Goal: Task Accomplishment & Management: Manage account settings

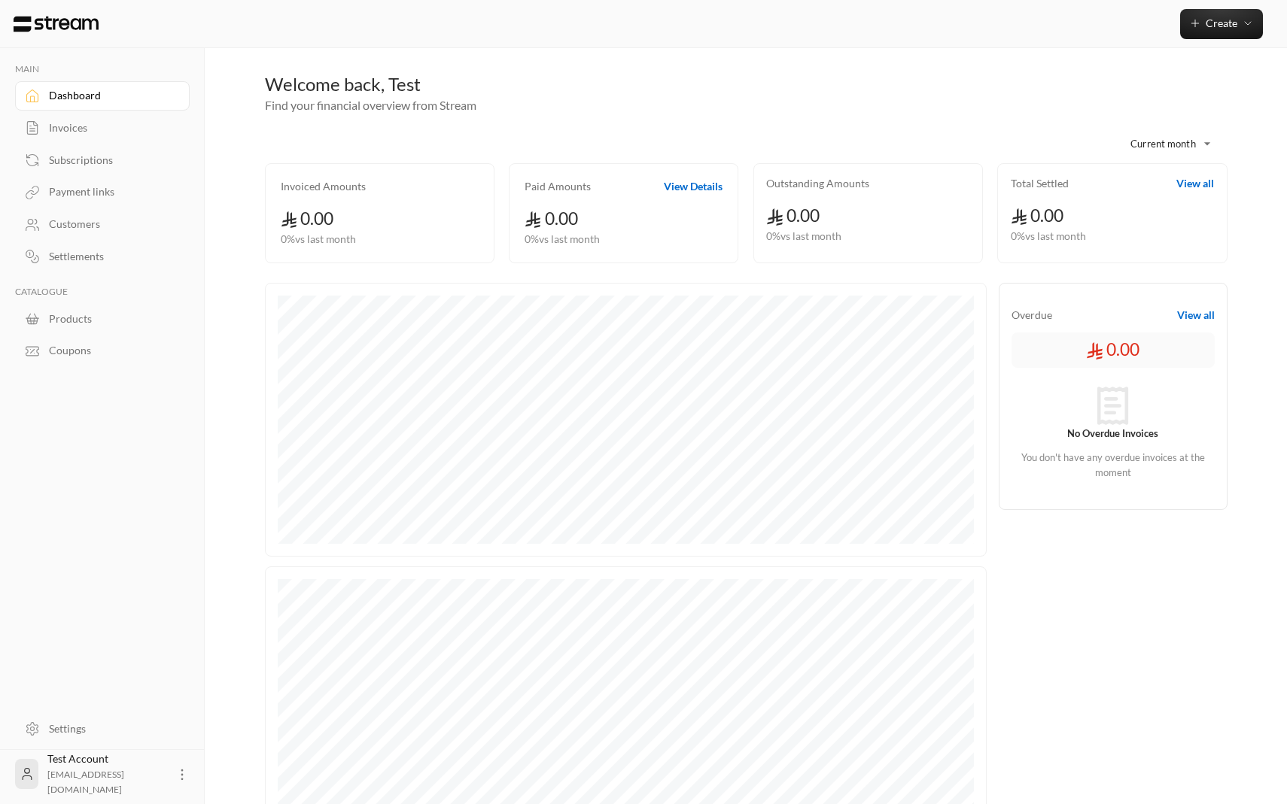
click at [683, 190] on button "View Details" at bounding box center [693, 186] width 59 height 15
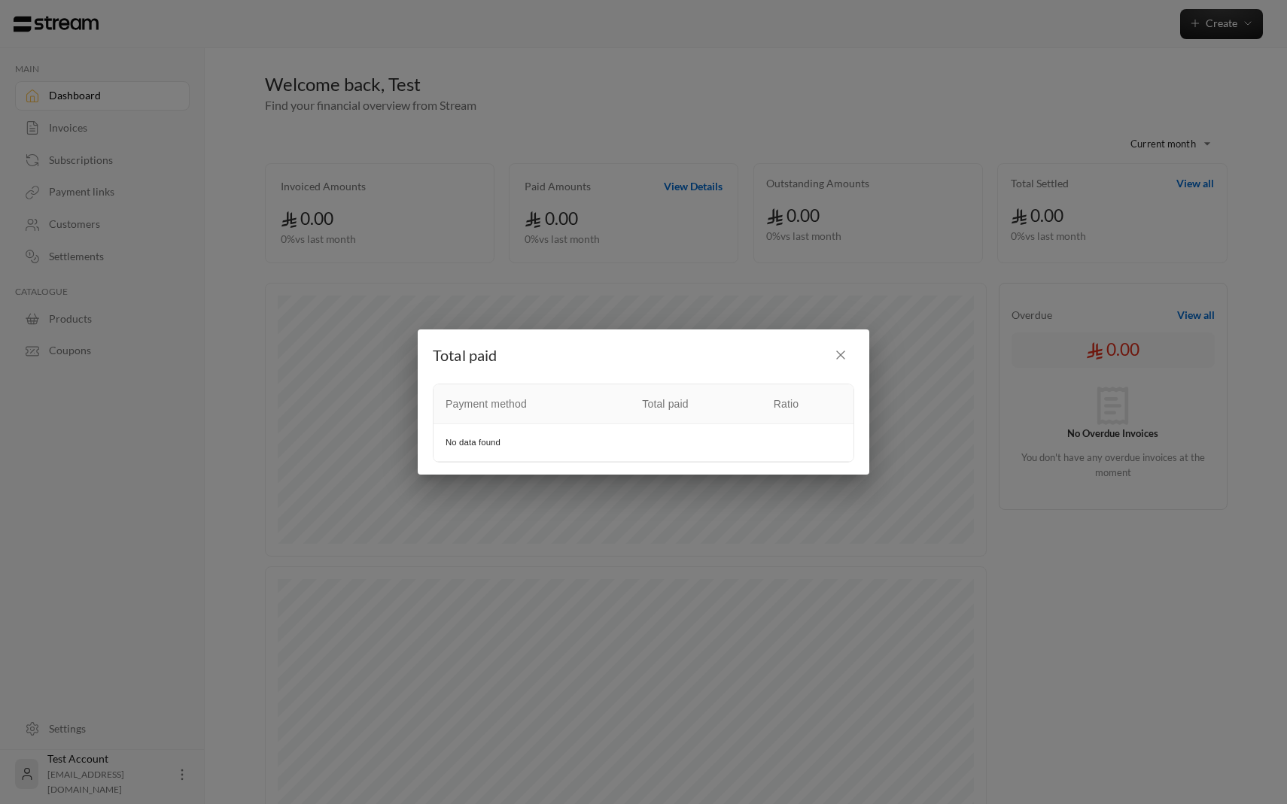
click at [842, 357] on icon "button" at bounding box center [841, 355] width 8 height 8
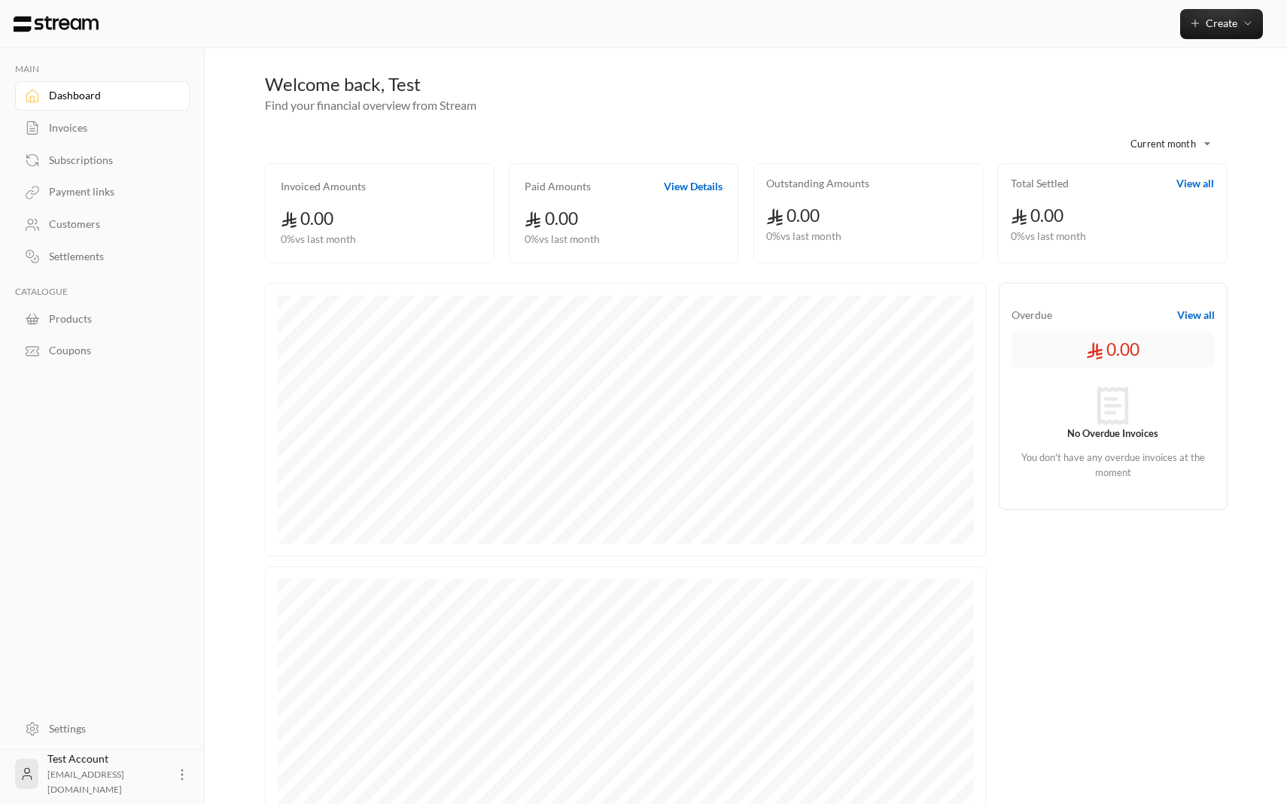
click at [1194, 175] on div "Total Settled View all 0.00 0 % vs last month" at bounding box center [1112, 213] width 230 height 100
click at [1194, 190] on button "View all" at bounding box center [1195, 183] width 38 height 15
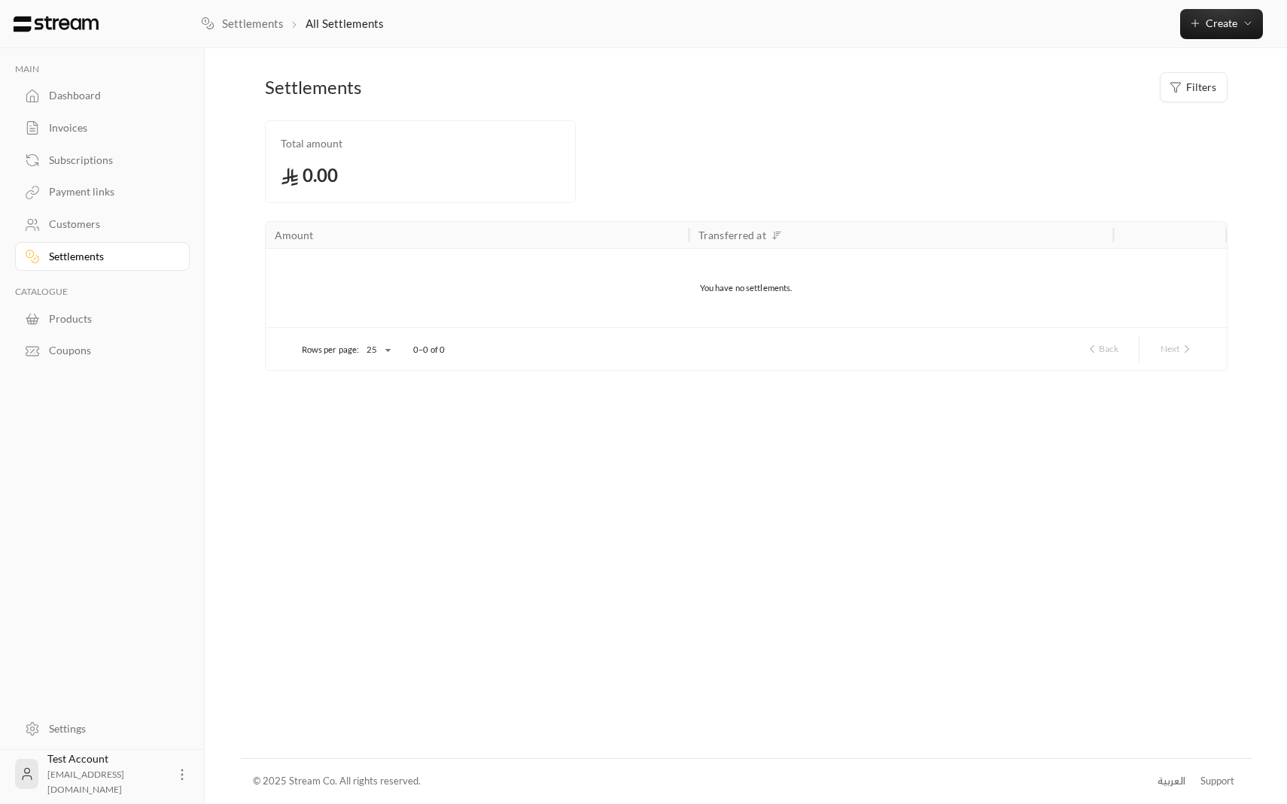
click at [87, 102] on div "Dashboard" at bounding box center [110, 95] width 122 height 15
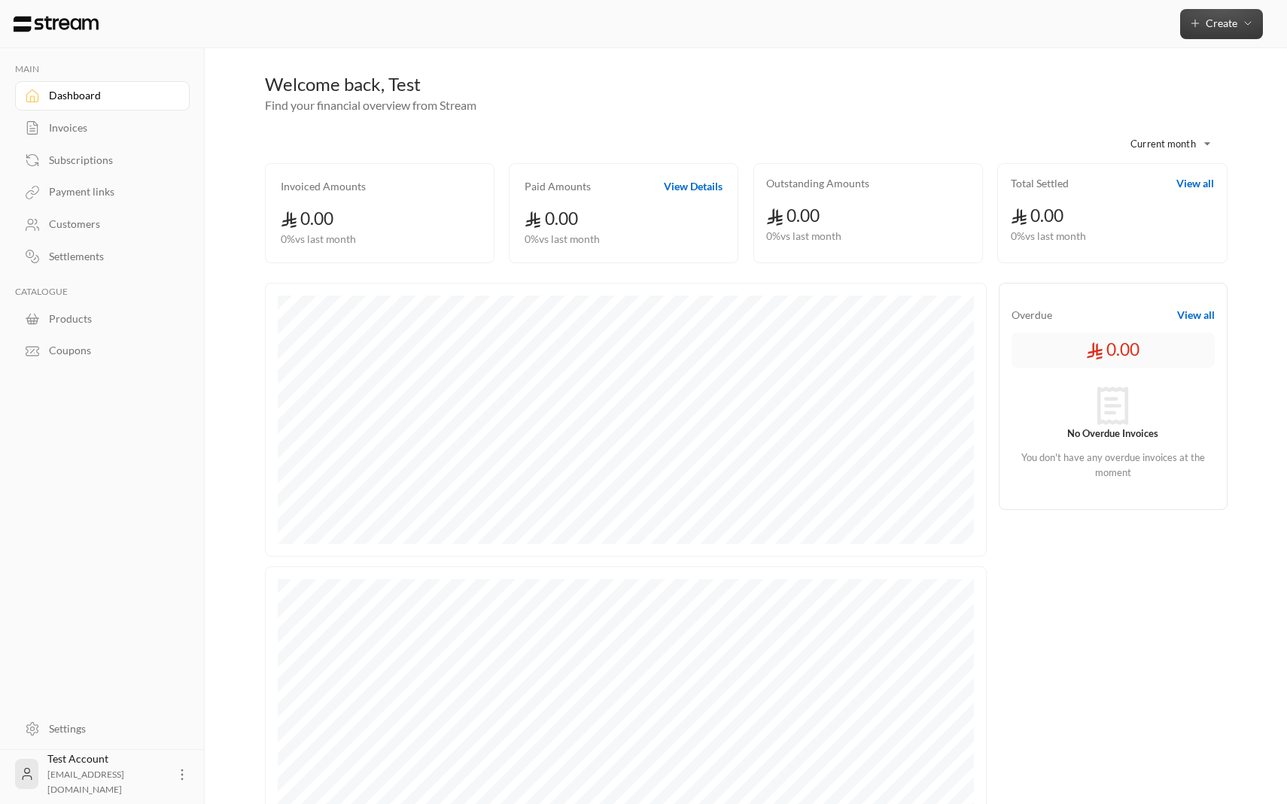
click at [1203, 28] on span "Create" at bounding box center [1221, 23] width 65 height 13
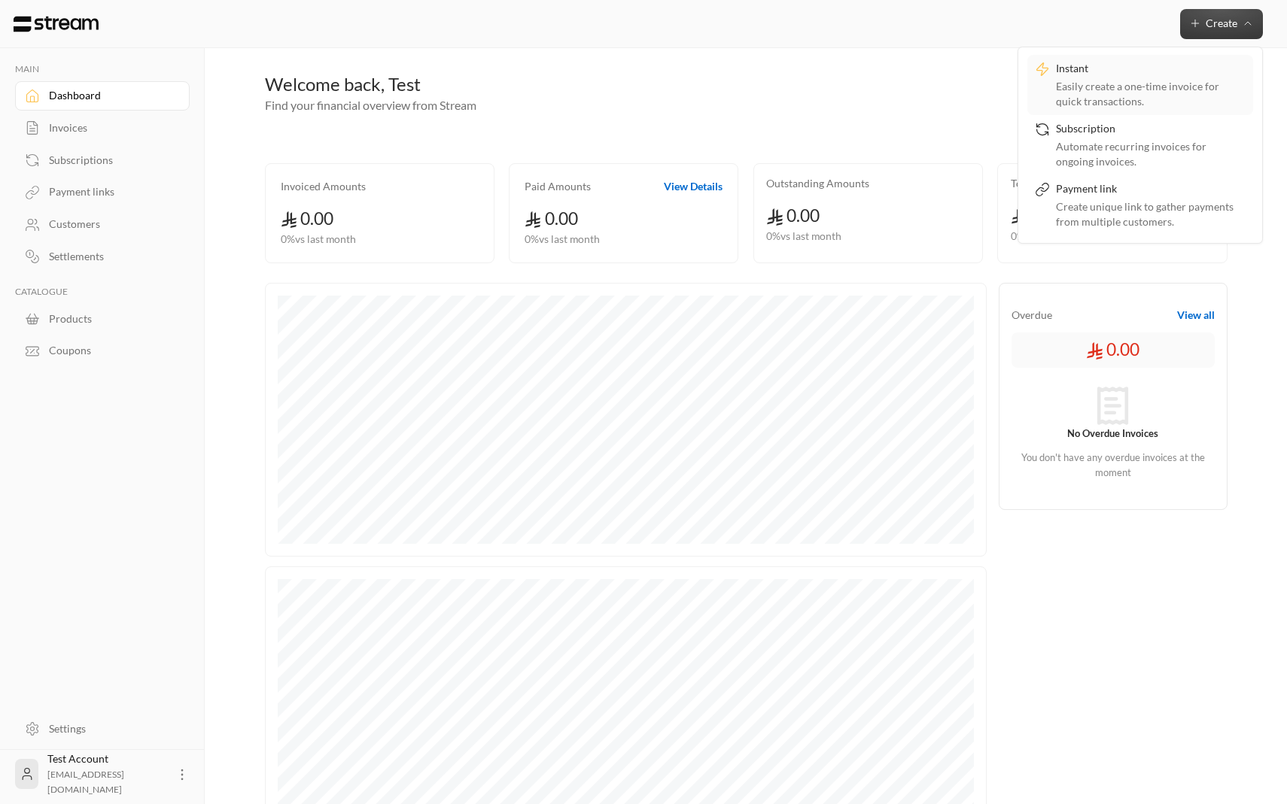
click at [1136, 87] on div "Easily create a one-time invoice for quick transactions." at bounding box center [1151, 94] width 190 height 30
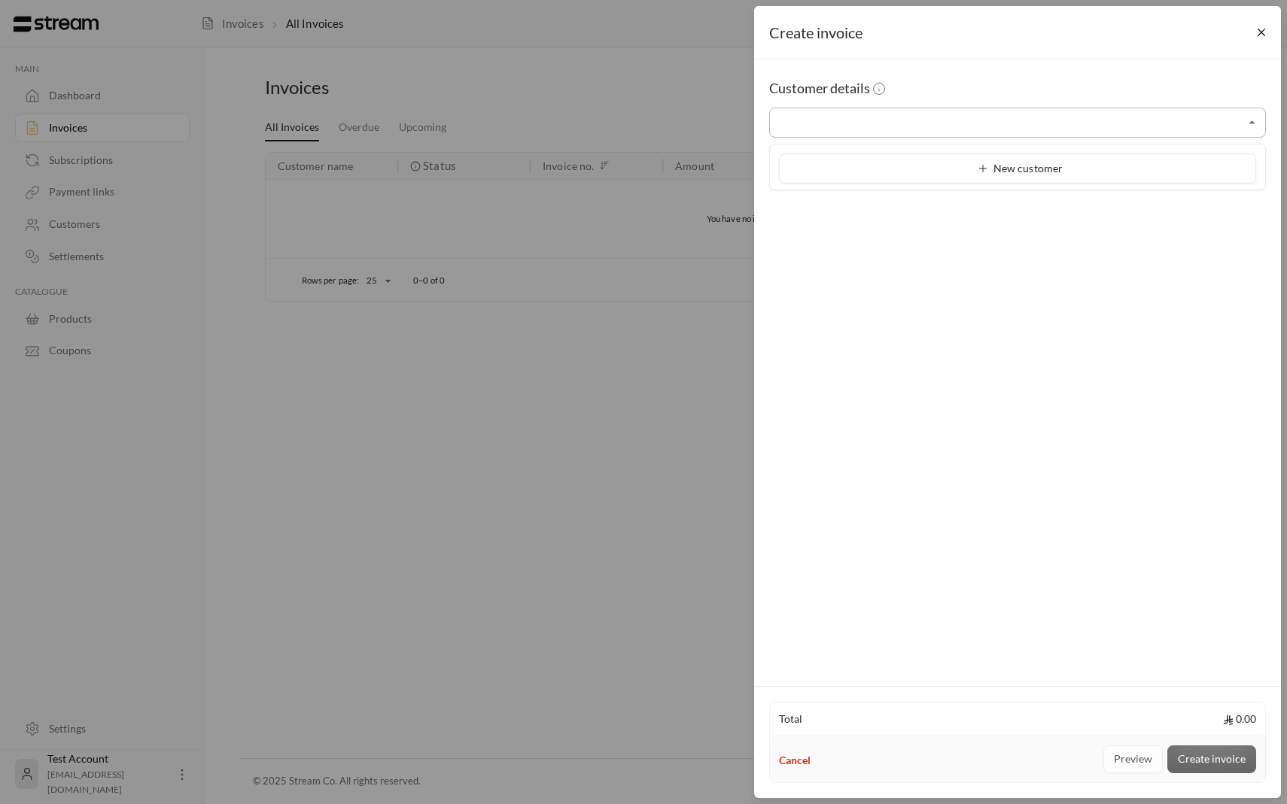
click at [1096, 126] on input "Select customer" at bounding box center [1017, 123] width 497 height 26
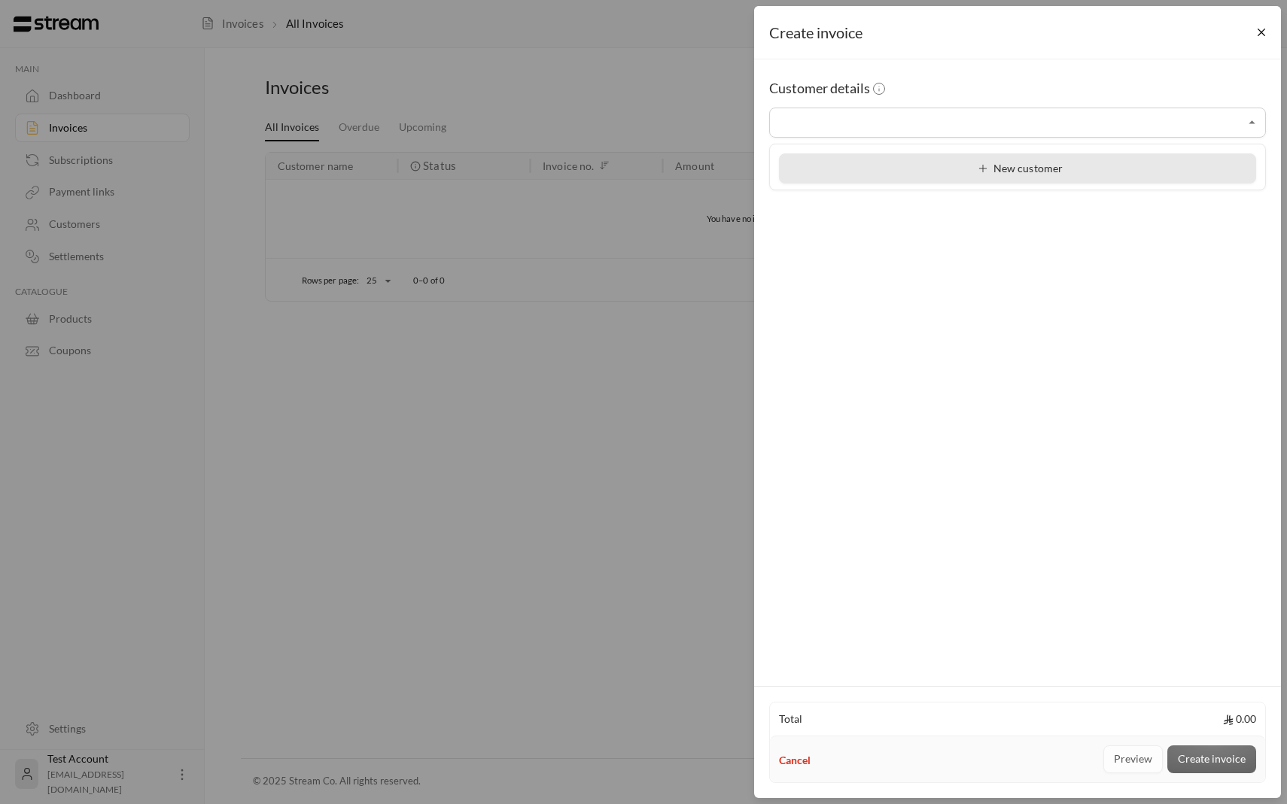
click at [1067, 172] on div "New customer" at bounding box center [1017, 169] width 461 height 16
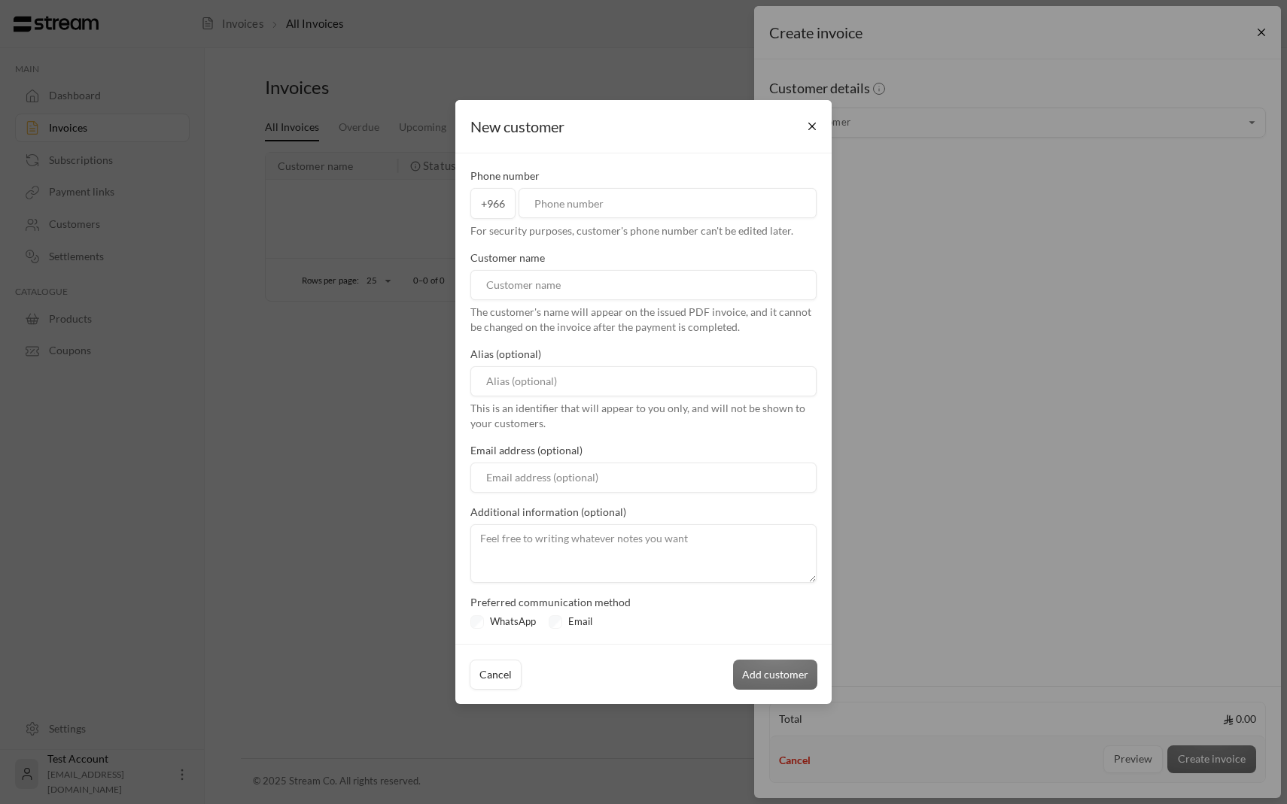
click at [679, 222] on div "Phone number +966 For security purposes, customer's phone number can't be edite…" at bounding box center [643, 204] width 361 height 70
click at [664, 211] on input "tel" at bounding box center [667, 203] width 298 height 30
type input "509737393"
click at [616, 288] on input at bounding box center [643, 285] width 346 height 30
type input "ابراهيم الدليقان"
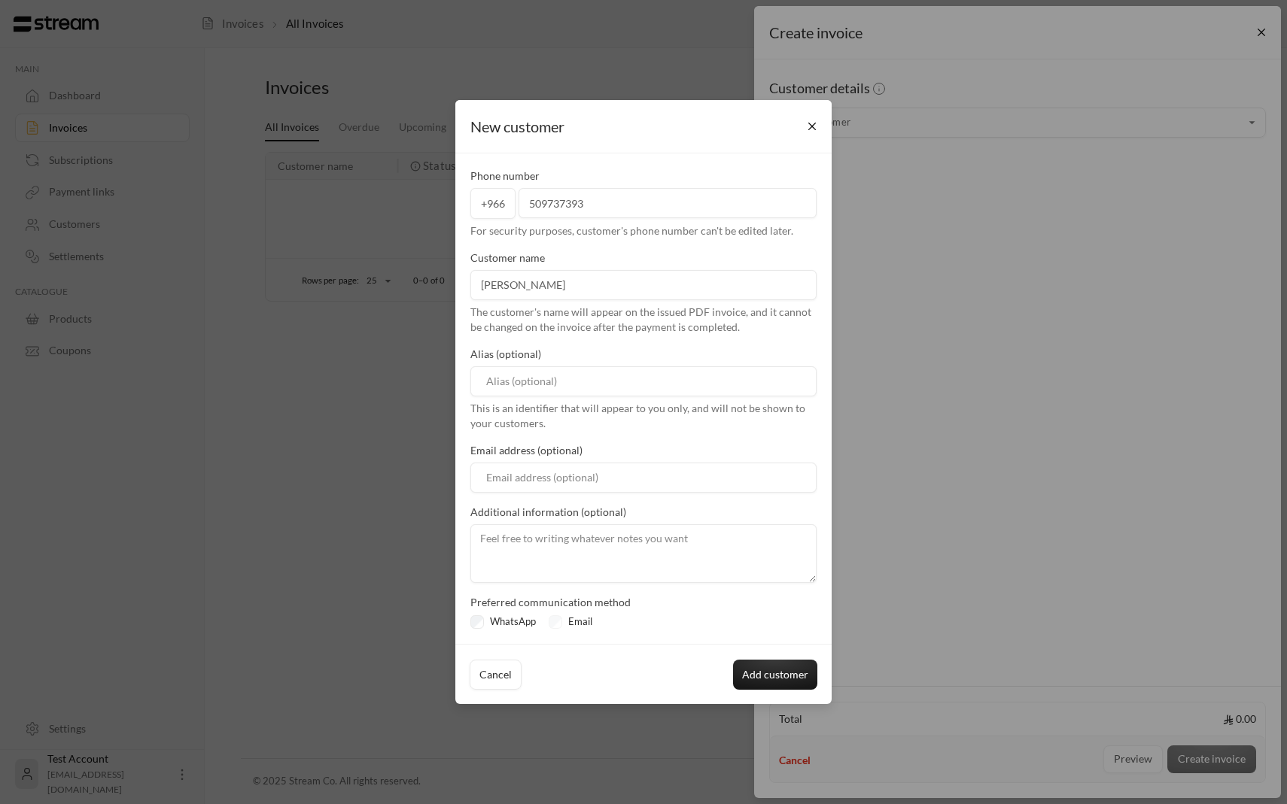
click at [582, 376] on input at bounding box center [643, 381] width 346 height 30
type input "ي"
type input "والد يوسف"
click at [535, 461] on div "Email address (optional)" at bounding box center [643, 468] width 361 height 50
click at [562, 624] on div "Email" at bounding box center [574, 622] width 50 height 15
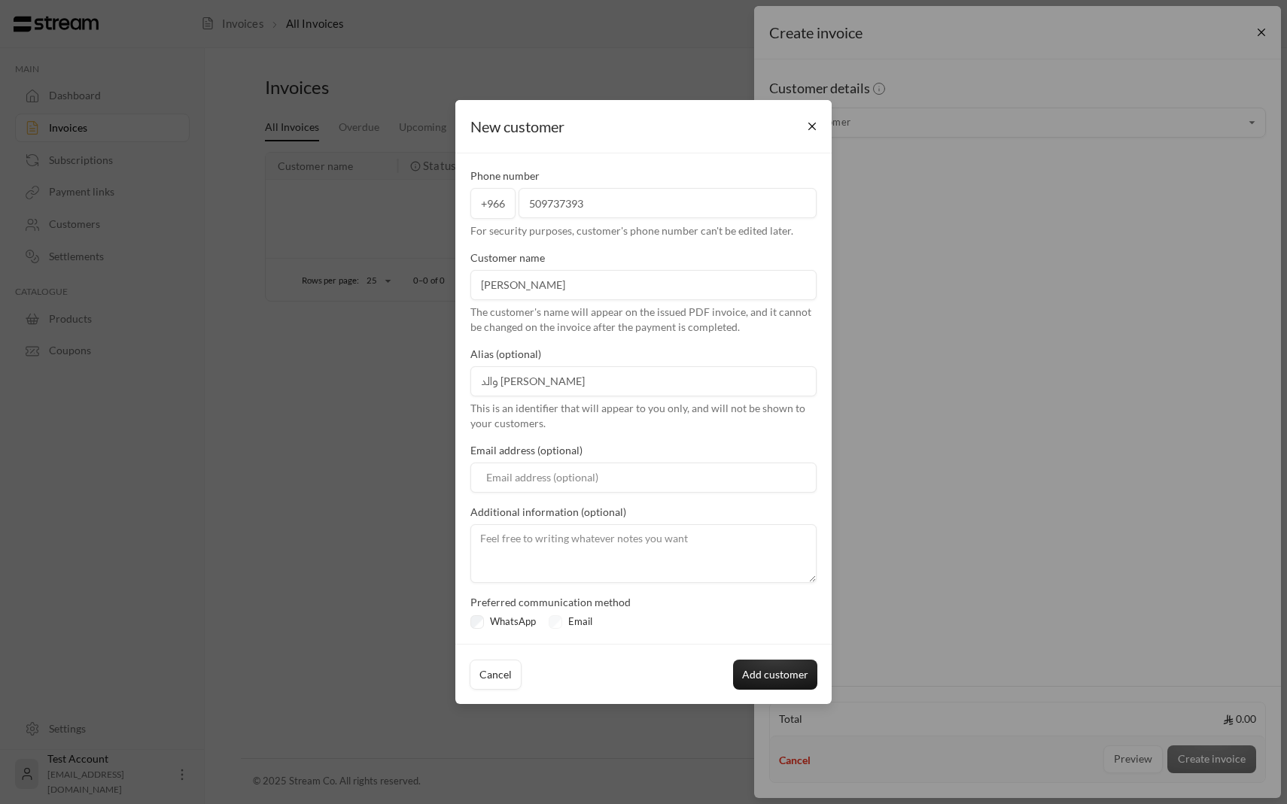
click at [553, 622] on div "Email" at bounding box center [574, 622] width 50 height 15
click at [756, 674] on button "Add customer" at bounding box center [775, 675] width 84 height 30
type input "**********"
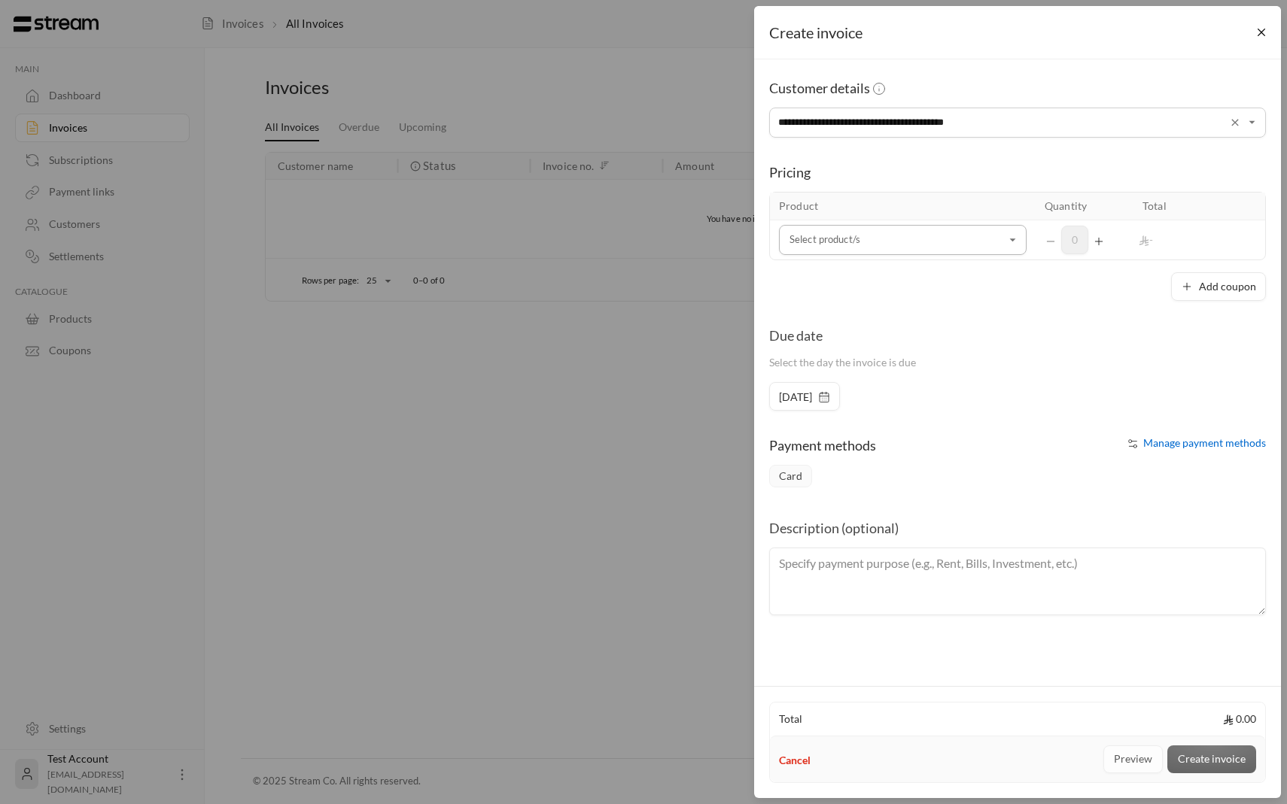
click at [916, 229] on input "Select customer" at bounding box center [903, 240] width 248 height 26
click at [867, 343] on div "رحله" at bounding box center [902, 343] width 211 height 16
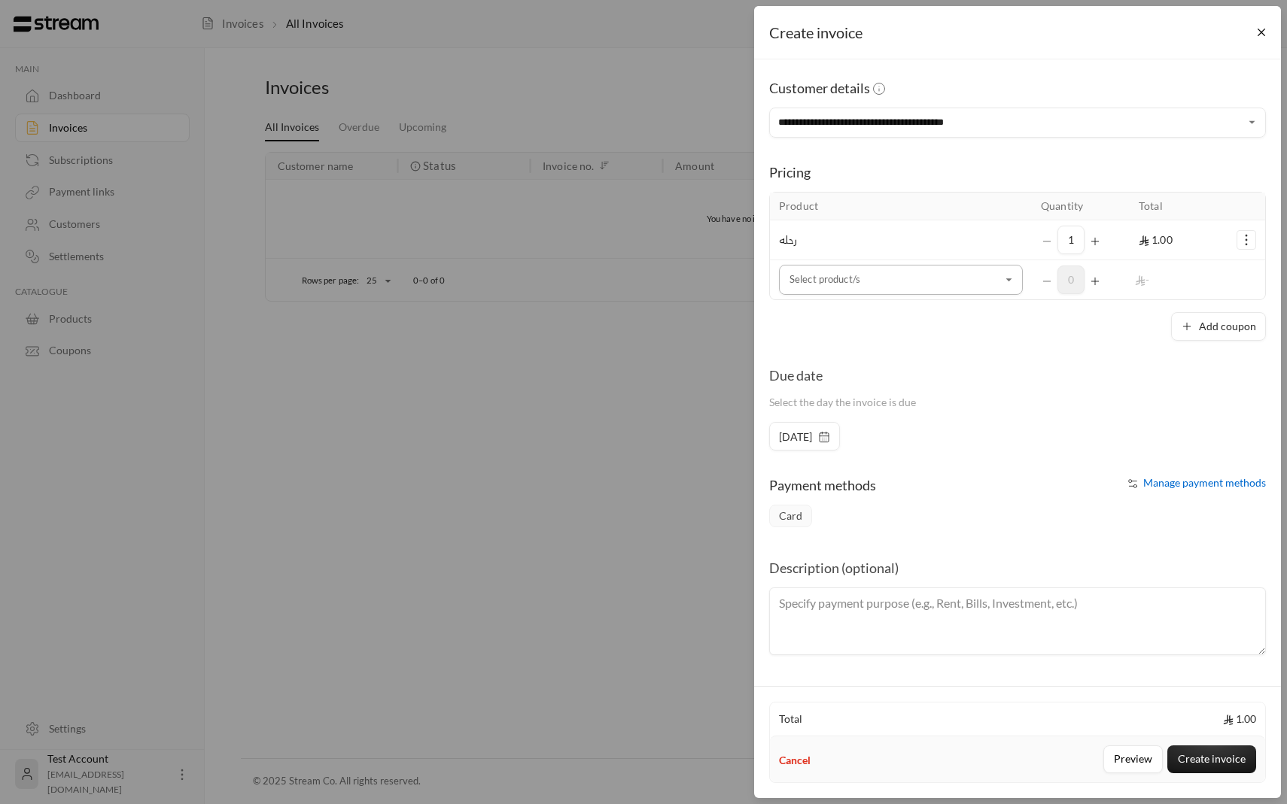
click at [982, 278] on input "Select customer" at bounding box center [901, 280] width 244 height 26
click at [920, 114] on input "**********" at bounding box center [1017, 123] width 497 height 26
click at [1029, 85] on div "Customer details" at bounding box center [1017, 88] width 497 height 21
click at [1023, 124] on input "**********" at bounding box center [1017, 123] width 497 height 26
click at [1049, 74] on div "**********" at bounding box center [1017, 370] width 527 height 622
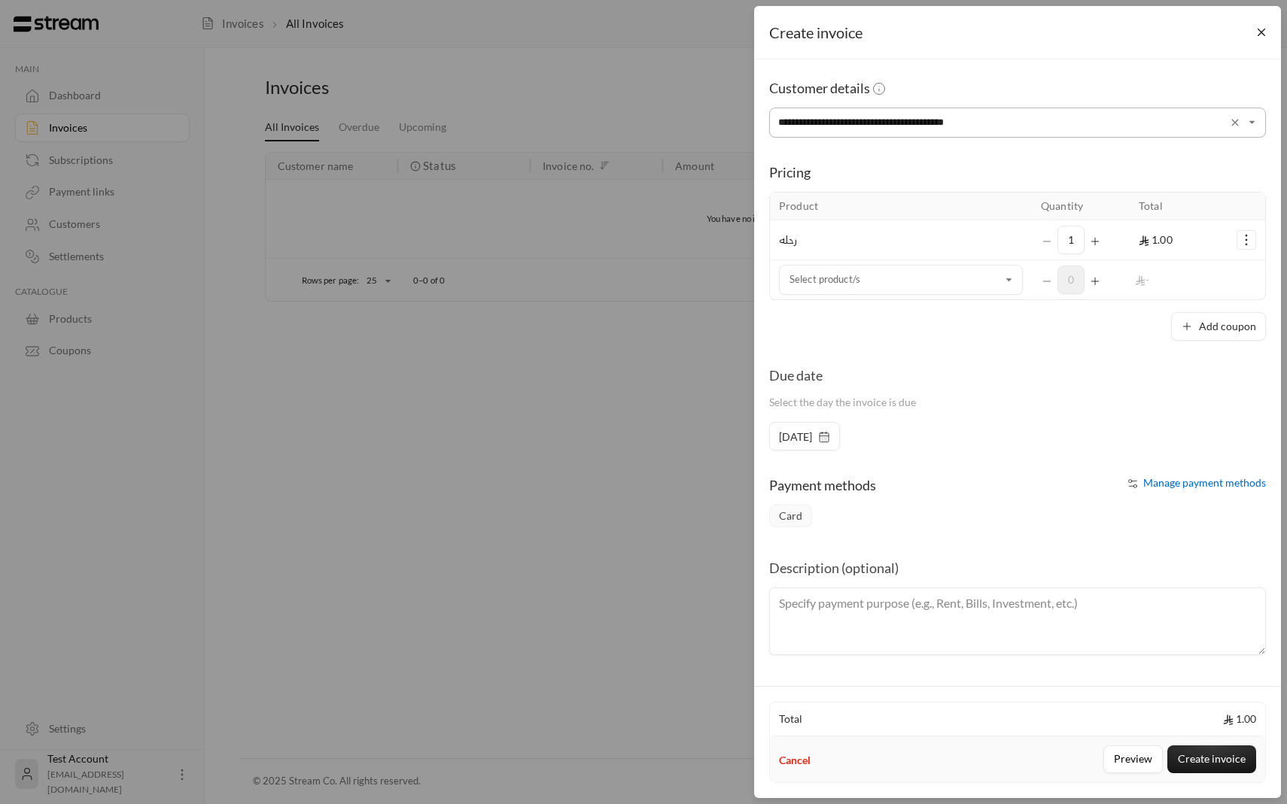
click at [1037, 117] on input "**********" at bounding box center [1017, 123] width 497 height 26
click at [1046, 81] on div "Customer details" at bounding box center [1017, 88] width 497 height 21
click at [914, 272] on input "Select customer" at bounding box center [901, 280] width 244 height 26
click at [1075, 338] on div "Add coupon" at bounding box center [1017, 326] width 497 height 29
click at [1201, 315] on button "Add coupon" at bounding box center [1218, 326] width 95 height 29
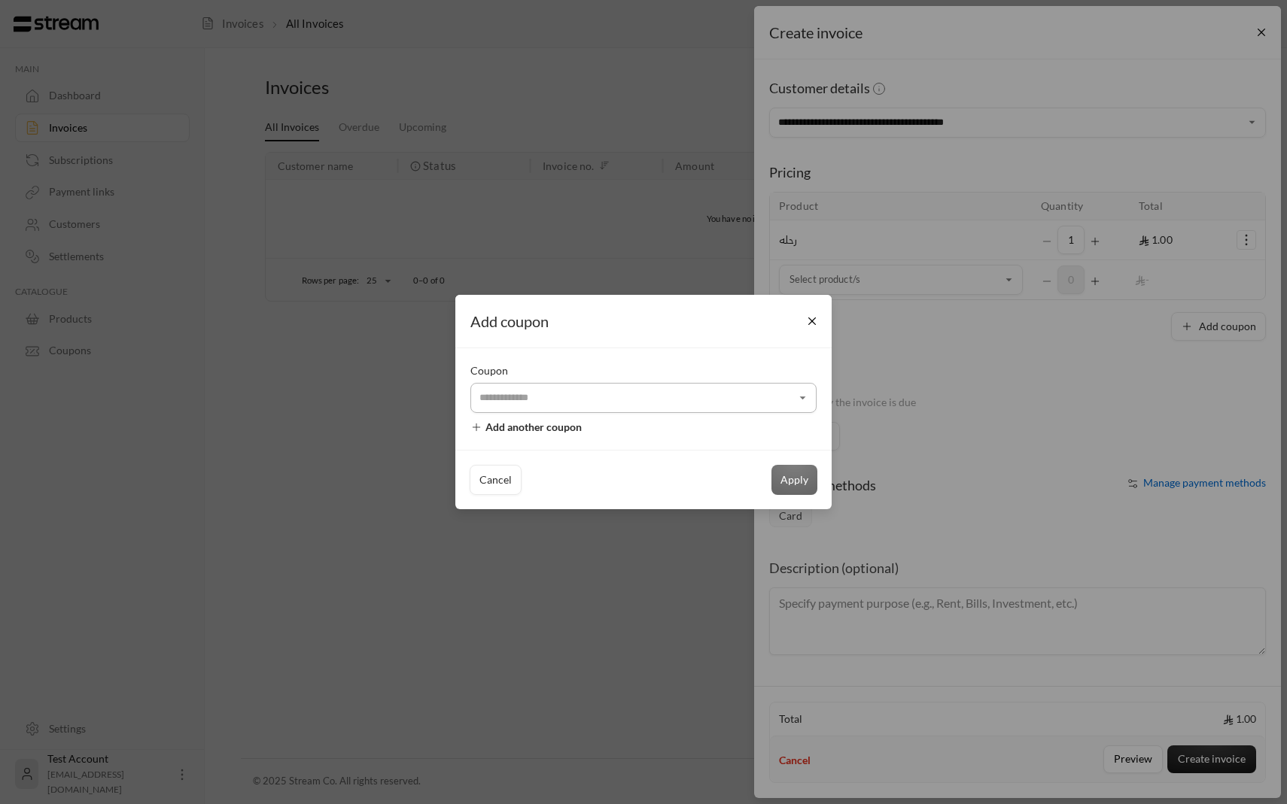
click at [621, 403] on input "Select customer" at bounding box center [643, 398] width 346 height 26
click at [615, 436] on span "+ New coupon" at bounding box center [646, 443] width 70 height 14
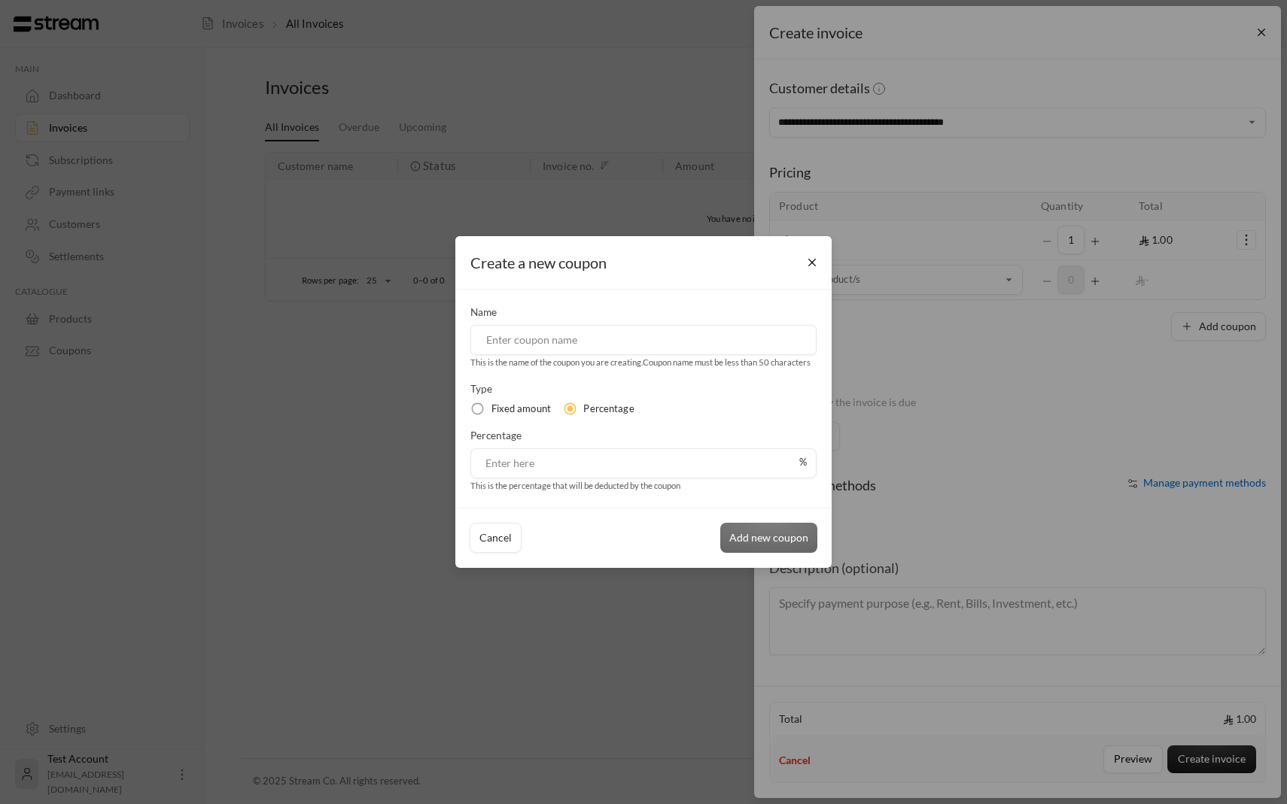
click at [574, 335] on input at bounding box center [643, 340] width 346 height 30
click at [480, 329] on input "خصم الاخوة" at bounding box center [643, 340] width 346 height 30
drag, startPoint x: 479, startPoint y: 329, endPoint x: 508, endPoint y: 330, distance: 29.4
click at [508, 330] on input "خصم الاخوة" at bounding box center [643, 340] width 346 height 30
type input "خصم الصيف"
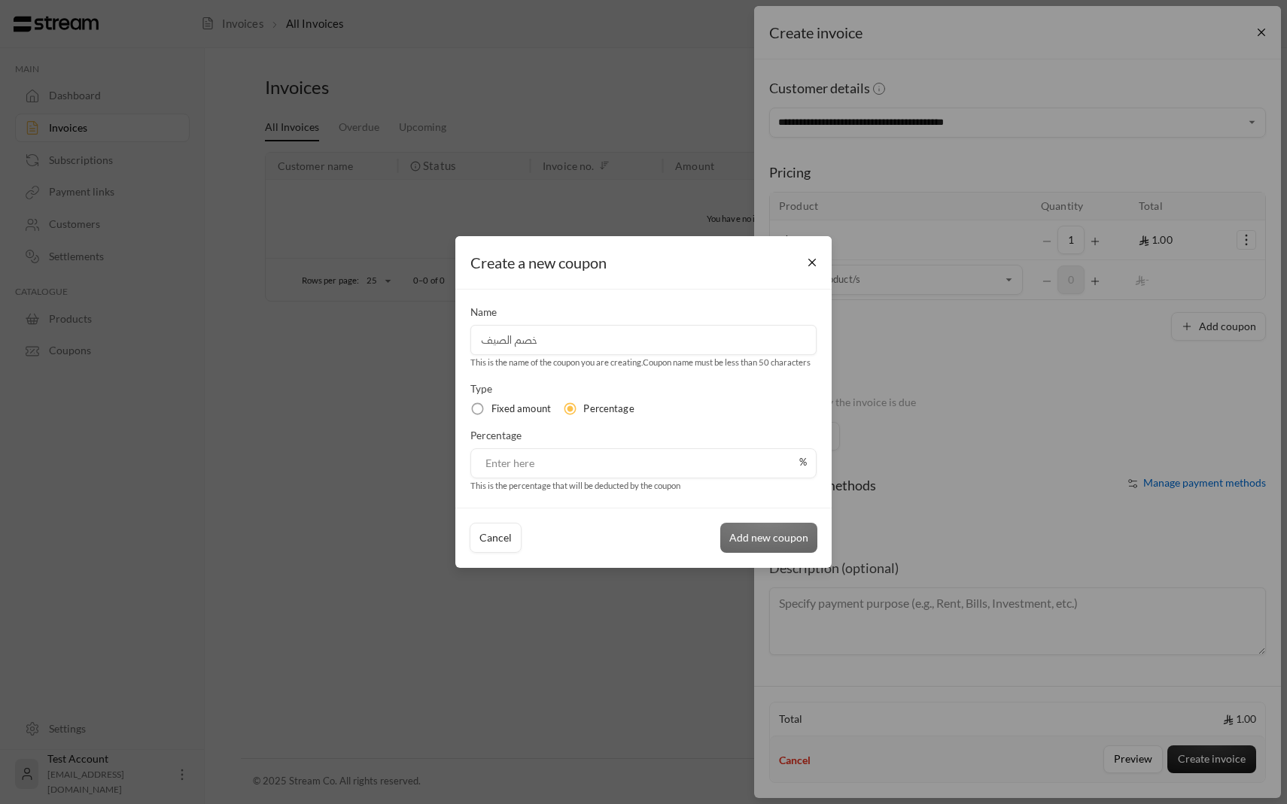
click at [539, 458] on input "tel" at bounding box center [639, 463] width 319 height 29
type input "15"
click at [783, 536] on button "Add new coupon" at bounding box center [768, 538] width 97 height 30
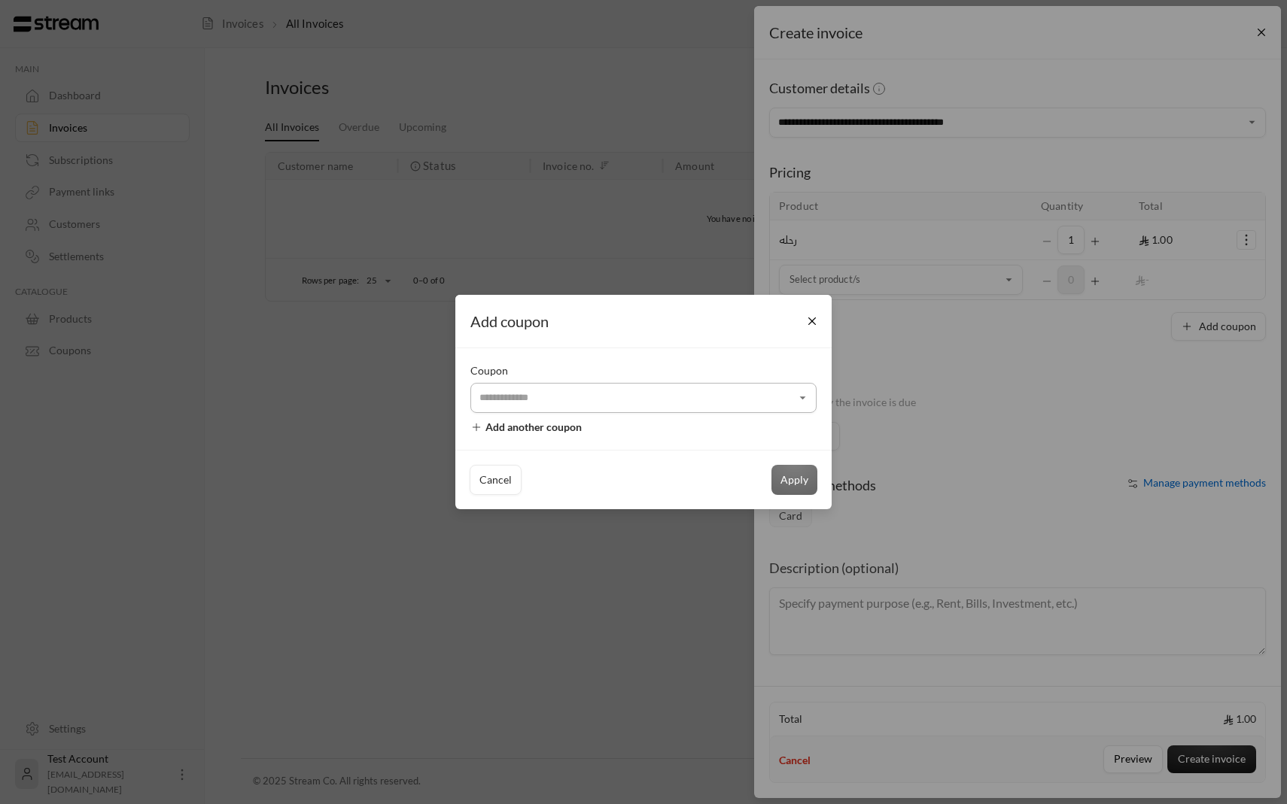
click at [548, 391] on input "Select customer" at bounding box center [643, 398] width 346 height 26
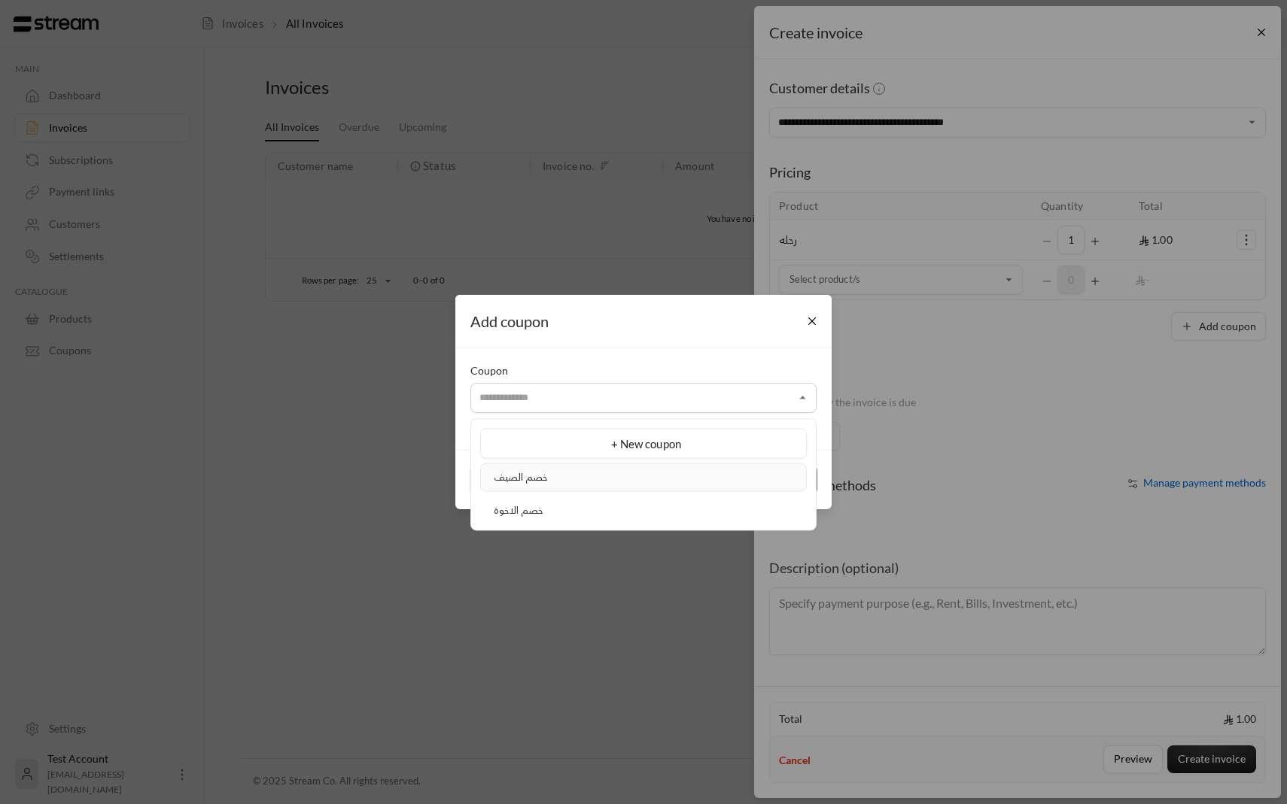
click at [543, 480] on span "خصم الصيف" at bounding box center [521, 477] width 54 height 12
type input "*********"
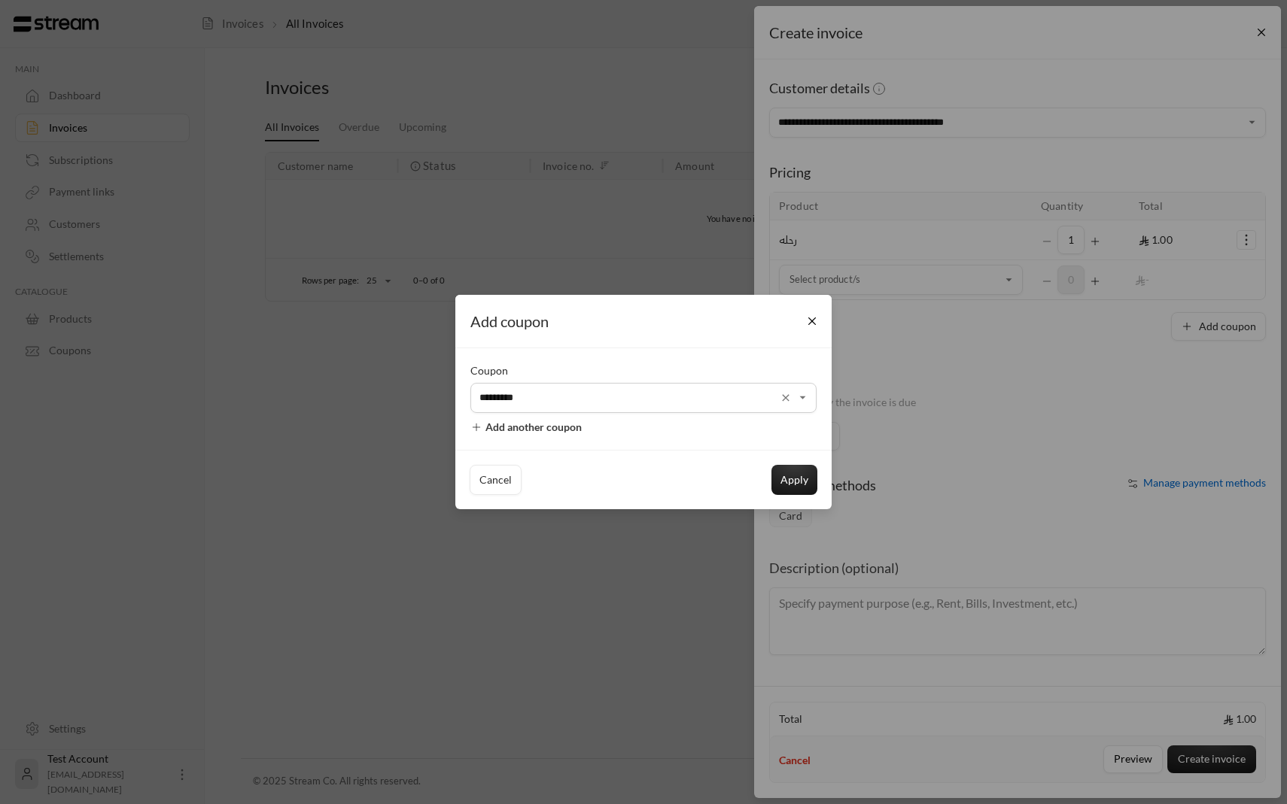
click at [528, 431] on span "Add another coupon" at bounding box center [533, 427] width 96 height 13
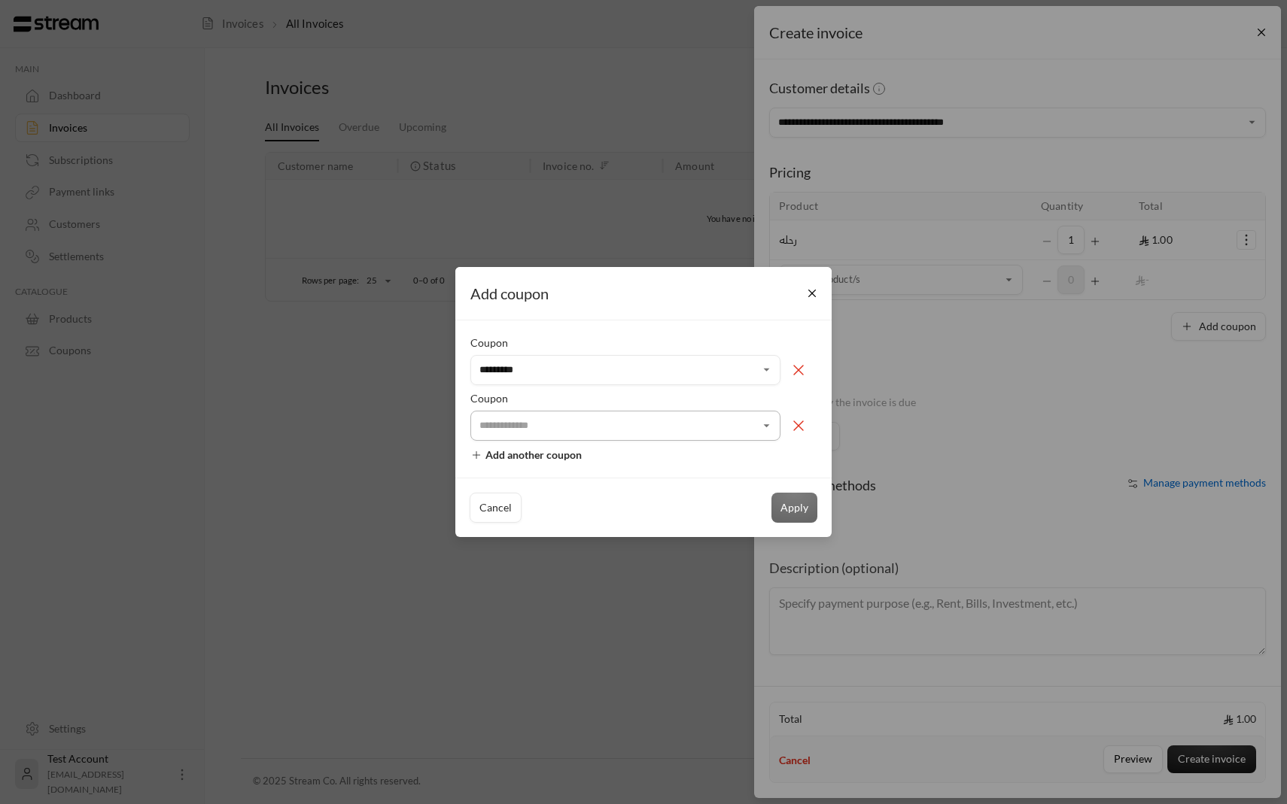
click at [529, 383] on input "Select customer" at bounding box center [625, 370] width 310 height 26
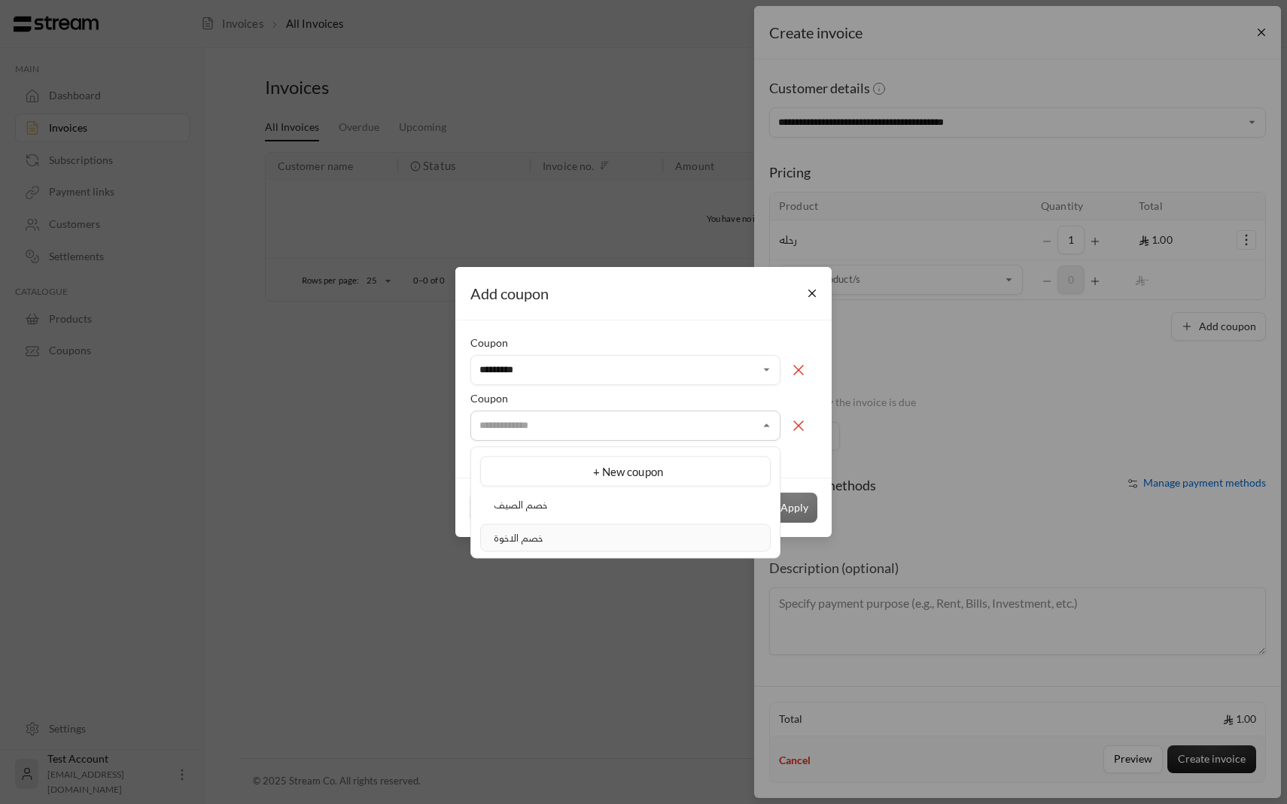
click at [527, 541] on span "خصم الاخوة" at bounding box center [519, 537] width 50 height 12
type input "**********"
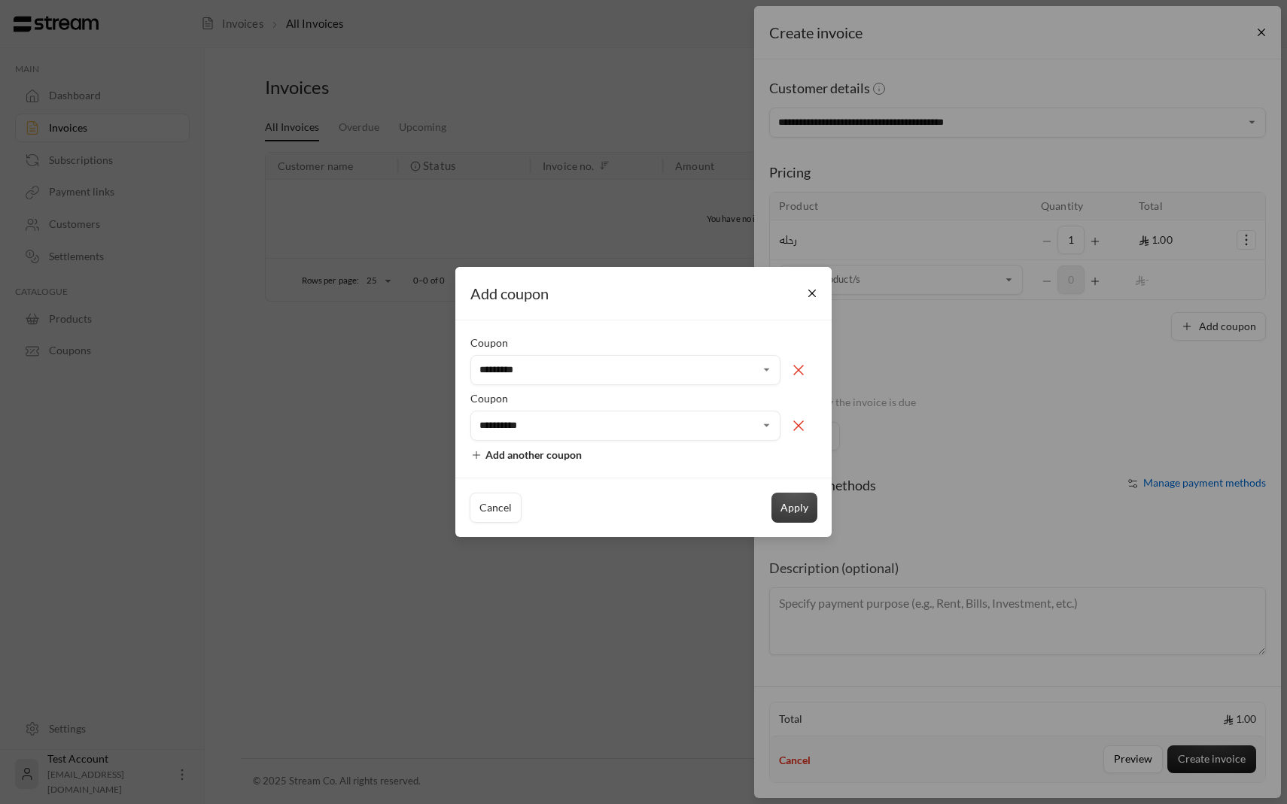
click at [792, 509] on button "Apply" at bounding box center [794, 508] width 46 height 30
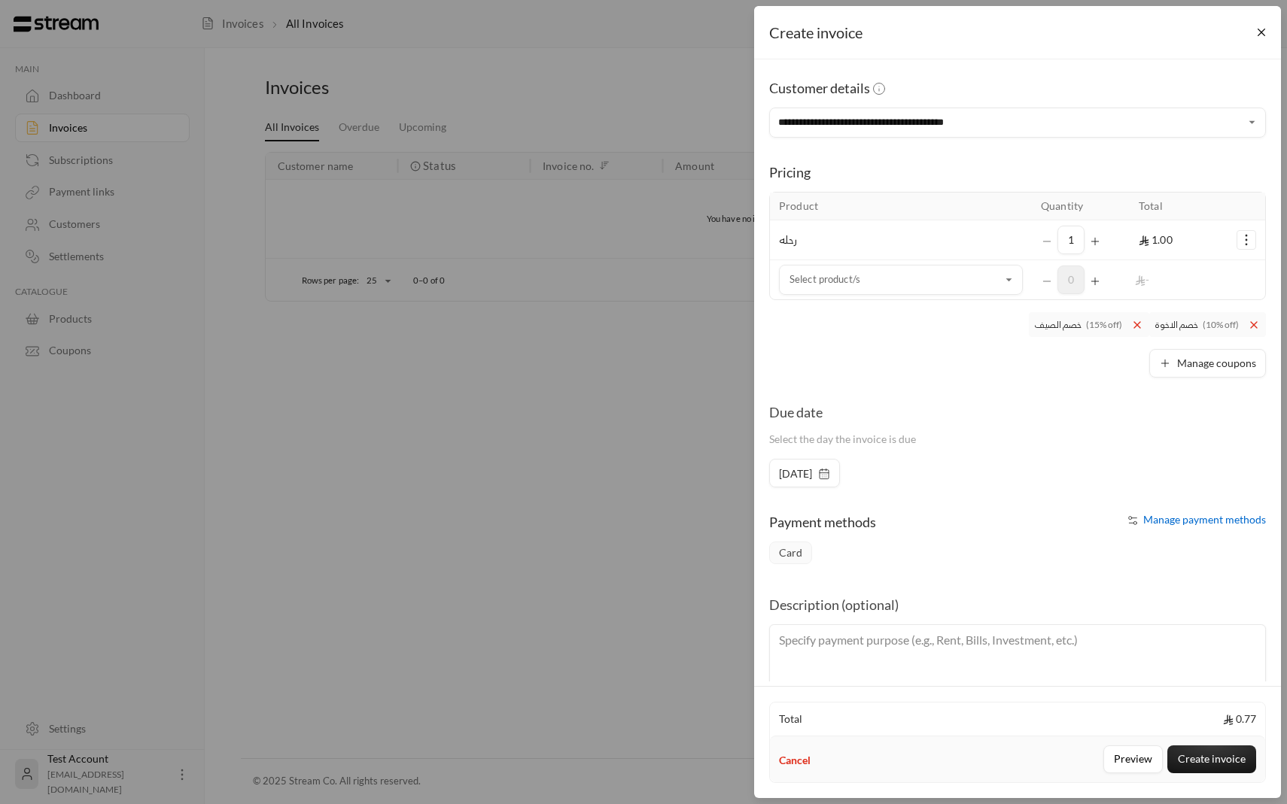
click at [1248, 245] on icon "Selected Products" at bounding box center [1246, 240] width 15 height 15
click at [1230, 271] on link "Add coupon" at bounding box center [1198, 278] width 93 height 26
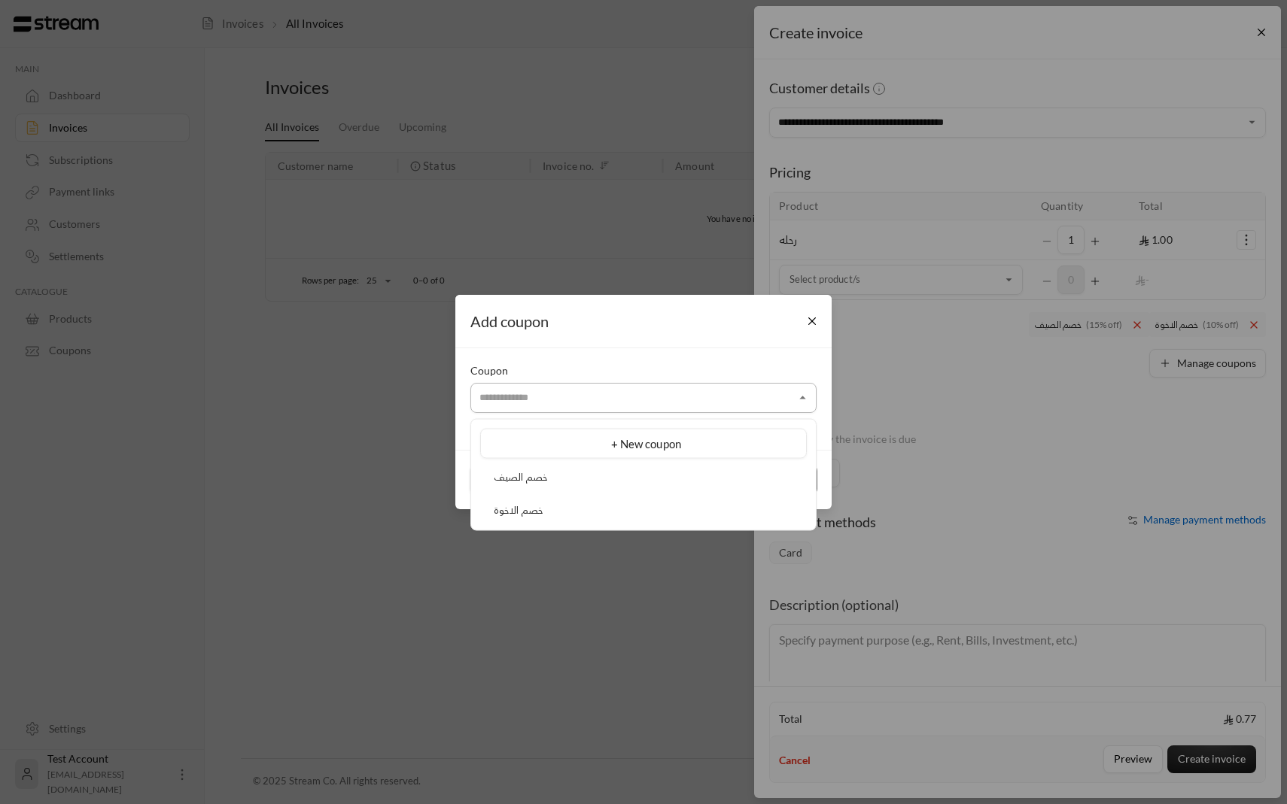
click at [746, 389] on input "Select customer" at bounding box center [643, 398] width 346 height 26
click at [706, 473] on div "خصم الصيف" at bounding box center [643, 477] width 310 height 15
type input "*********"
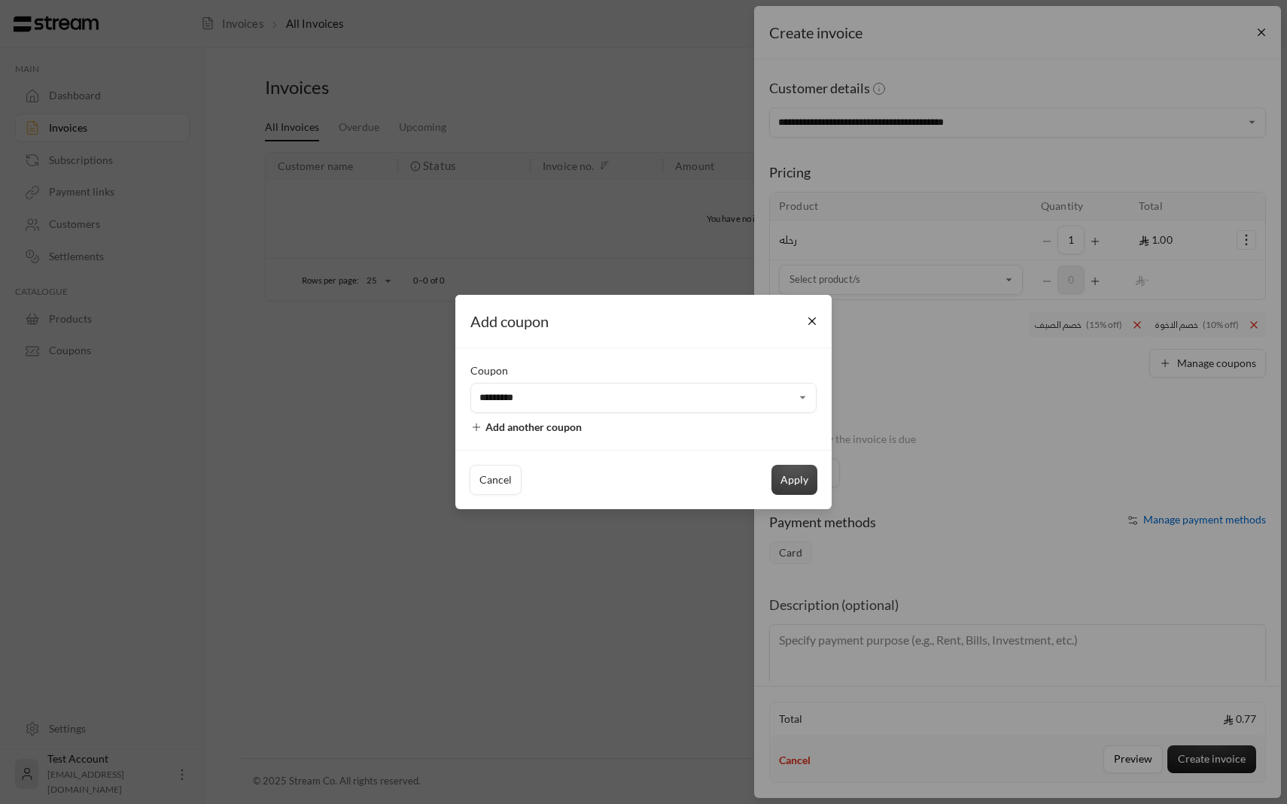
click at [784, 487] on button "Apply" at bounding box center [794, 480] width 46 height 30
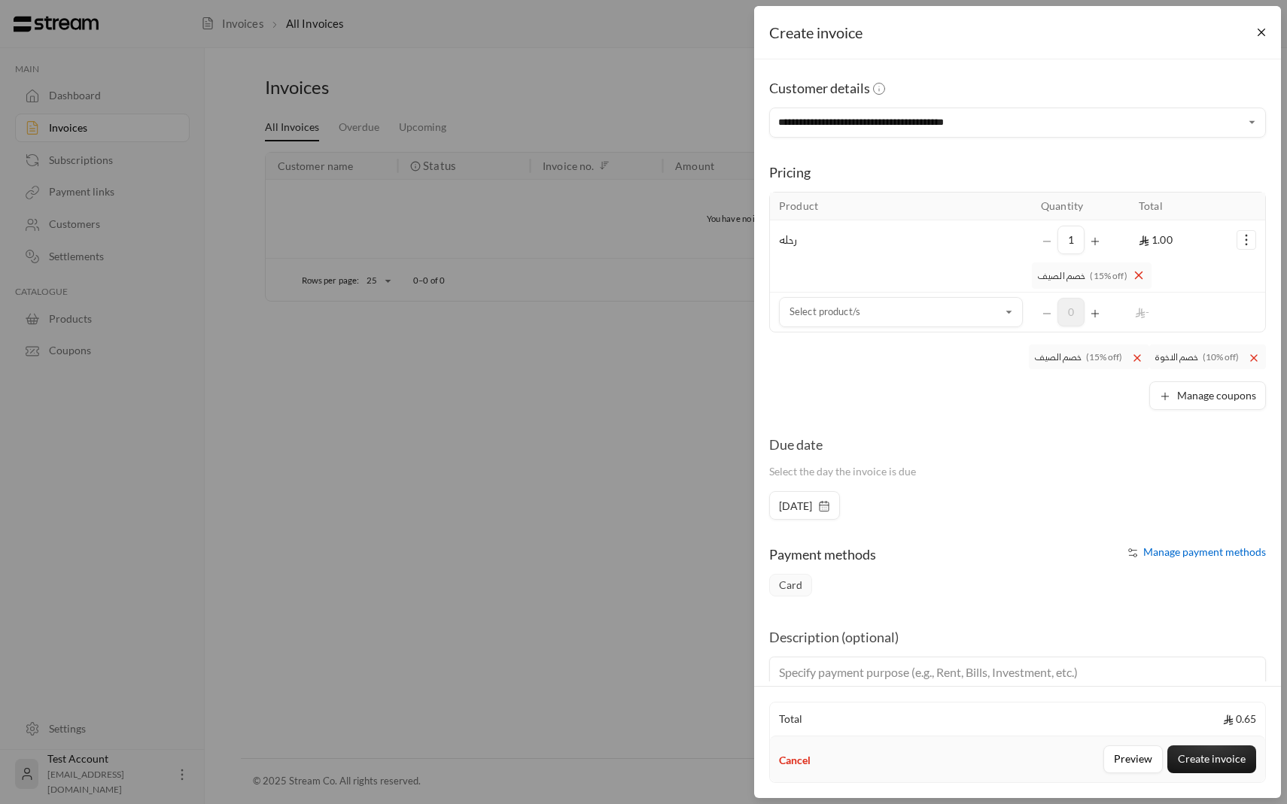
scroll to position [61, 0]
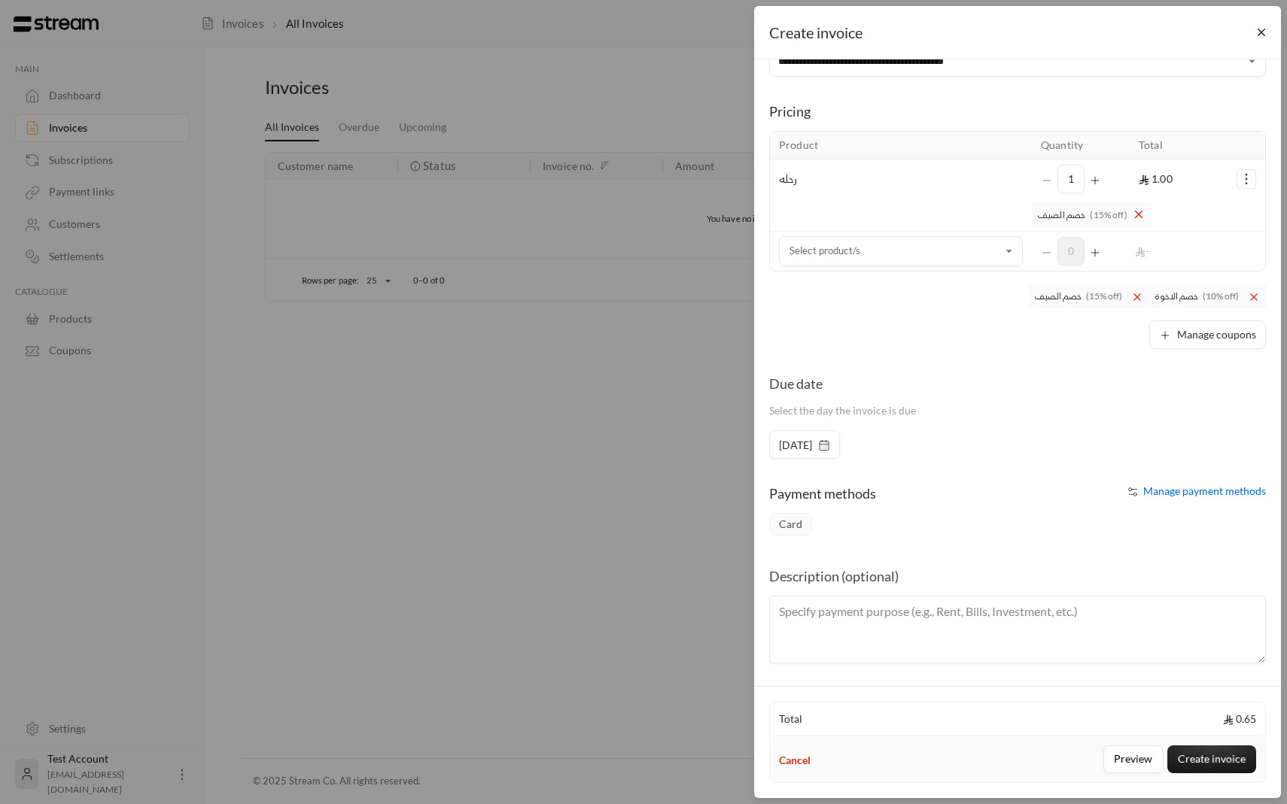
click at [1136, 296] on icon at bounding box center [1137, 297] width 6 height 6
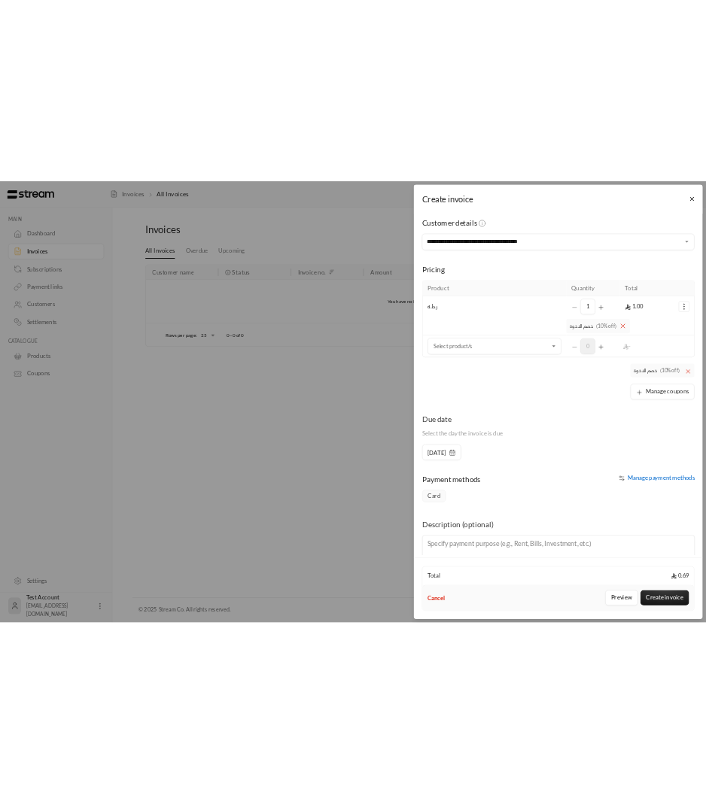
scroll to position [0, 0]
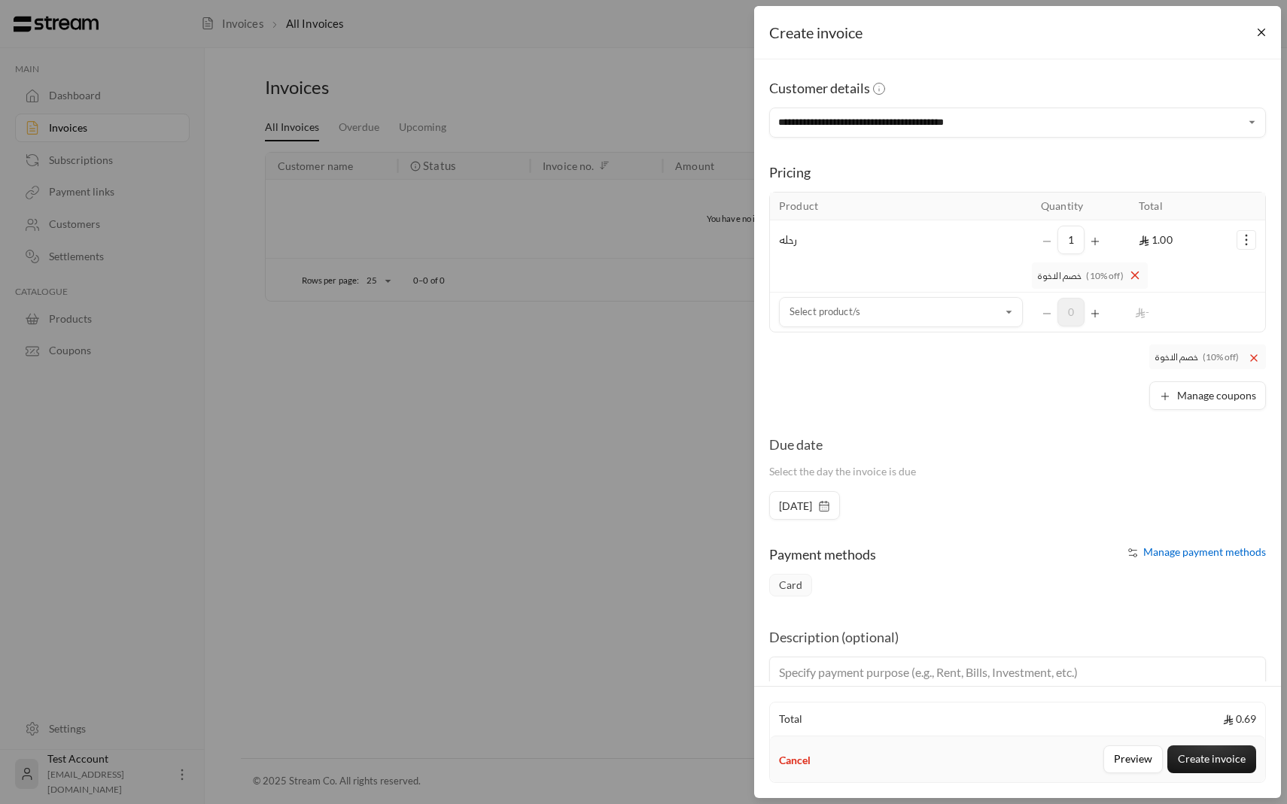
click at [1254, 360] on icon at bounding box center [1254, 358] width 12 height 12
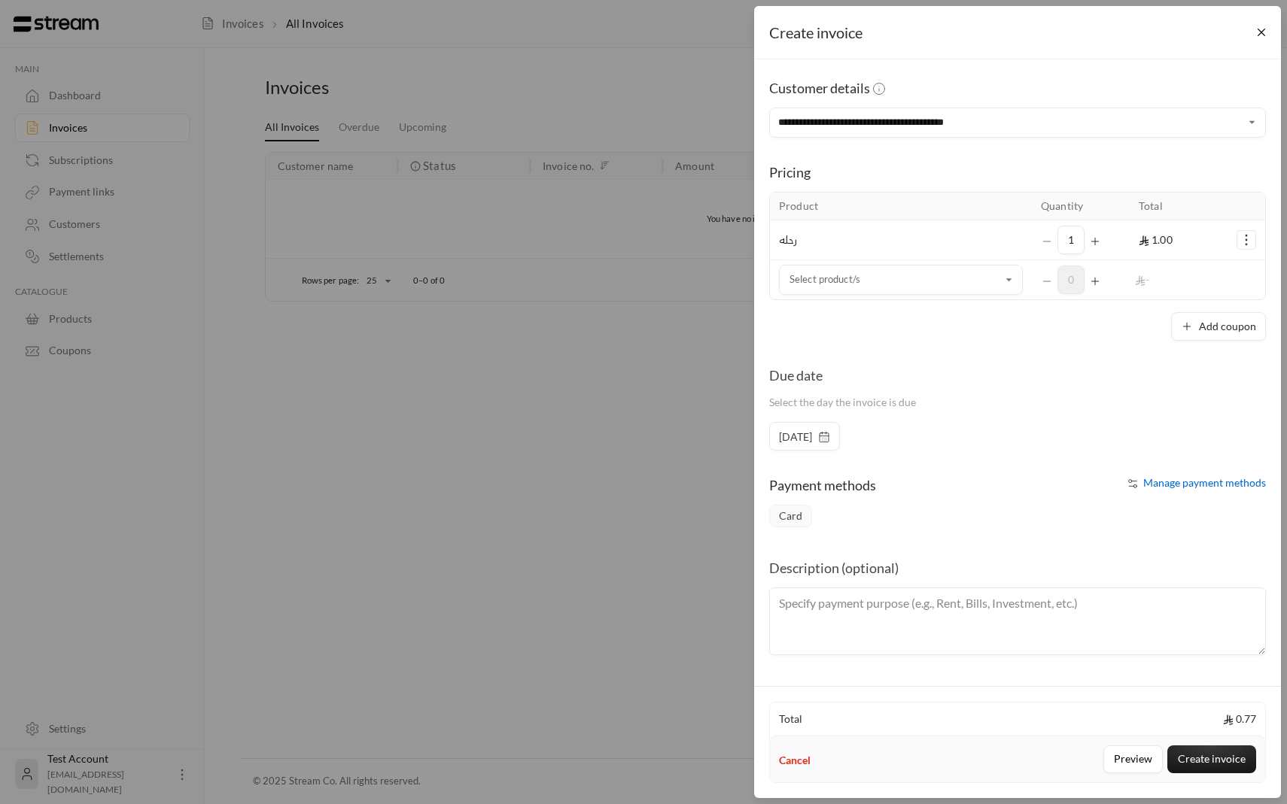
click at [830, 433] on icon "button" at bounding box center [824, 437] width 12 height 12
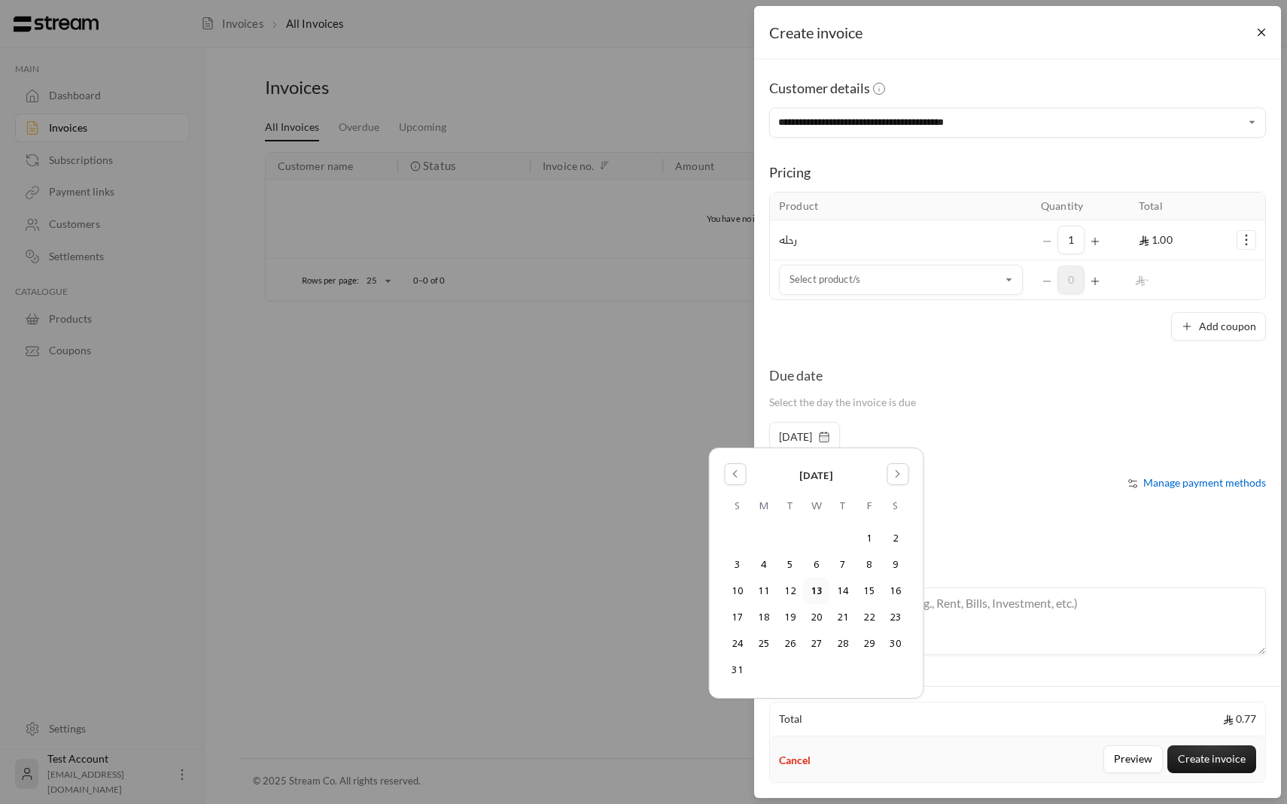
click at [814, 591] on button "13" at bounding box center [816, 591] width 25 height 25
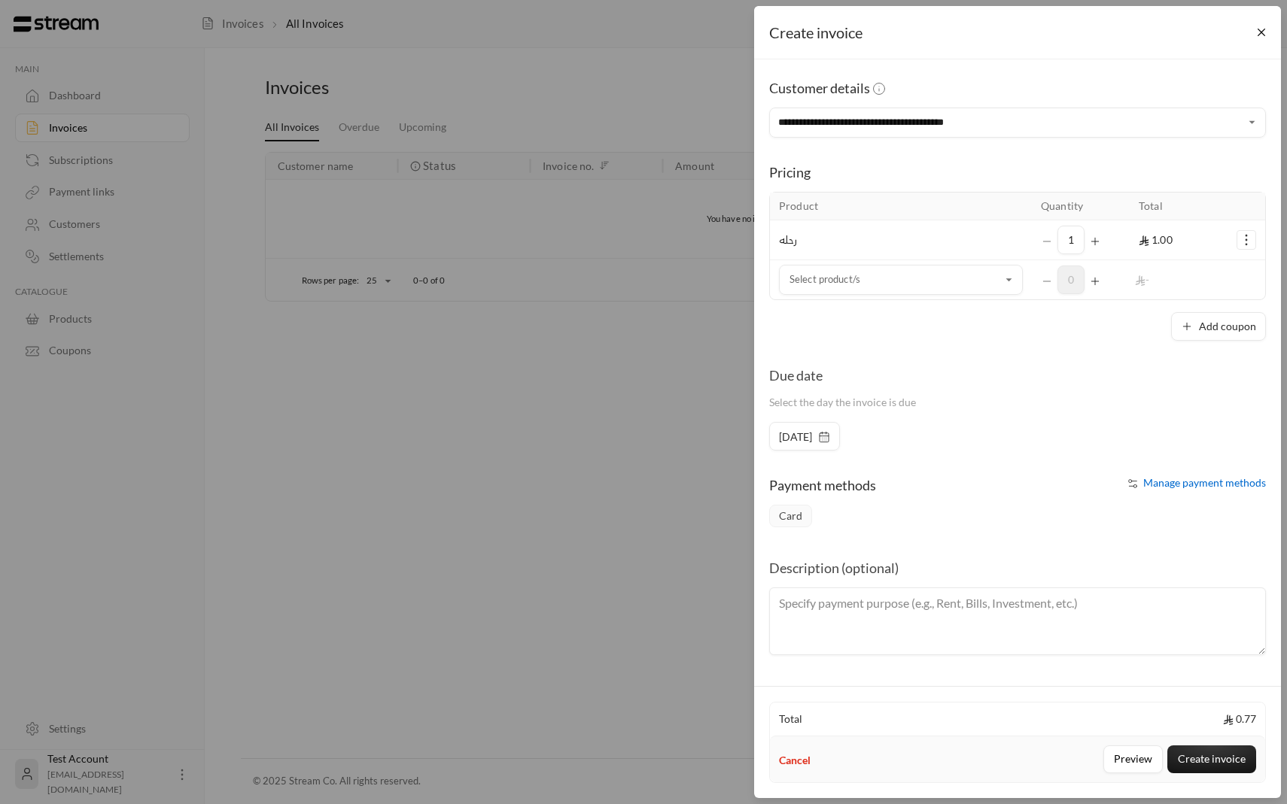
click at [1187, 469] on div "**********" at bounding box center [1017, 370] width 527 height 622
click at [1187, 479] on span "Manage payment methods" at bounding box center [1204, 482] width 123 height 13
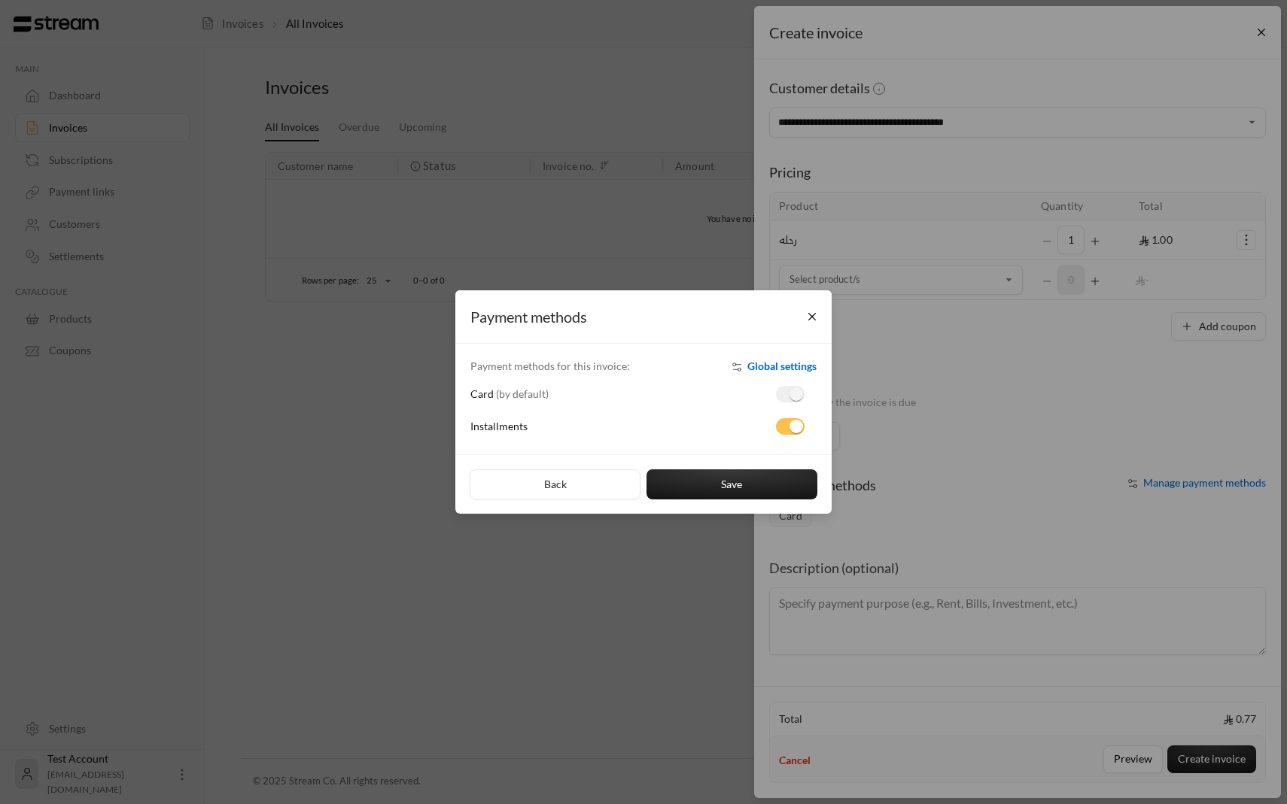
click at [777, 363] on span "Global settings" at bounding box center [781, 366] width 69 height 13
click at [816, 309] on button "Close" at bounding box center [812, 316] width 26 height 26
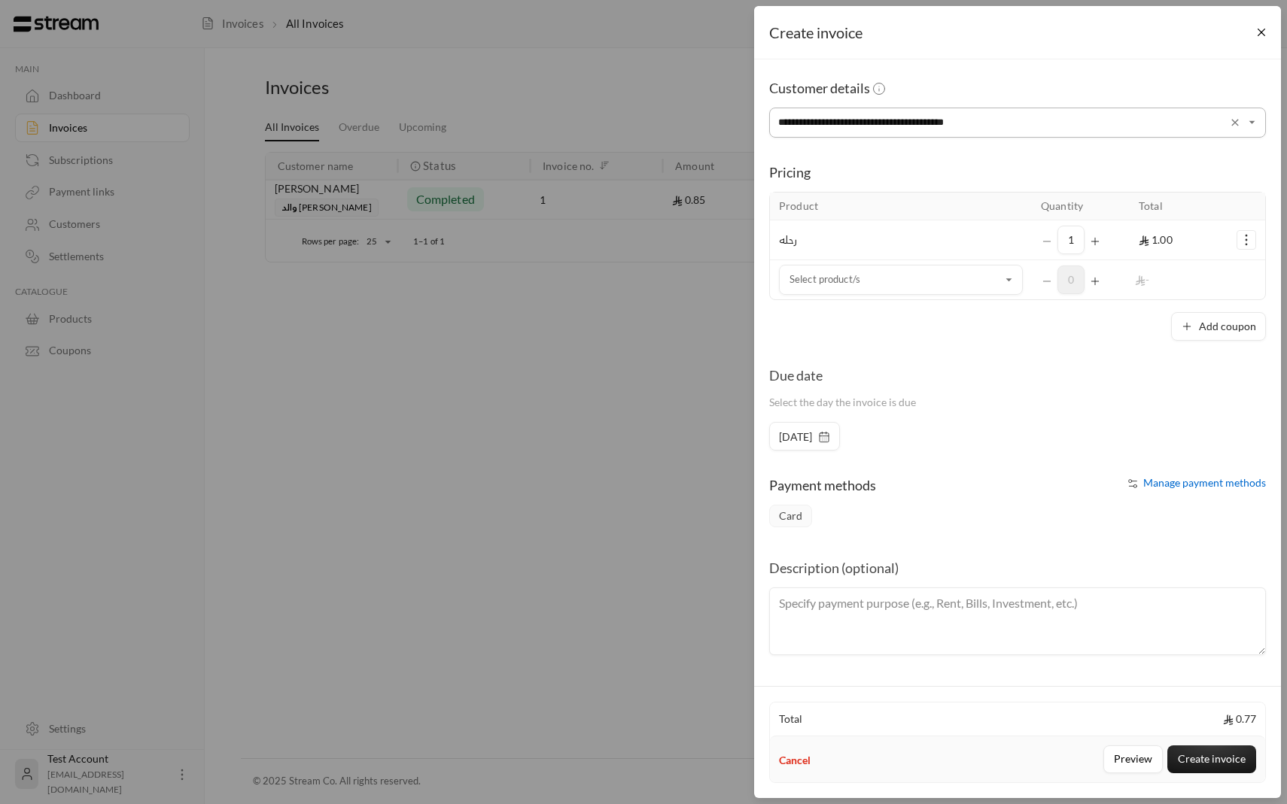
click at [998, 121] on input "**********" at bounding box center [1017, 123] width 497 height 26
click at [1247, 239] on icon "Selected Products" at bounding box center [1246, 240] width 15 height 15
click at [1214, 299] on span "Remove product" at bounding box center [1196, 304] width 72 height 12
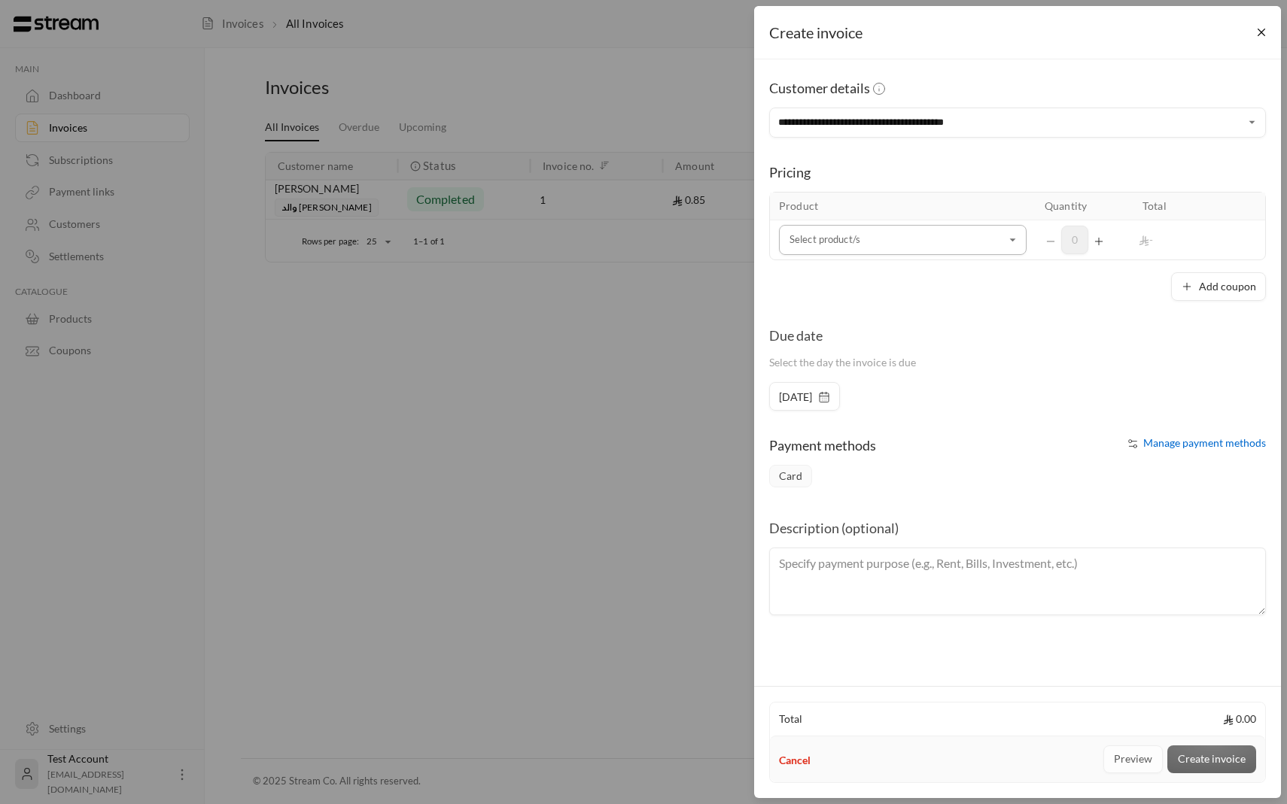
click at [961, 234] on input "Select customer" at bounding box center [903, 240] width 248 height 26
click at [880, 348] on div "رحله" at bounding box center [902, 343] width 211 height 16
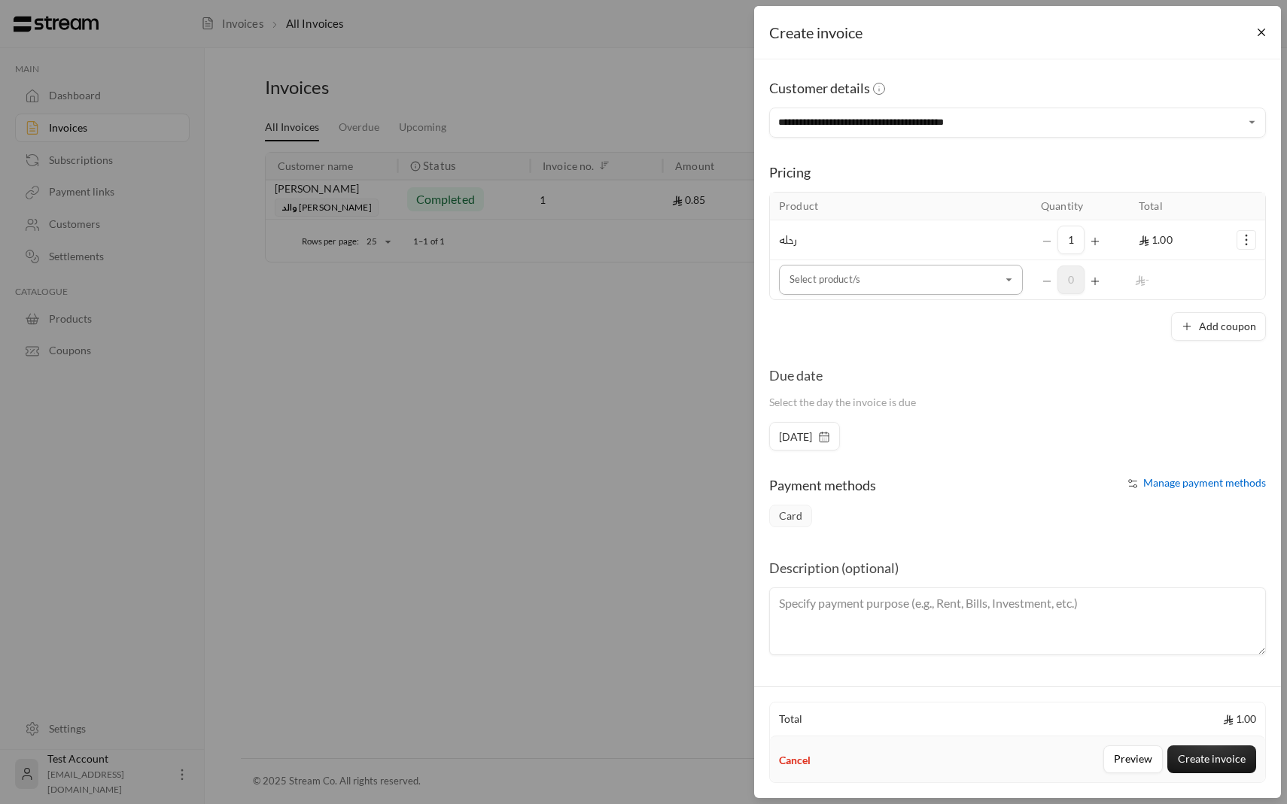
click at [858, 278] on input "Select customer" at bounding box center [901, 280] width 244 height 26
click at [906, 118] on input "**********" at bounding box center [1017, 123] width 497 height 26
click at [777, 322] on div "Add coupon" at bounding box center [1017, 326] width 497 height 29
click at [903, 273] on input "Select customer" at bounding box center [901, 280] width 244 height 26
click at [862, 112] on input "**********" at bounding box center [1017, 123] width 497 height 26
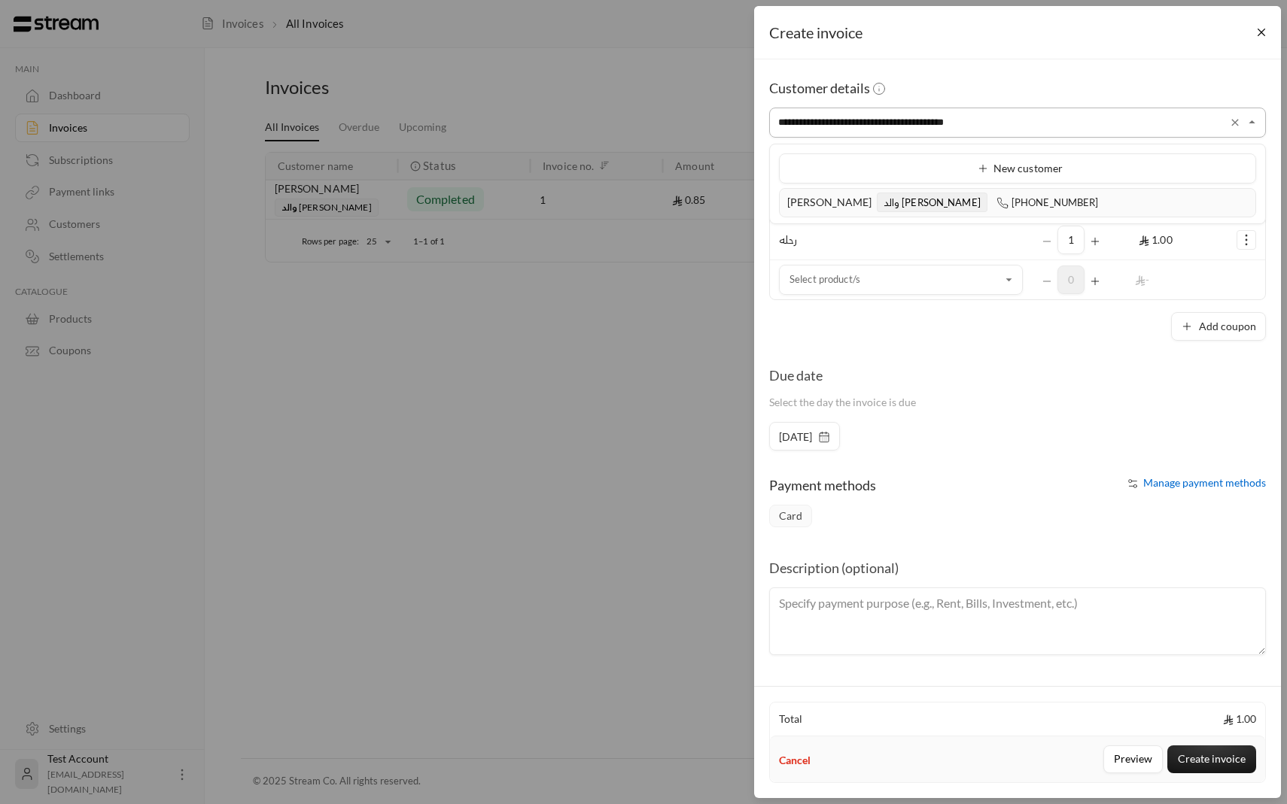
click at [1048, 134] on input "**********" at bounding box center [1017, 123] width 497 height 26
click at [1236, 126] on icon "Clear" at bounding box center [1235, 123] width 12 height 12
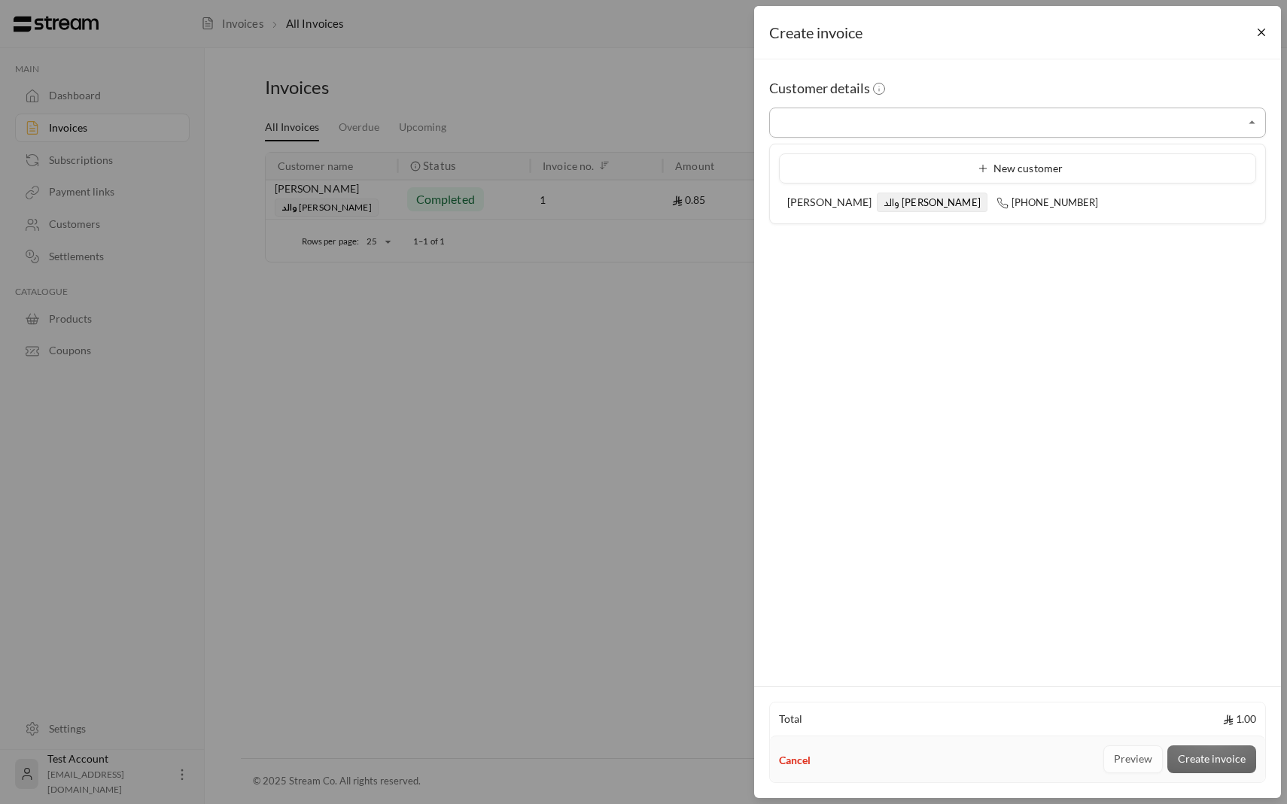
click at [1013, 132] on input "Select customer" at bounding box center [1017, 123] width 497 height 26
click at [1265, 25] on button "Close" at bounding box center [1261, 33] width 26 height 26
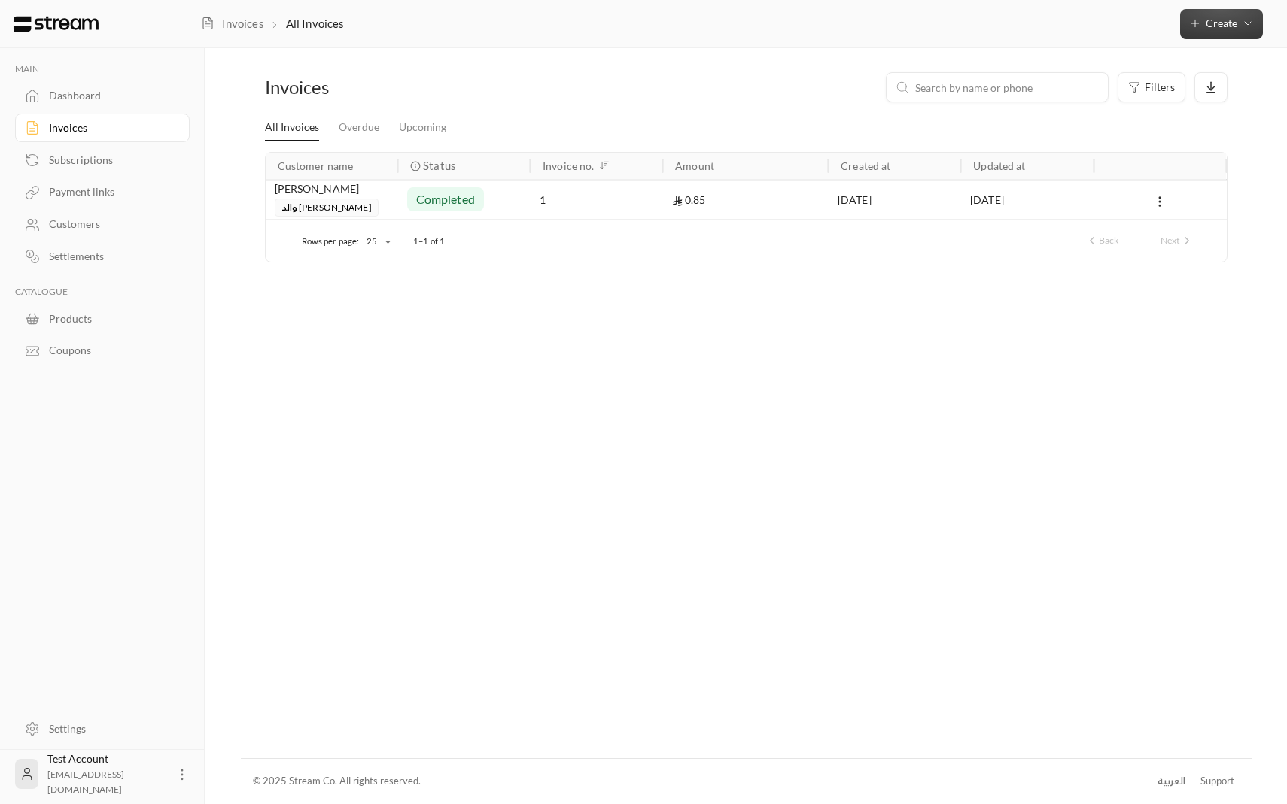
click at [1201, 27] on span "Create" at bounding box center [1221, 23] width 65 height 13
click at [1102, 84] on div "Easily create a one-time invoice for quick transactions." at bounding box center [1151, 94] width 190 height 30
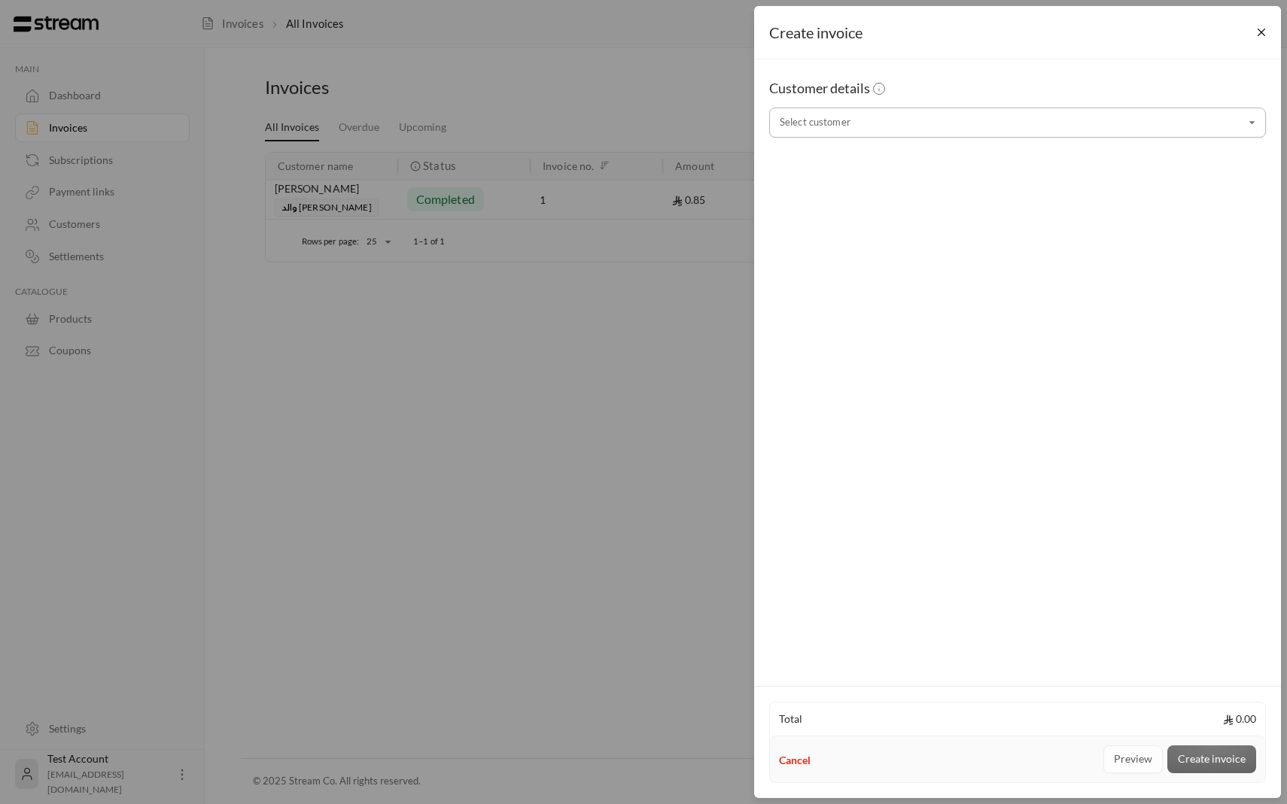
click at [963, 122] on input "Select customer" at bounding box center [1017, 123] width 497 height 26
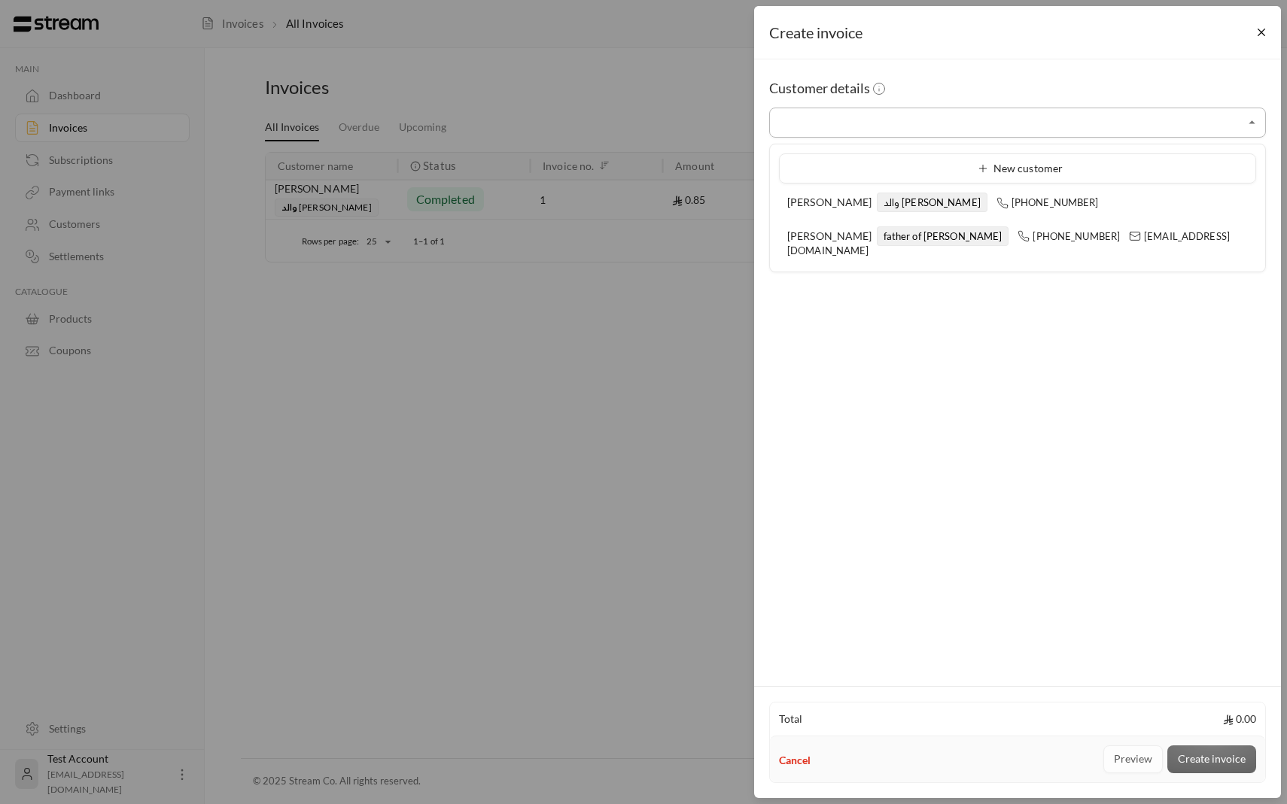
click at [823, 116] on input "Select customer" at bounding box center [1017, 123] width 497 height 26
click at [841, 119] on input "Select customer" at bounding box center [1017, 123] width 497 height 26
click at [686, 303] on div "Create invoice Customer details Select customer Select customer Total 0.00 Canc…" at bounding box center [643, 402] width 1287 height 804
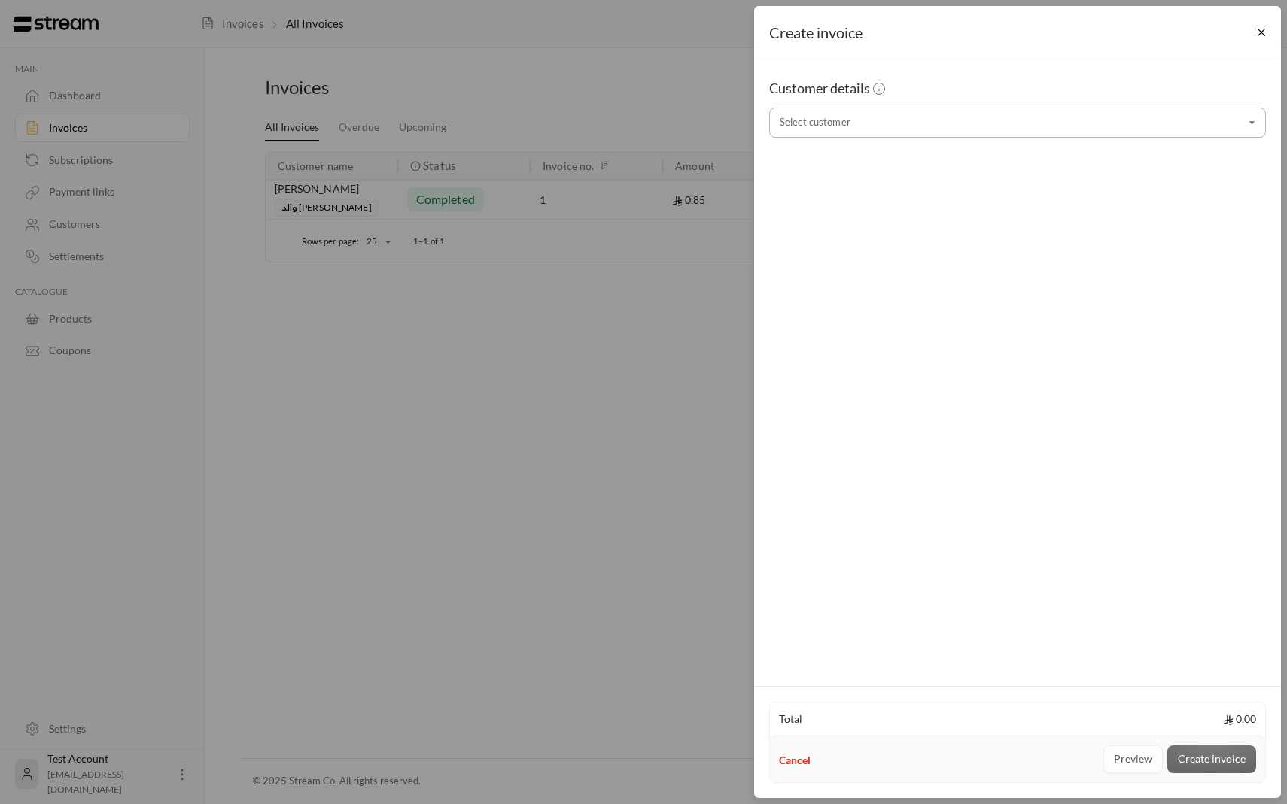
click at [923, 113] on input "Select customer" at bounding box center [1017, 123] width 497 height 26
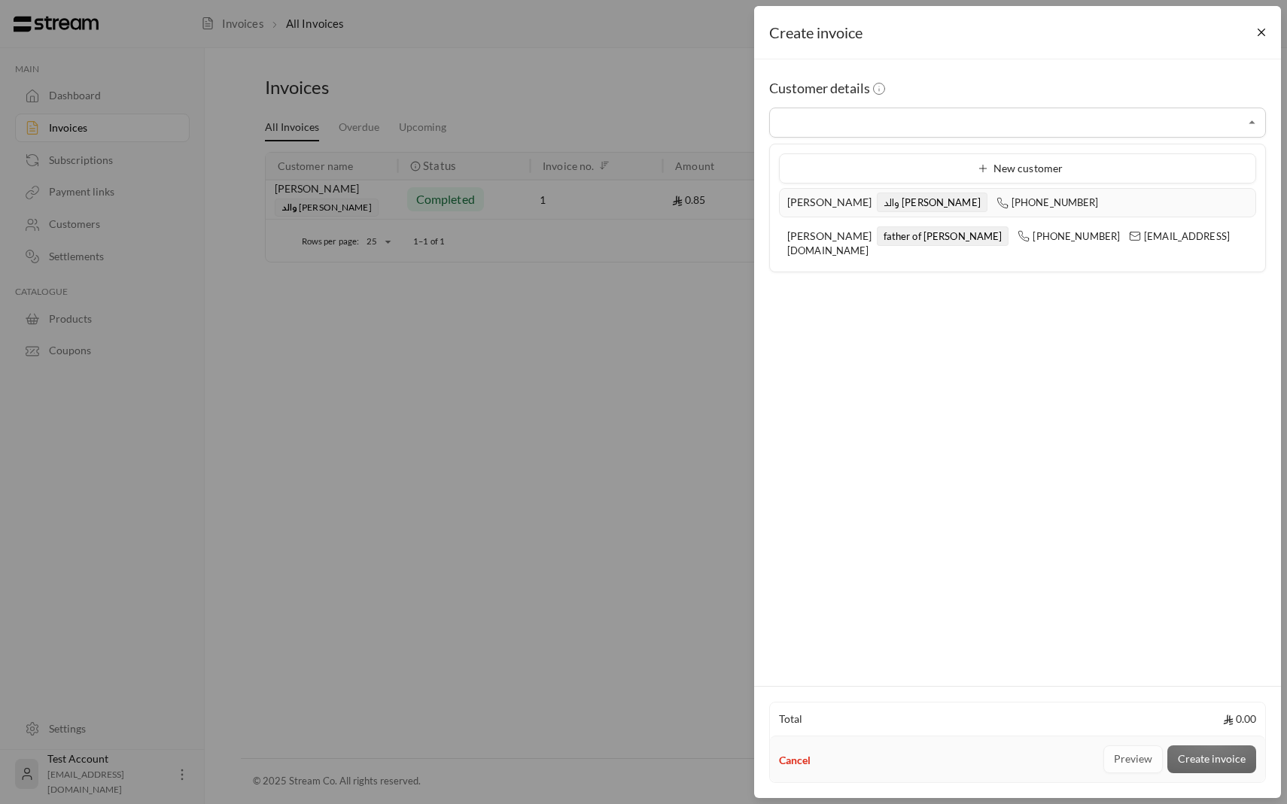
click at [911, 200] on span "والد يوسف" at bounding box center [932, 203] width 111 height 20
type input "**********"
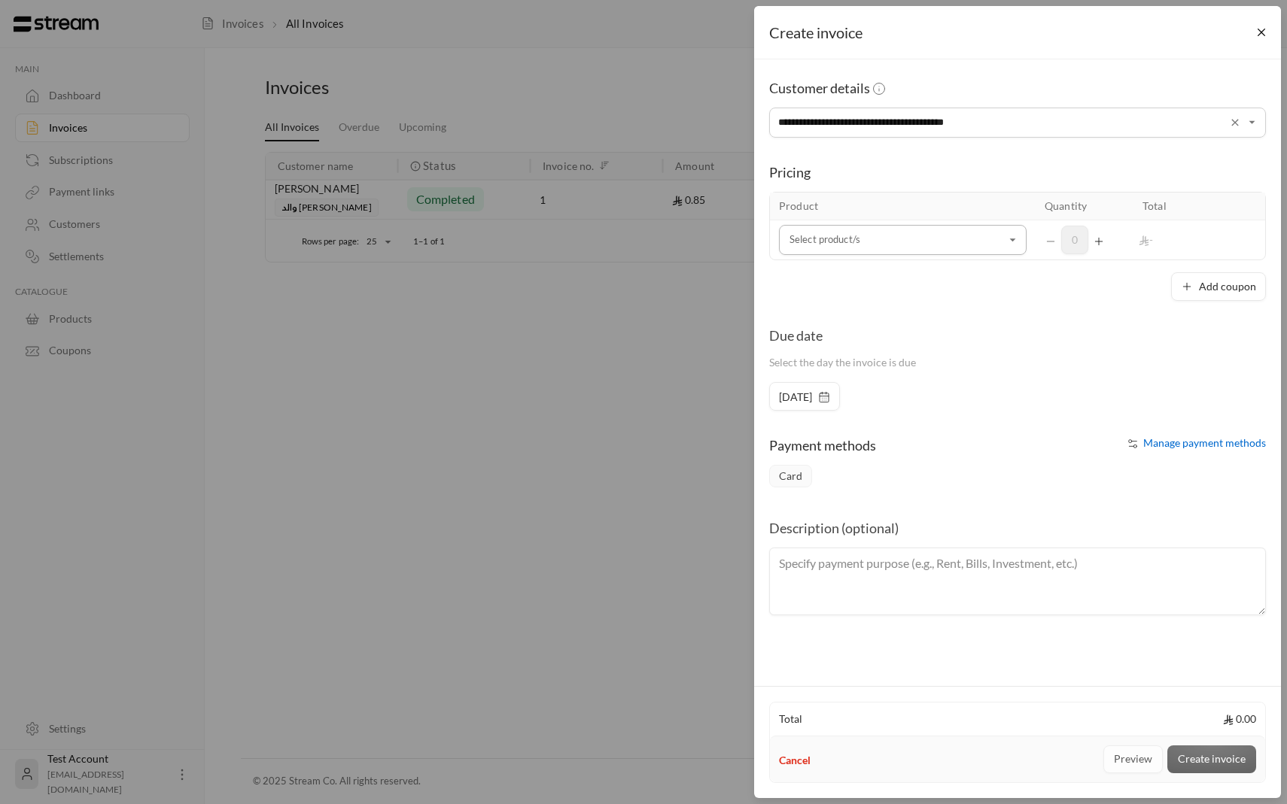
click at [929, 236] on input "Select customer" at bounding box center [903, 240] width 248 height 26
click at [918, 348] on div "رحله" at bounding box center [902, 343] width 211 height 16
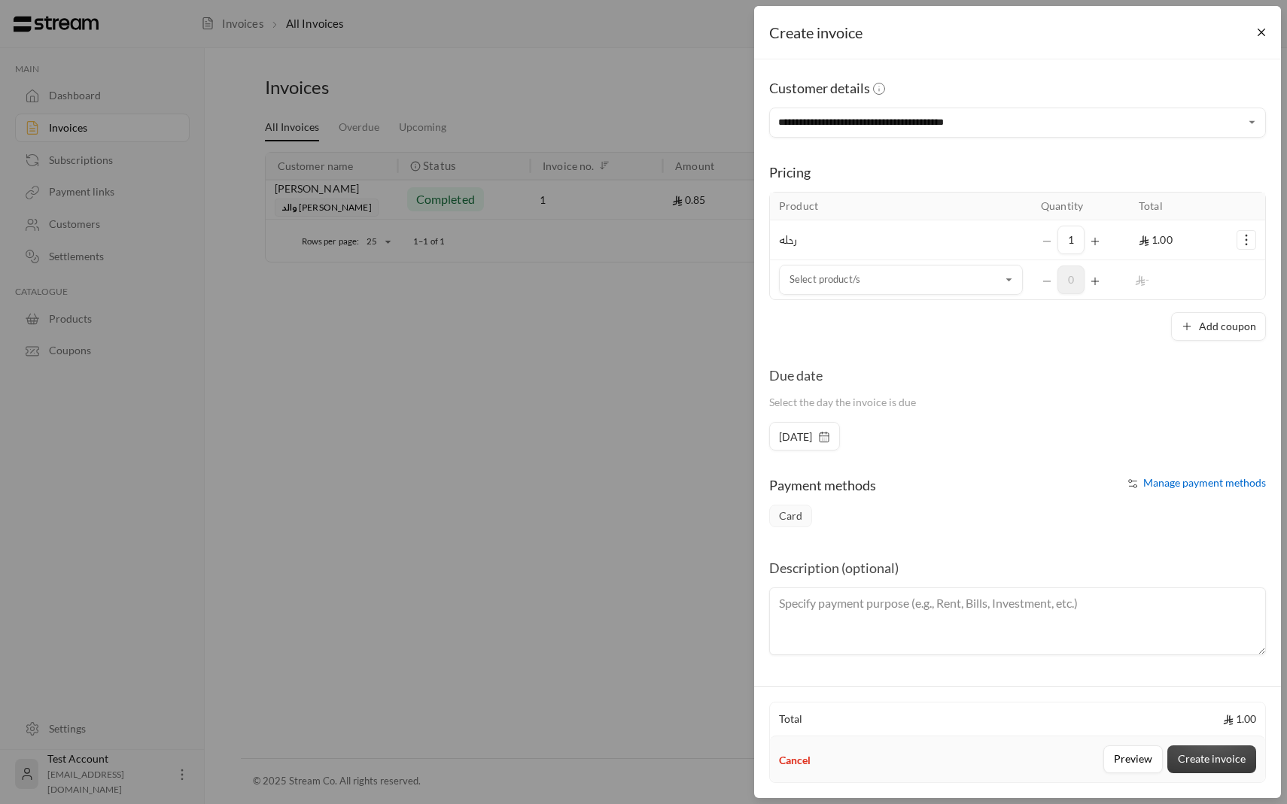
click at [1211, 769] on button "Create invoice" at bounding box center [1211, 760] width 89 height 28
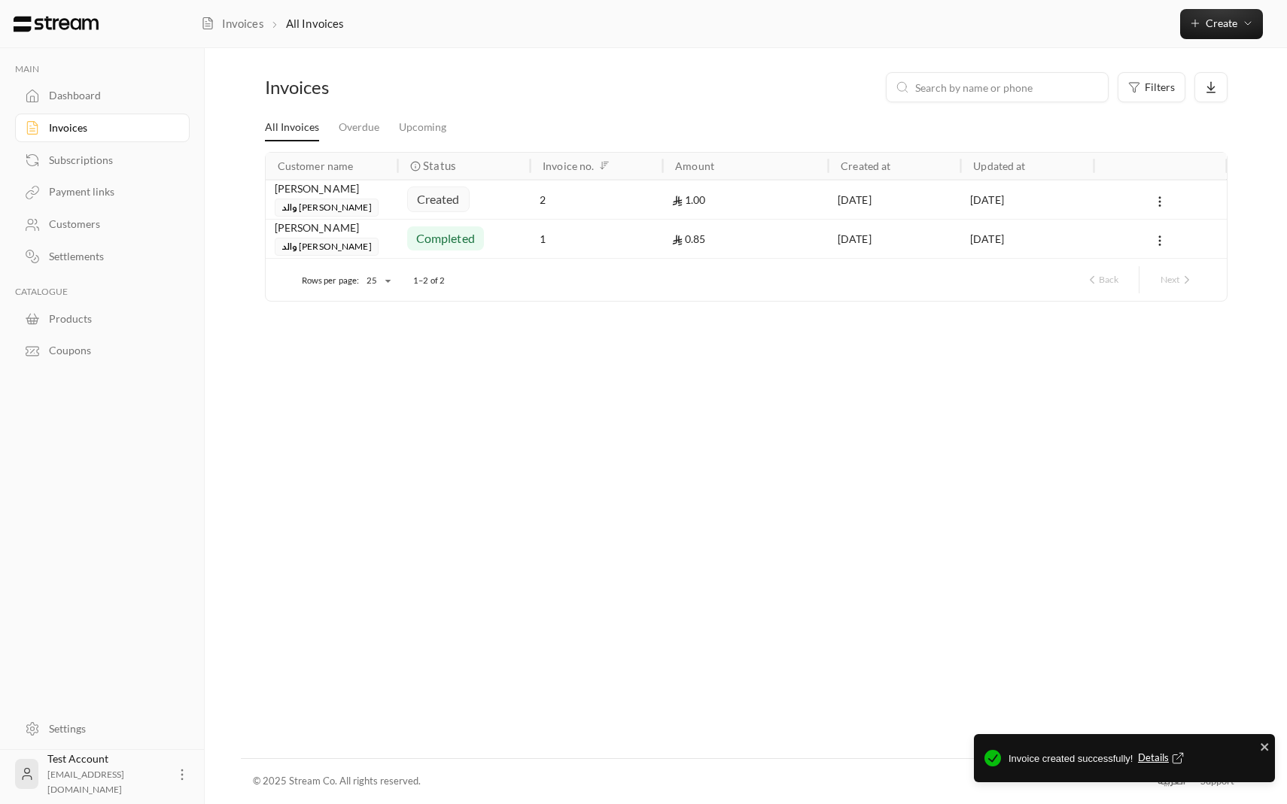
click at [1148, 204] on div at bounding box center [1159, 200] width 114 height 38
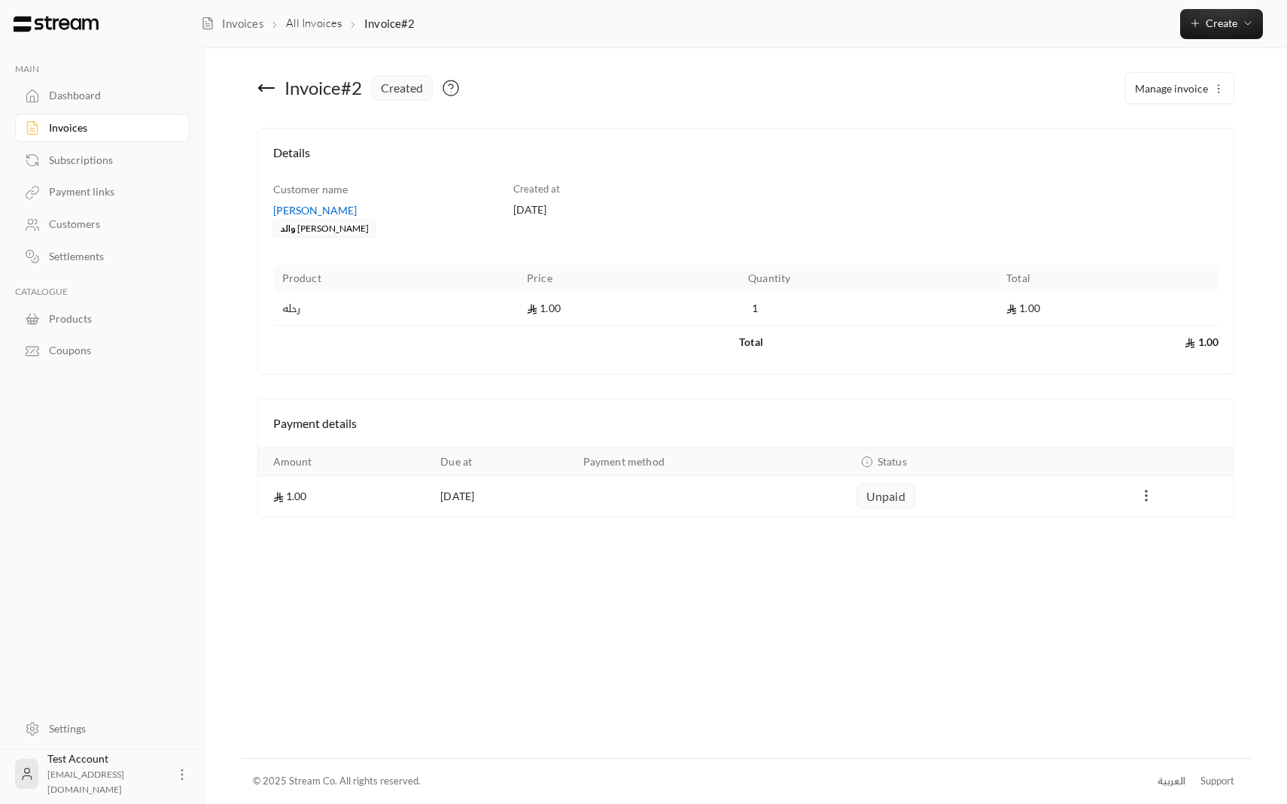
click at [1146, 494] on icon "Payments" at bounding box center [1146, 495] width 15 height 15
click at [1158, 532] on li "Mark as paid" at bounding box center [1180, 534] width 71 height 27
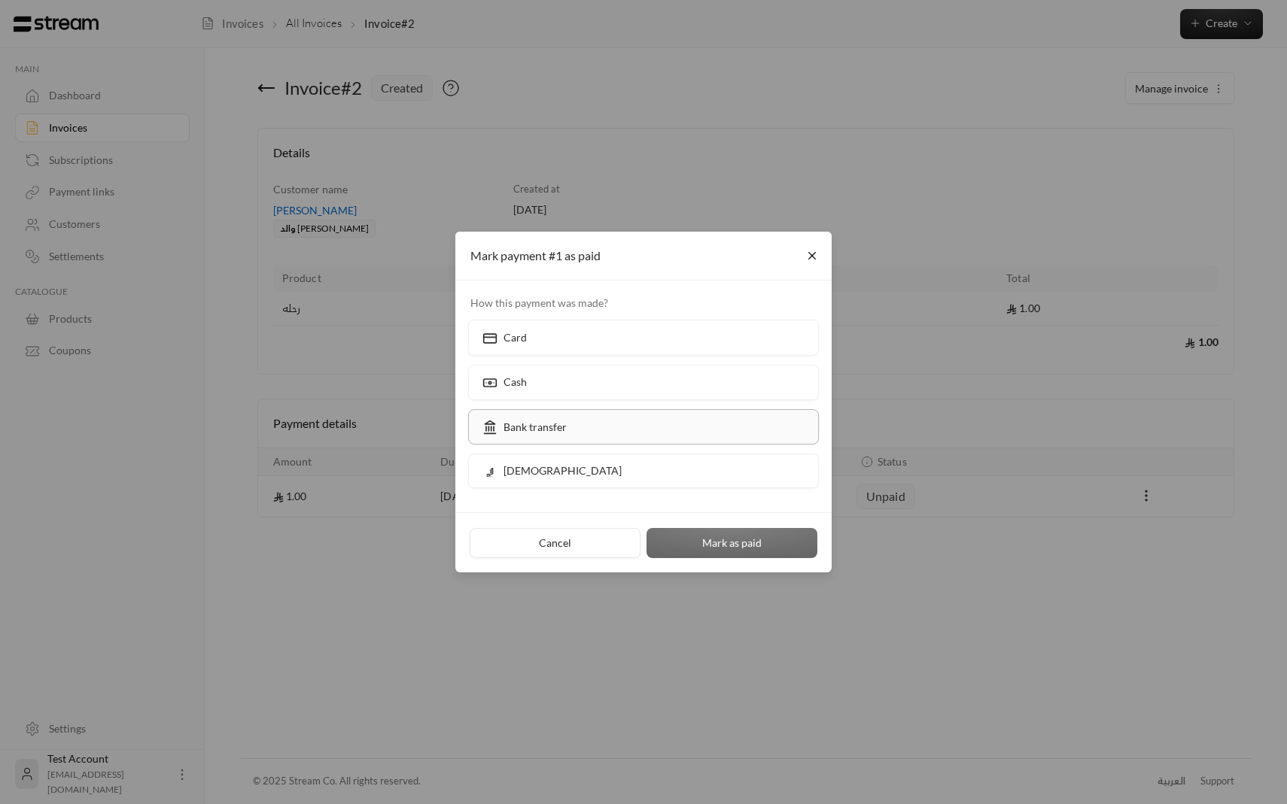
click at [658, 423] on label "Bank transfer" at bounding box center [643, 426] width 351 height 35
click at [710, 561] on div "Cancel Mark as paid" at bounding box center [643, 542] width 376 height 60
click at [710, 539] on button "Mark as paid" at bounding box center [731, 543] width 171 height 30
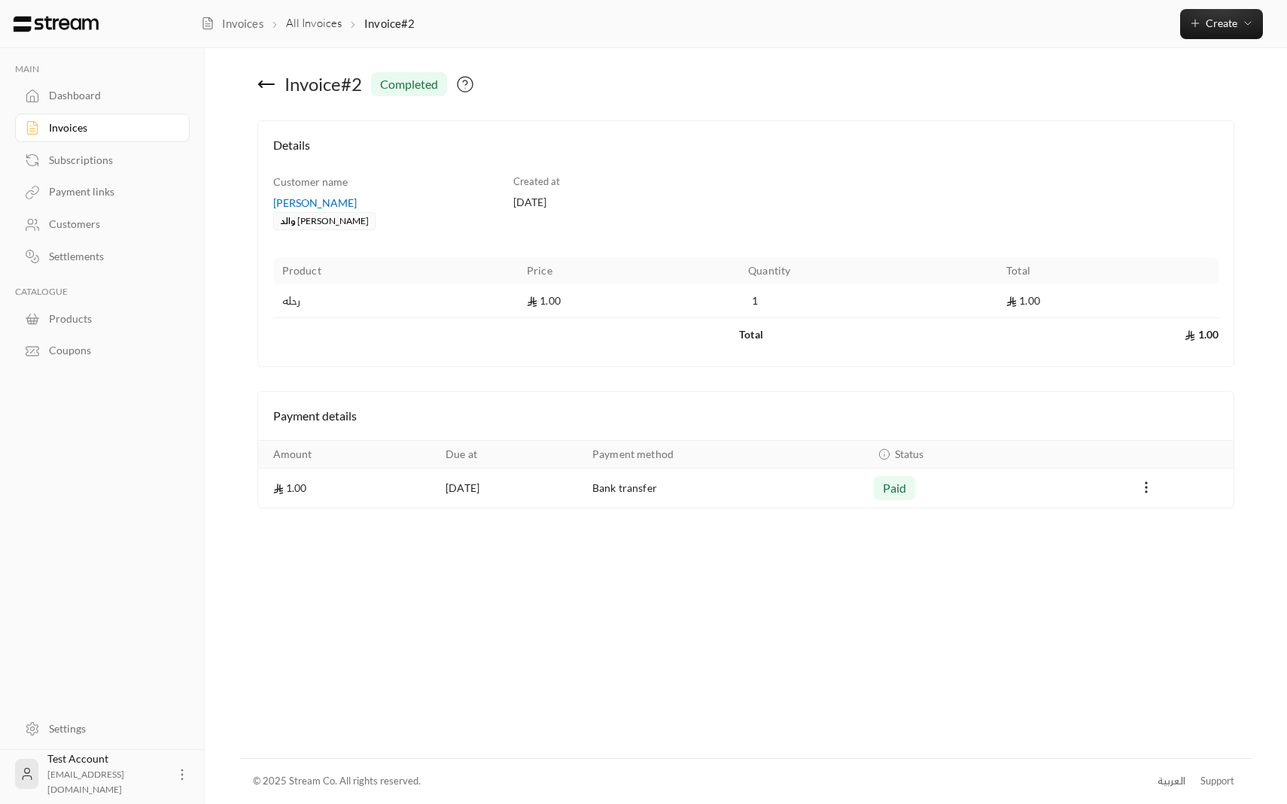
click at [81, 102] on div "Dashboard" at bounding box center [110, 95] width 122 height 15
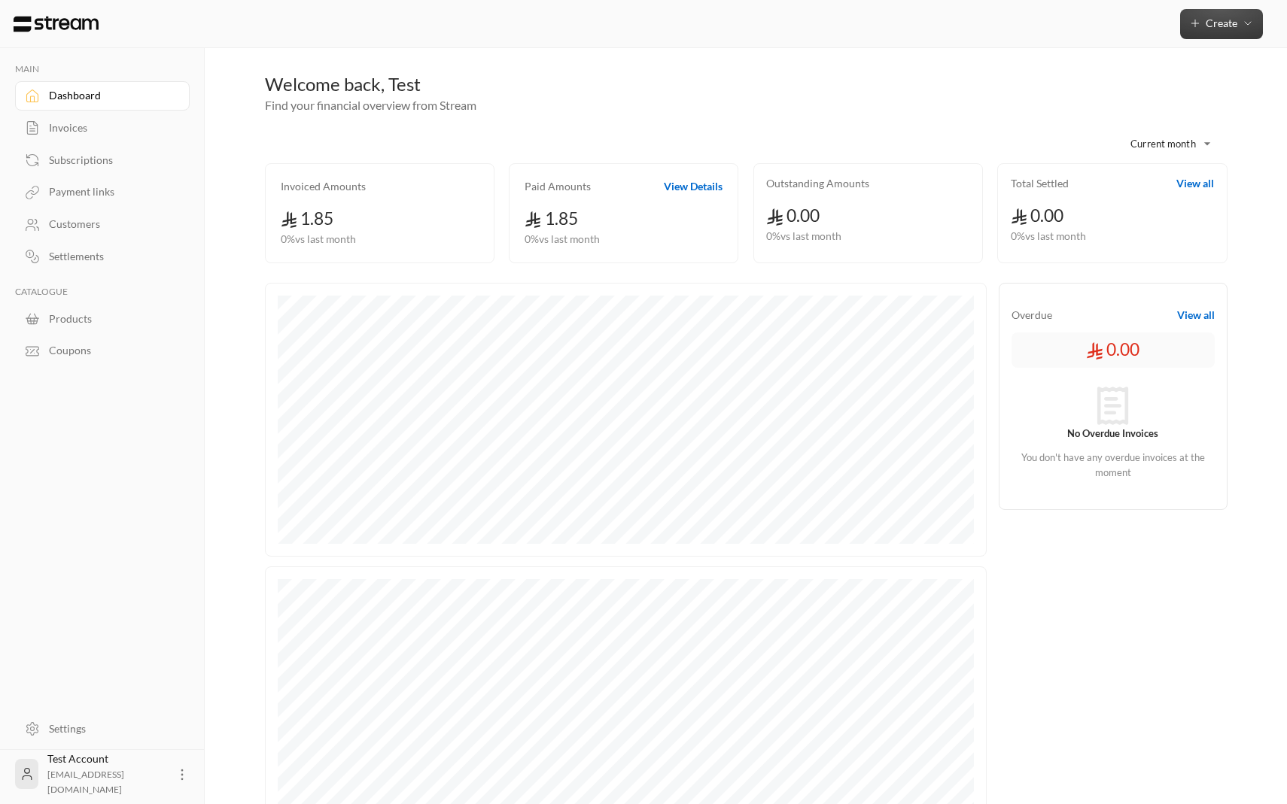
click at [1206, 26] on span "Create" at bounding box center [1222, 23] width 32 height 13
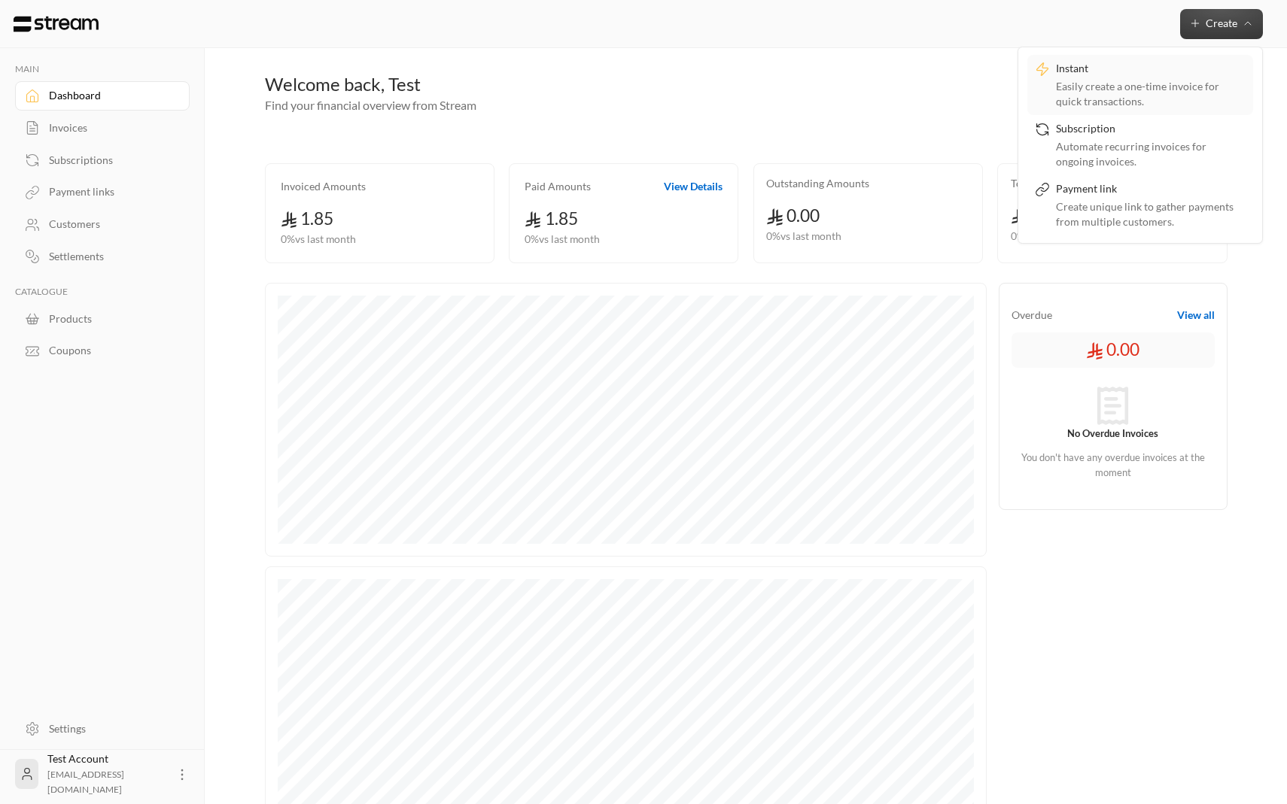
click at [1162, 108] on link "Instant Easily create a one-time invoice for quick transactions." at bounding box center [1140, 85] width 226 height 60
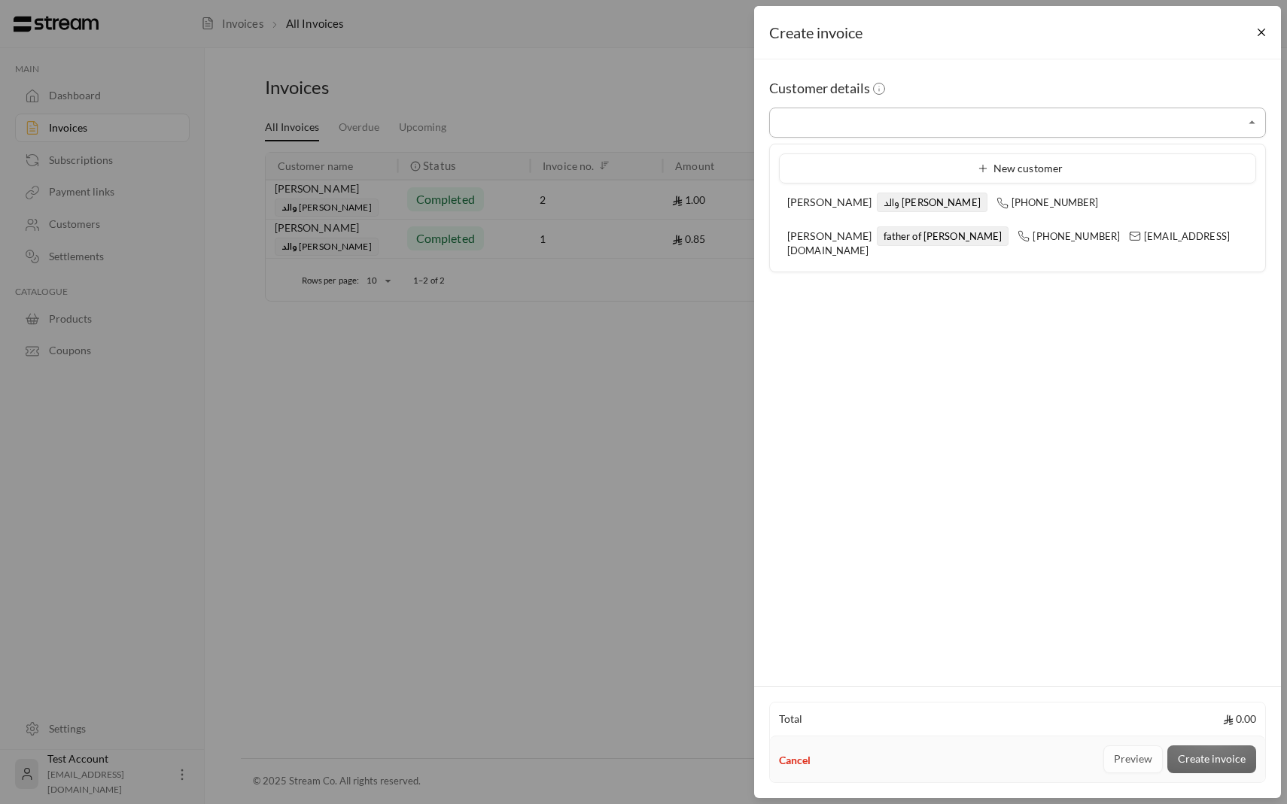
click at [1094, 135] on input "Select customer" at bounding box center [1017, 123] width 497 height 26
click at [1043, 219] on ul "New customer ابراهيم الدليقان والد يوسف +966509737393 ibrahim aldlaigan father …" at bounding box center [1017, 207] width 495 height 127
click at [1036, 209] on div "ابراهيم الدليقان والد يوسف +966509737393" at bounding box center [1017, 203] width 461 height 16
type input "**********"
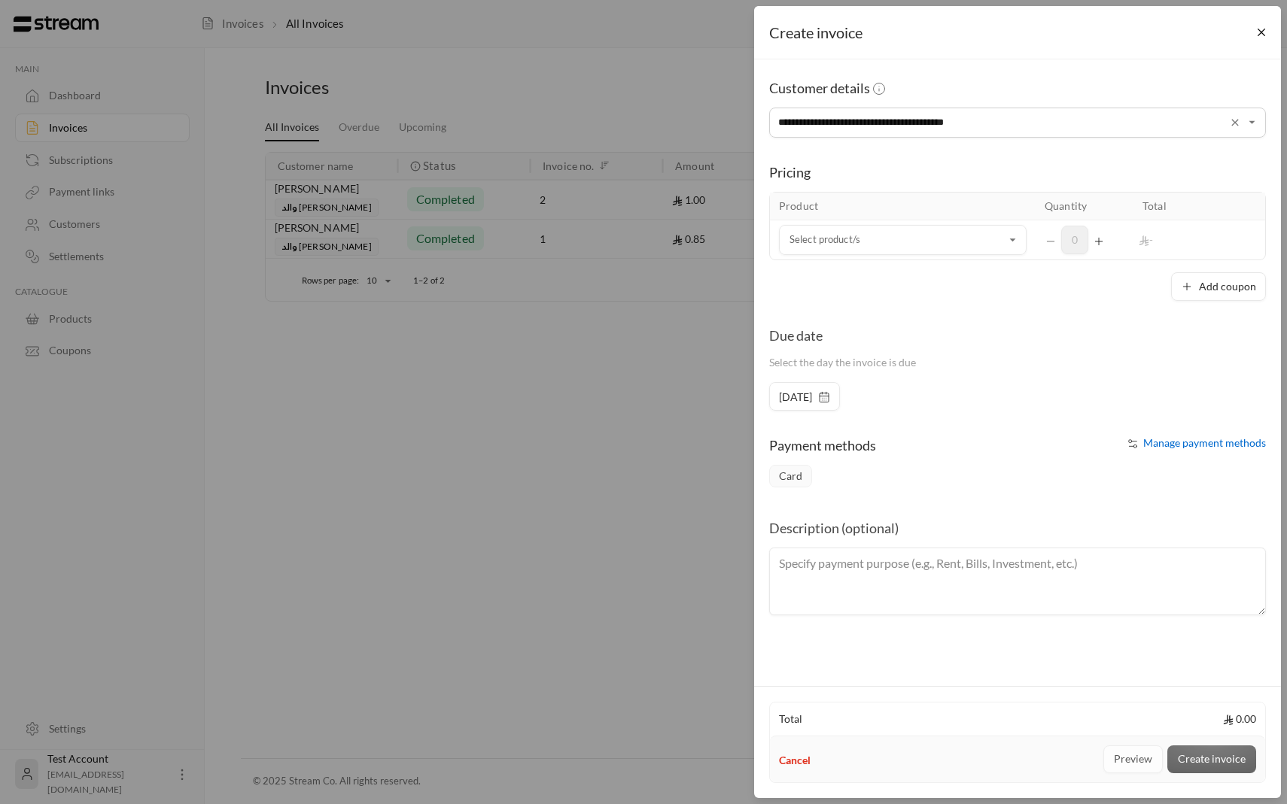
click at [617, 269] on div "**********" at bounding box center [643, 402] width 1287 height 804
click at [1266, 40] on button "Close" at bounding box center [1261, 33] width 26 height 26
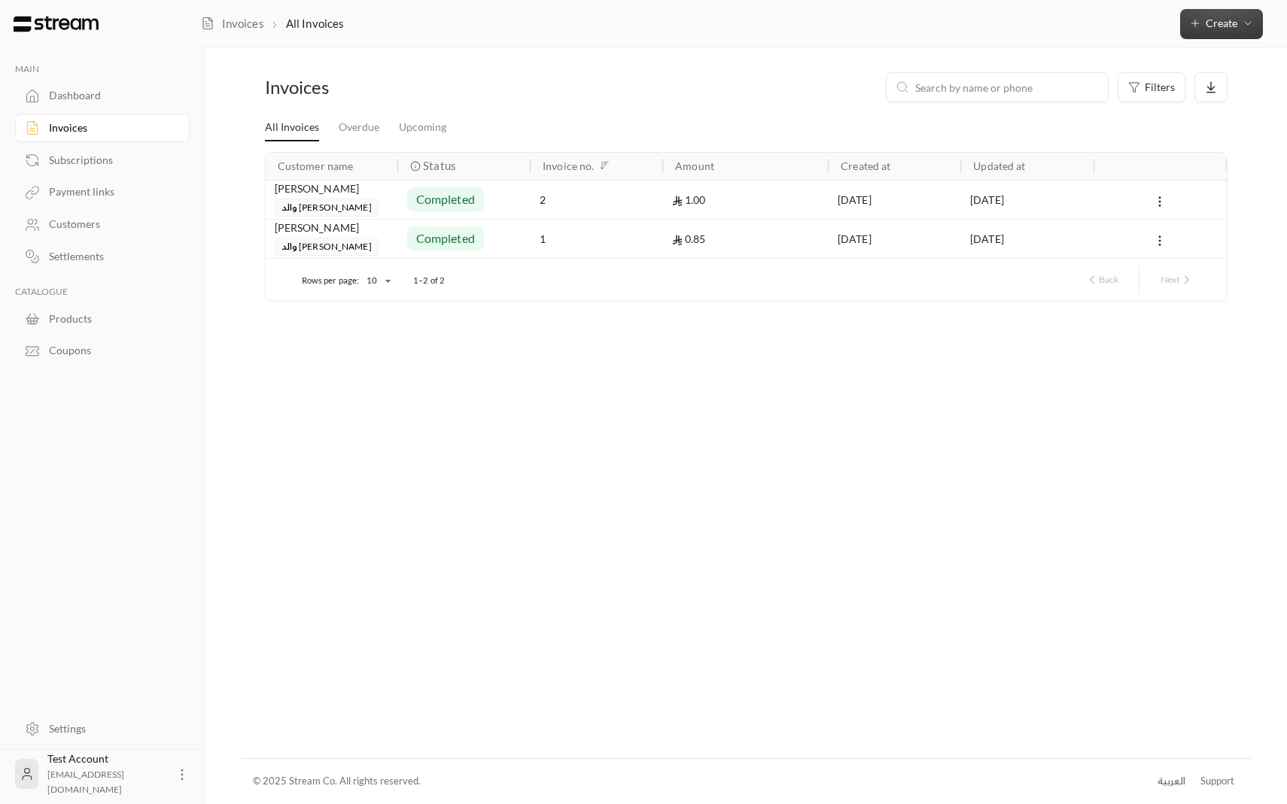
click at [1202, 24] on span "Create" at bounding box center [1221, 23] width 65 height 13
click at [1154, 93] on div "Easily create a one-time invoice for quick transactions." at bounding box center [1151, 94] width 190 height 30
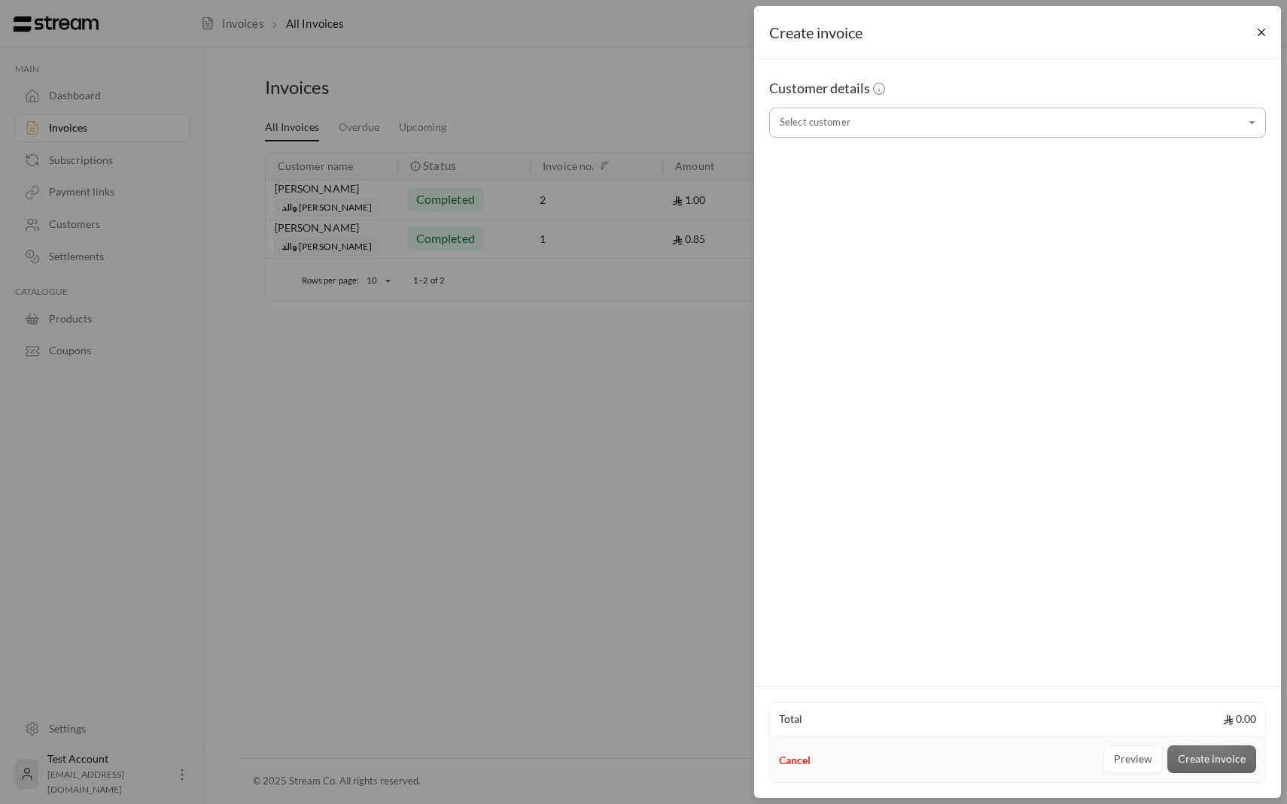
click at [1103, 132] on input "Select customer" at bounding box center [1017, 123] width 497 height 26
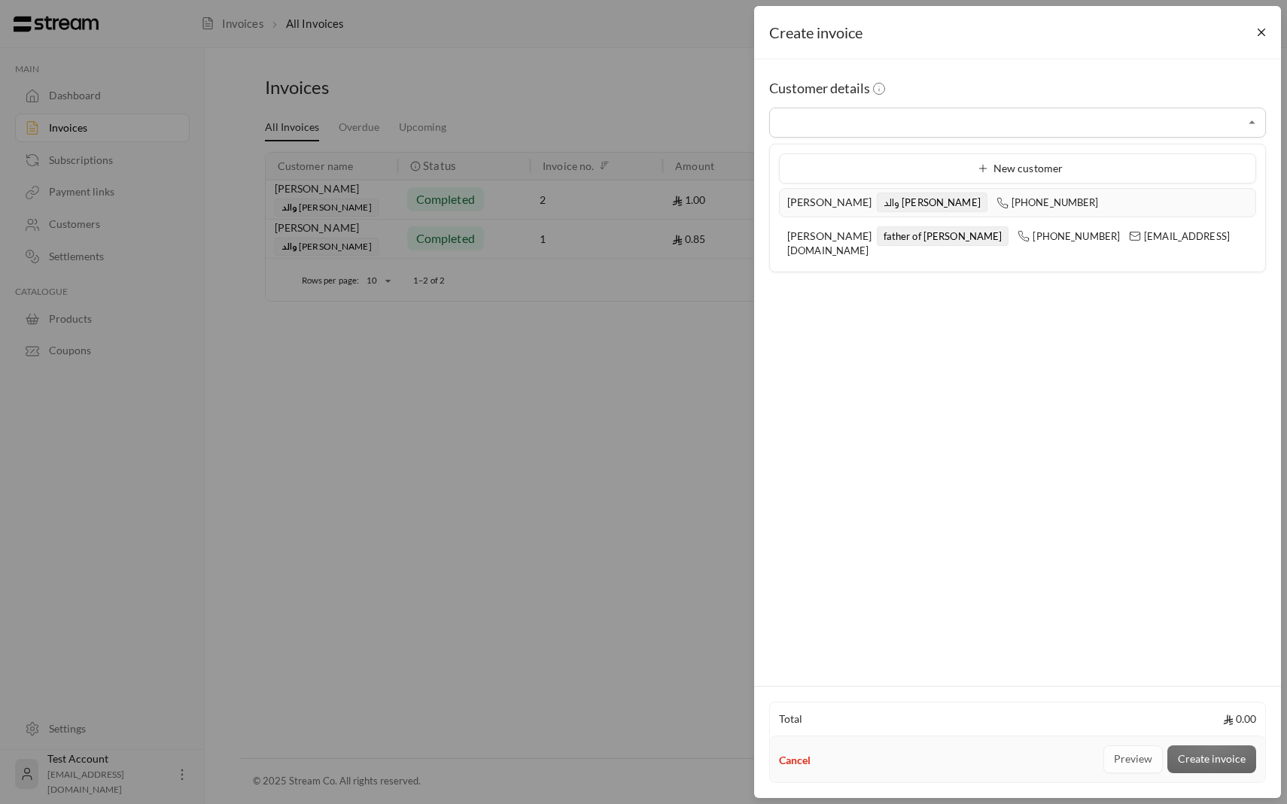
click at [1060, 200] on div "ابراهيم الدليقان والد يوسف +966509737393" at bounding box center [1017, 203] width 461 height 16
type input "**********"
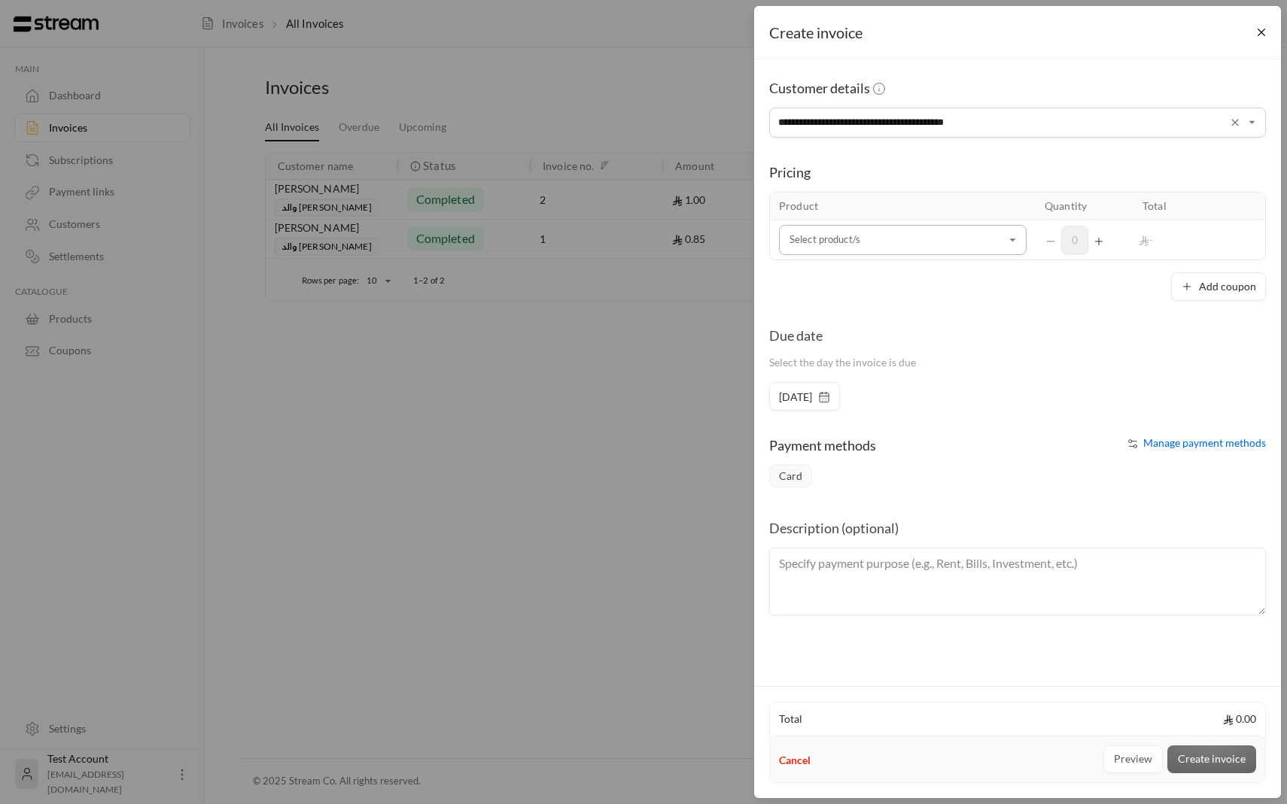
click at [987, 244] on input "Select customer" at bounding box center [903, 240] width 248 height 26
click at [961, 332] on li "رحله" at bounding box center [903, 342] width 228 height 29
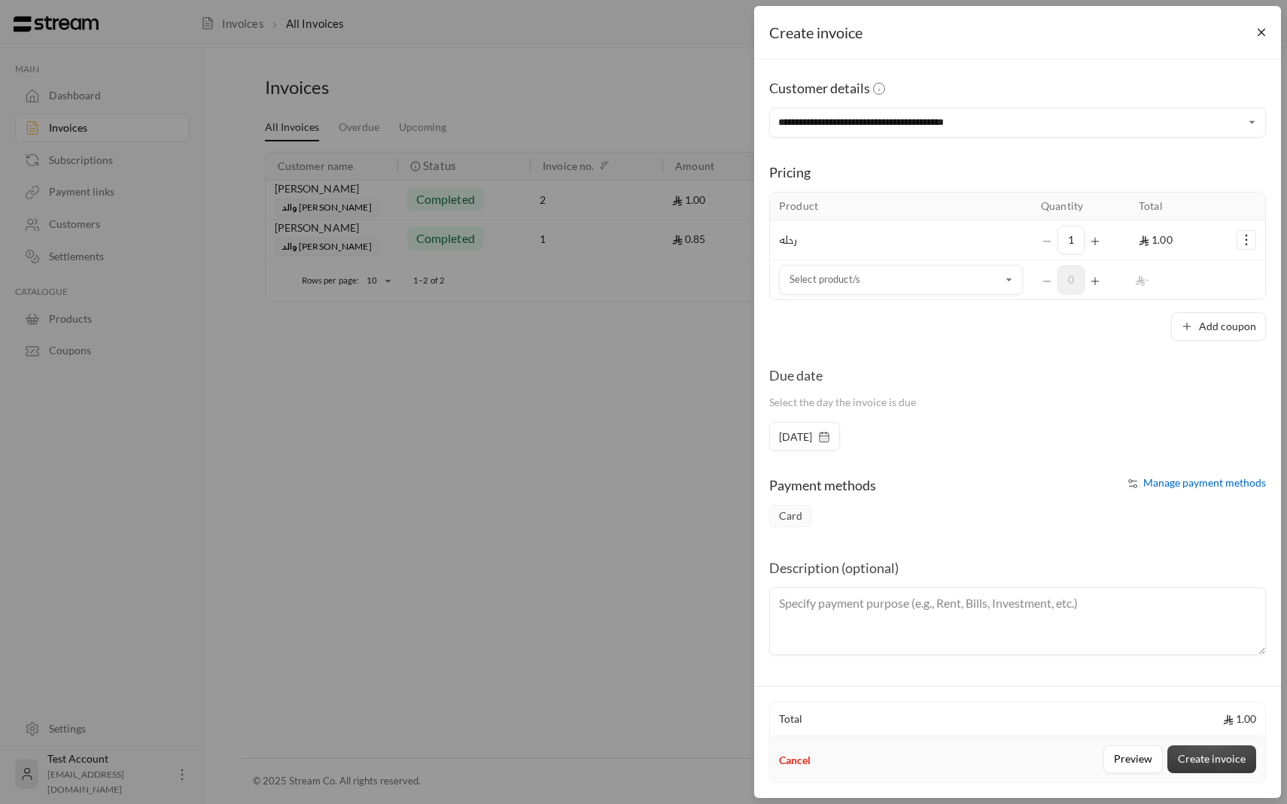
click at [1237, 750] on button "Create invoice" at bounding box center [1211, 760] width 89 height 28
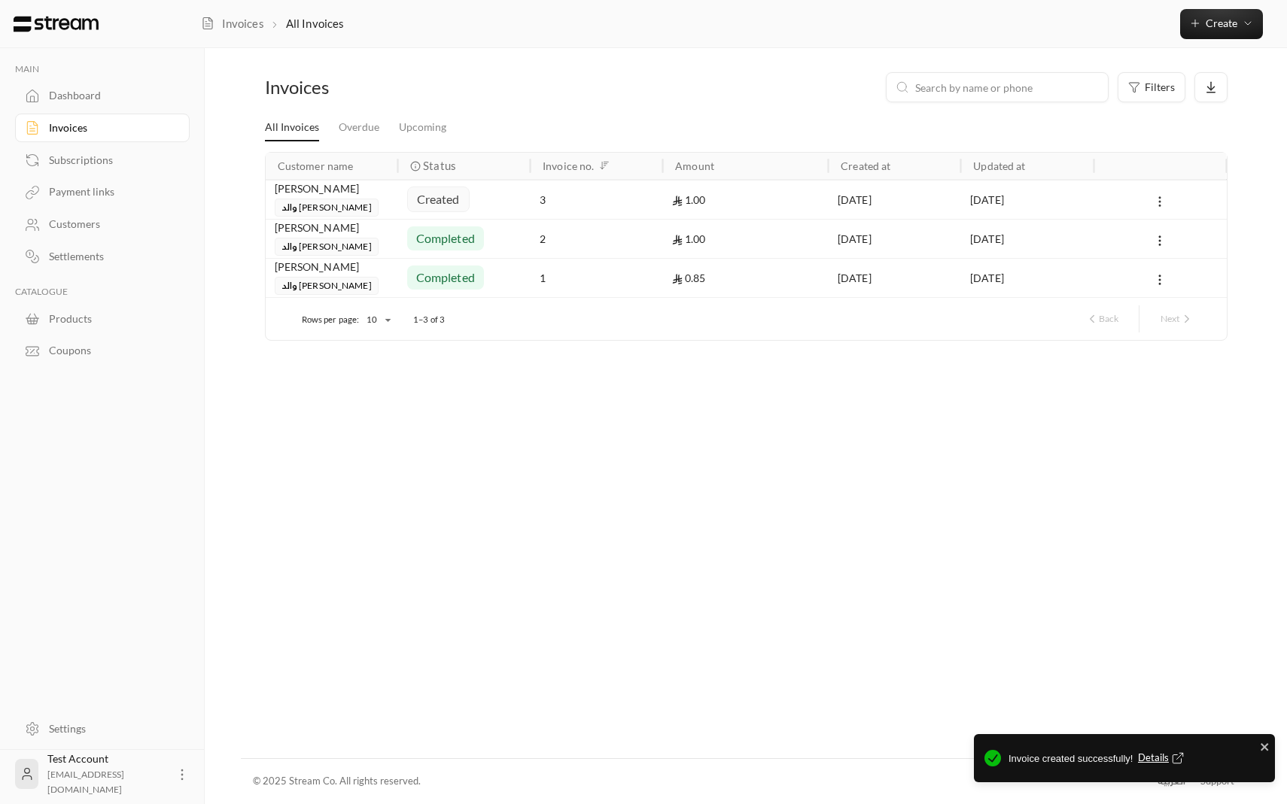
click at [1159, 201] on icon at bounding box center [1160, 202] width 14 height 14
click at [1180, 233] on li "View" at bounding box center [1176, 240] width 38 height 27
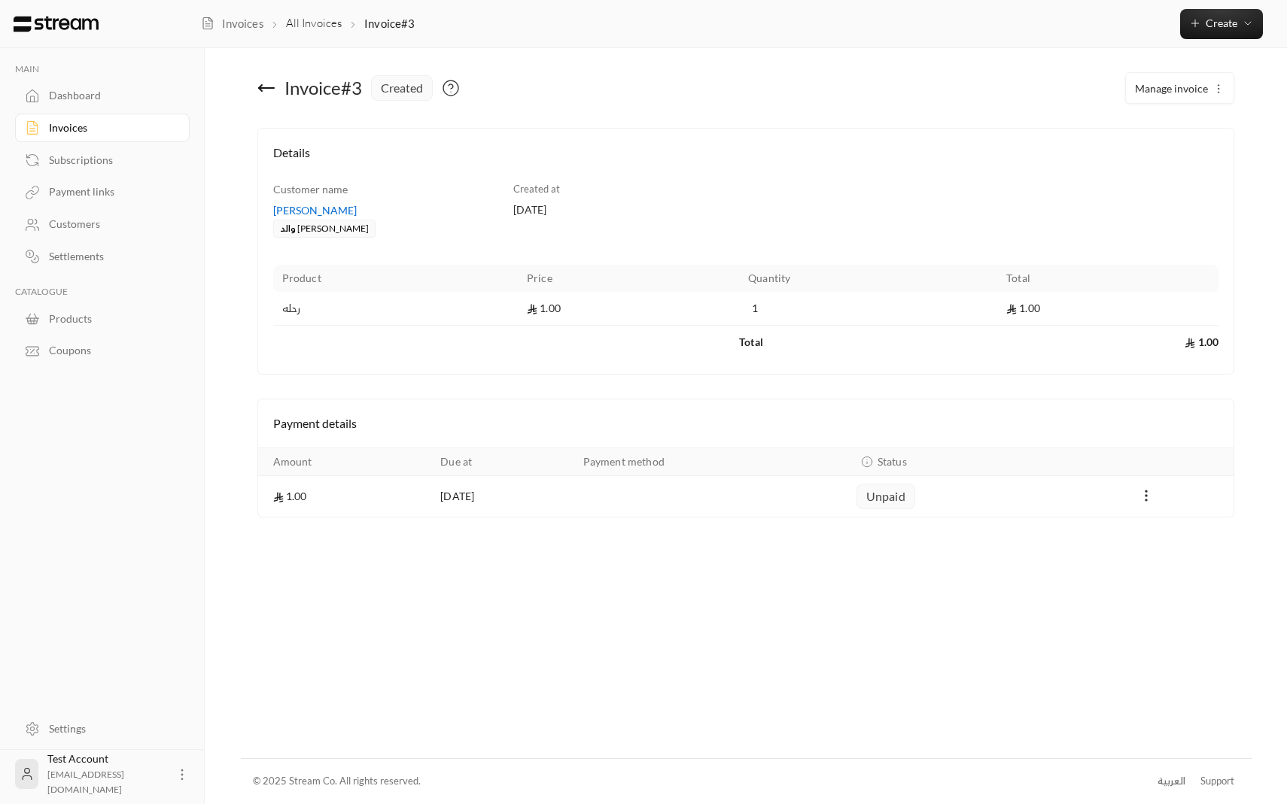
click at [1144, 485] on td "Payments" at bounding box center [1145, 496] width 175 height 41
click at [1145, 497] on icon "Payments" at bounding box center [1146, 495] width 15 height 15
click at [1151, 529] on li "Mark as paid" at bounding box center [1180, 534] width 71 height 27
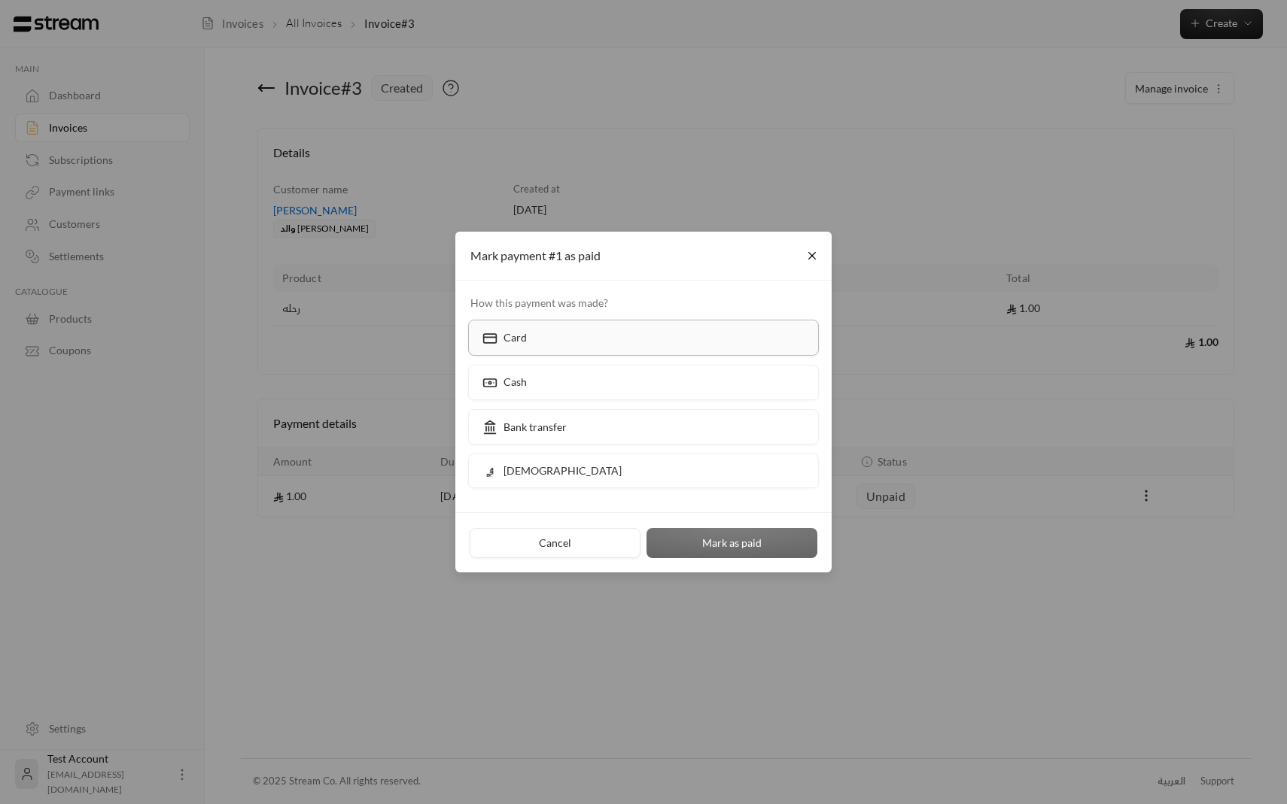
click at [622, 349] on label "Card" at bounding box center [643, 337] width 351 height 35
click at [692, 543] on button "Mark as paid" at bounding box center [731, 543] width 171 height 30
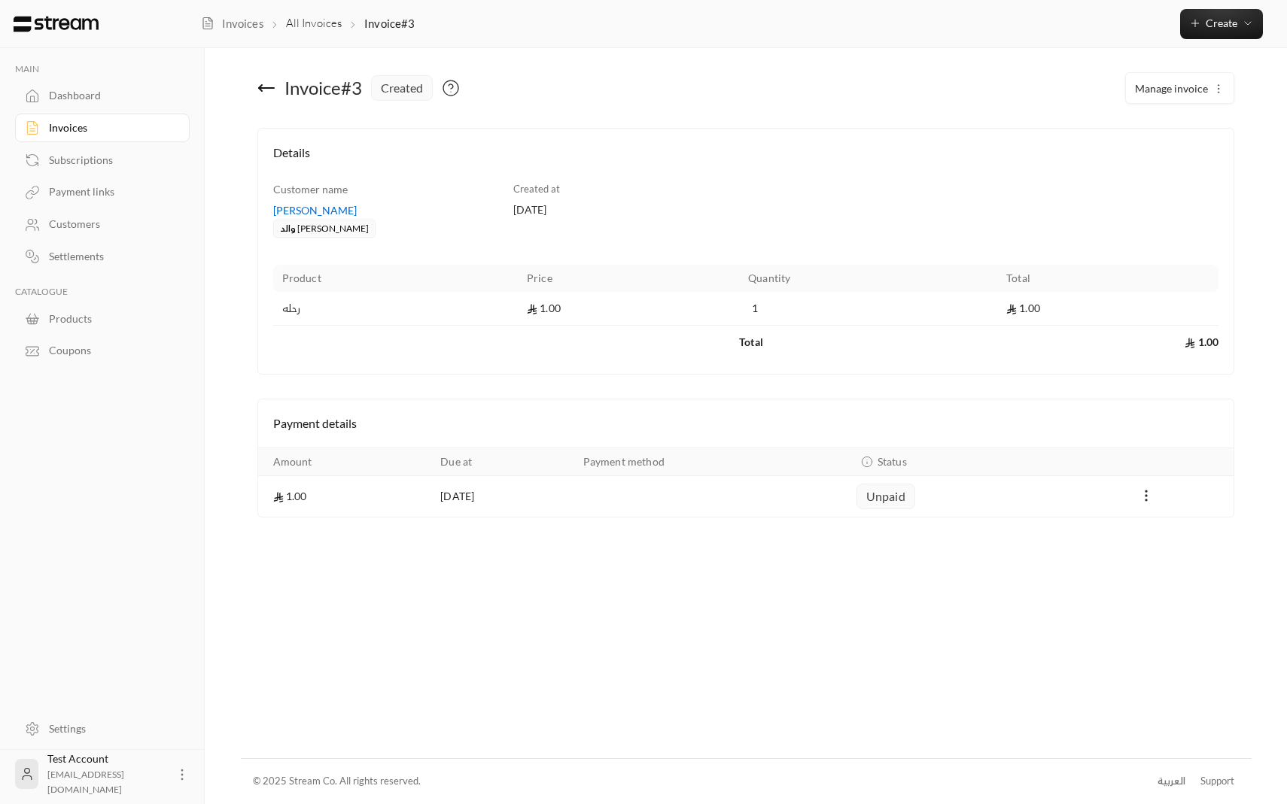
click at [108, 93] on div "Dashboard" at bounding box center [110, 95] width 122 height 15
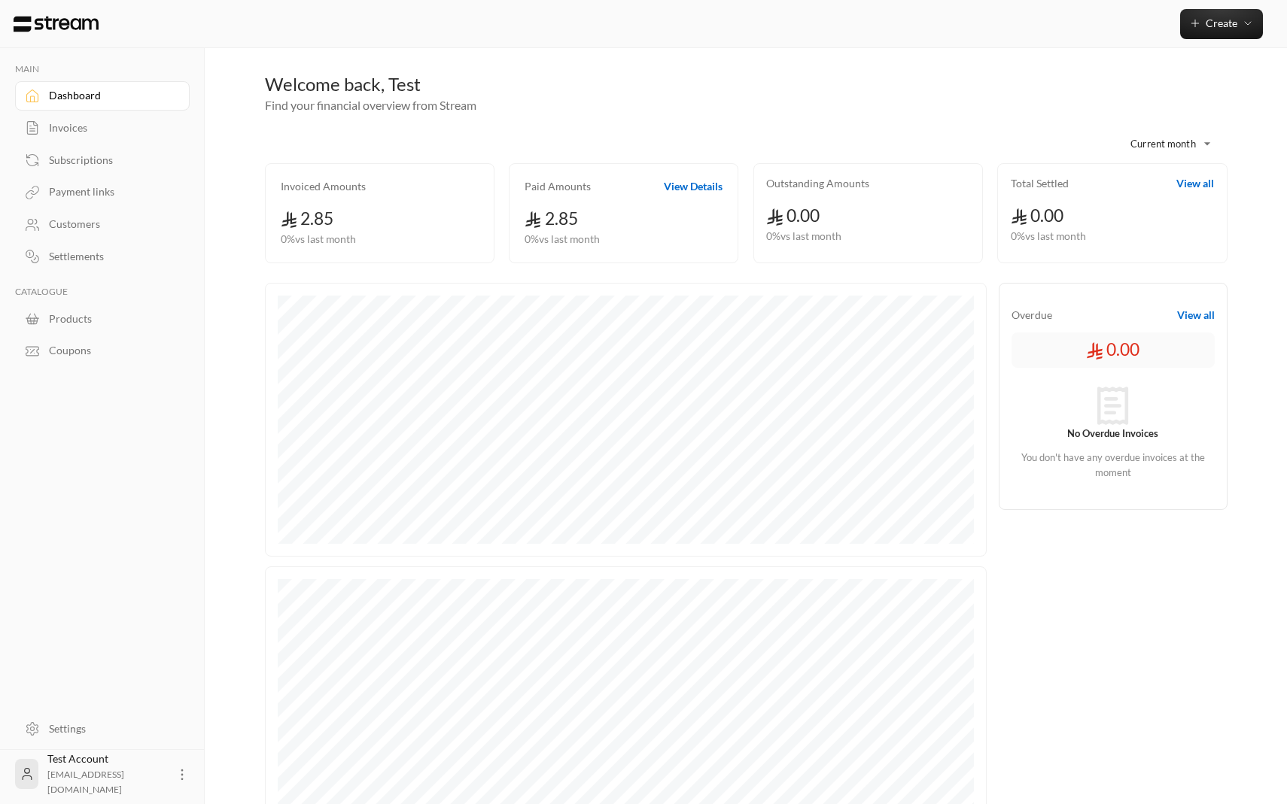
click at [701, 181] on button "View Details" at bounding box center [693, 186] width 59 height 15
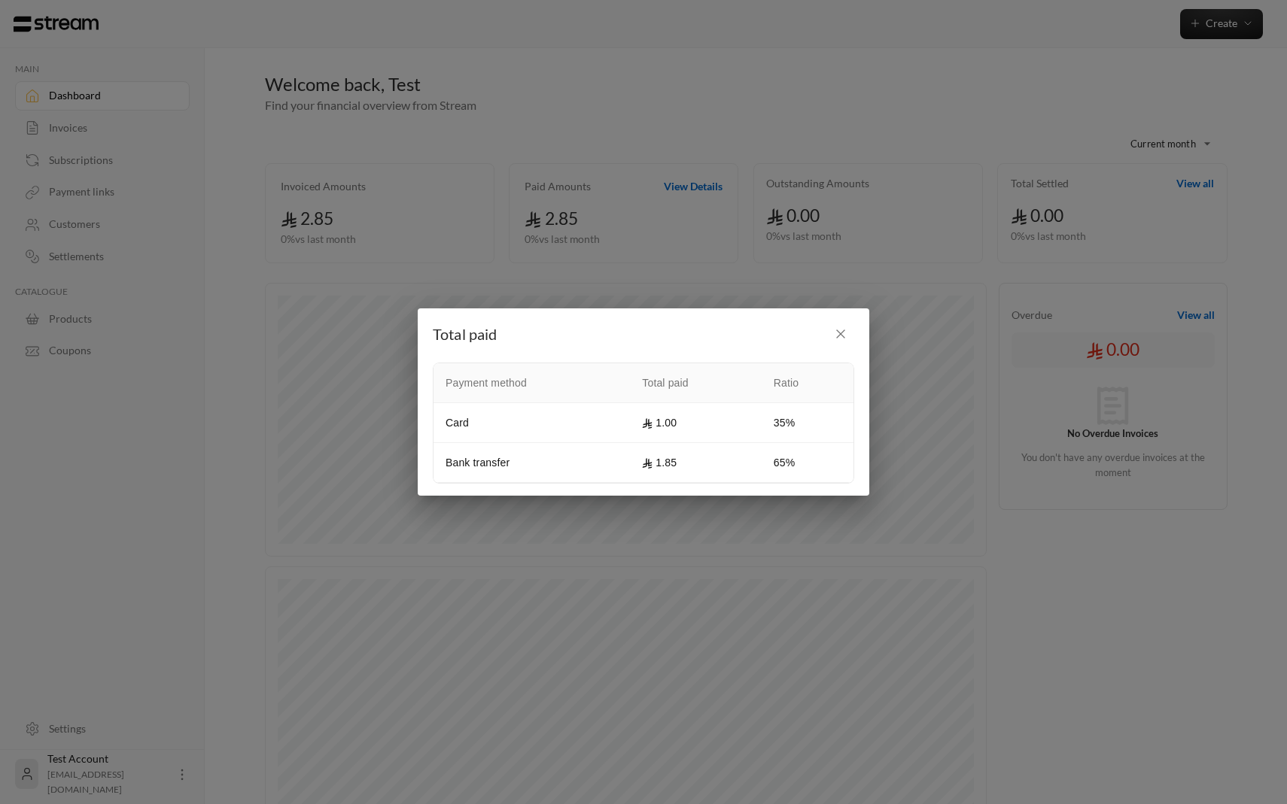
click at [737, 109] on div "Total paid Payment method Total paid Ratio Card 1.00 35% Bank transfer 1.85 65%" at bounding box center [643, 402] width 1287 height 804
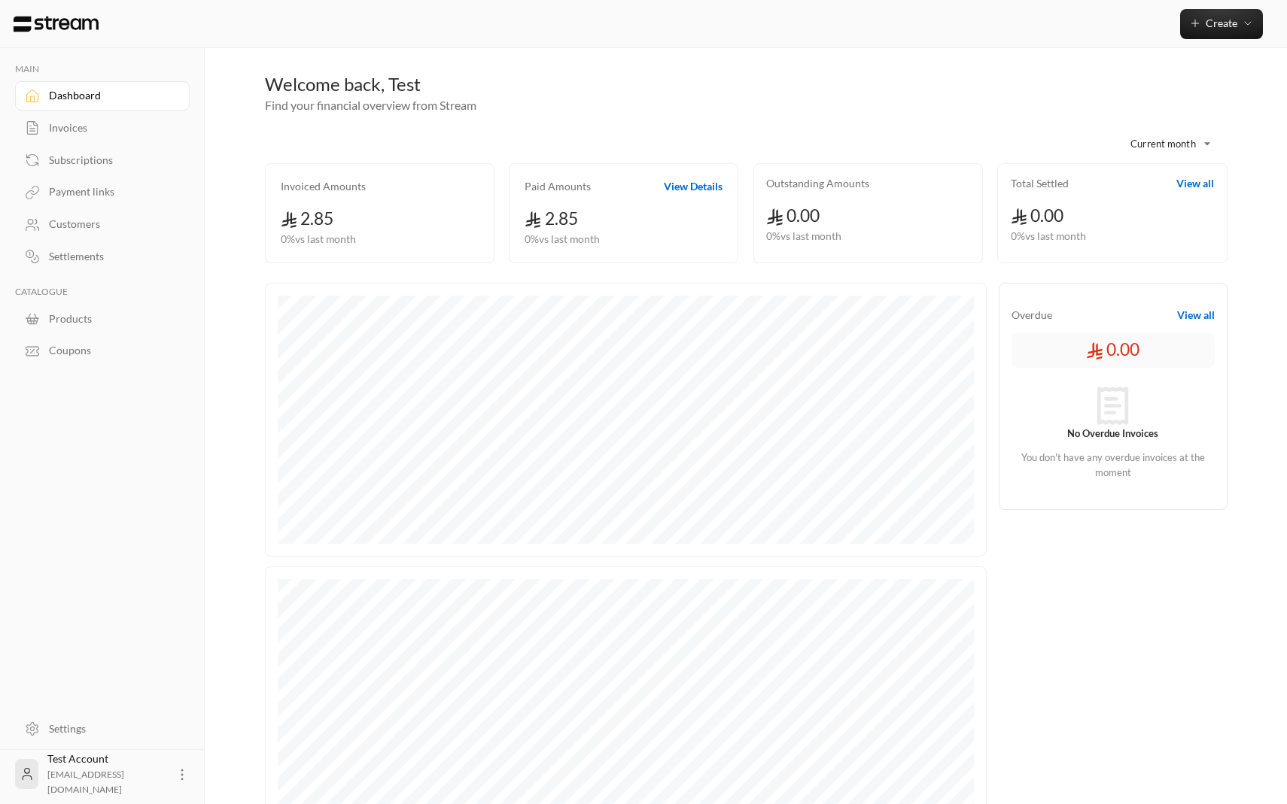
click at [1207, 188] on button "View all" at bounding box center [1195, 183] width 38 height 15
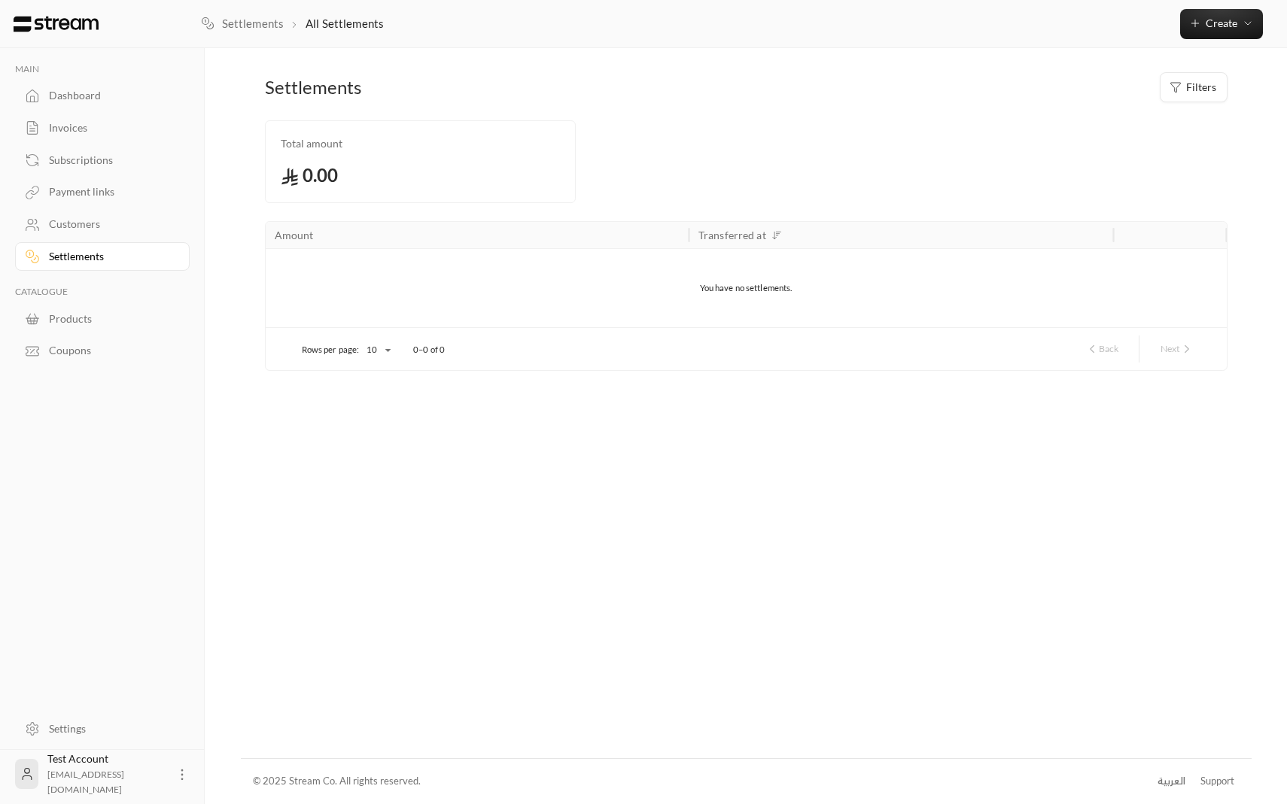
click at [1205, 96] on button "Filters" at bounding box center [1194, 87] width 68 height 30
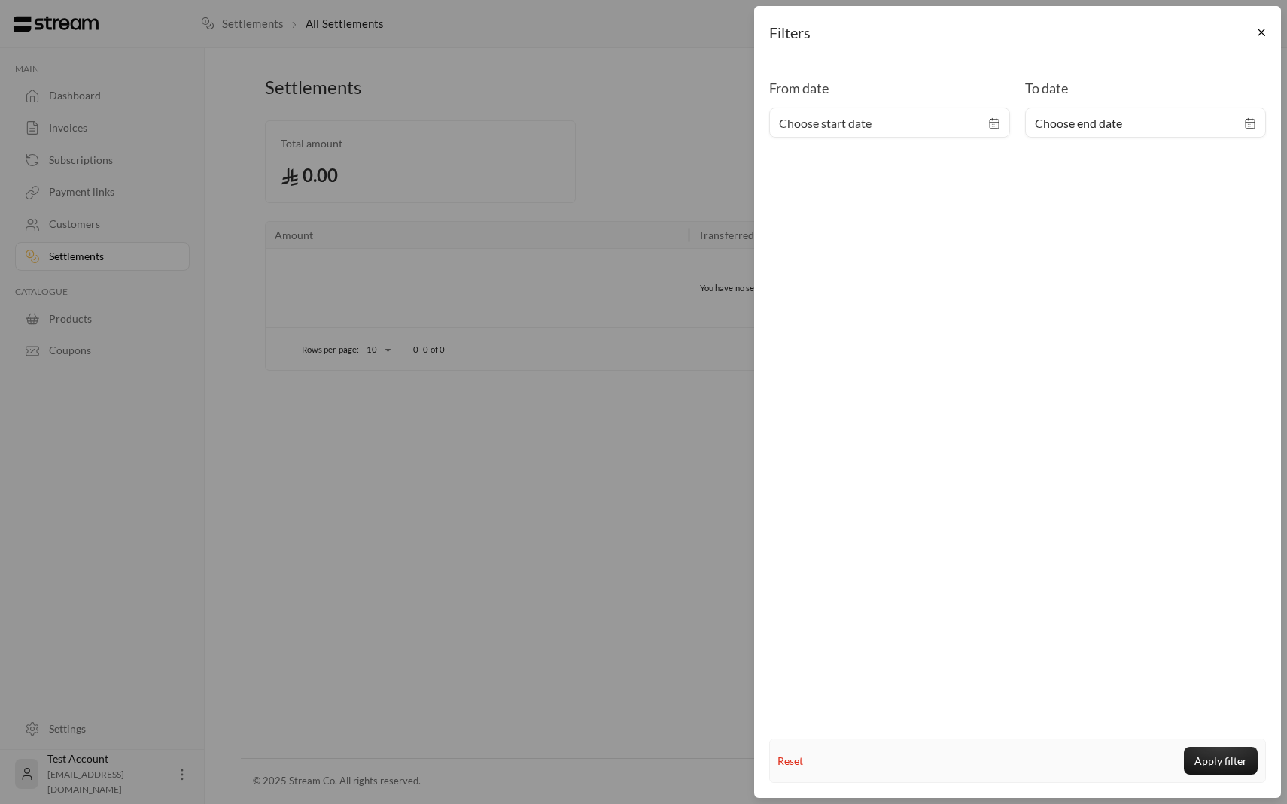
click at [968, 130] on span "Choose start date" at bounding box center [889, 123] width 221 height 18
click at [1260, 40] on button "Close" at bounding box center [1261, 33] width 26 height 26
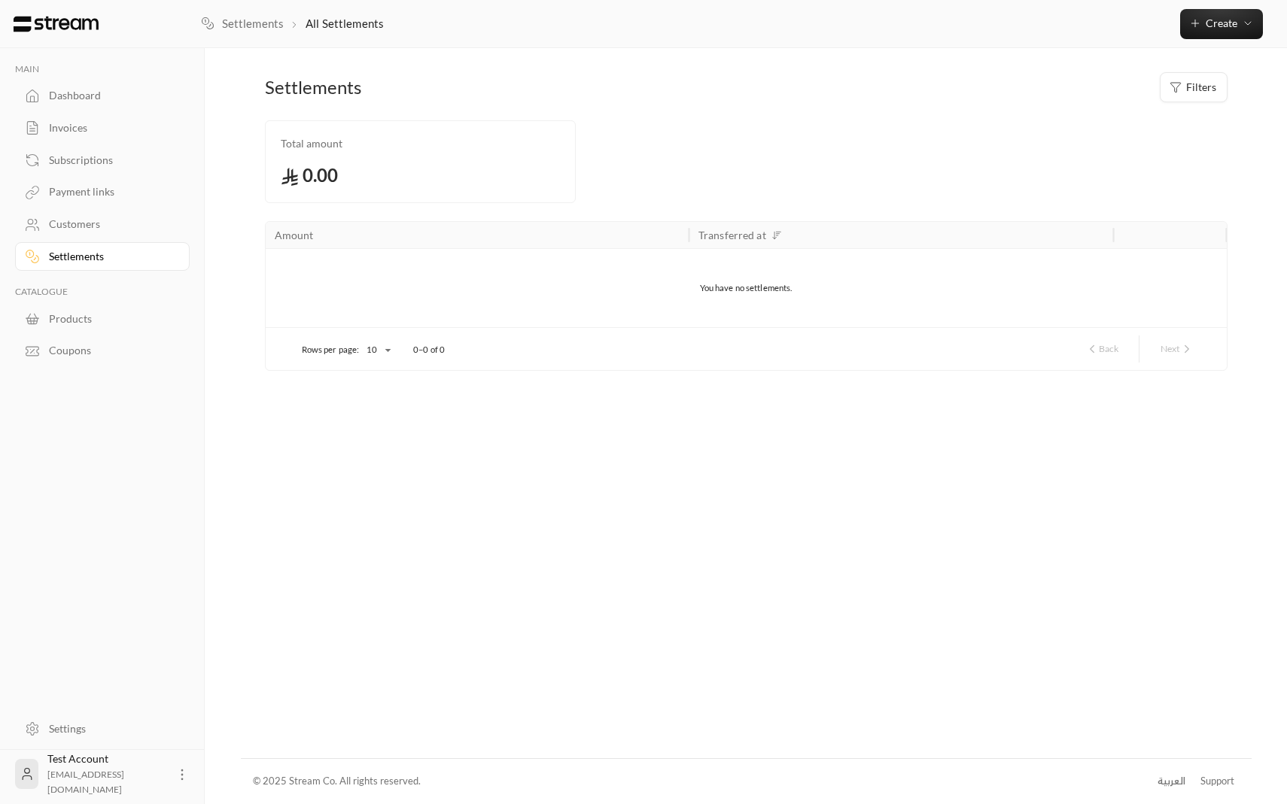
click at [125, 107] on link "Dashboard" at bounding box center [102, 95] width 175 height 29
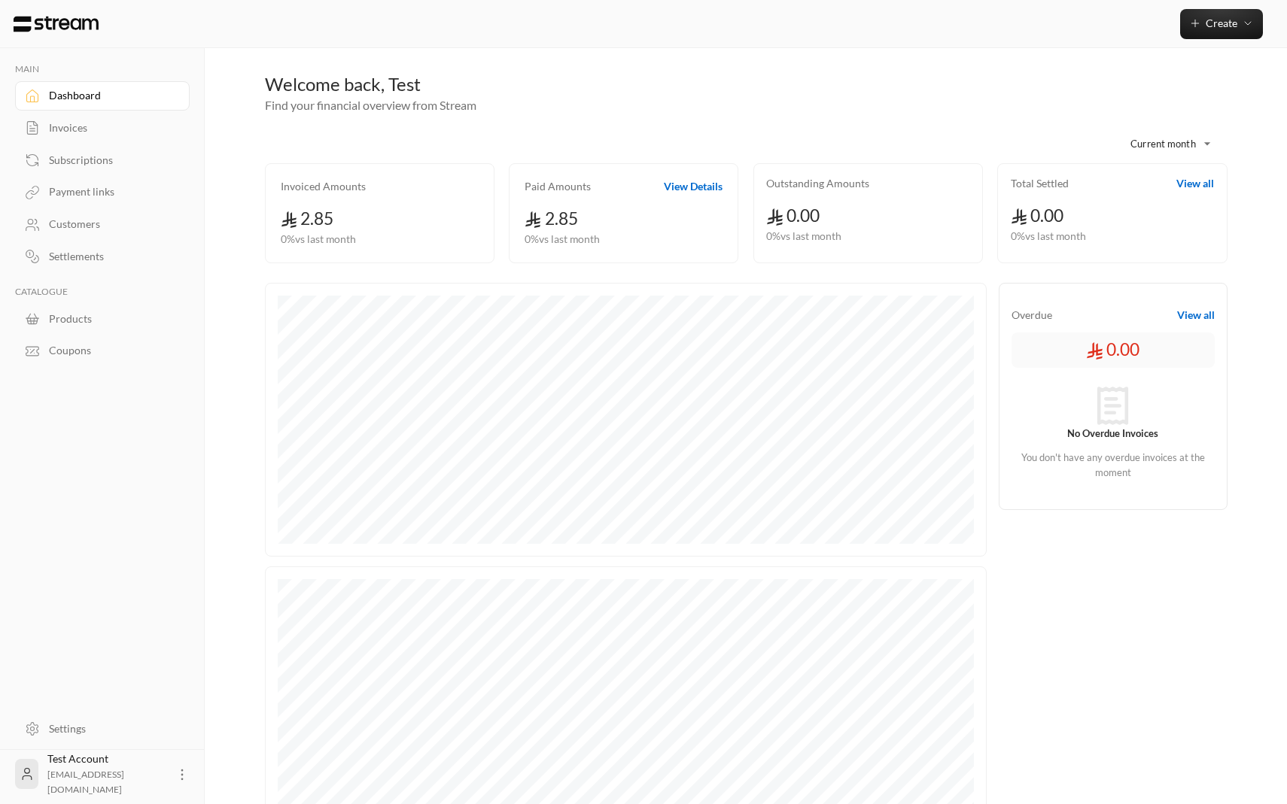
click at [1156, 147] on body "**********" at bounding box center [643, 402] width 1287 height 804
click at [937, 132] on div at bounding box center [643, 402] width 1287 height 804
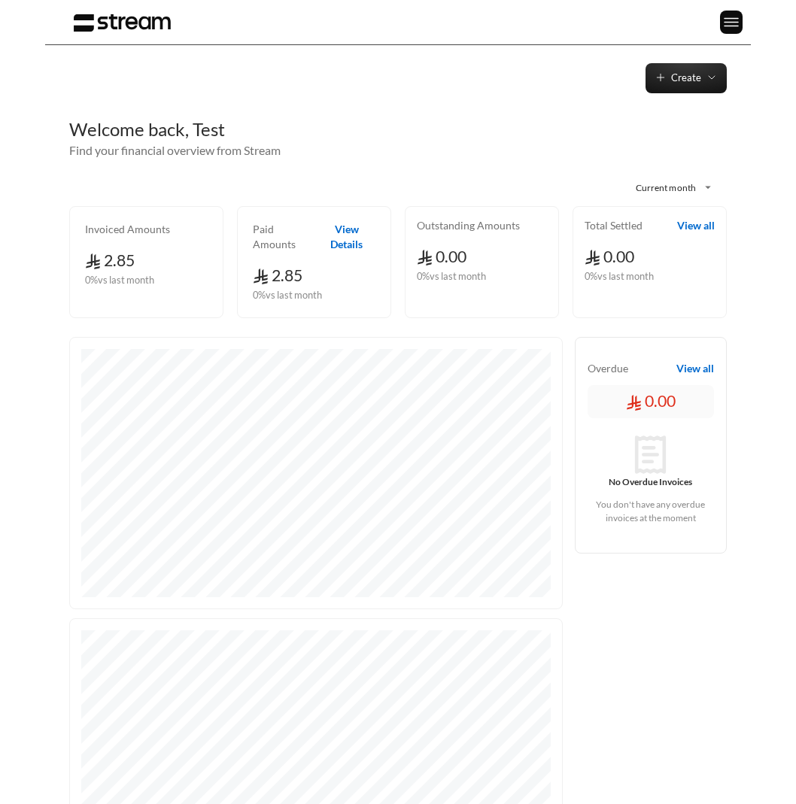
scroll to position [3, 0]
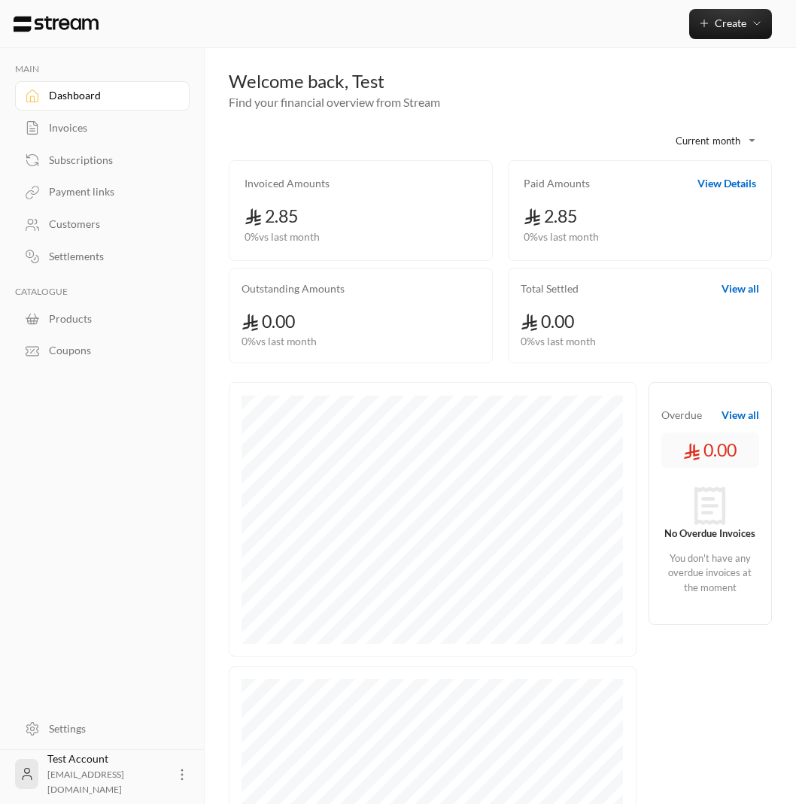
click at [99, 130] on div "Invoices" at bounding box center [110, 127] width 122 height 15
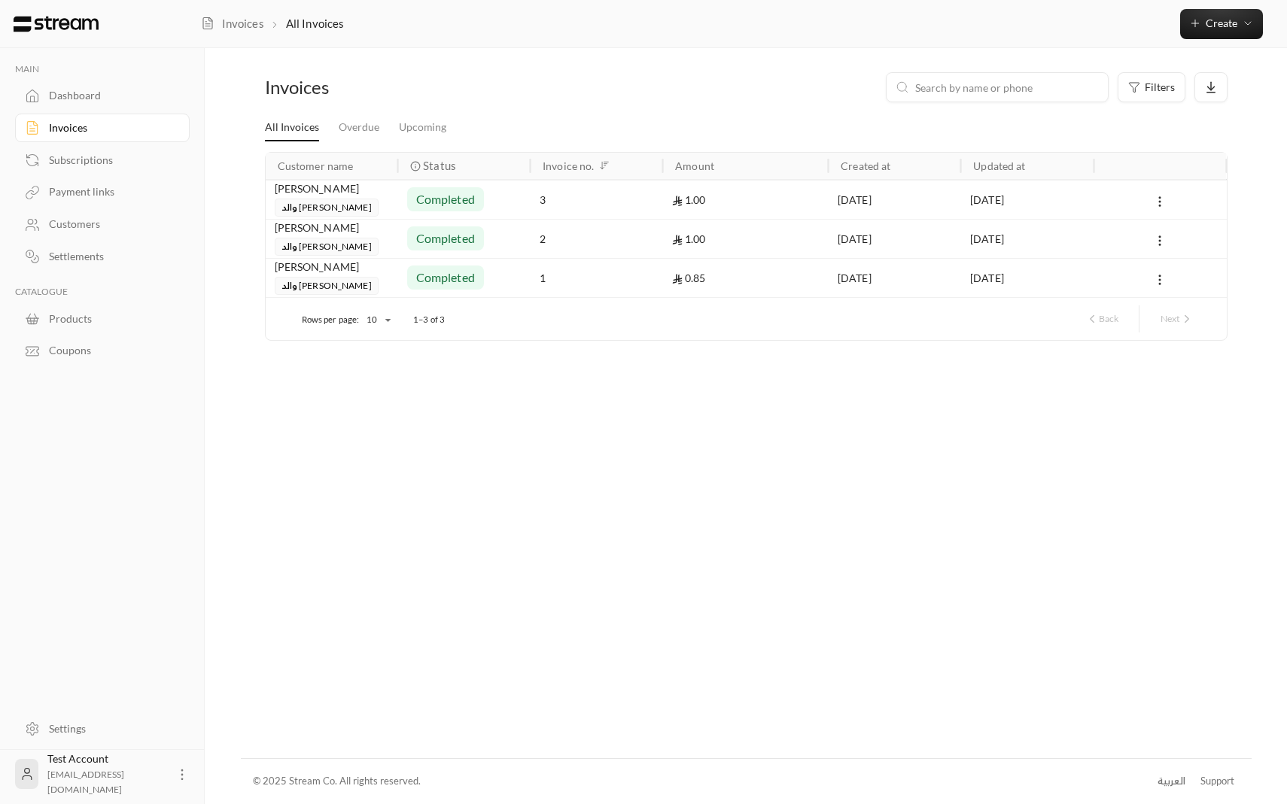
click at [119, 100] on div "Dashboard" at bounding box center [110, 95] width 122 height 15
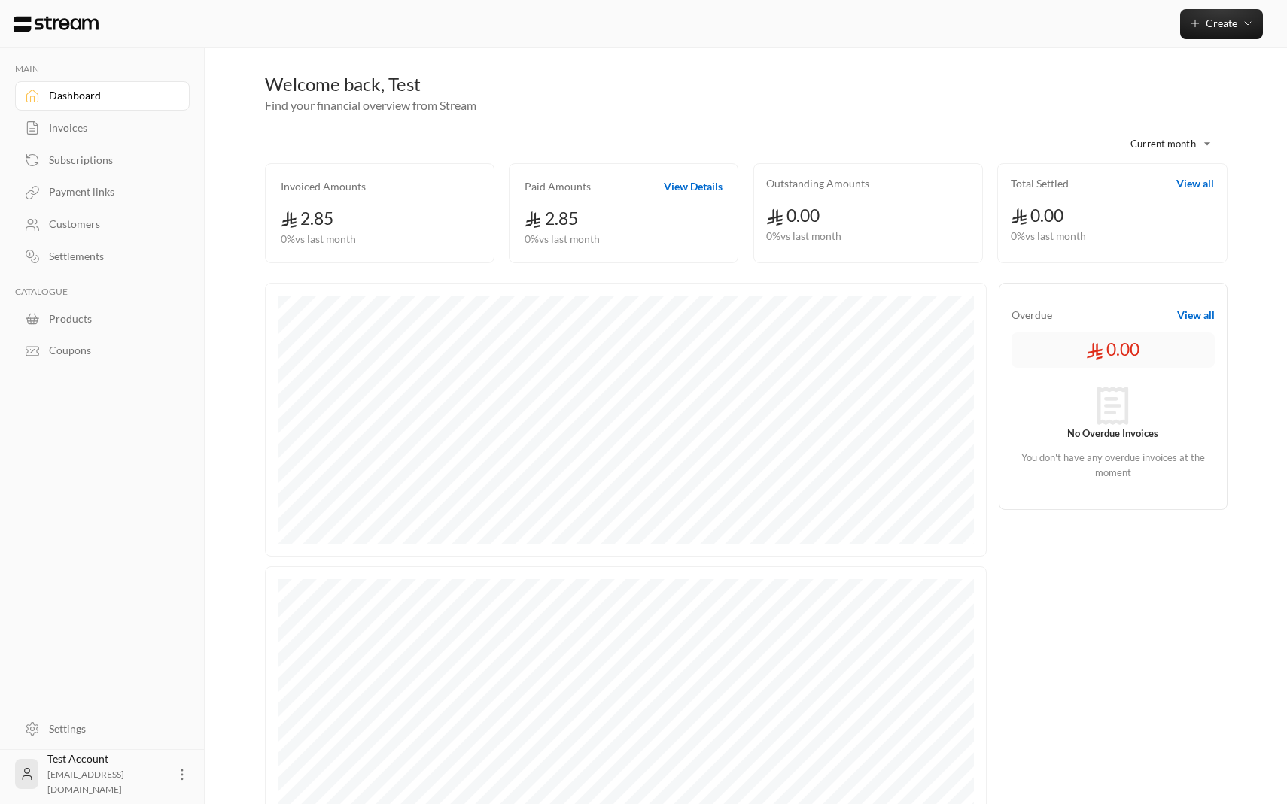
click at [101, 169] on link "Subscriptions" at bounding box center [102, 159] width 175 height 29
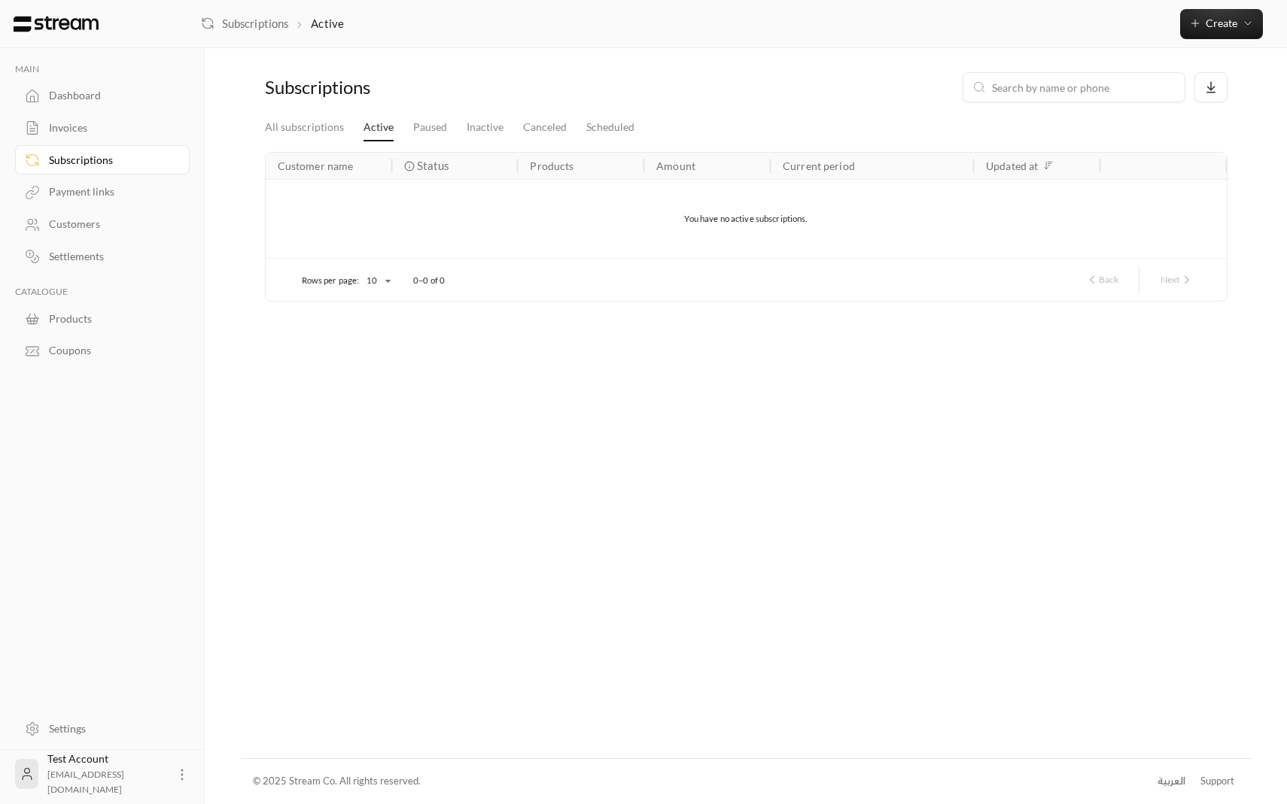
click at [73, 113] on div "Invoices" at bounding box center [102, 127] width 175 height 32
click at [67, 99] on div "Dashboard" at bounding box center [110, 95] width 122 height 15
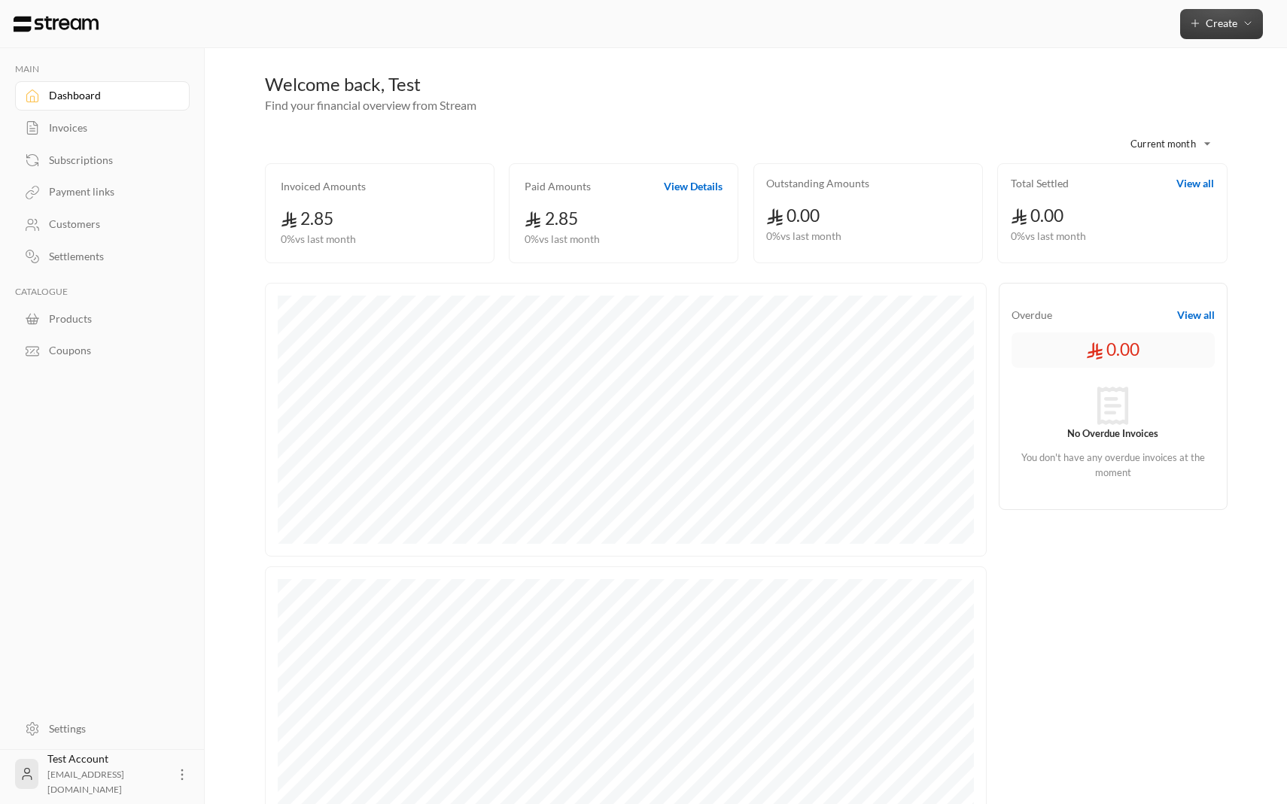
click at [1212, 29] on span "Create" at bounding box center [1222, 23] width 32 height 13
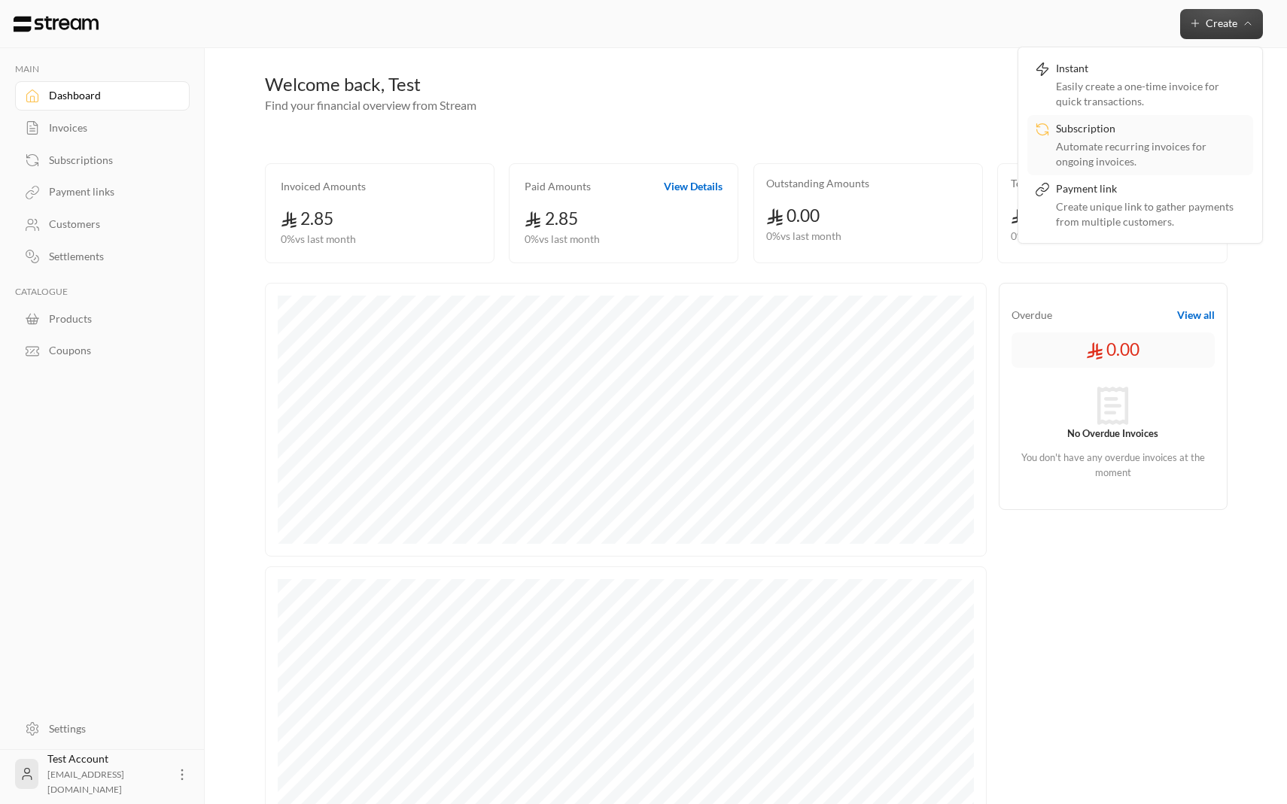
click at [1092, 151] on div "Automate recurring invoices for ongoing invoices." at bounding box center [1151, 154] width 190 height 30
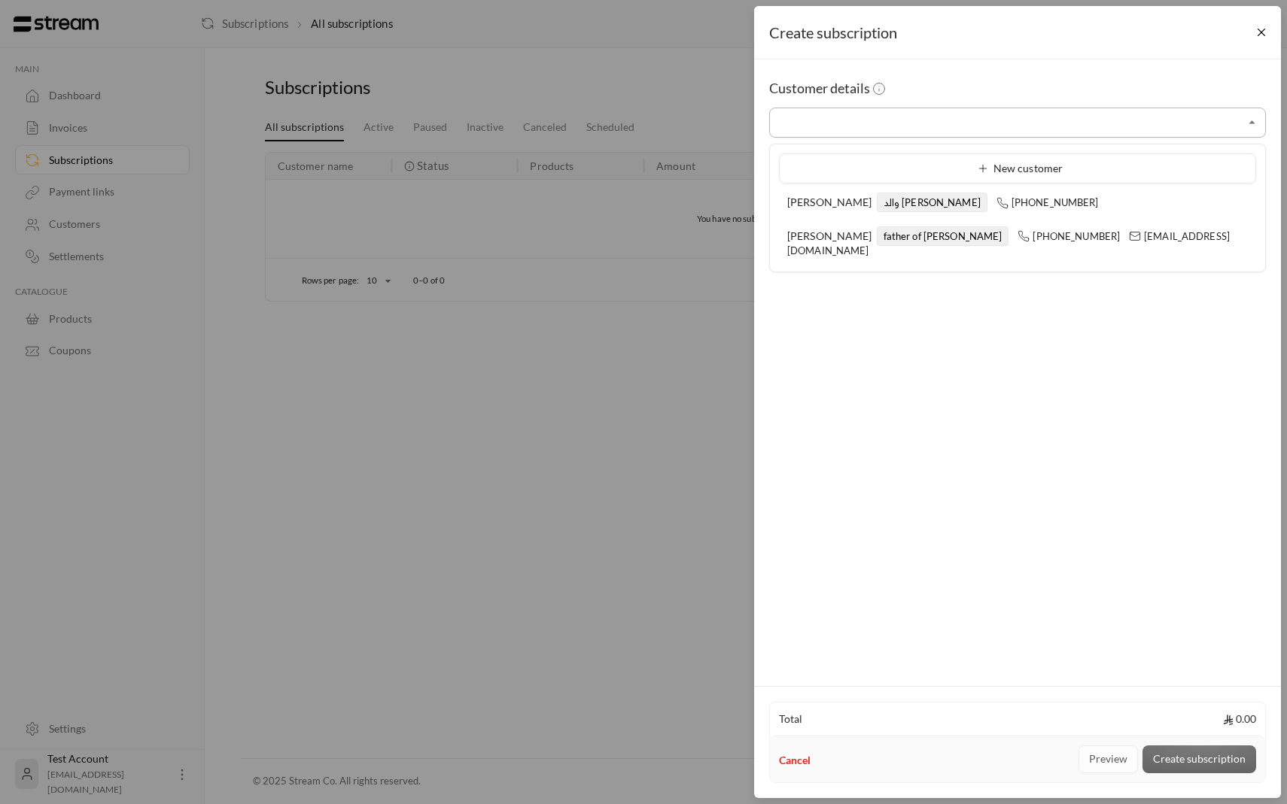
click at [862, 124] on input "Select customer" at bounding box center [1017, 123] width 497 height 26
click at [877, 207] on span "والد يوسف" at bounding box center [932, 203] width 111 height 20
type input "**********"
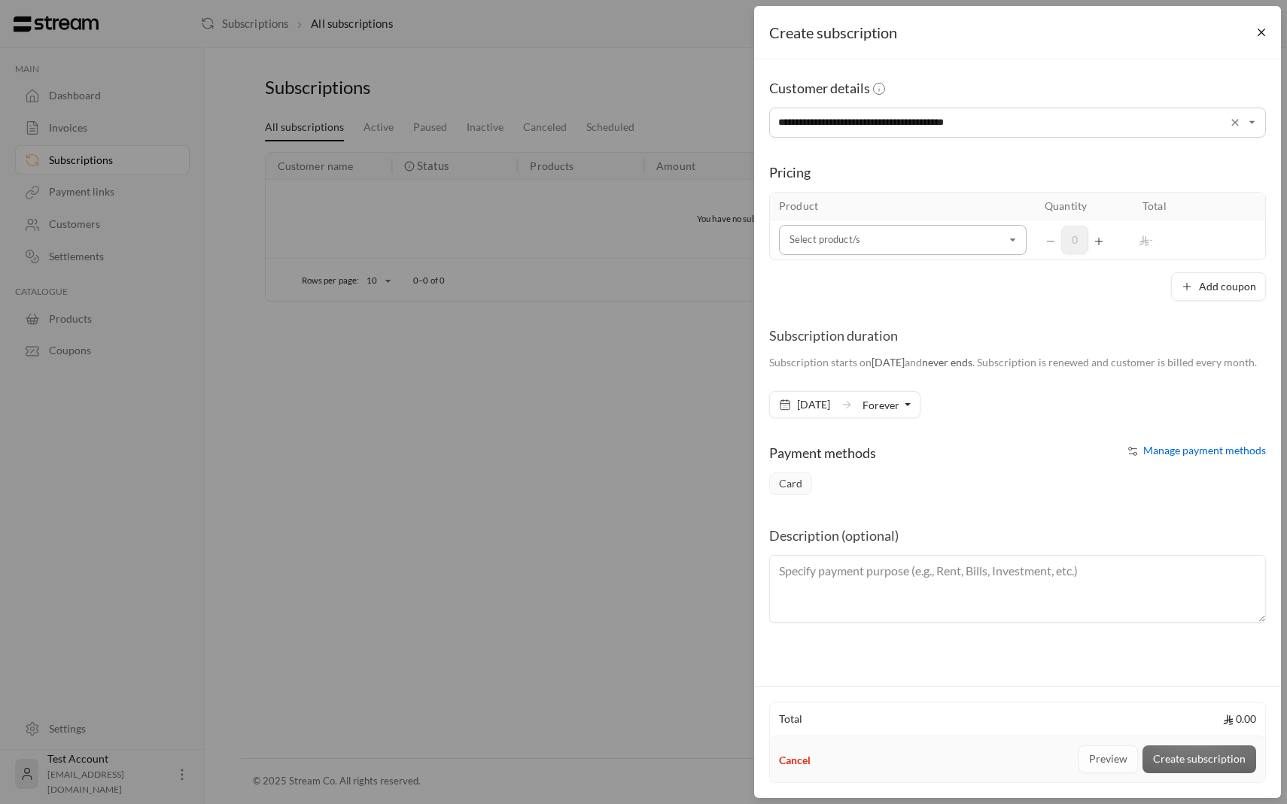
click at [885, 239] on input "Select customer" at bounding box center [903, 240] width 248 height 26
click at [877, 403] on div "subscriptionn" at bounding box center [902, 399] width 211 height 16
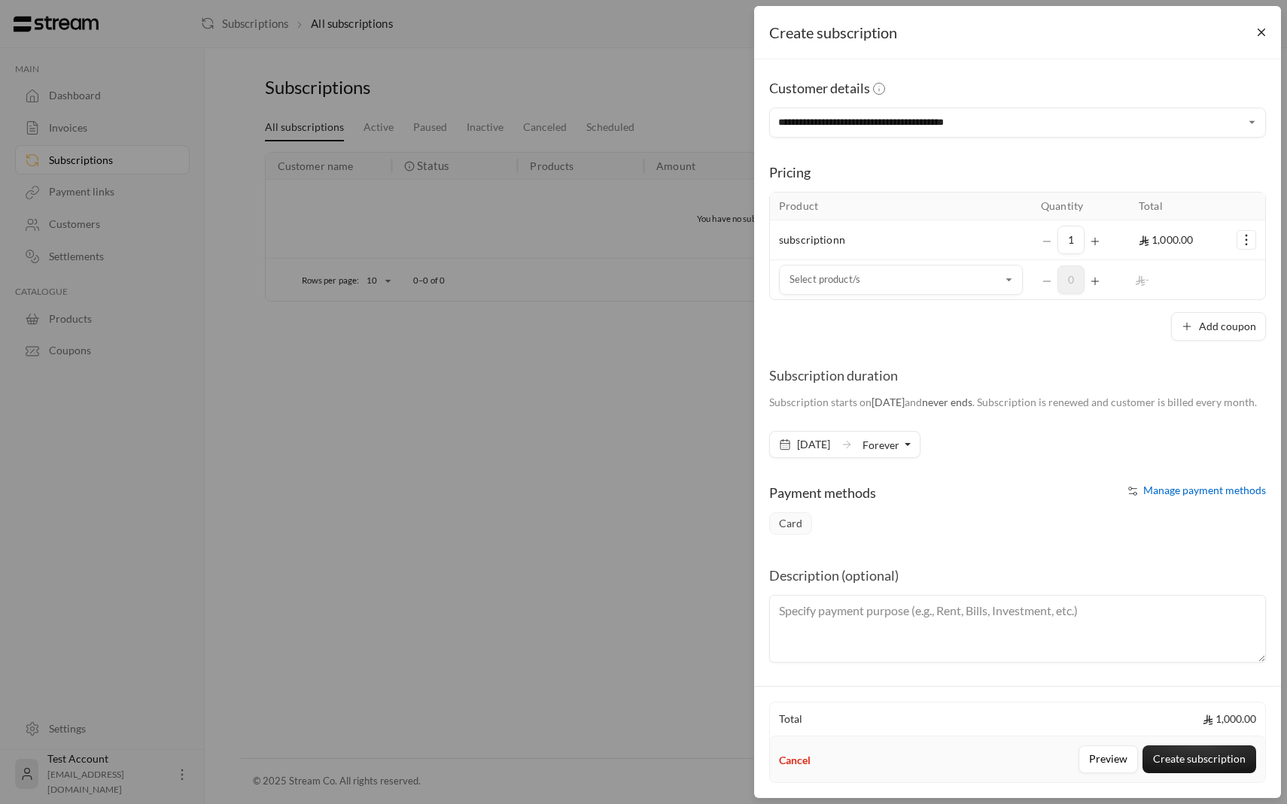
click at [1245, 244] on circle "Selected Products" at bounding box center [1246, 245] width 2 height 2
click at [1210, 296] on link "Remove product" at bounding box center [1198, 304] width 93 height 26
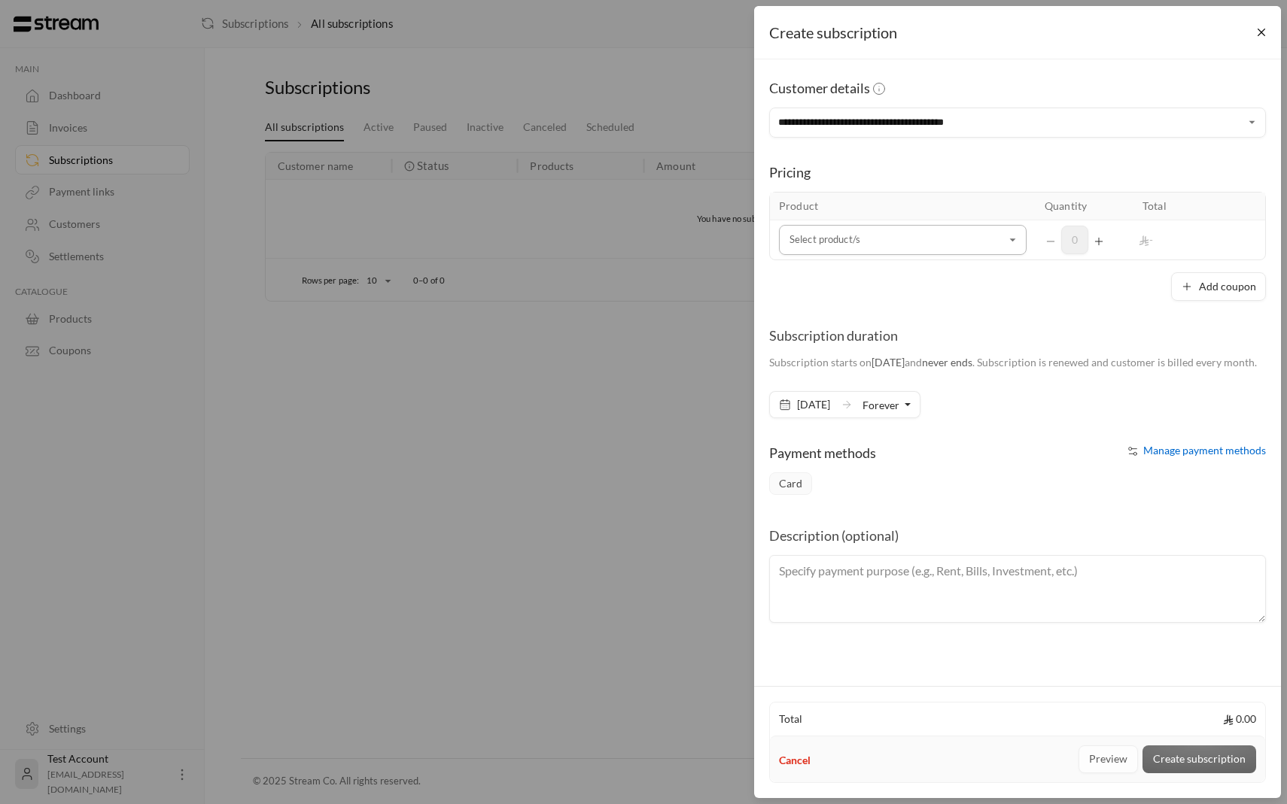
click at [973, 236] on input "Select customer" at bounding box center [903, 240] width 248 height 26
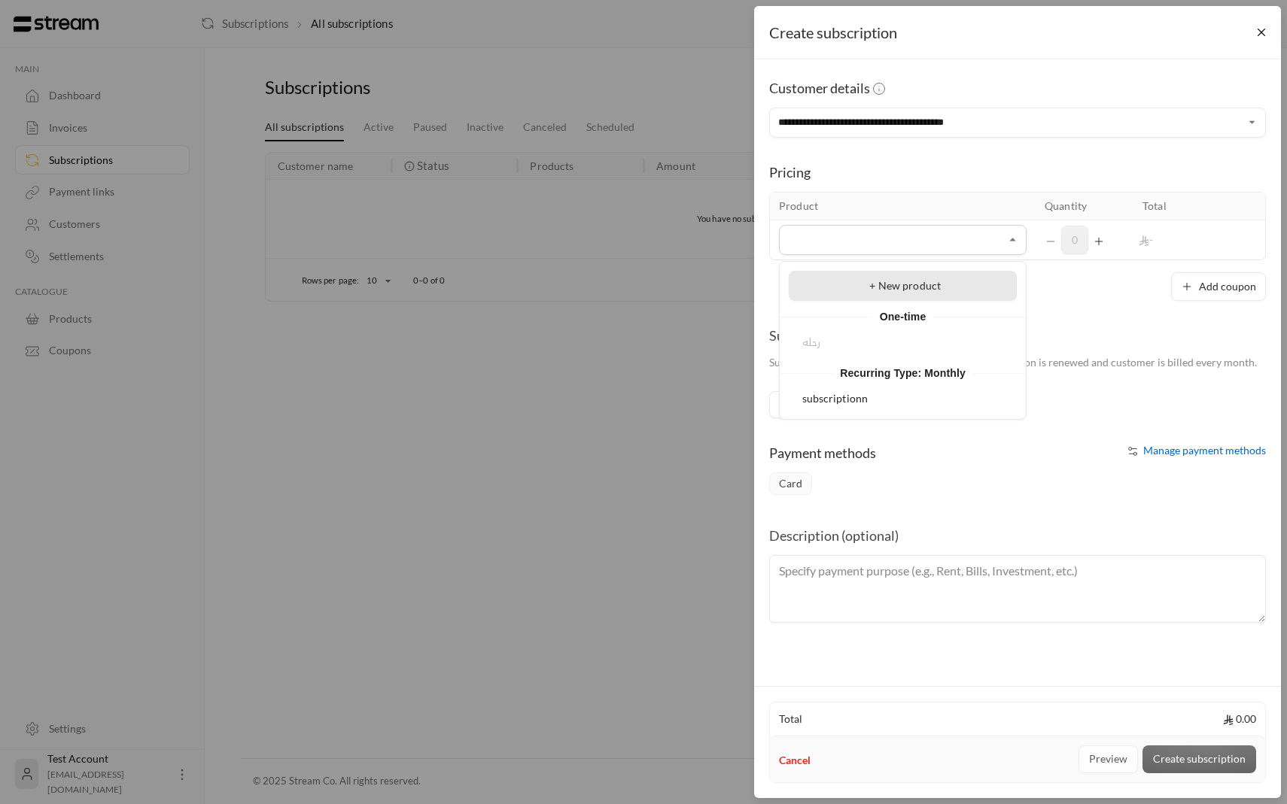
click at [919, 293] on div "+ New product" at bounding box center [902, 286] width 211 height 16
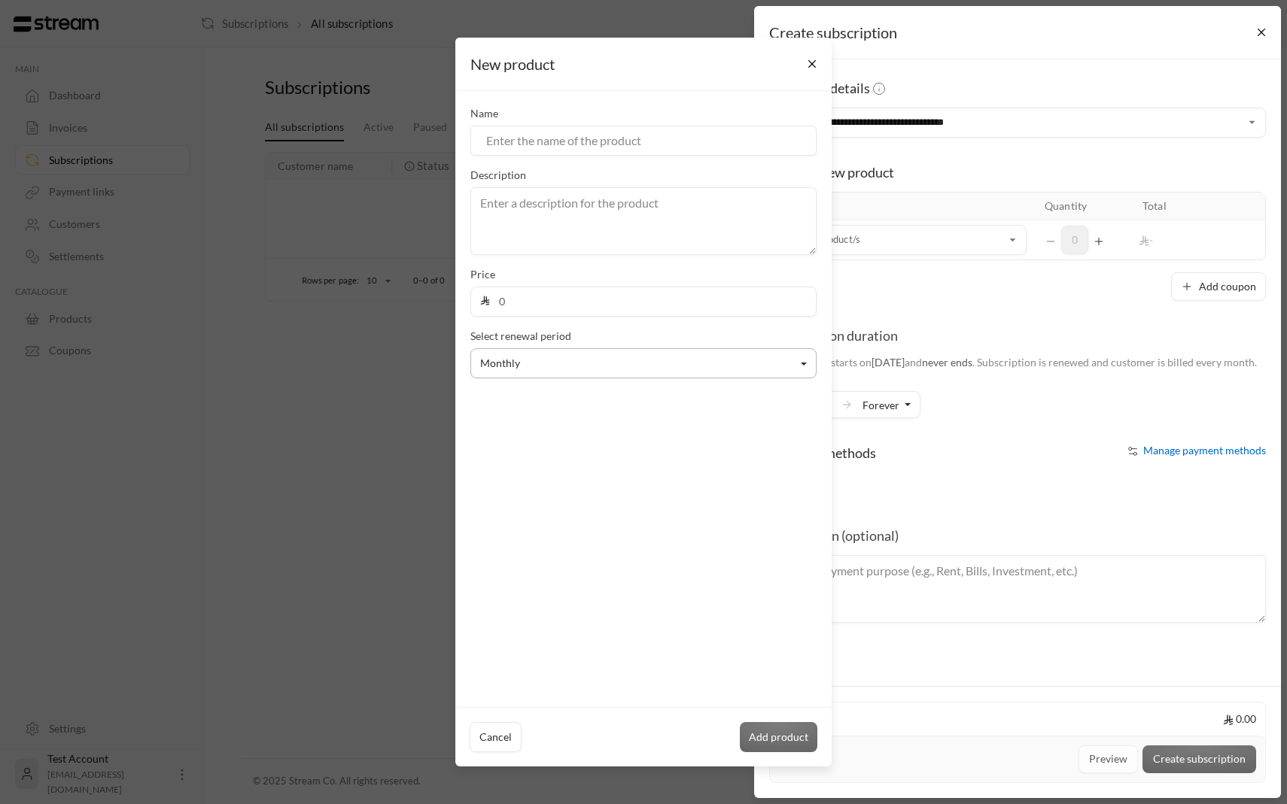
click at [631, 369] on button "Monthly" at bounding box center [643, 363] width 346 height 30
click at [618, 298] on input "0" at bounding box center [648, 301] width 317 height 29
type input "10"
click at [586, 132] on input at bounding box center [643, 141] width 346 height 30
type input "اشتراك المساء"
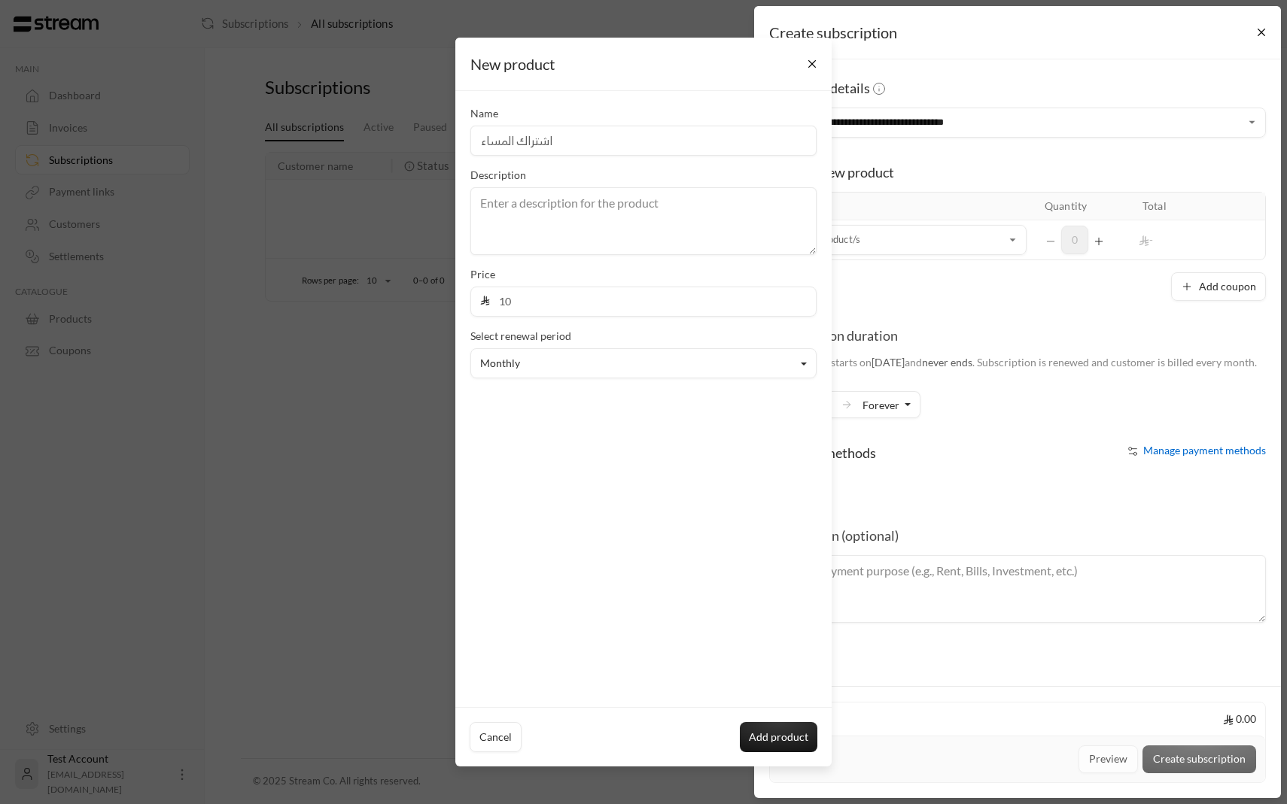
click at [731, 174] on div "Description" at bounding box center [643, 211] width 361 height 87
click at [807, 740] on button "Add product" at bounding box center [779, 737] width 78 height 30
type input "0"
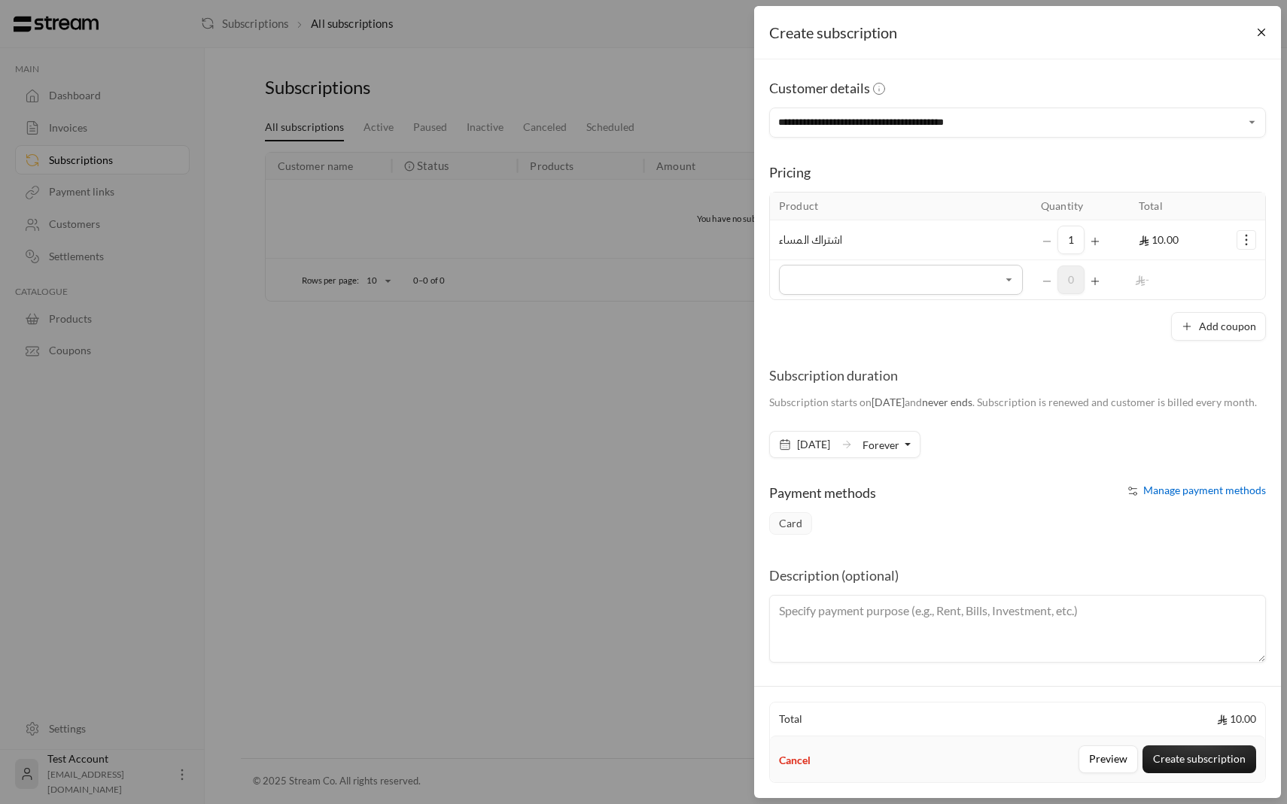
scroll to position [14, 0]
click at [1171, 753] on button "Create subscription" at bounding box center [1199, 760] width 114 height 28
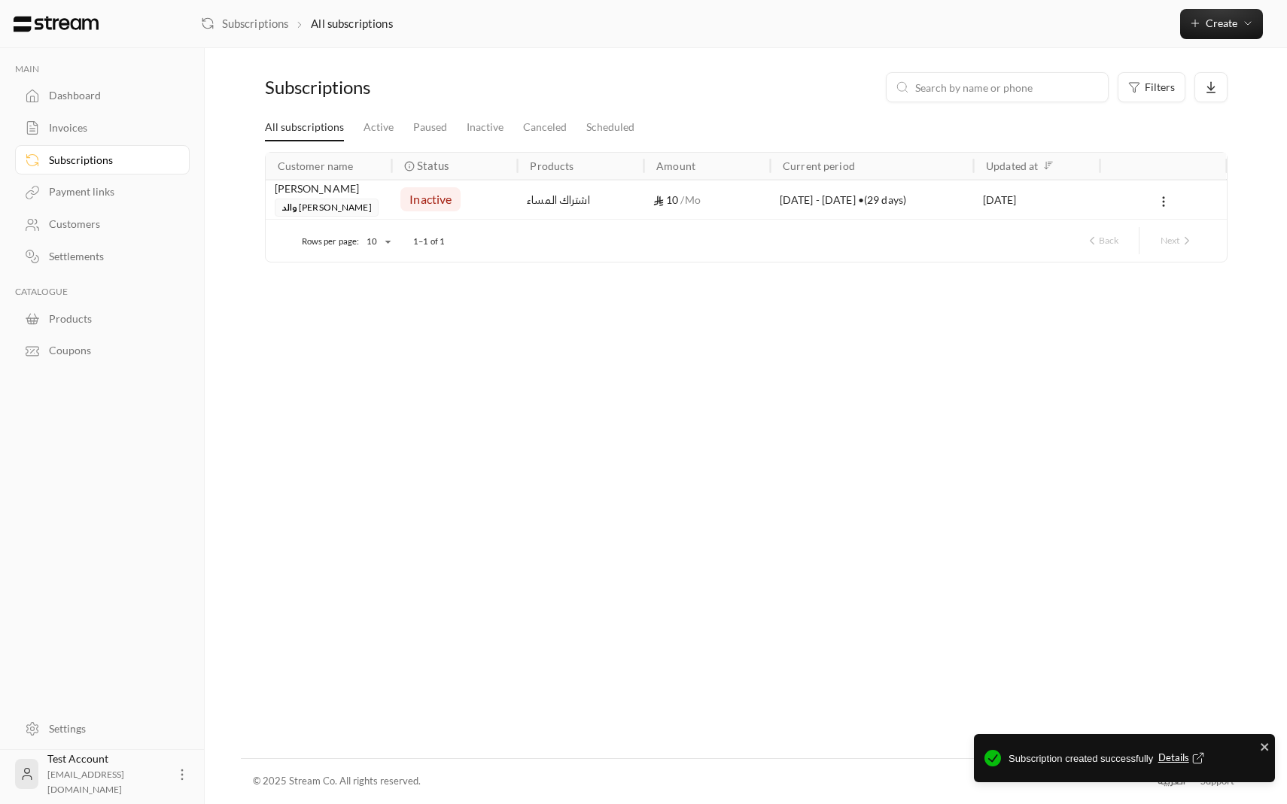
click at [1151, 209] on div at bounding box center [1163, 200] width 108 height 38
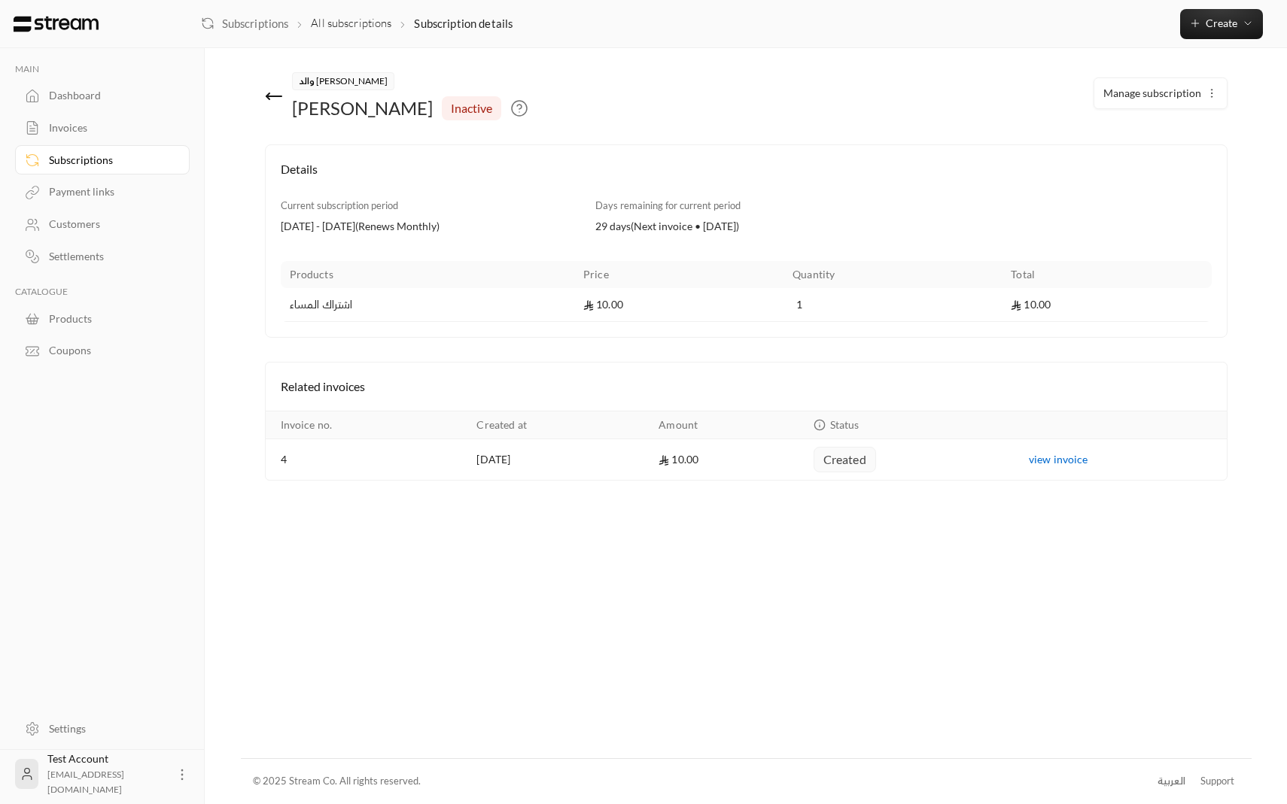
click at [275, 93] on icon at bounding box center [274, 96] width 18 height 18
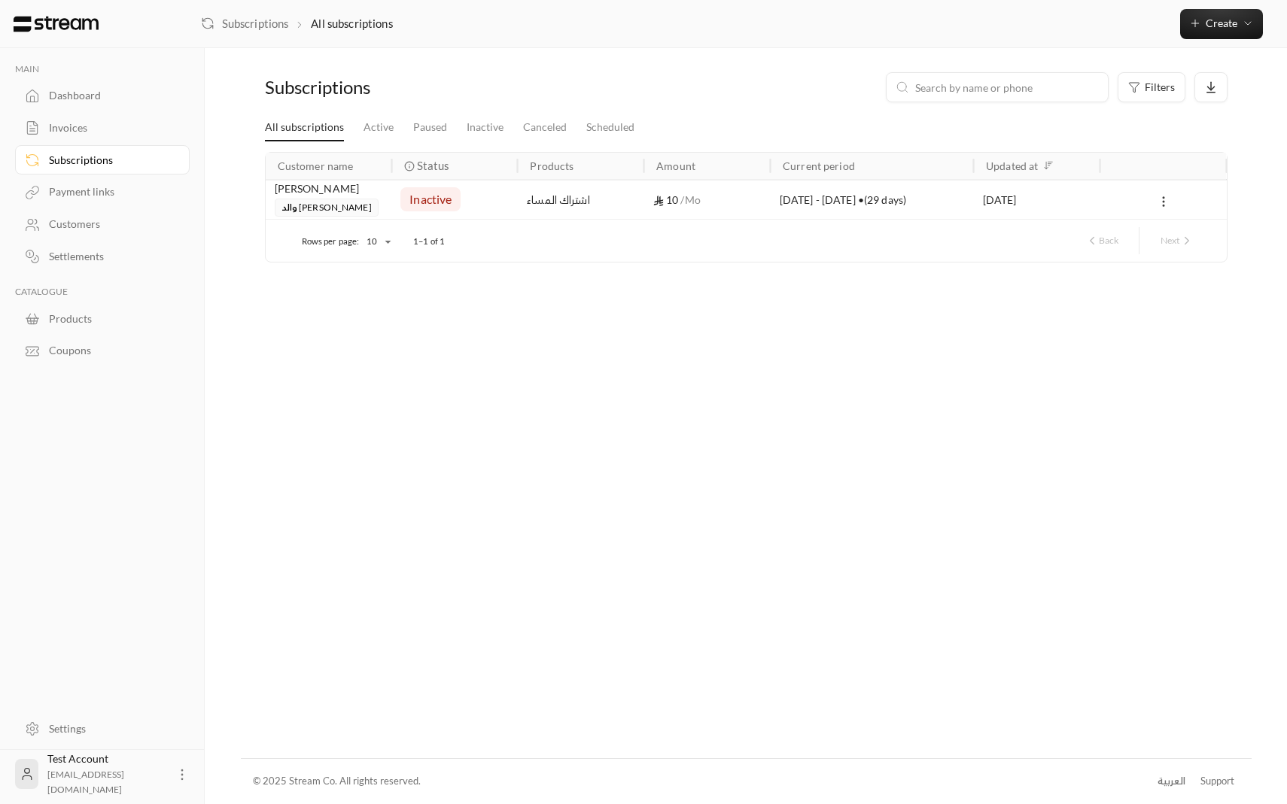
click at [1166, 207] on icon at bounding box center [1164, 202] width 14 height 14
click at [1082, 202] on div at bounding box center [643, 402] width 1287 height 804
click at [1082, 202] on div "13/08/2025" at bounding box center [1037, 200] width 108 height 38
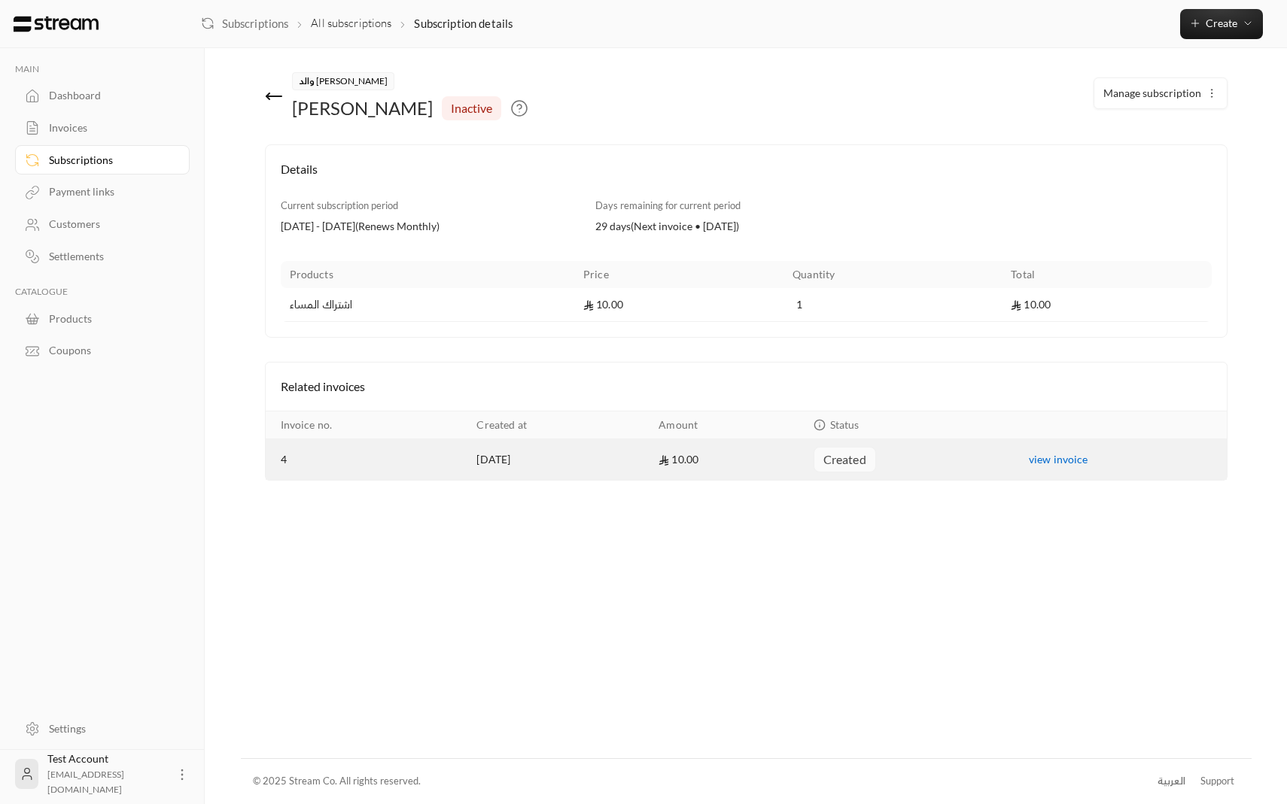
click at [1073, 463] on link "view invoice" at bounding box center [1058, 459] width 59 height 13
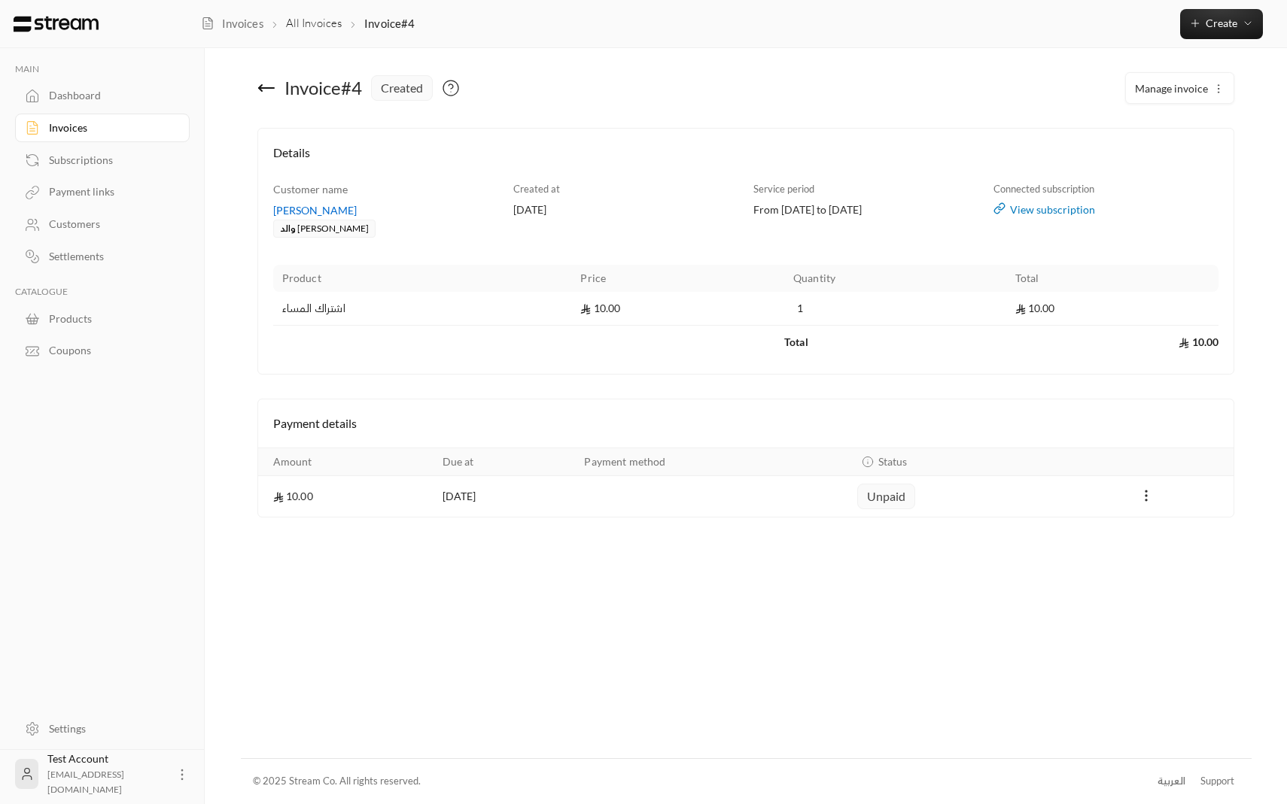
click at [1154, 484] on td "Payments" at bounding box center [1145, 496] width 175 height 41
click at [1151, 493] on icon "Payments" at bounding box center [1146, 495] width 15 height 15
click at [1149, 537] on li "Mark as paid" at bounding box center [1180, 534] width 71 height 27
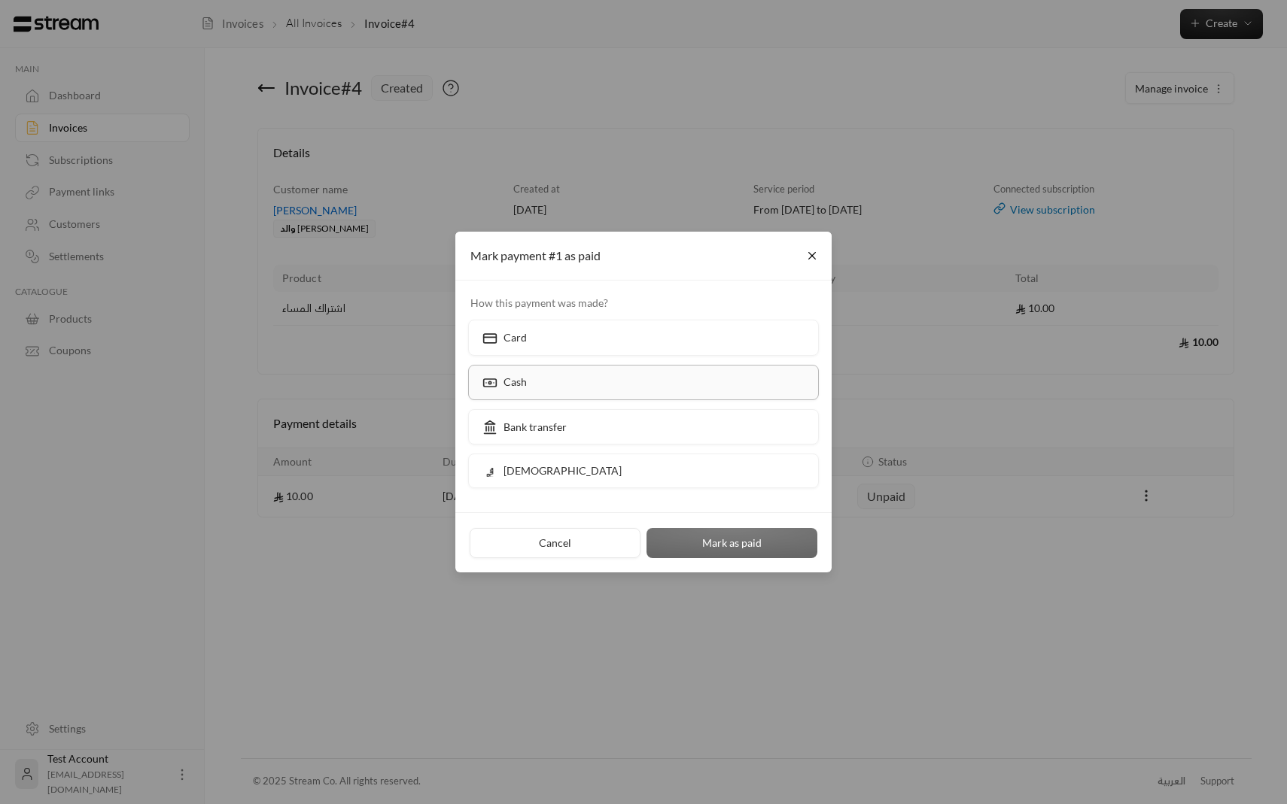
click at [680, 388] on label "Cash" at bounding box center [643, 382] width 351 height 35
click at [684, 533] on button "Mark as paid" at bounding box center [731, 543] width 171 height 30
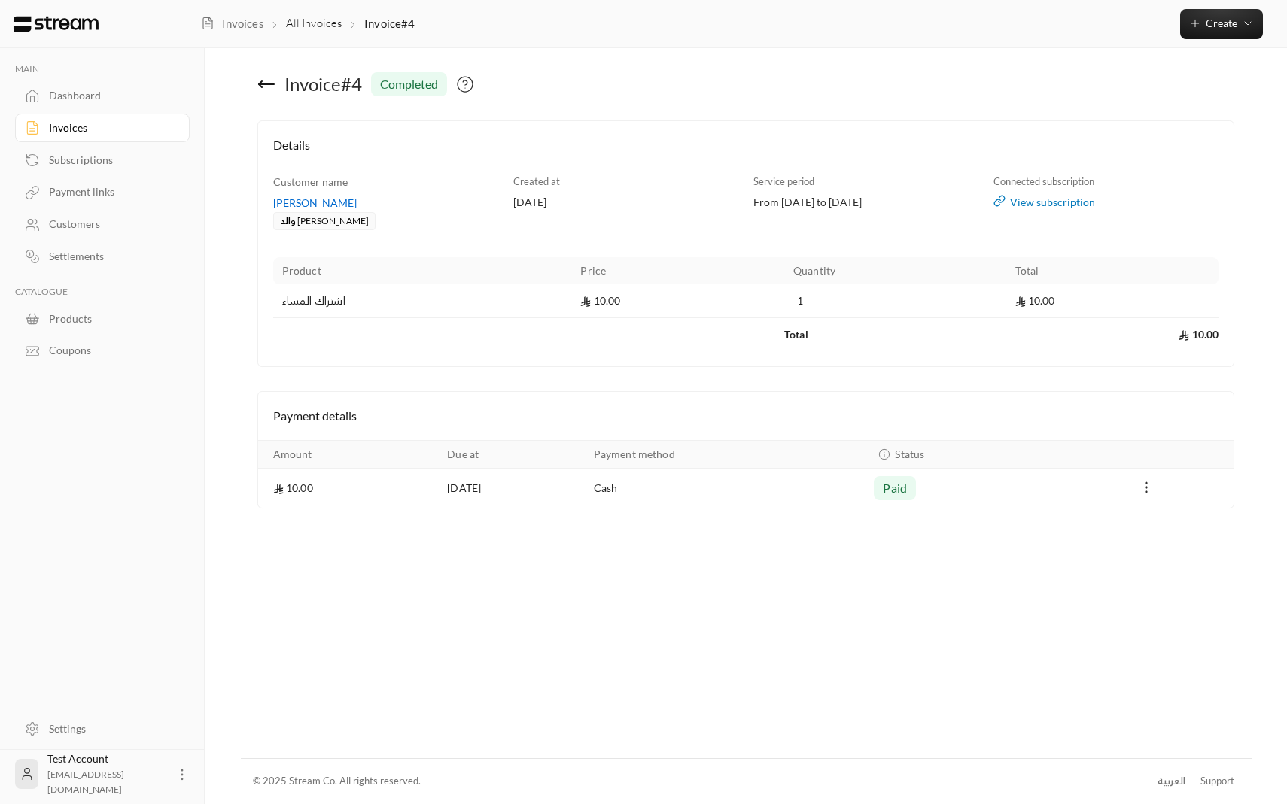
click at [93, 92] on div "Dashboard" at bounding box center [110, 95] width 122 height 15
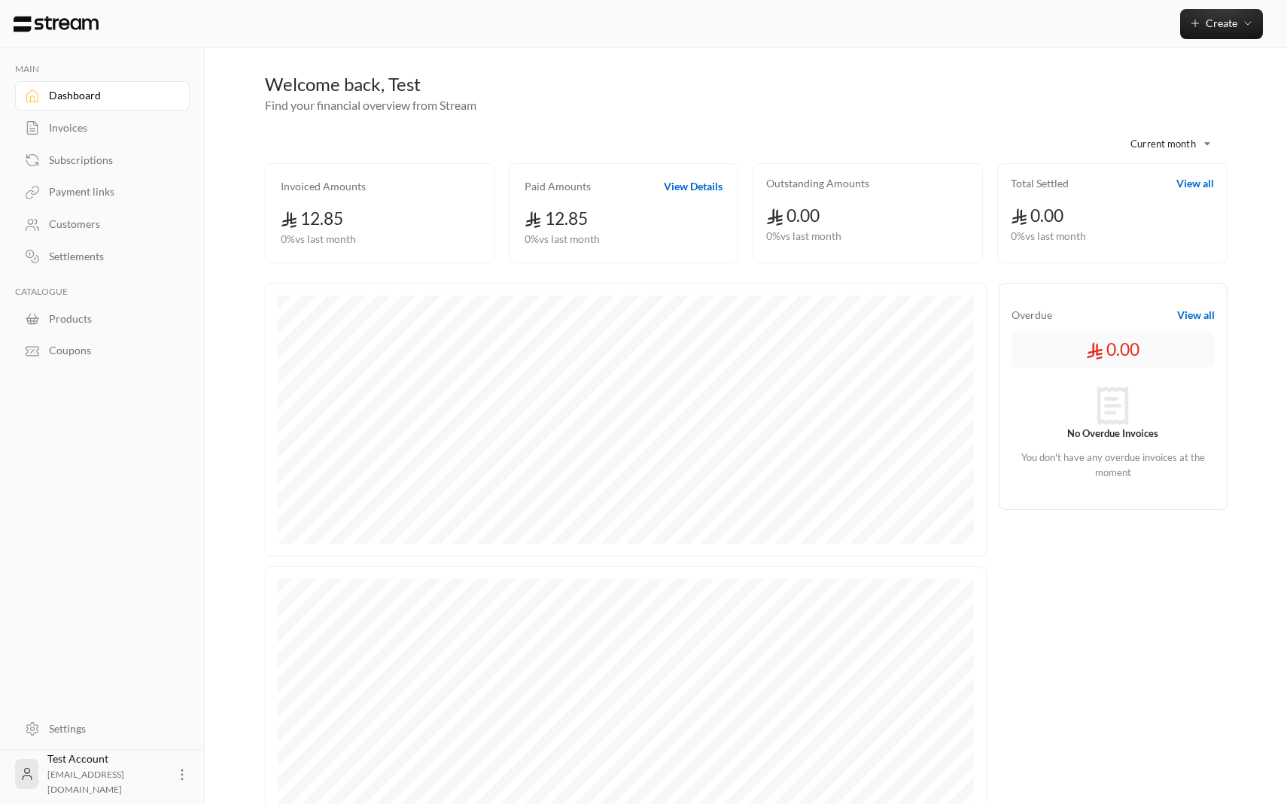
click at [109, 163] on div "Subscriptions" at bounding box center [110, 160] width 122 height 15
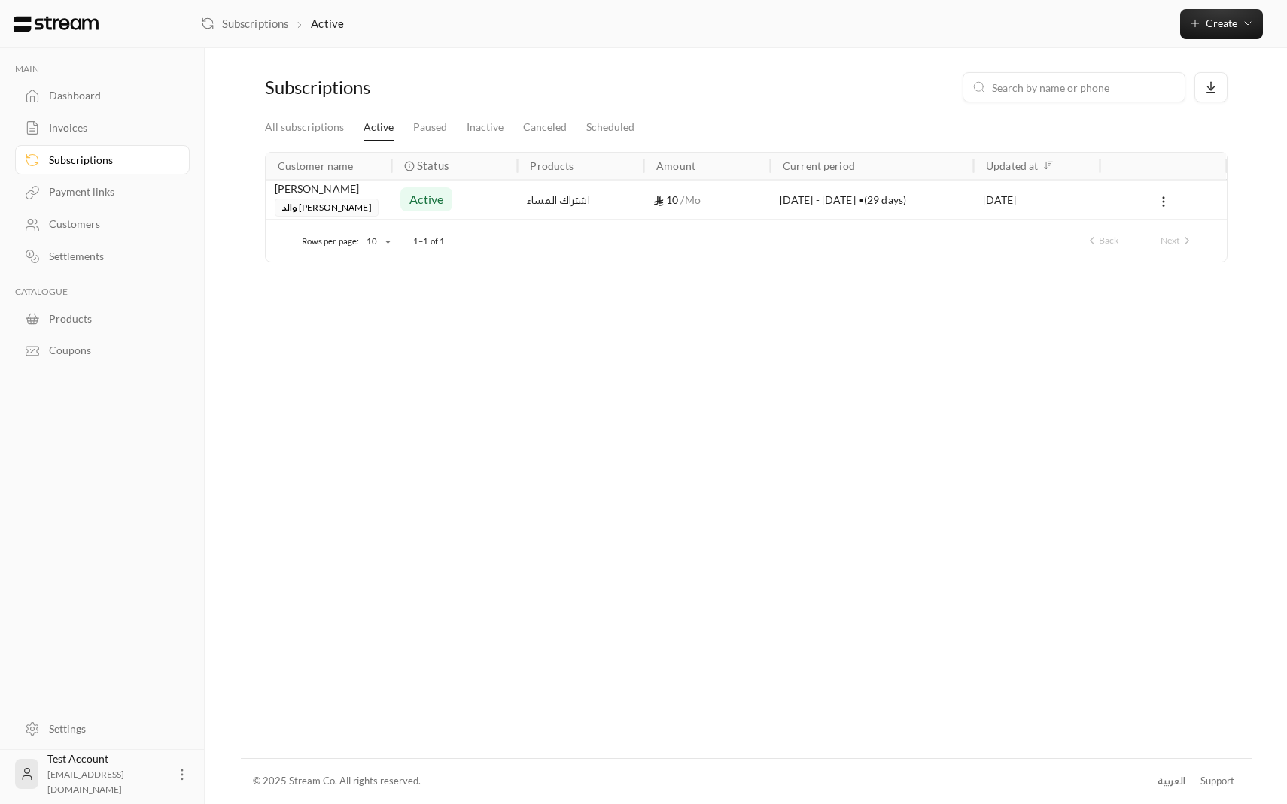
click at [531, 199] on div "اشتراك المساء" at bounding box center [581, 200] width 108 height 38
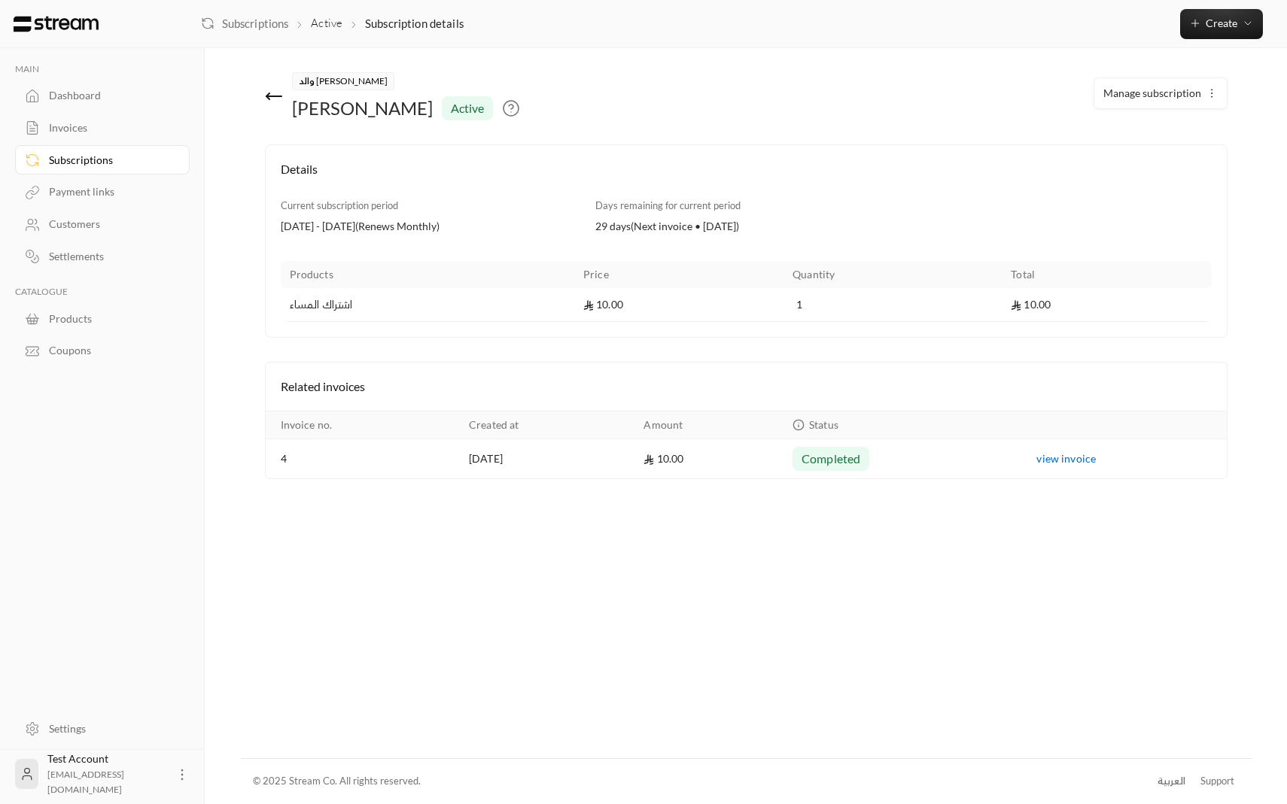
click at [101, 194] on div "Payment links" at bounding box center [110, 191] width 122 height 15
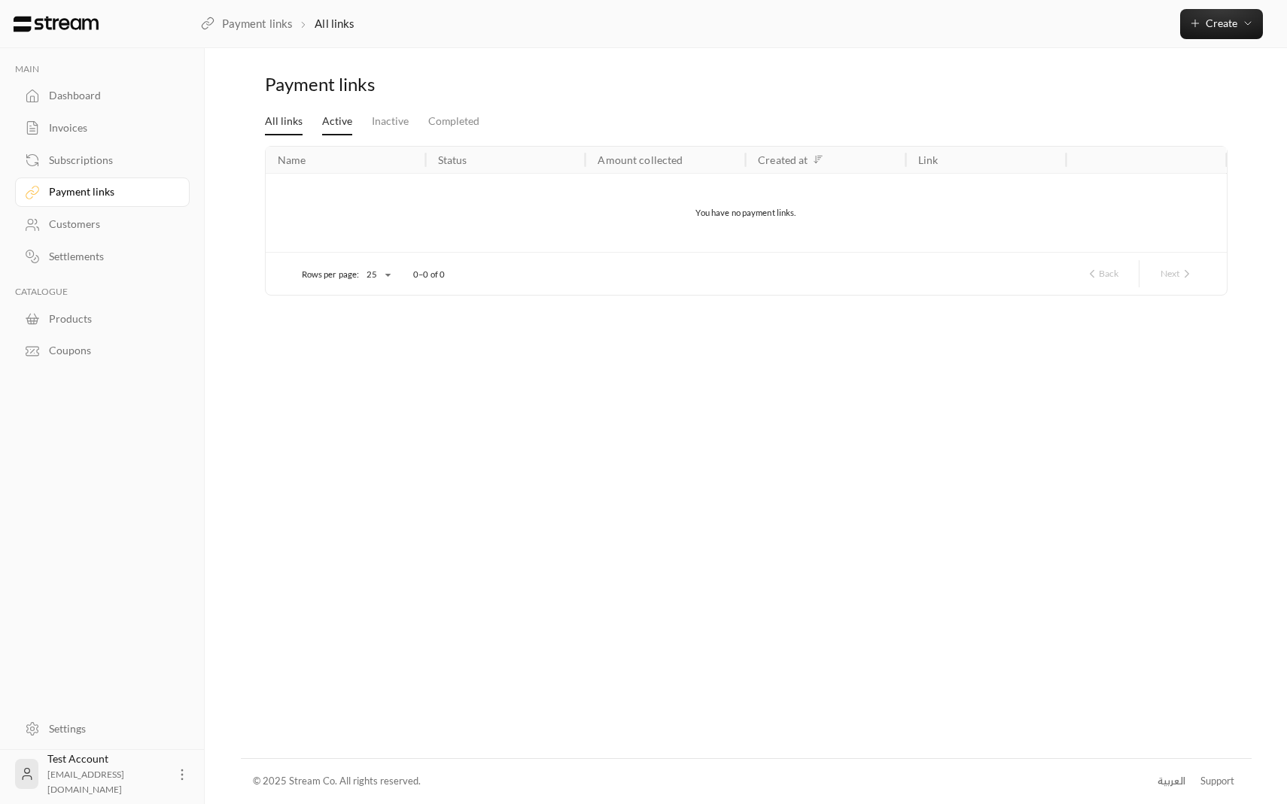
click at [323, 122] on link "Active" at bounding box center [337, 121] width 30 height 27
click at [282, 125] on link "All links" at bounding box center [284, 121] width 38 height 27
click at [331, 118] on link "Active" at bounding box center [337, 121] width 30 height 27
click at [400, 122] on link "Inactive" at bounding box center [390, 121] width 37 height 27
click at [442, 118] on link "Completed" at bounding box center [453, 121] width 51 height 27
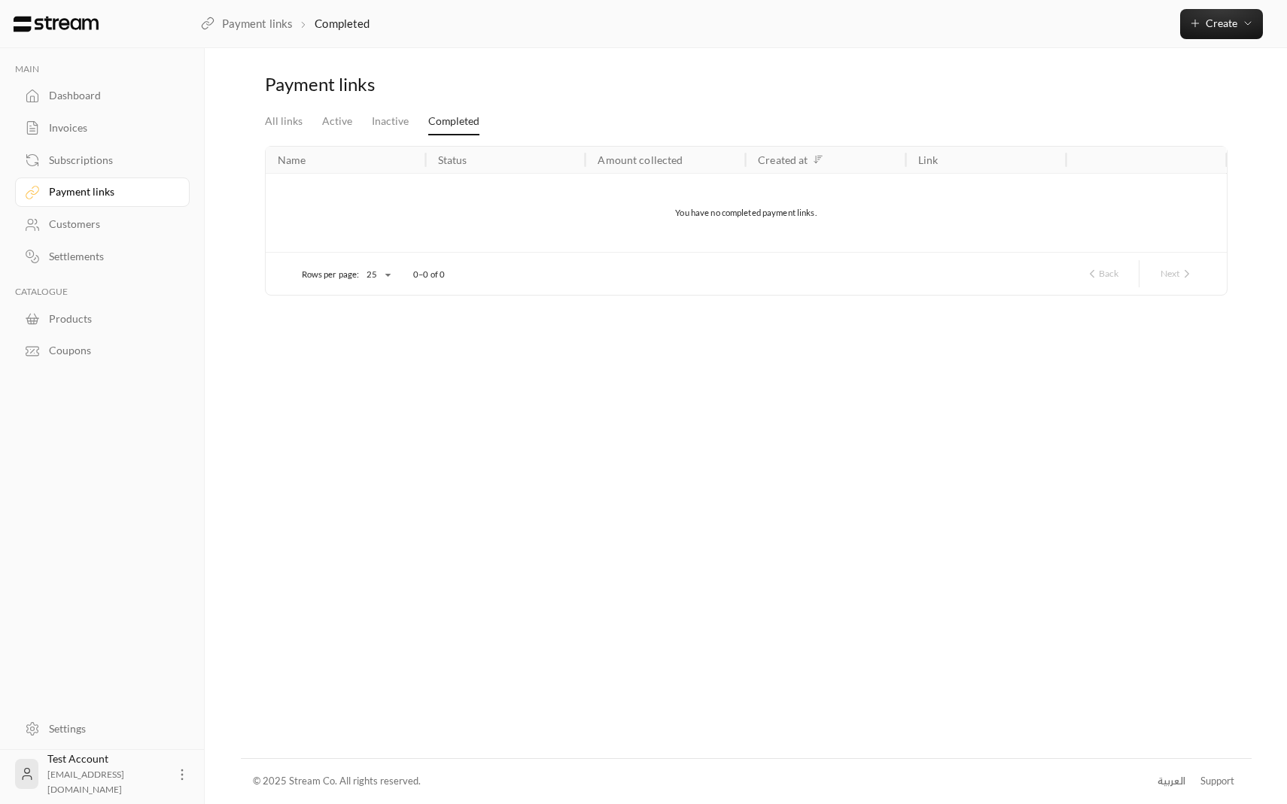
click at [107, 225] on div "Customers" at bounding box center [110, 224] width 122 height 15
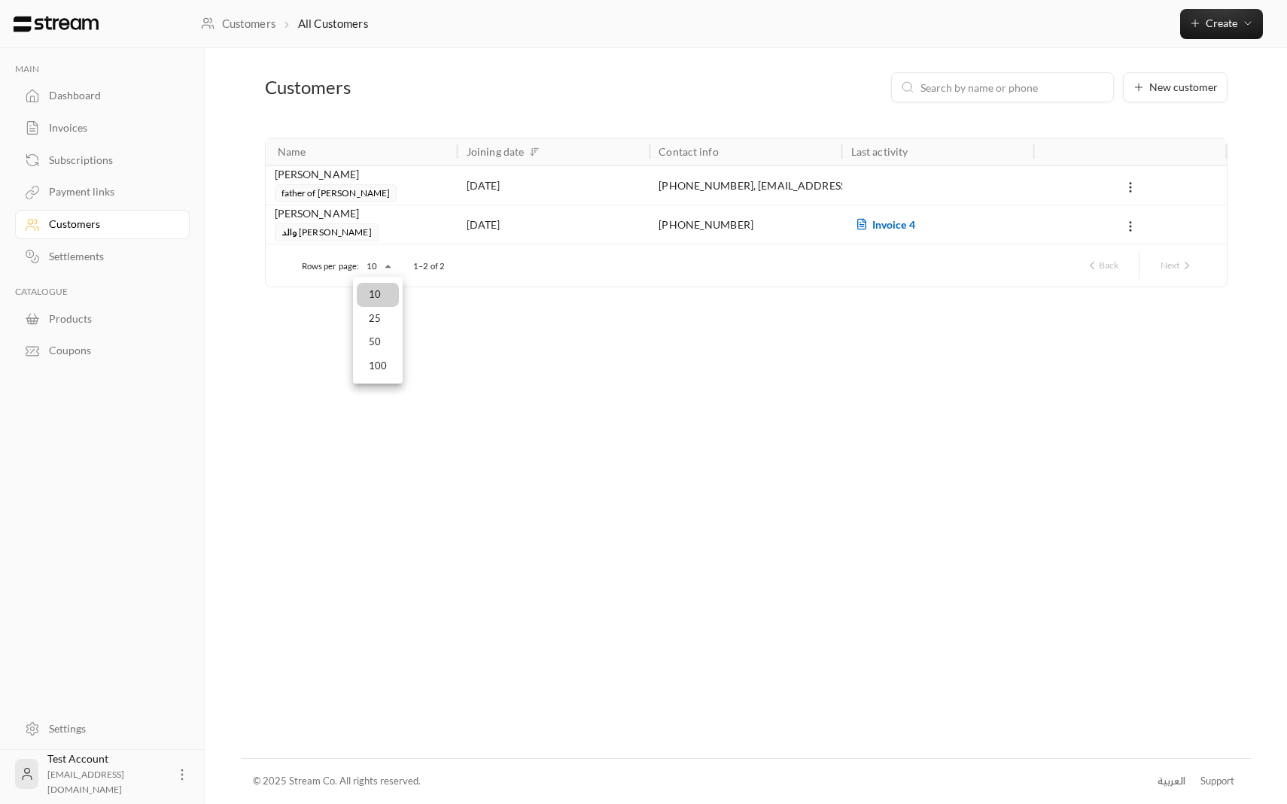
click at [381, 262] on body "MAIN Dashboard Invoices Subscriptions Payment links Customers Settlements CATAL…" at bounding box center [643, 402] width 1287 height 804
click at [333, 343] on div at bounding box center [643, 402] width 1287 height 804
click at [376, 195] on div "ibrahim aldlaigan father of yousef" at bounding box center [362, 184] width 174 height 36
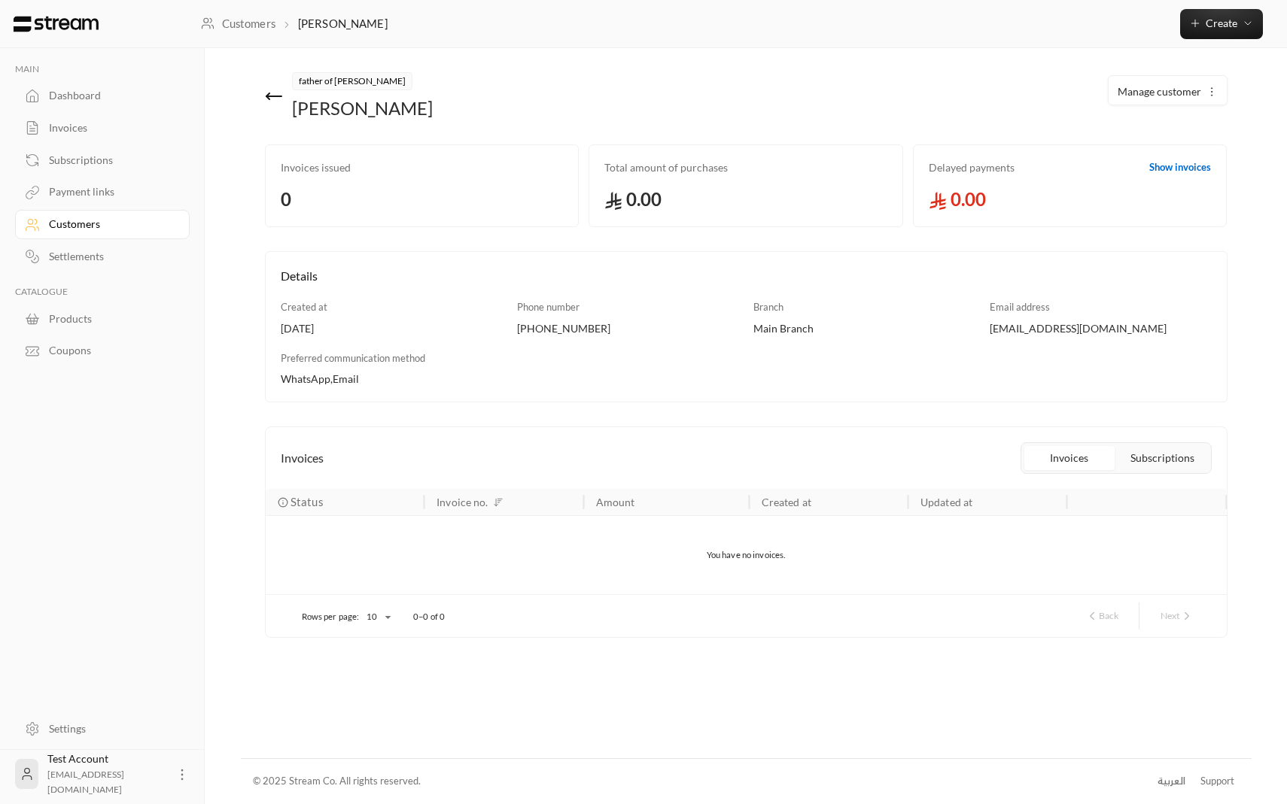
click at [98, 231] on div "Customers" at bounding box center [110, 224] width 122 height 15
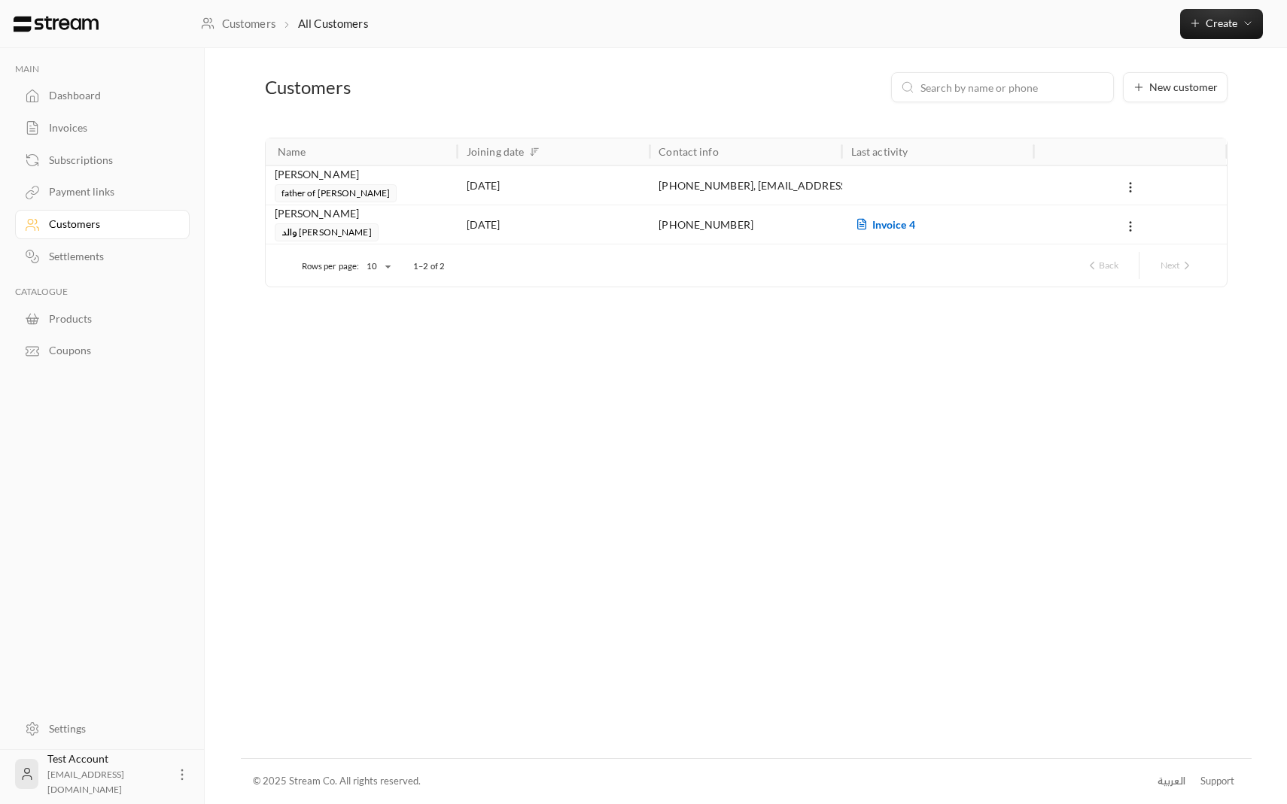
click at [1162, 776] on div "العربية" at bounding box center [1171, 781] width 28 height 15
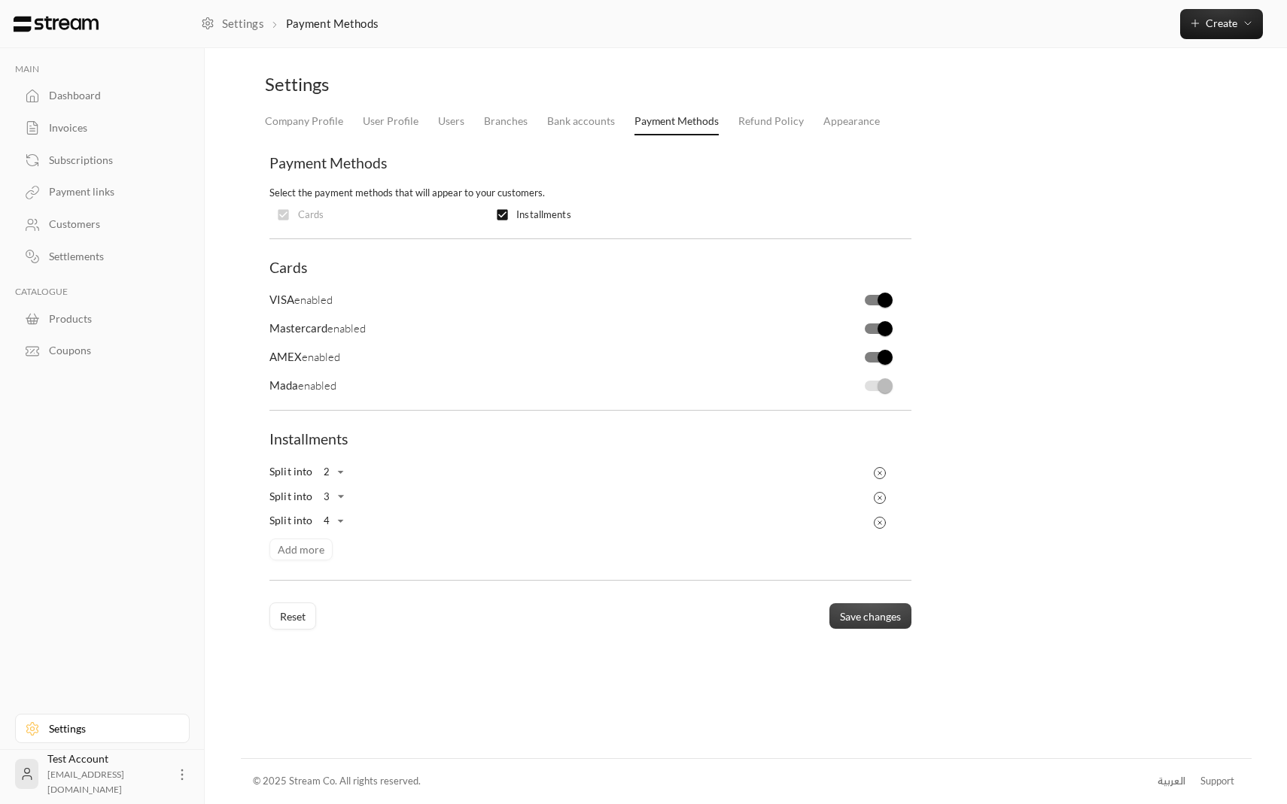
click at [847, 623] on button "Save changes" at bounding box center [870, 617] width 82 height 26
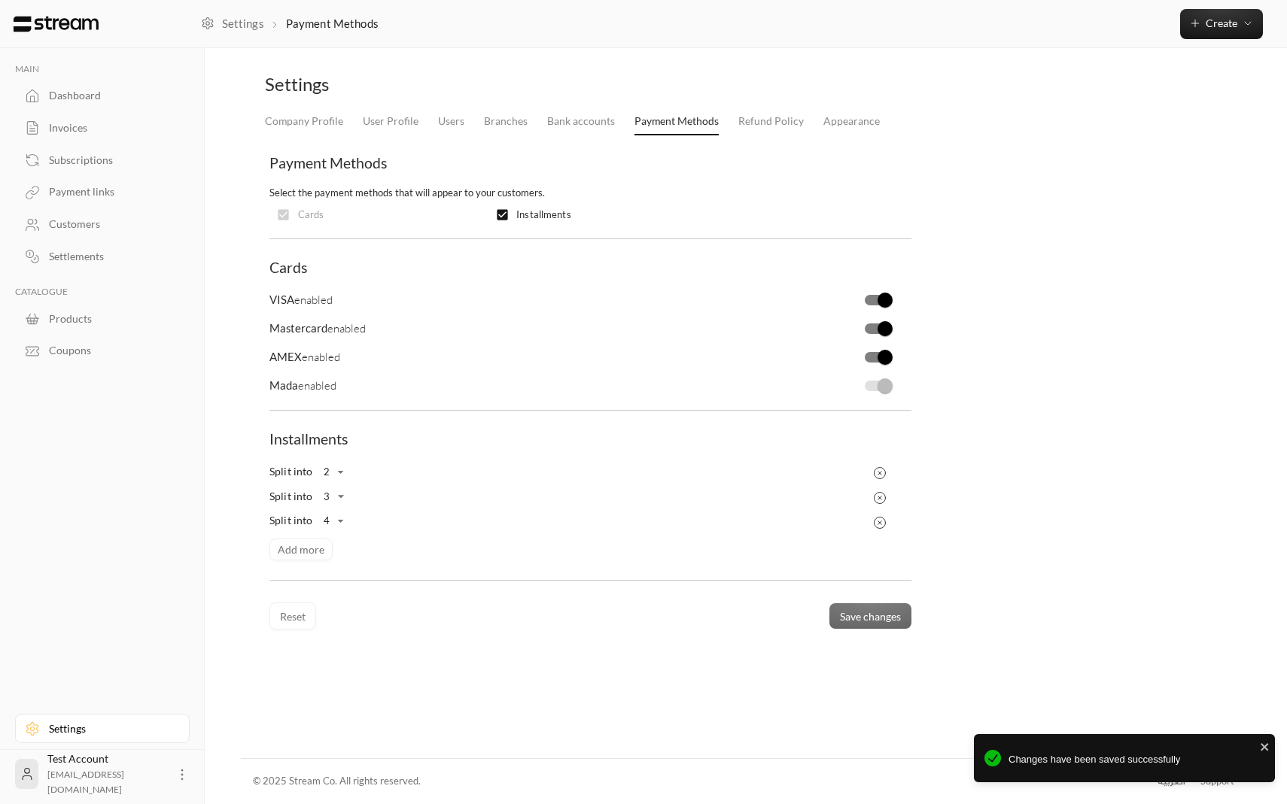
click at [93, 96] on div "Dashboard" at bounding box center [110, 95] width 122 height 15
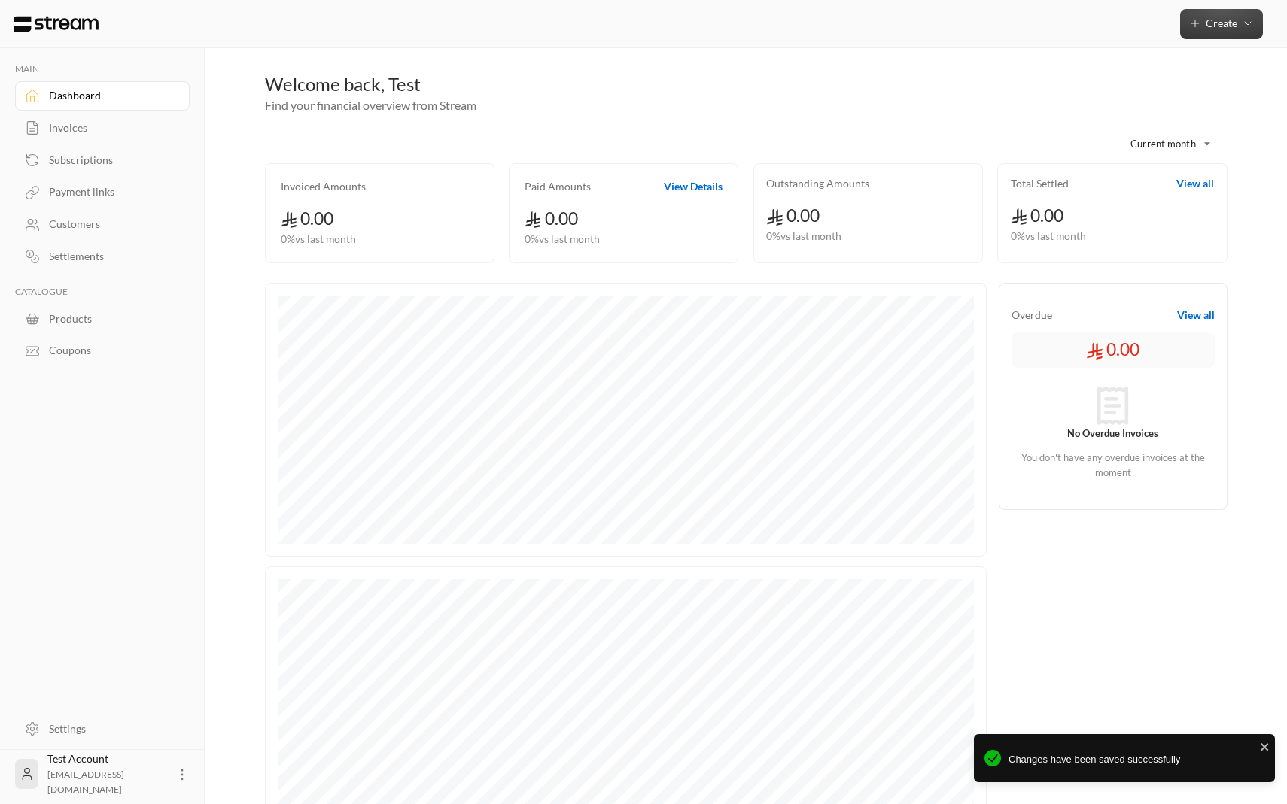
click at [1191, 32] on button "Create" at bounding box center [1221, 24] width 83 height 30
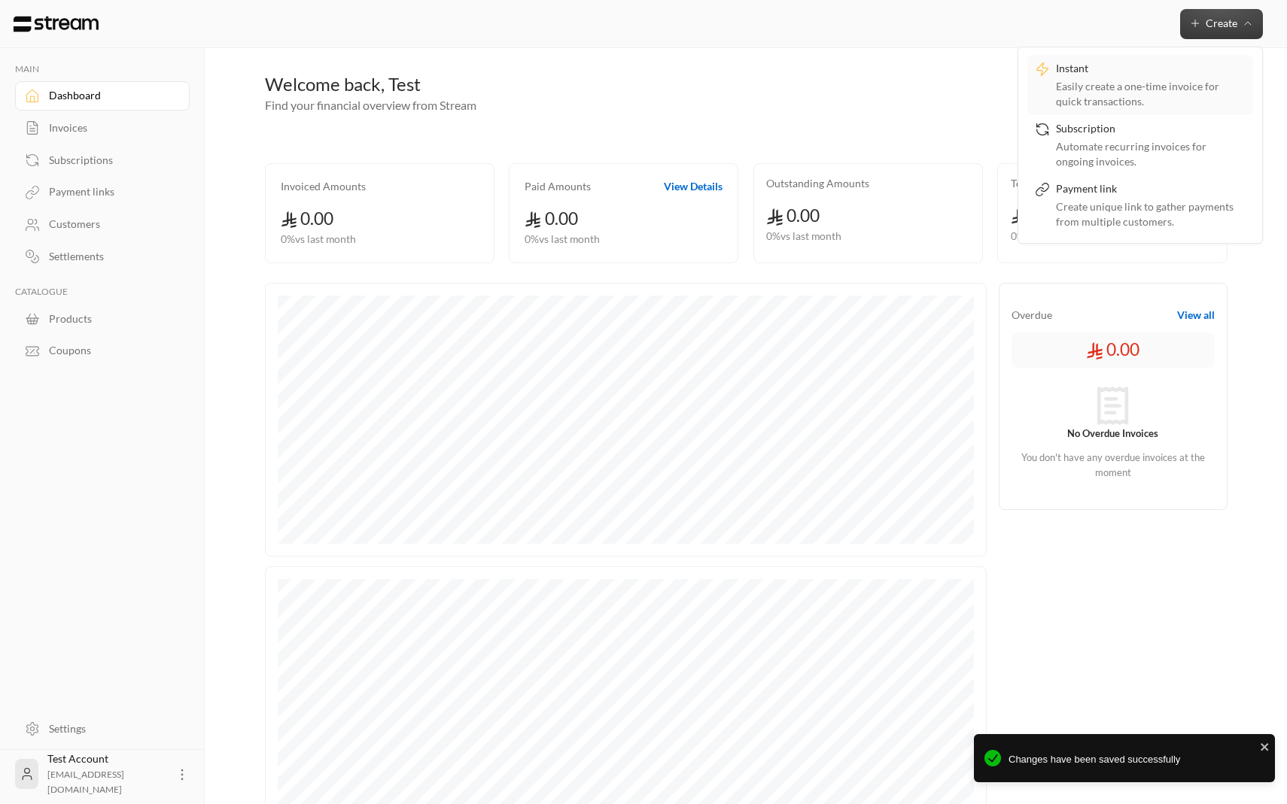
click at [1121, 87] on div "Easily create a one-time invoice for quick transactions." at bounding box center [1151, 94] width 190 height 30
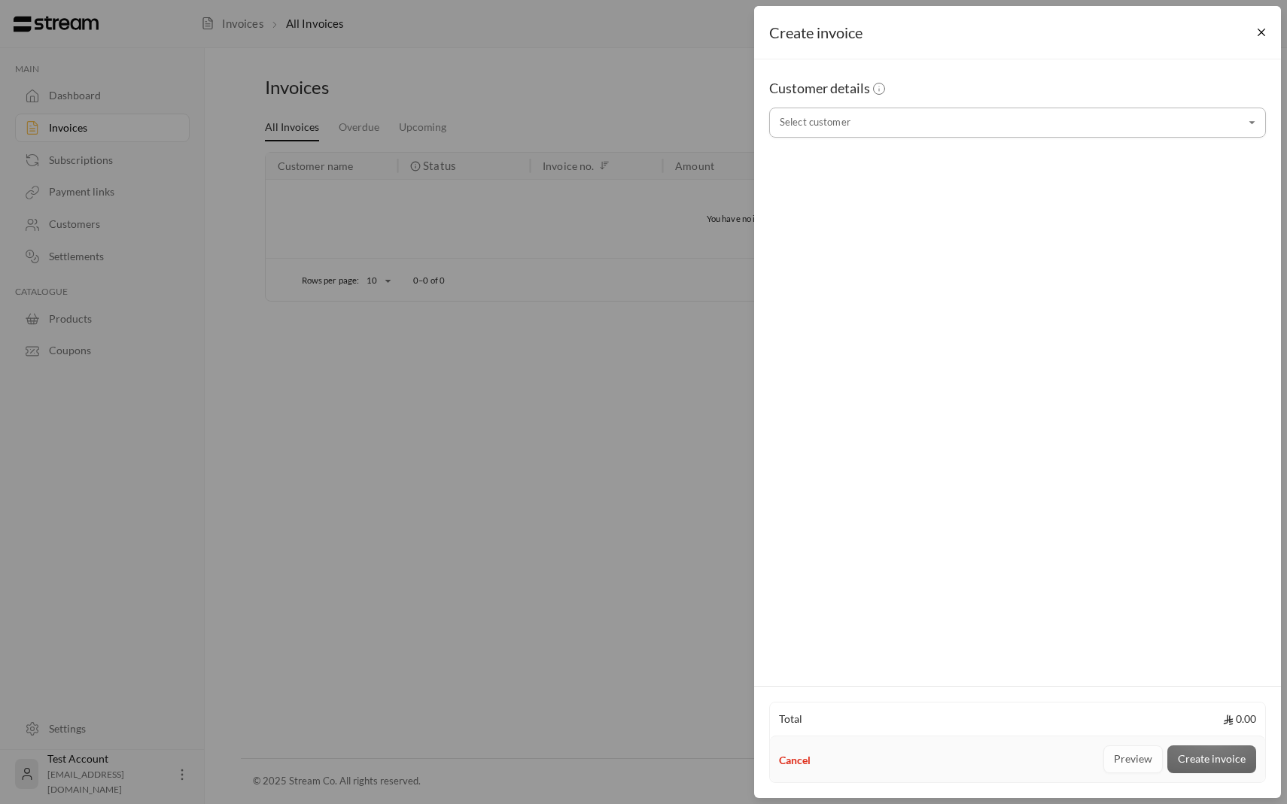
click at [977, 129] on input "Select customer" at bounding box center [1017, 123] width 497 height 26
click at [672, 336] on div "Create invoice Customer details Select customer Select customer Total 0.00 Canc…" at bounding box center [643, 402] width 1287 height 804
click at [1262, 28] on button "Close" at bounding box center [1261, 33] width 26 height 26
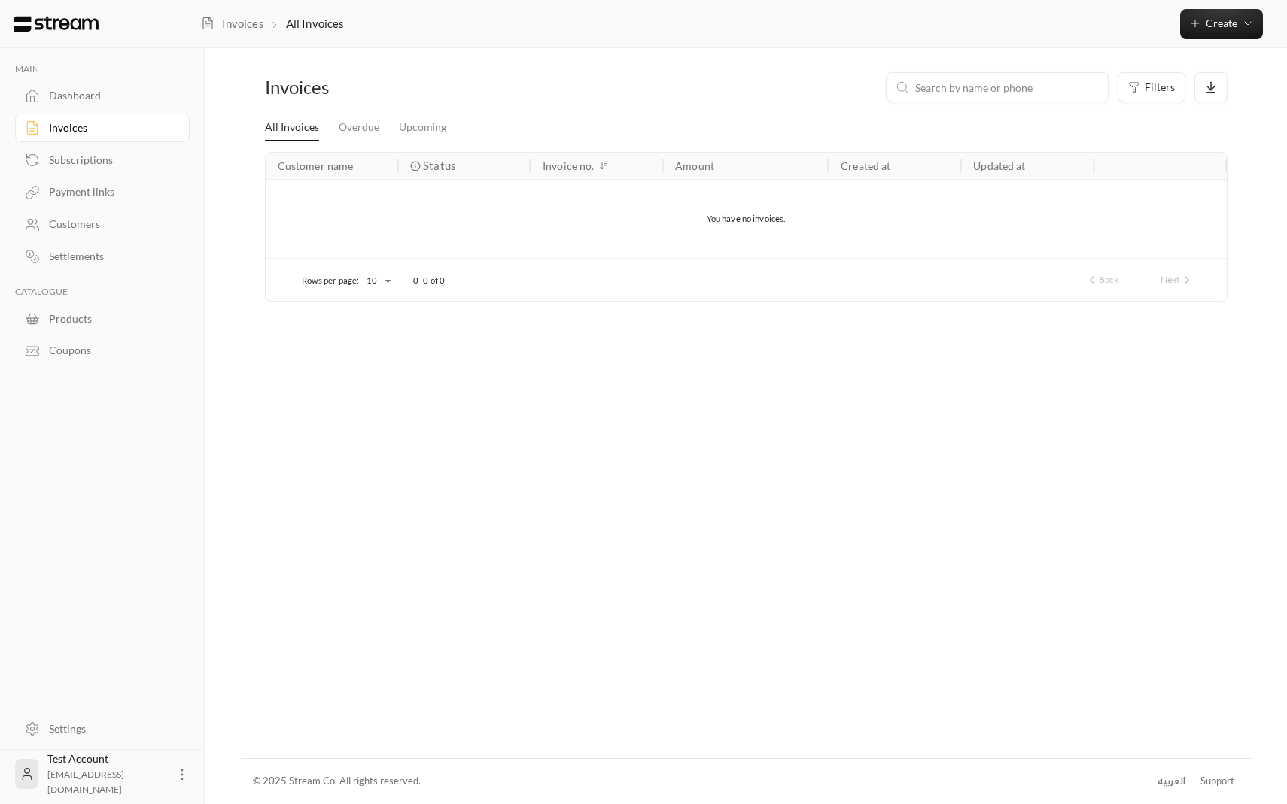
click at [1160, 775] on div "العربية" at bounding box center [1171, 781] width 28 height 15
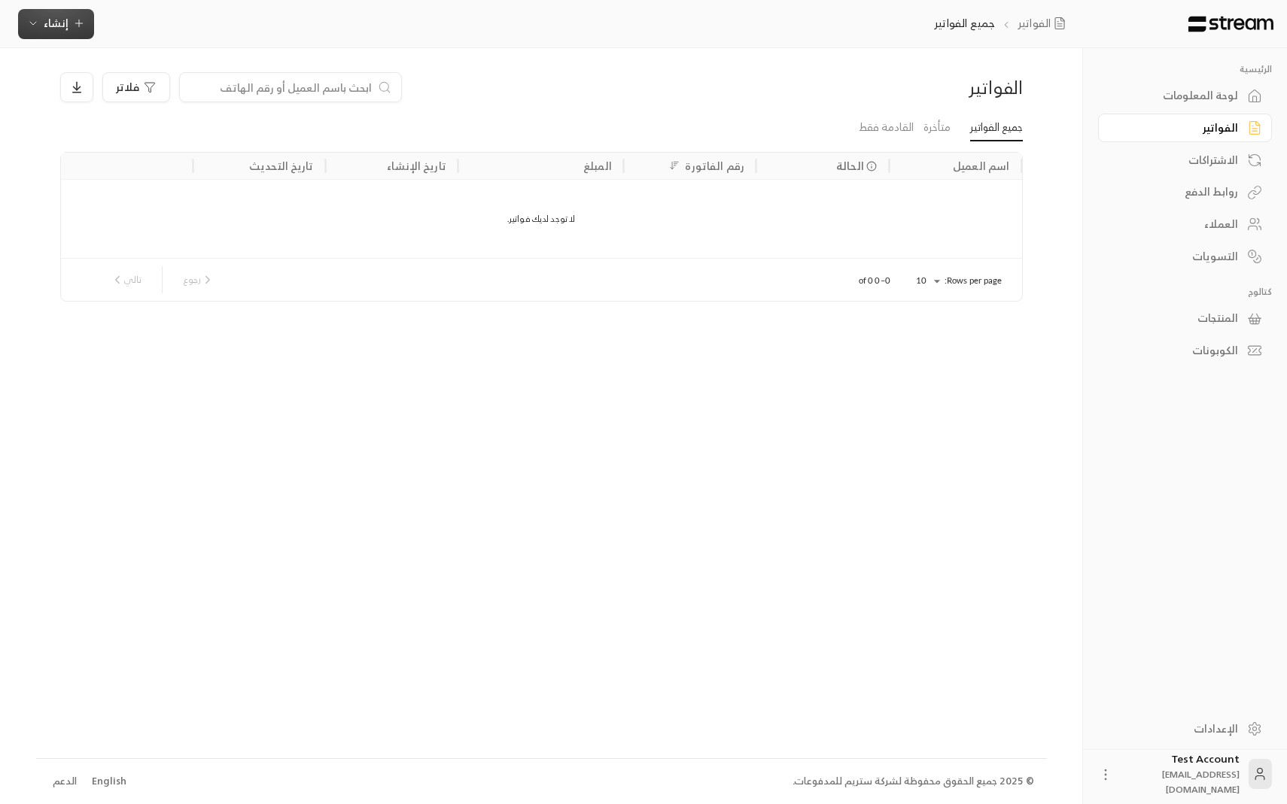
click at [77, 26] on icon "button" at bounding box center [79, 23] width 12 height 12
click at [95, 78] on div "فوري" at bounding box center [130, 70] width 190 height 18
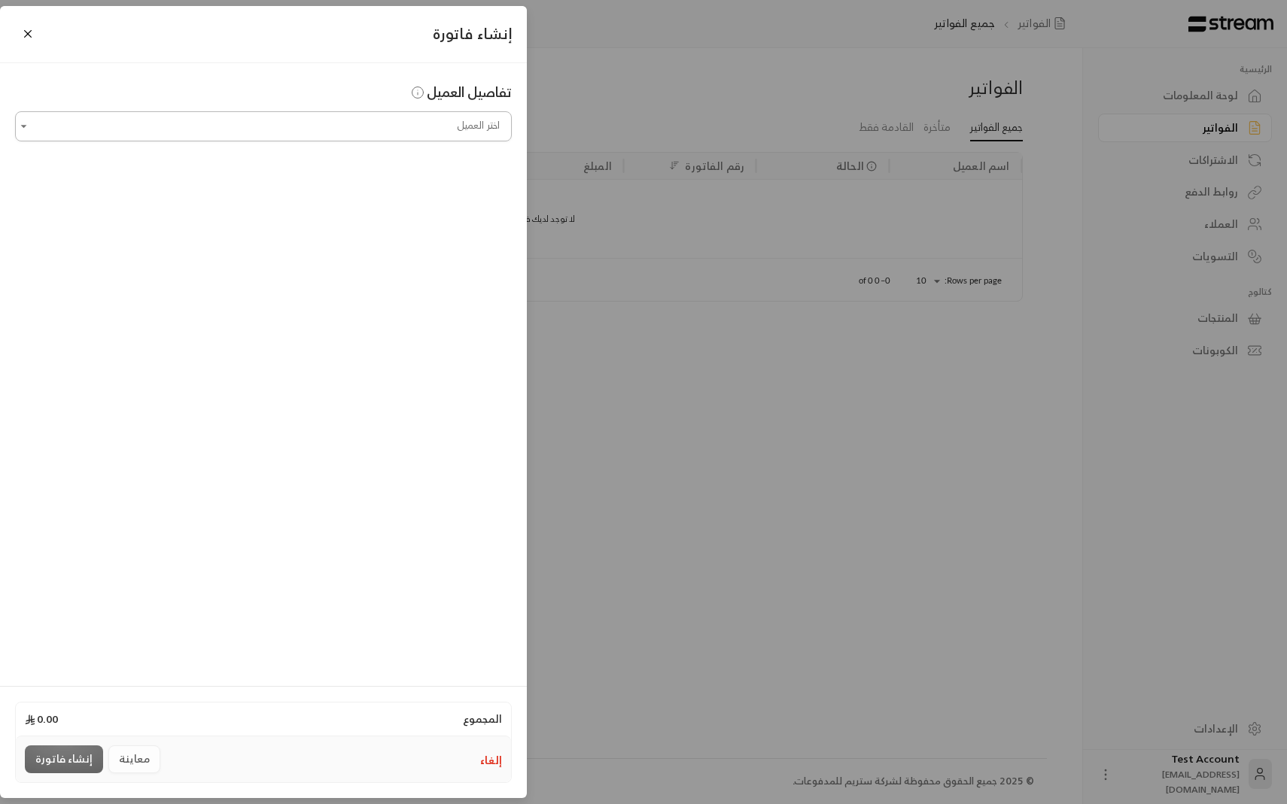
click at [273, 129] on input "اختر العميل" at bounding box center [263, 126] width 497 height 42
click at [280, 323] on div "تفاصيل العميل اختر العميل اختر العميل" at bounding box center [263, 374] width 527 height 622
click at [315, 142] on input "اختر العميل" at bounding box center [263, 126] width 497 height 42
click at [25, 35] on button "Close" at bounding box center [28, 34] width 26 height 26
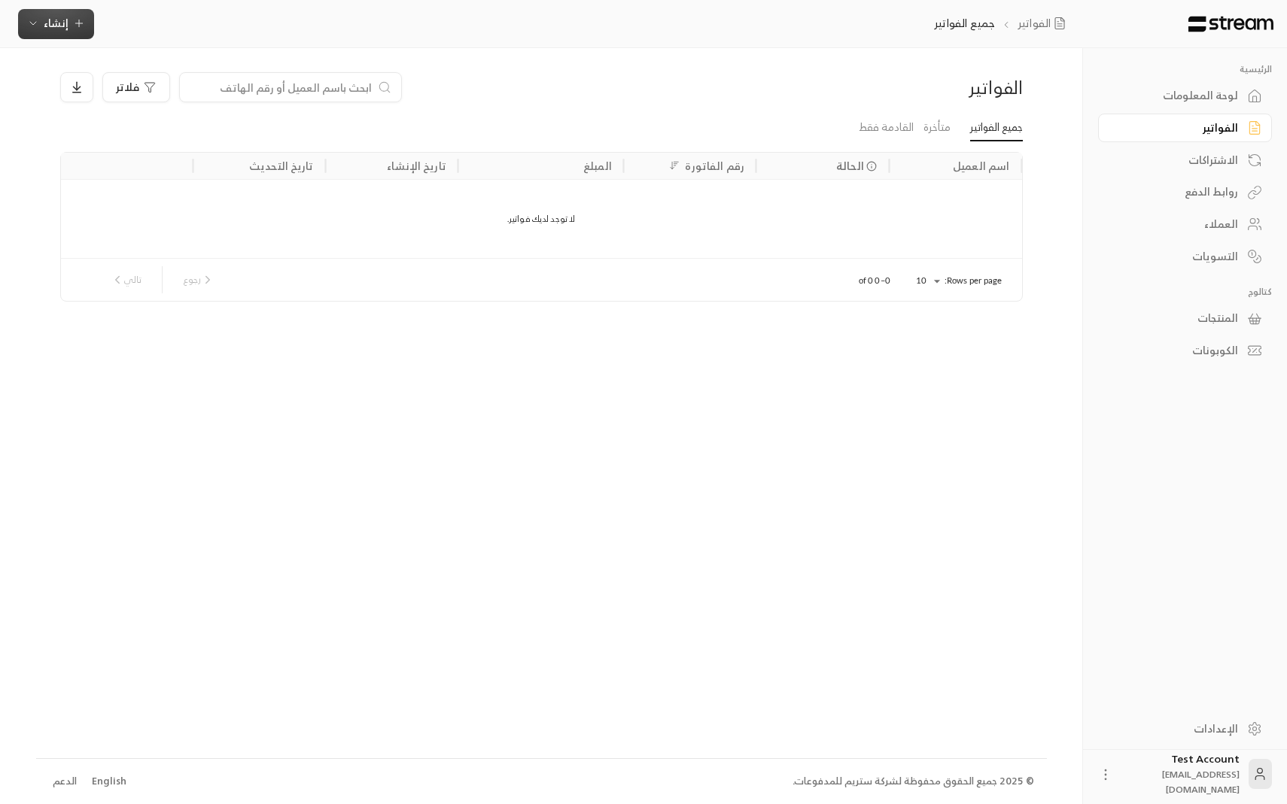
click at [66, 32] on span "إنشاء" at bounding box center [56, 23] width 25 height 19
click at [122, 92] on div "إنشاء فاتورة مرة واحدة بسهولة للمعاملات السريعة." at bounding box center [130, 94] width 190 height 30
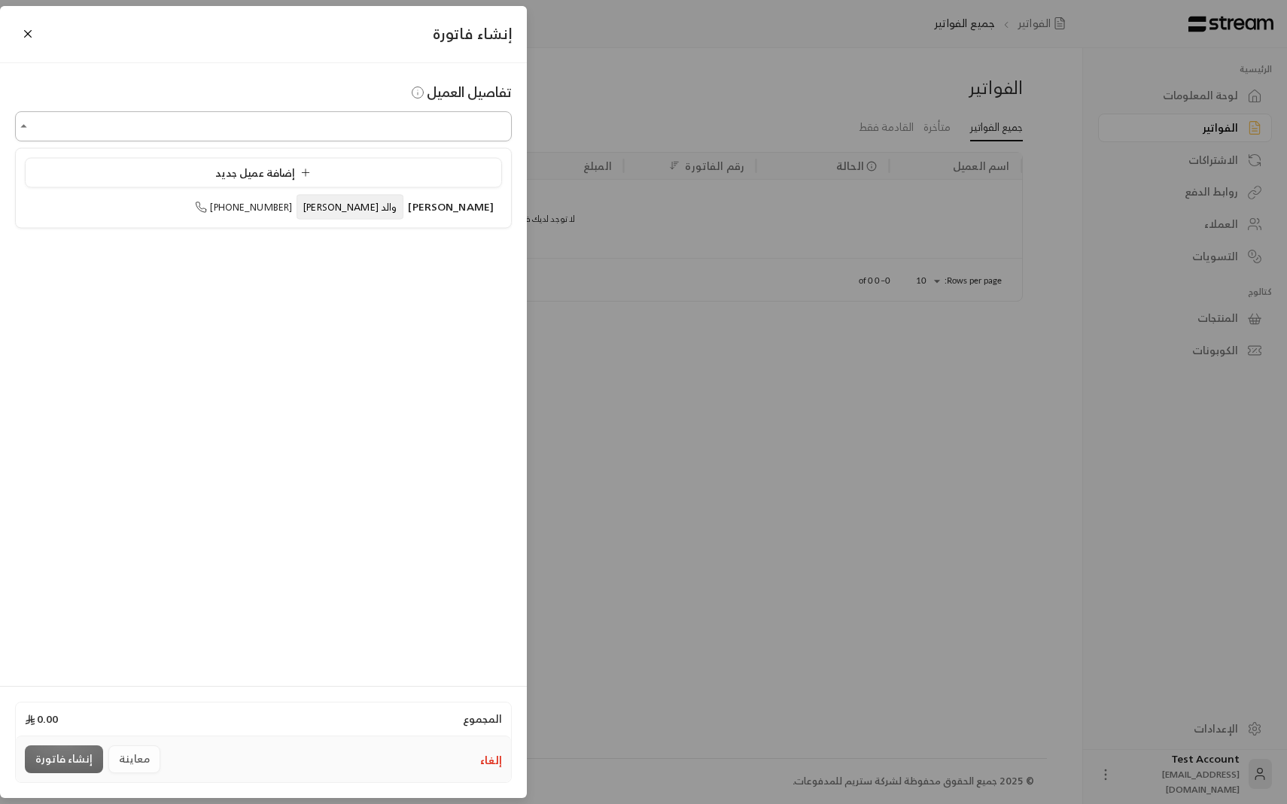
click at [281, 144] on input "اختر العميل" at bounding box center [263, 126] width 497 height 42
click at [284, 211] on span "+966509737393" at bounding box center [243, 207] width 97 height 17
type input "**********"
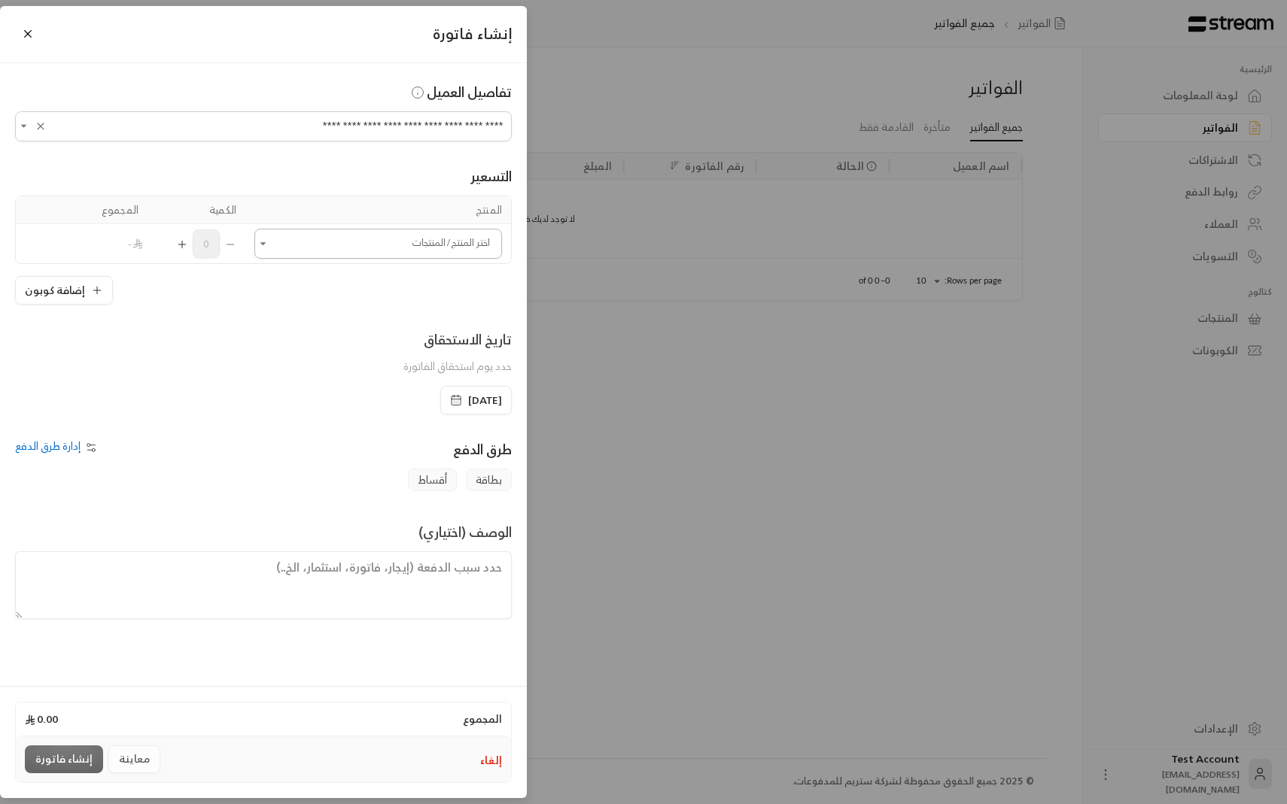
click at [291, 243] on input "اختر العميل" at bounding box center [378, 244] width 248 height 42
click at [321, 345] on div "رحله" at bounding box center [377, 347] width 211 height 16
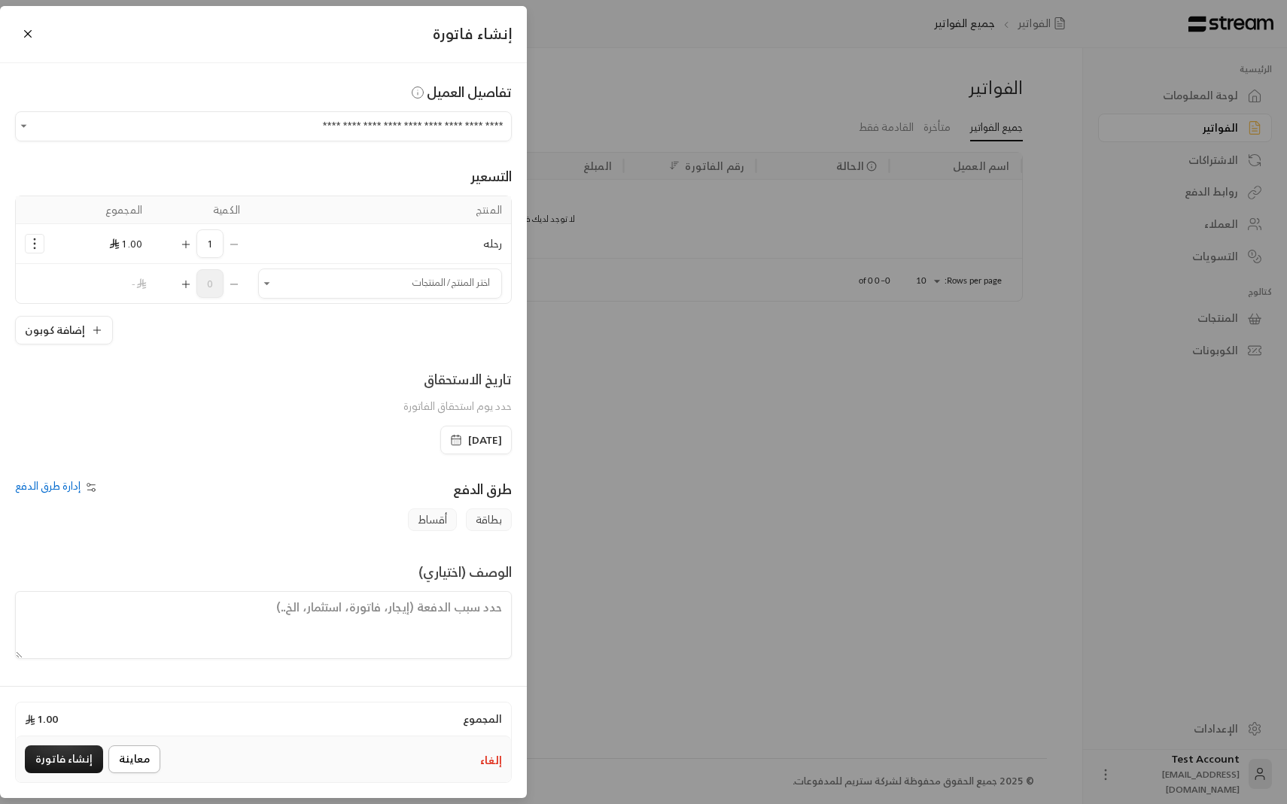
click at [135, 765] on button "معاينة" at bounding box center [134, 760] width 52 height 28
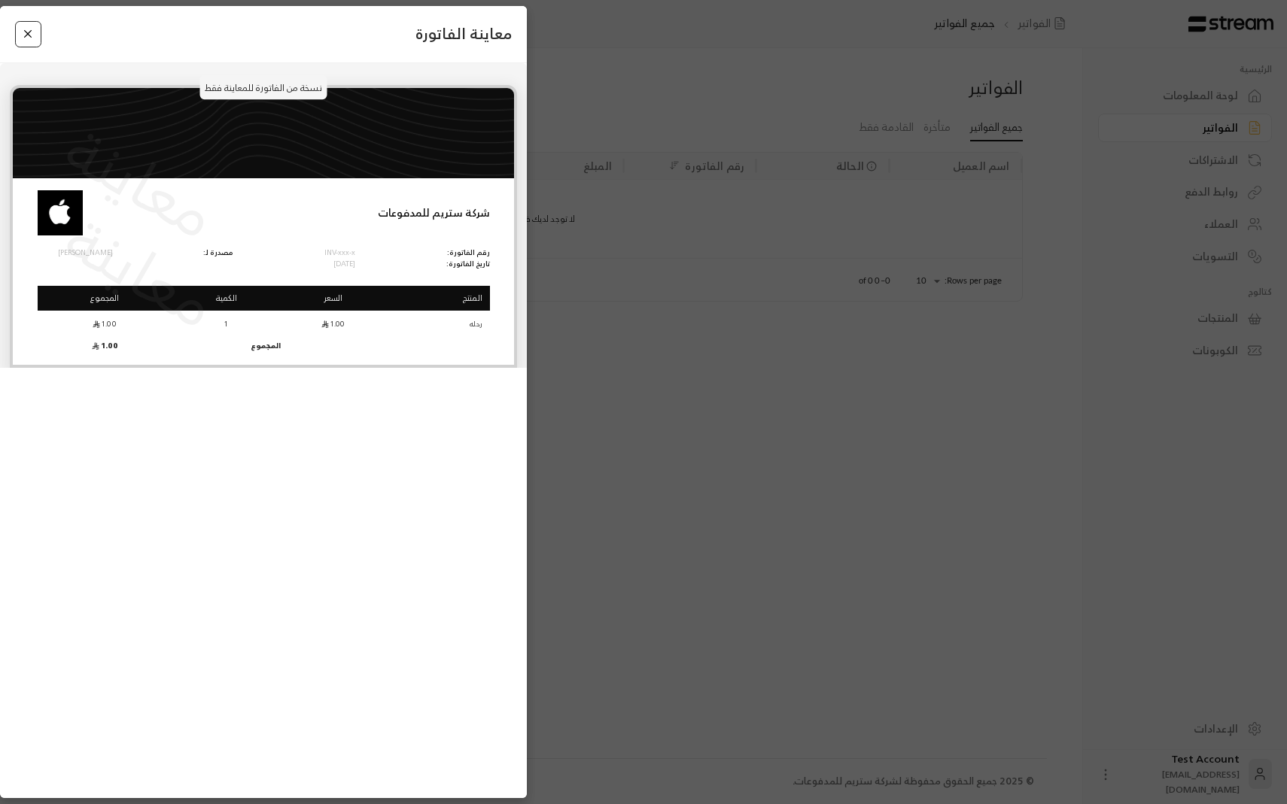
click at [26, 36] on button "Close" at bounding box center [28, 34] width 26 height 26
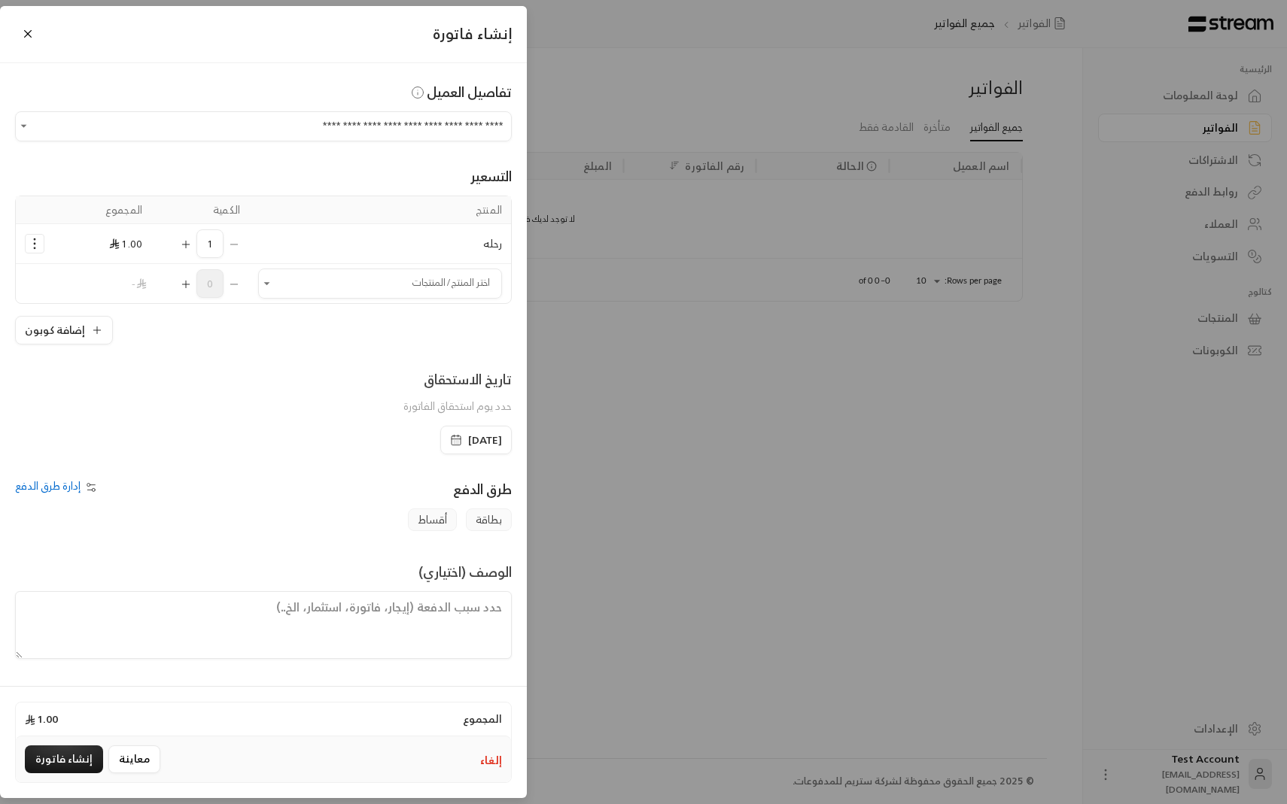
click at [41, 245] on icon "Selected Products" at bounding box center [34, 243] width 15 height 15
click at [52, 272] on link "إضافة كوبون" at bounding box center [81, 282] width 93 height 26
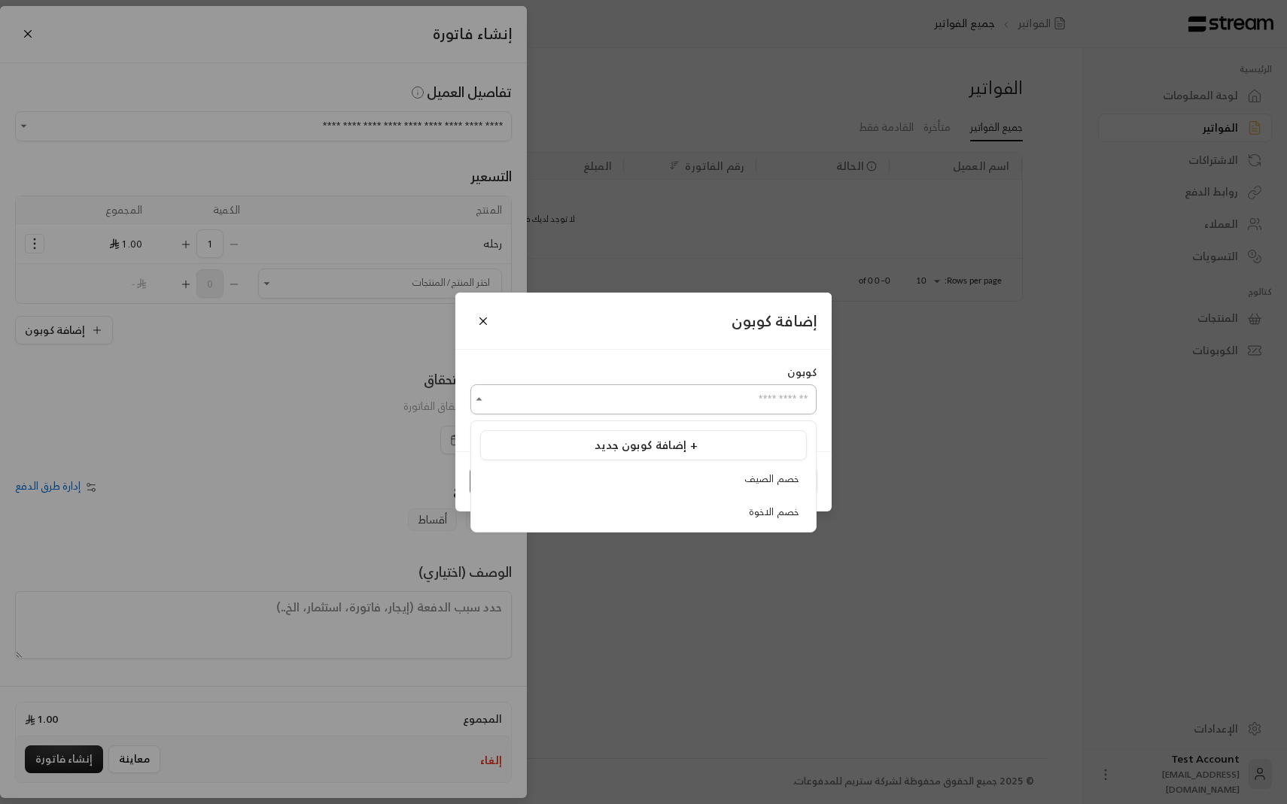
click at [504, 398] on input "اختر العميل" at bounding box center [643, 400] width 346 height 42
click at [524, 479] on div "خصم الصيف" at bounding box center [643, 479] width 310 height 15
type input "*********"
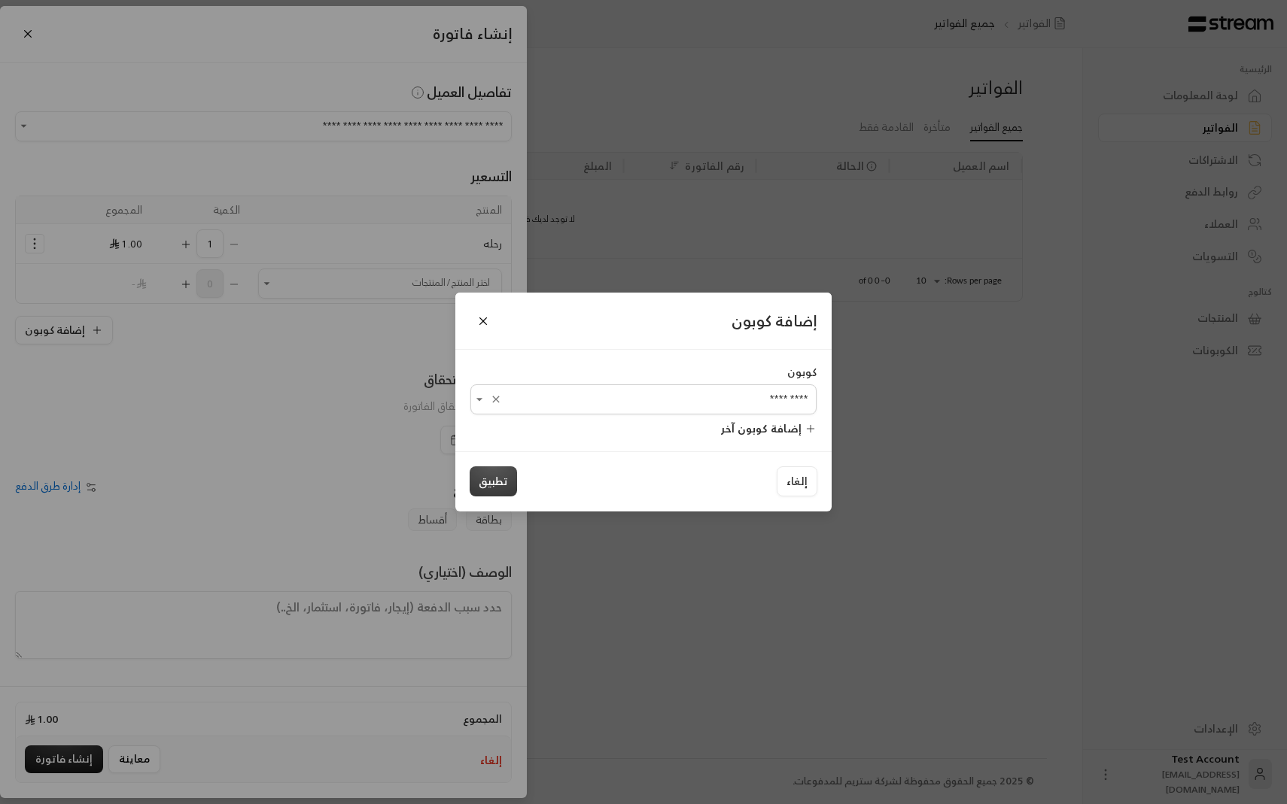
click at [496, 479] on button "تطبيق" at bounding box center [493, 482] width 47 height 30
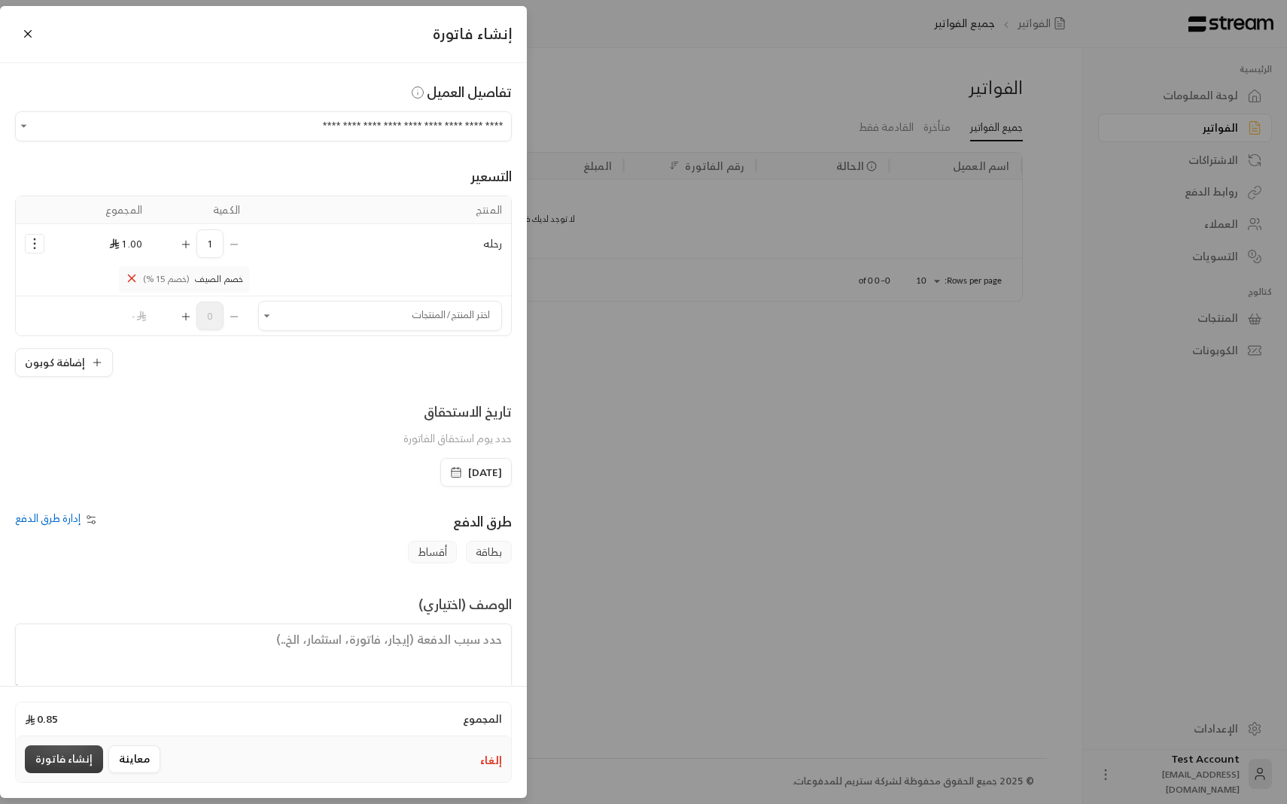
click at [81, 764] on button "إنشاء فاتورة" at bounding box center [64, 760] width 78 height 28
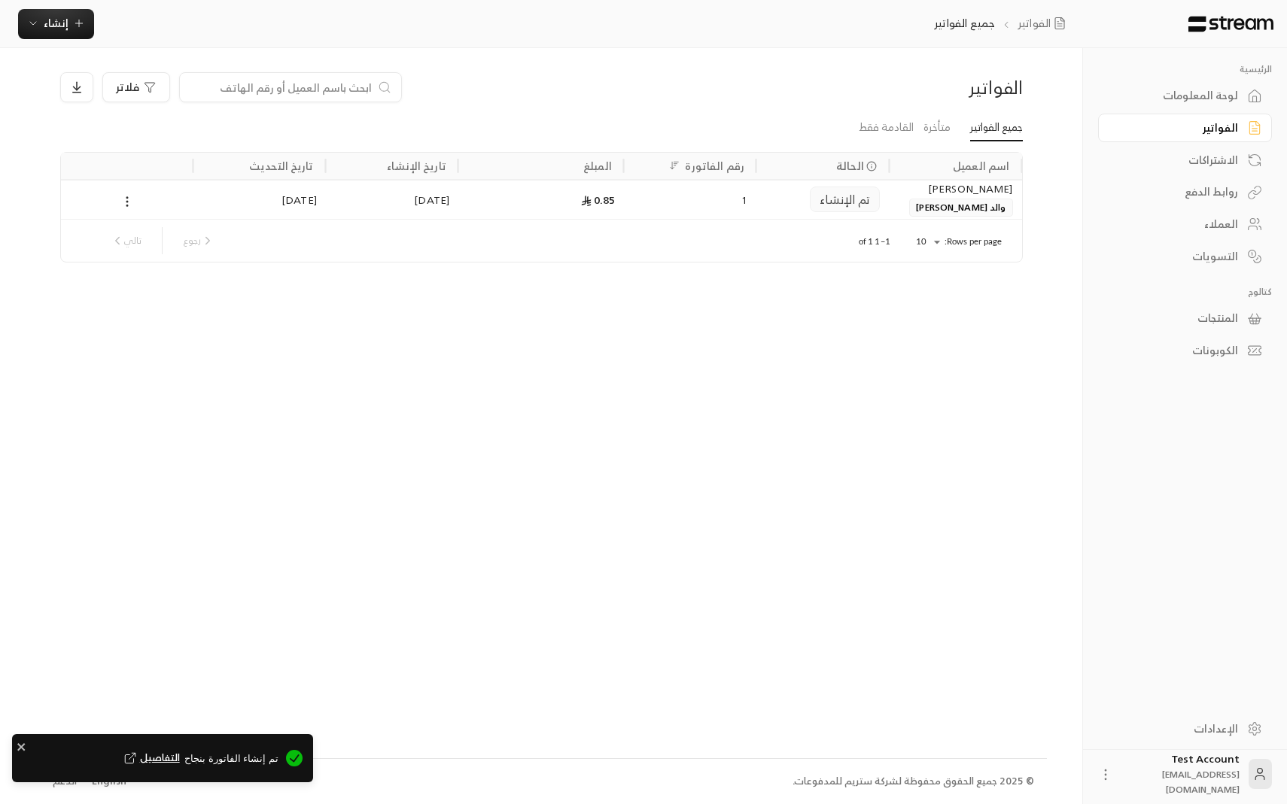
click at [427, 183] on div "13/08/2025" at bounding box center [392, 200] width 114 height 38
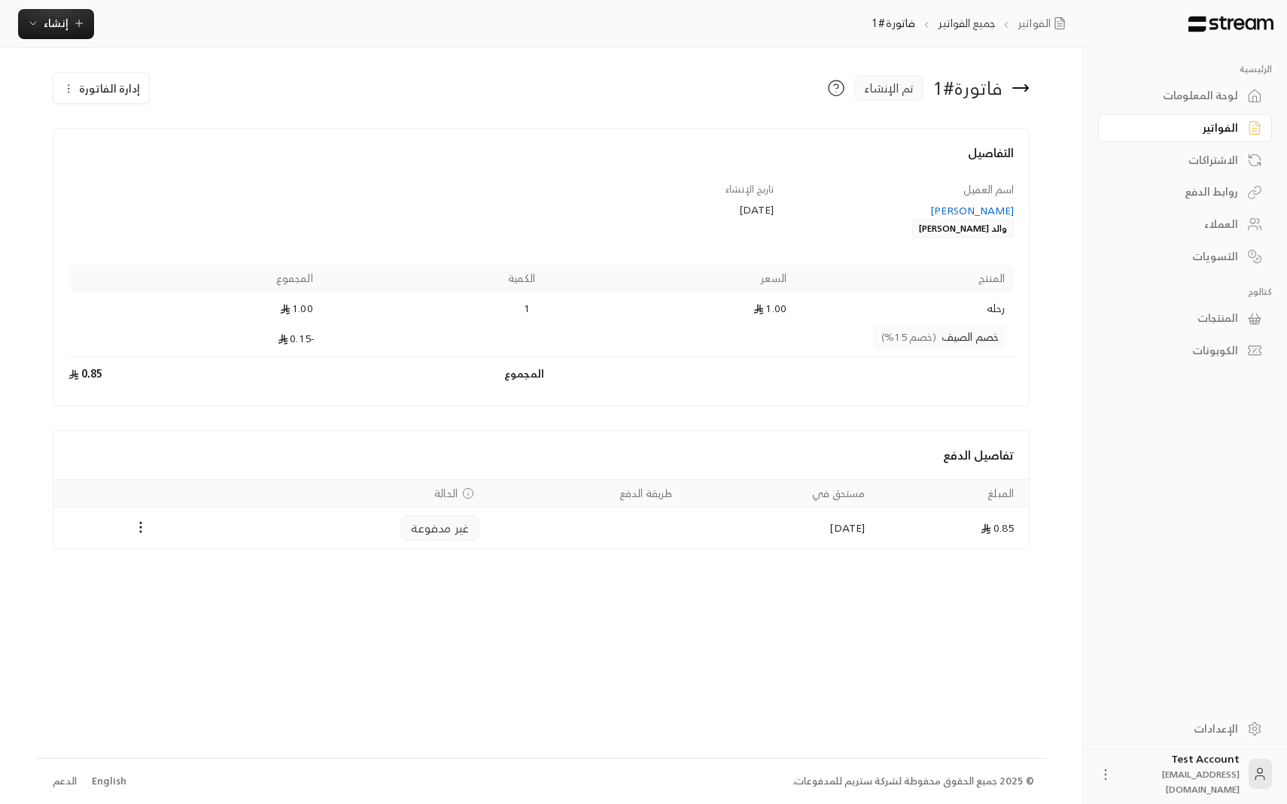
click at [111, 785] on div "English" at bounding box center [109, 781] width 35 height 15
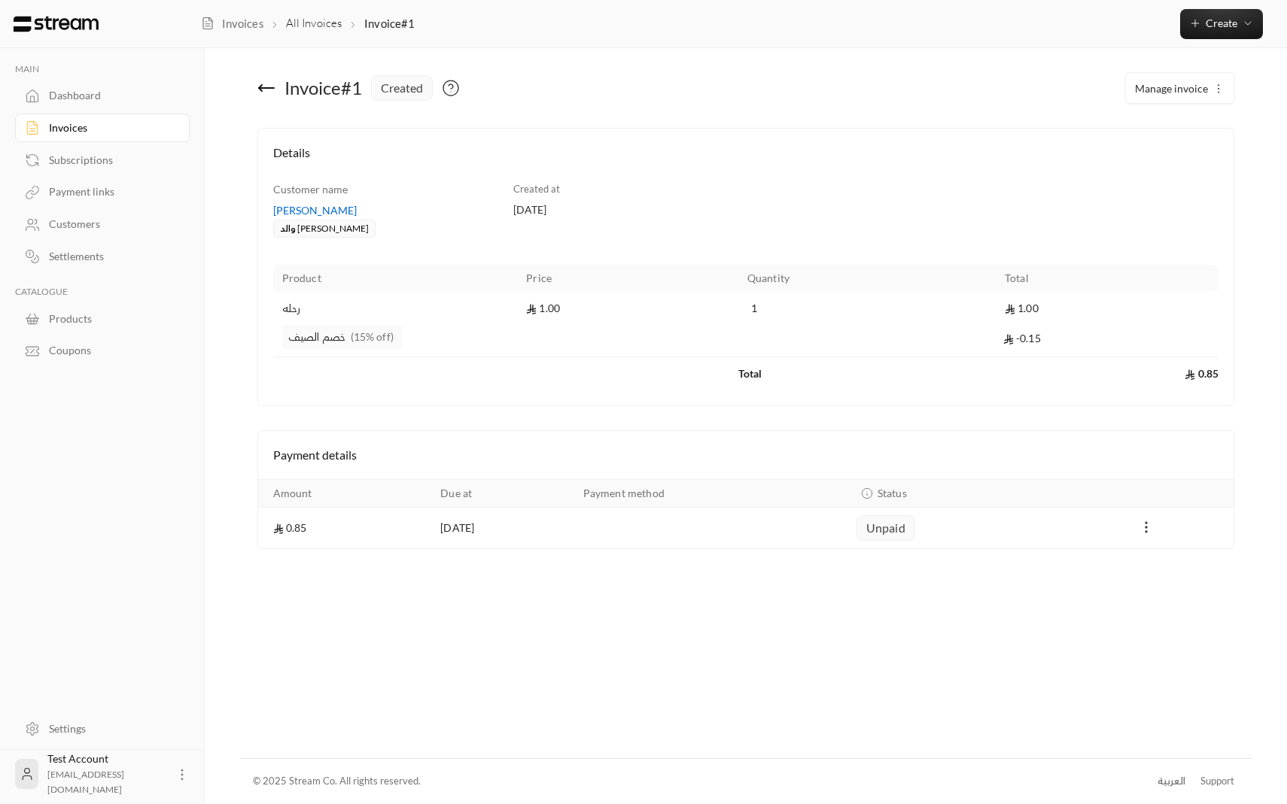
click at [1138, 535] on button "Payments" at bounding box center [1146, 528] width 18 height 18
click at [1157, 567] on li "Mark as paid" at bounding box center [1180, 566] width 71 height 27
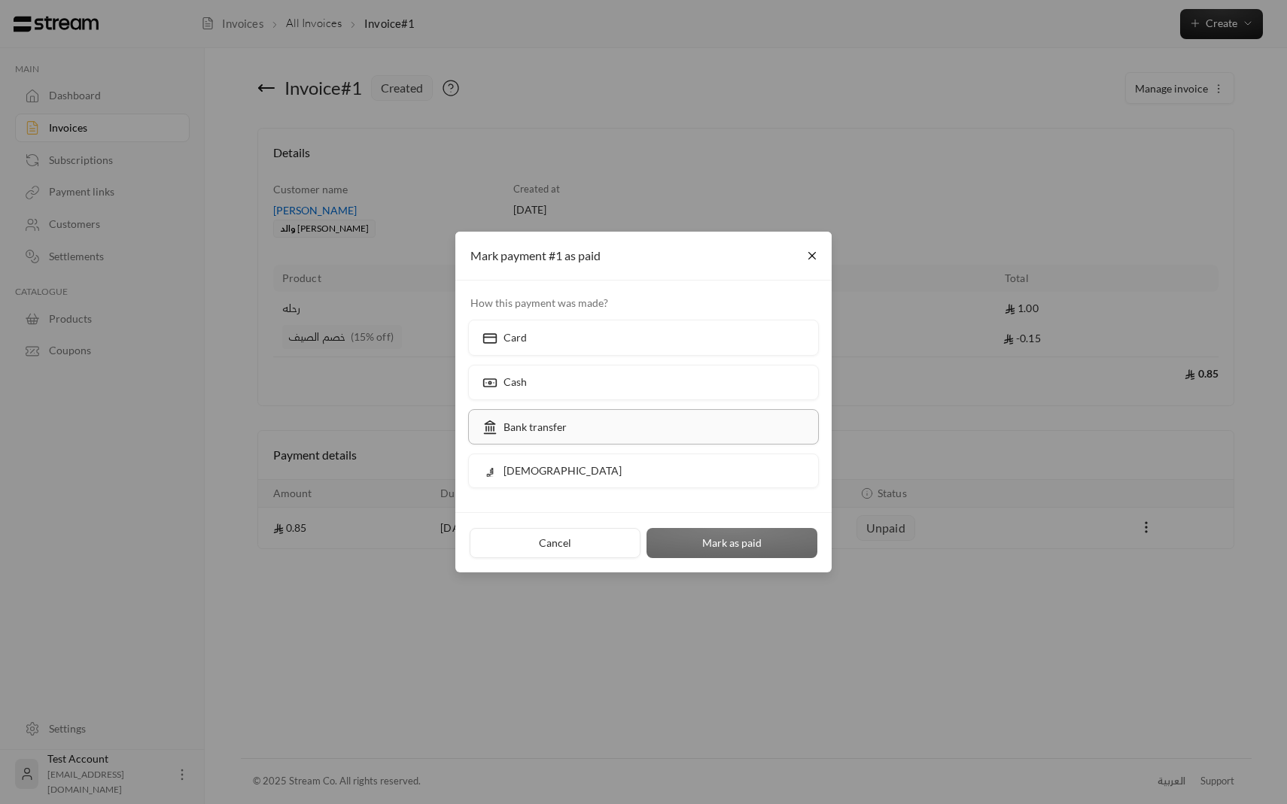
click at [692, 421] on label "Bank transfer" at bounding box center [643, 426] width 351 height 35
click at [699, 538] on button "Mark as paid" at bounding box center [731, 543] width 171 height 30
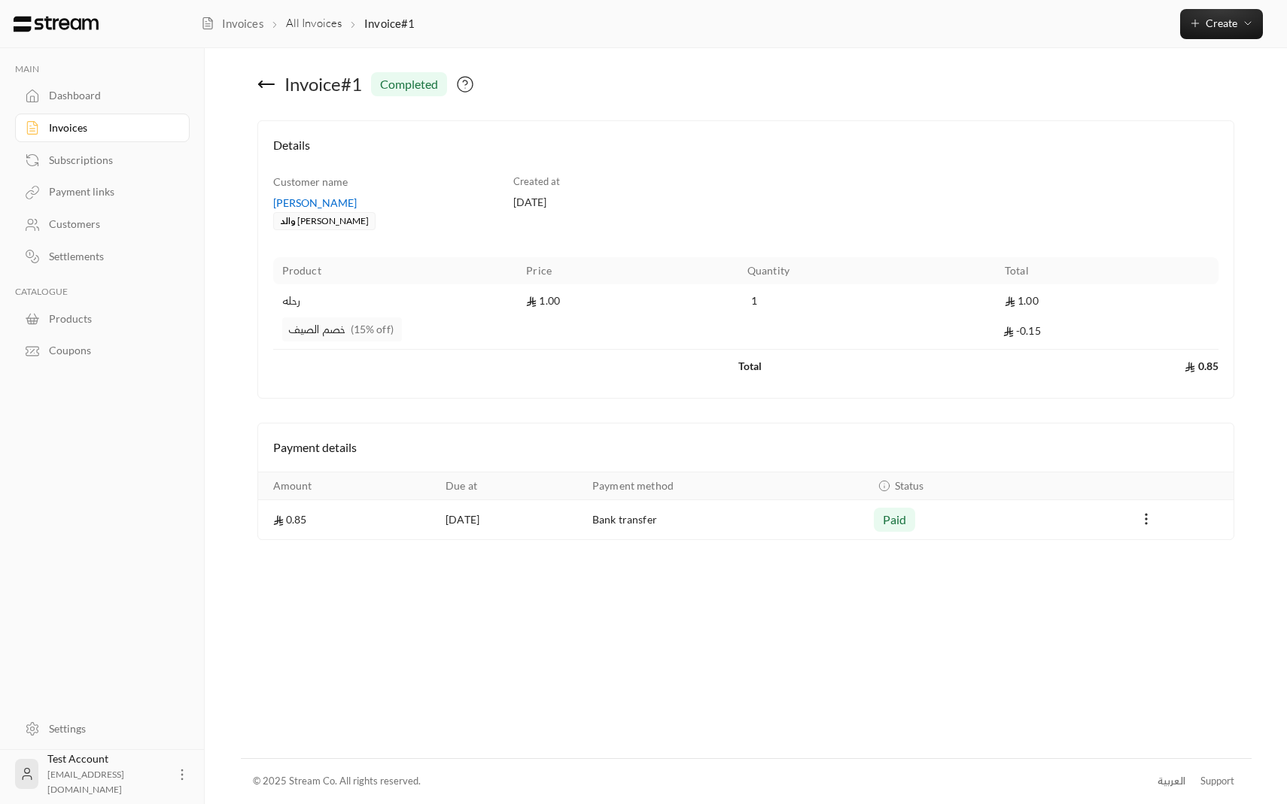
click at [391, 683] on div "Invoice # 1 completed Details Customer name ابراهيم الدليقان والد يوسف Created …" at bounding box center [746, 403] width 1011 height 710
click at [907, 526] on span "paid" at bounding box center [895, 520] width 24 height 18
drag, startPoint x: 909, startPoint y: 520, endPoint x: 741, endPoint y: 523, distance: 167.8
click at [741, 523] on tr "0.85 13/08/2025 Bank transfer paid" at bounding box center [746, 519] width 976 height 39
click at [670, 526] on td "Bank transfer" at bounding box center [723, 519] width 281 height 39
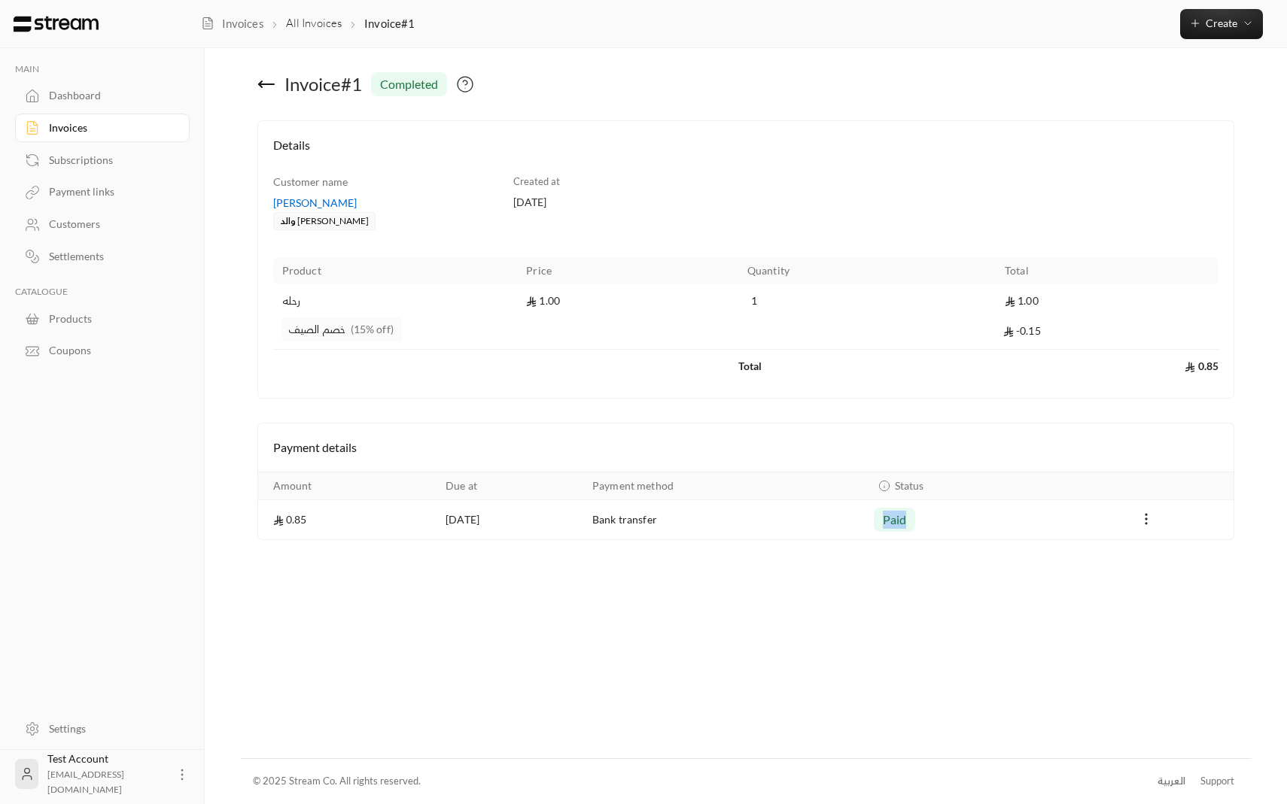
drag, startPoint x: 926, startPoint y: 520, endPoint x: 695, endPoint y: 533, distance: 231.4
click at [695, 533] on tr "0.85 13/08/2025 Bank transfer paid" at bounding box center [746, 519] width 976 height 39
click at [664, 521] on td "Bank transfer" at bounding box center [723, 519] width 281 height 39
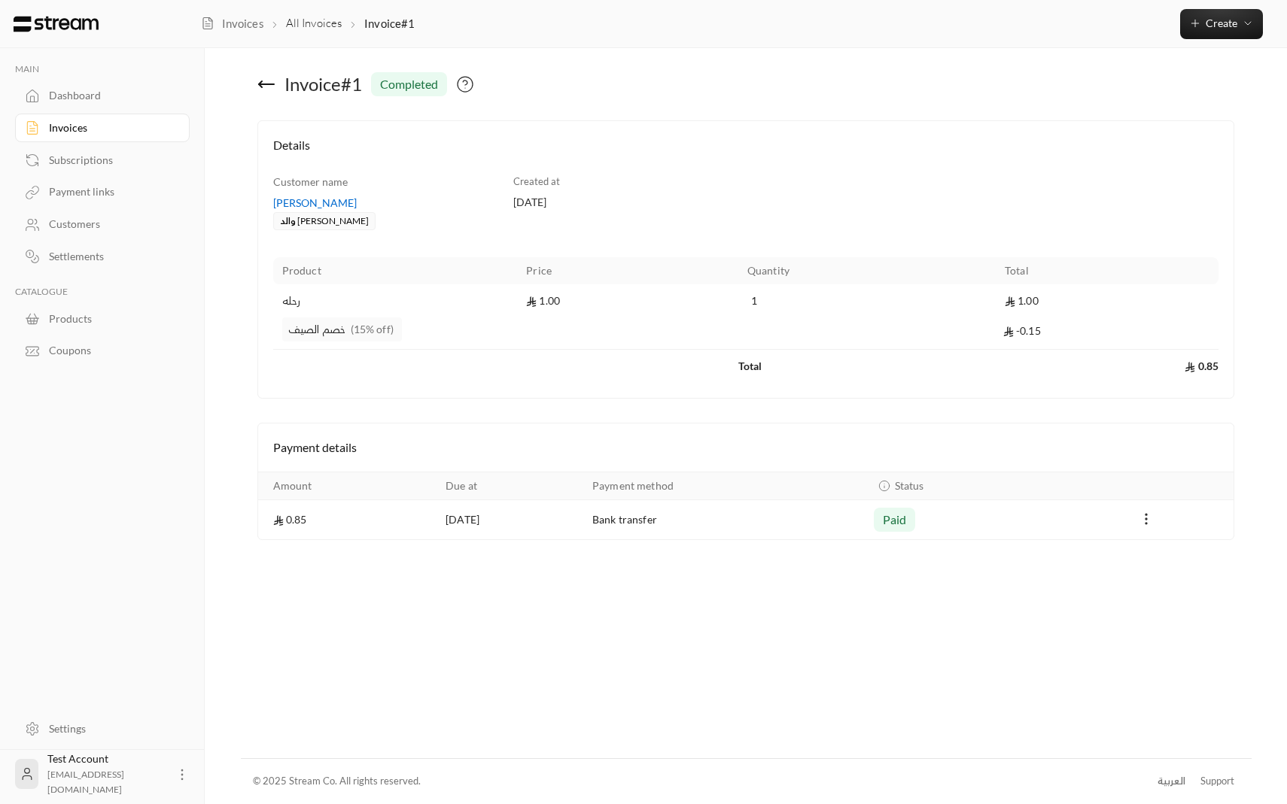
click at [904, 525] on span "paid" at bounding box center [895, 520] width 24 height 18
click at [115, 150] on link "Subscriptions" at bounding box center [102, 159] width 175 height 29
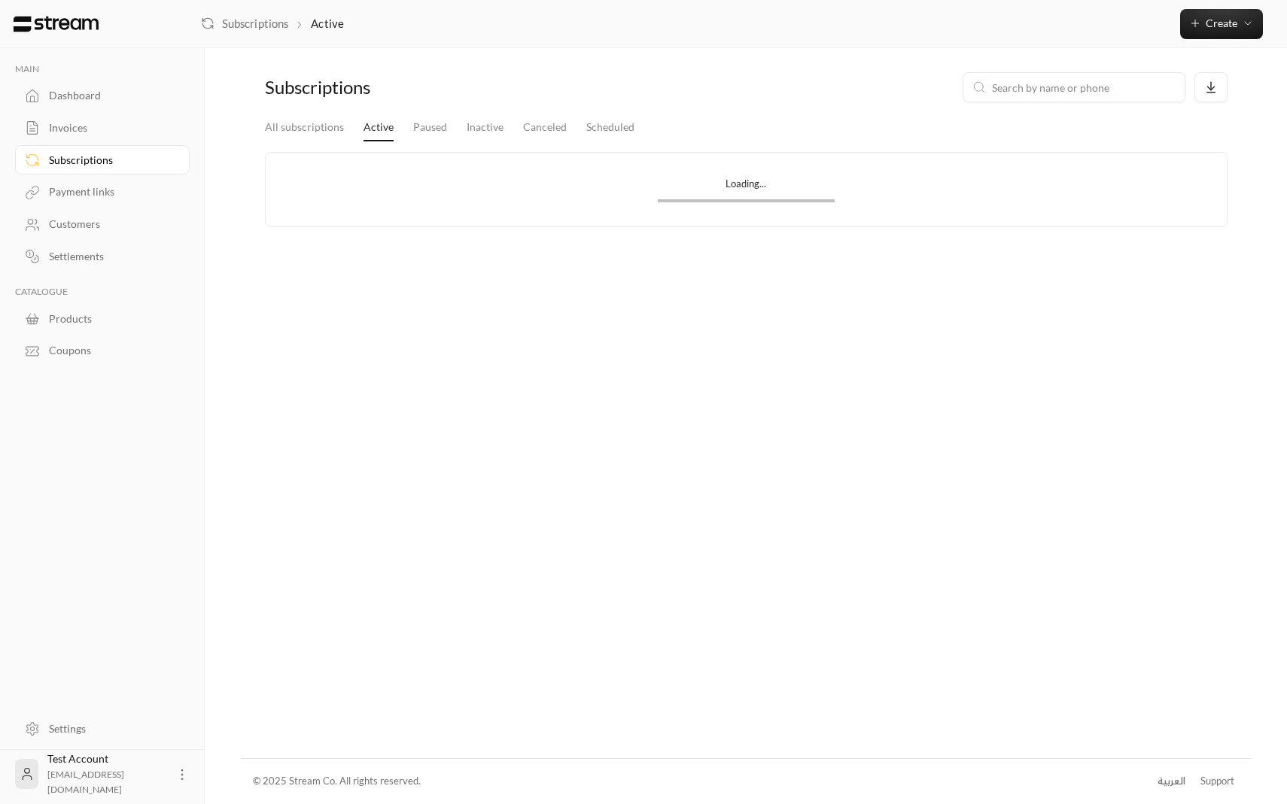
click at [115, 126] on div "Invoices" at bounding box center [110, 127] width 122 height 15
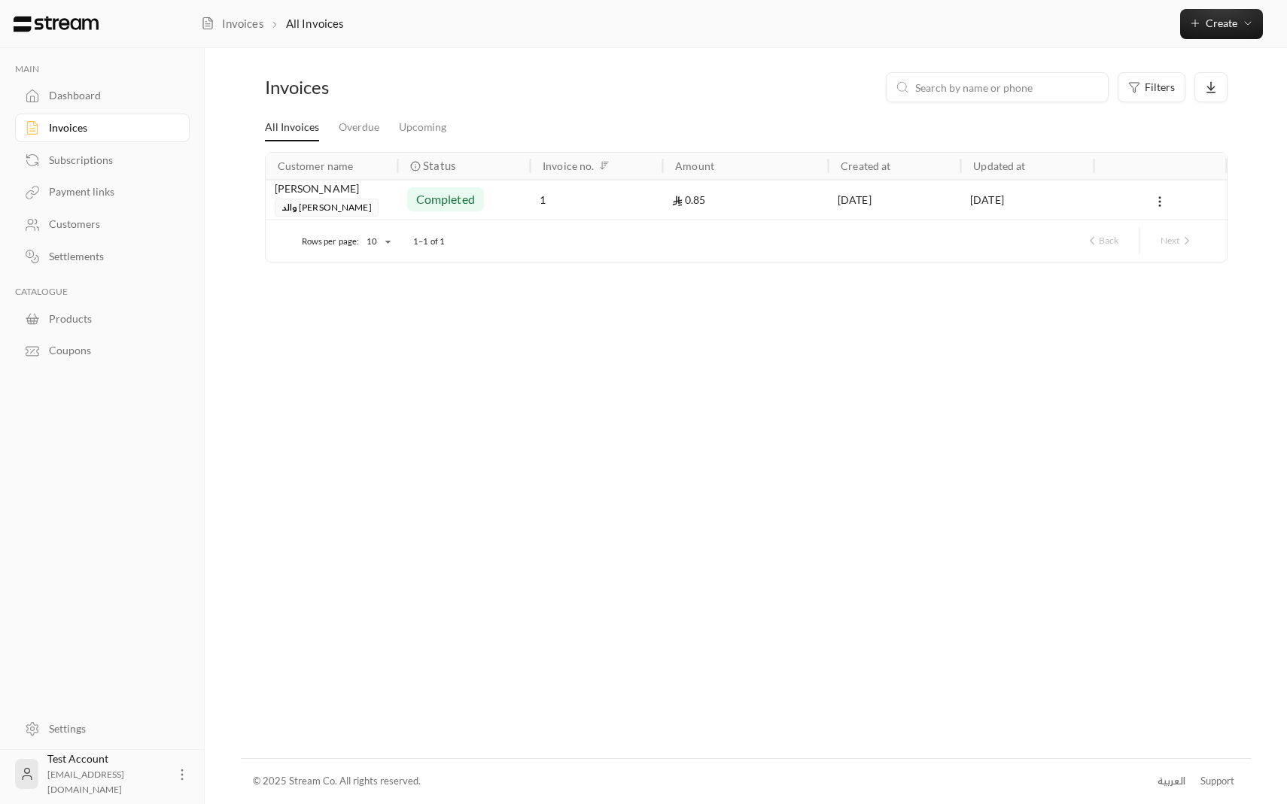
click at [492, 199] on div "completed" at bounding box center [464, 200] width 114 height 38
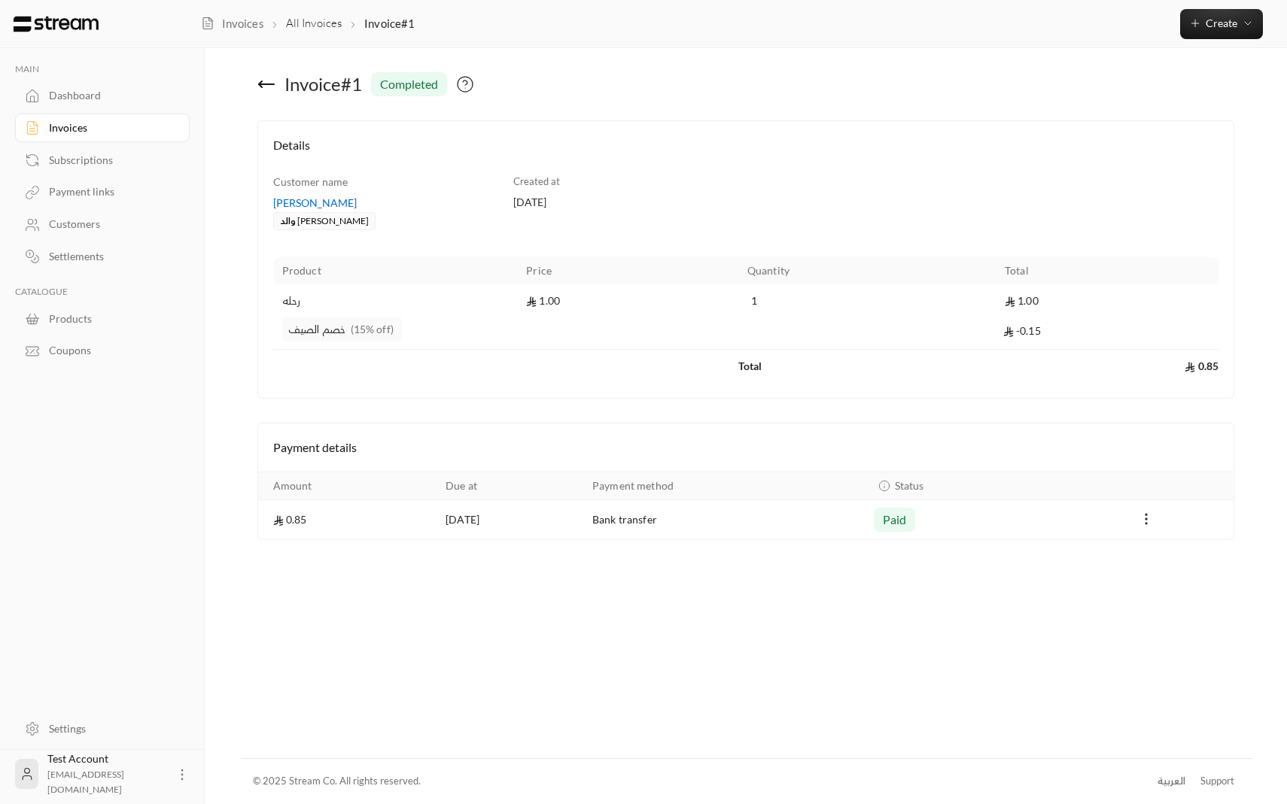
click at [903, 518] on span "paid" at bounding box center [895, 520] width 24 height 18
click at [670, 515] on td "Bank transfer" at bounding box center [723, 519] width 281 height 39
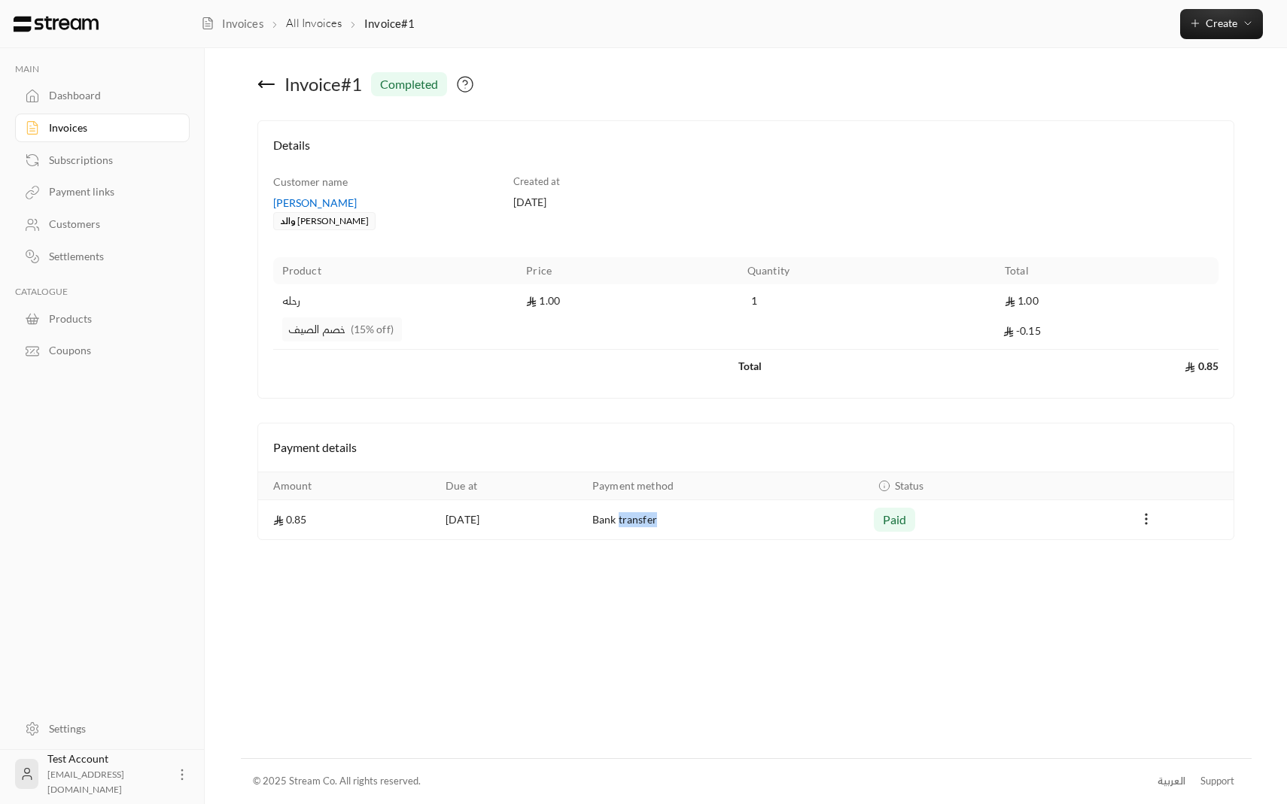
click at [670, 515] on td "Bank transfer" at bounding box center [723, 519] width 281 height 39
click at [907, 524] on span "paid" at bounding box center [895, 520] width 24 height 18
click at [646, 521] on td "Bank transfer" at bounding box center [723, 519] width 281 height 39
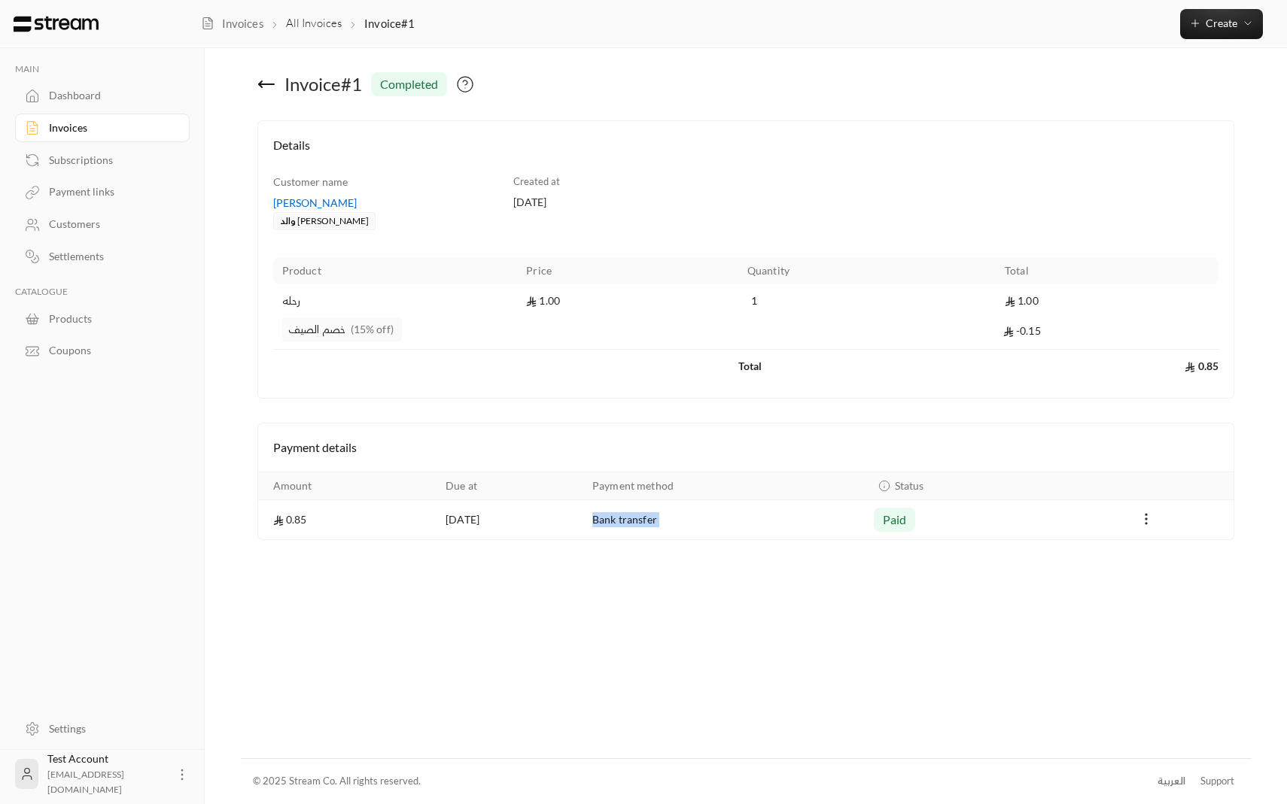
click at [646, 521] on td "Bank transfer" at bounding box center [723, 519] width 281 height 39
click at [907, 525] on span "paid" at bounding box center [895, 520] width 24 height 18
click at [652, 524] on td "Bank transfer" at bounding box center [723, 519] width 281 height 39
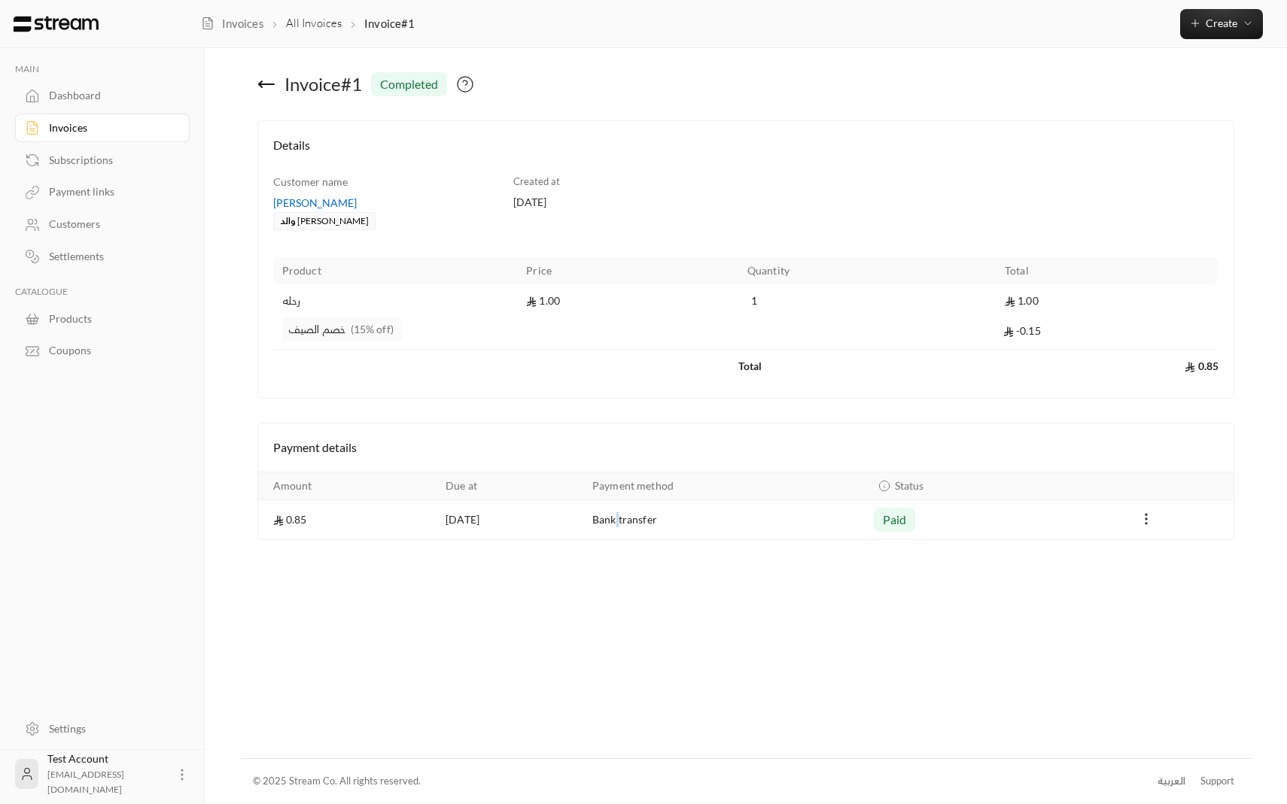
click at [652, 524] on td "Bank transfer" at bounding box center [723, 519] width 281 height 39
click at [685, 515] on td "Bank transfer" at bounding box center [723, 519] width 281 height 39
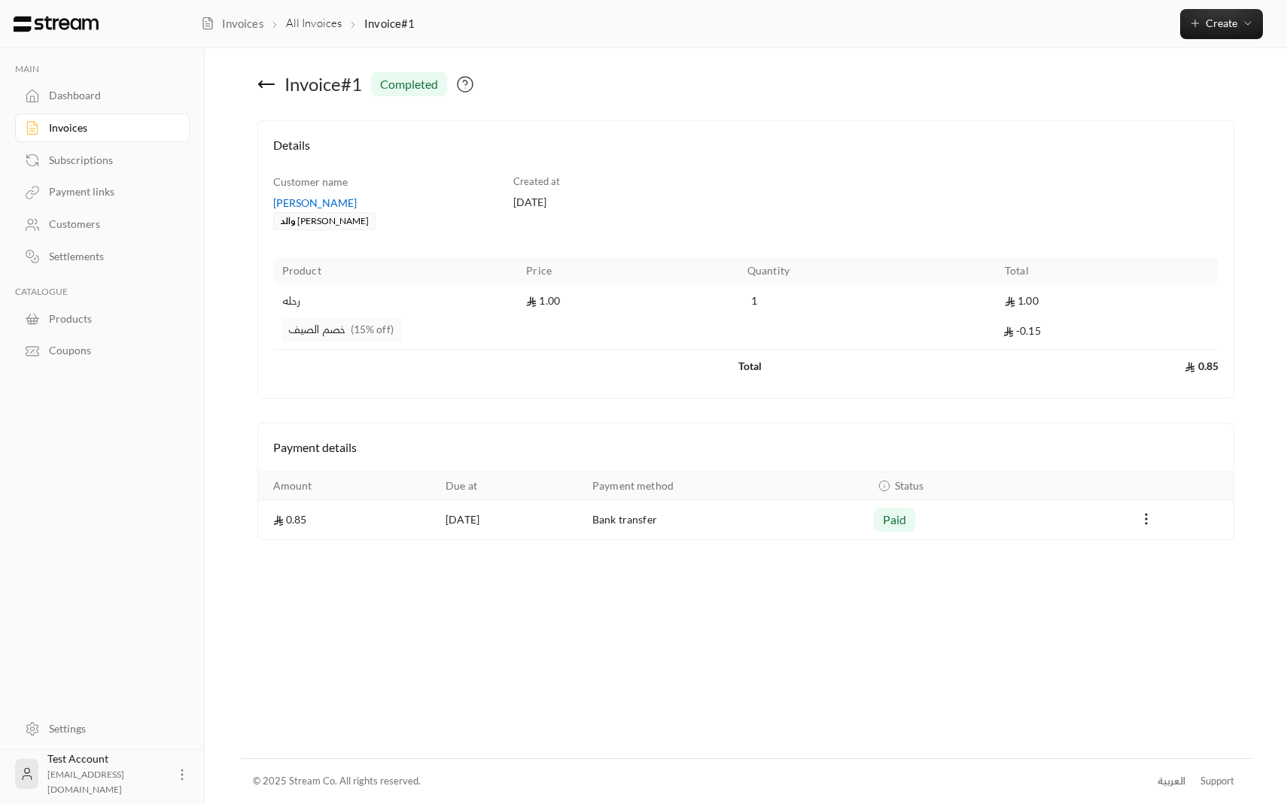
click at [907, 517] on span "paid" at bounding box center [895, 520] width 24 height 18
click at [112, 108] on link "Dashboard" at bounding box center [102, 95] width 175 height 29
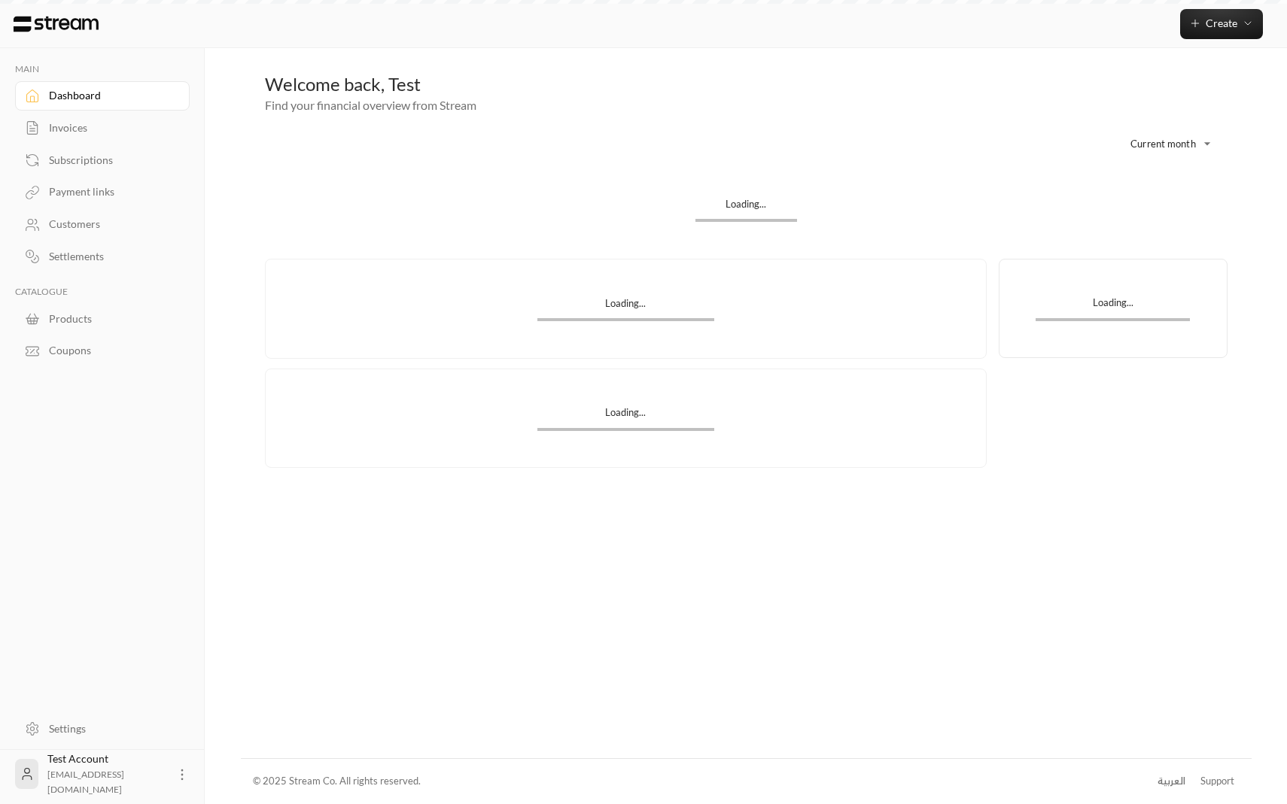
click at [113, 133] on div "Invoices" at bounding box center [110, 127] width 122 height 15
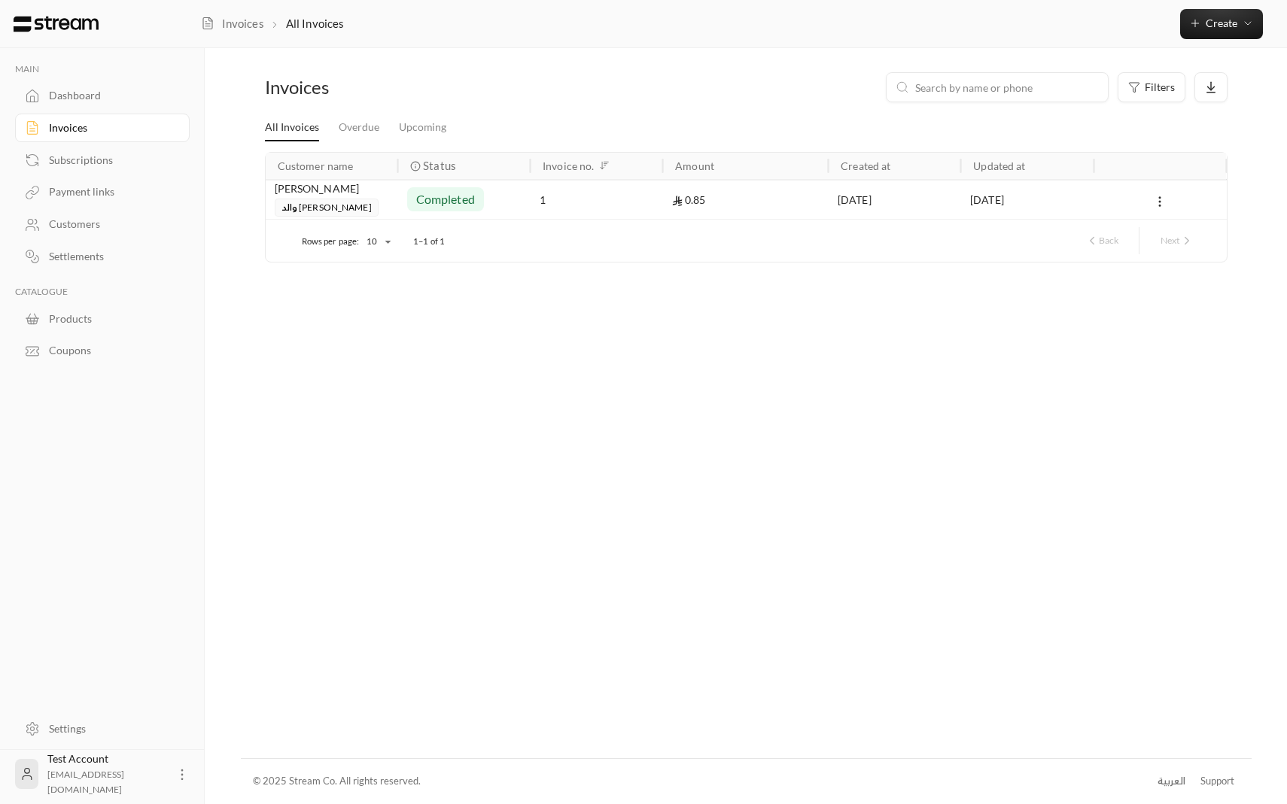
click at [781, 619] on div "Invoices Filters All Invoices Overdue Upcoming Customer name Status Invoice no.…" at bounding box center [746, 403] width 1011 height 710
click at [87, 93] on div "Dashboard" at bounding box center [110, 95] width 122 height 15
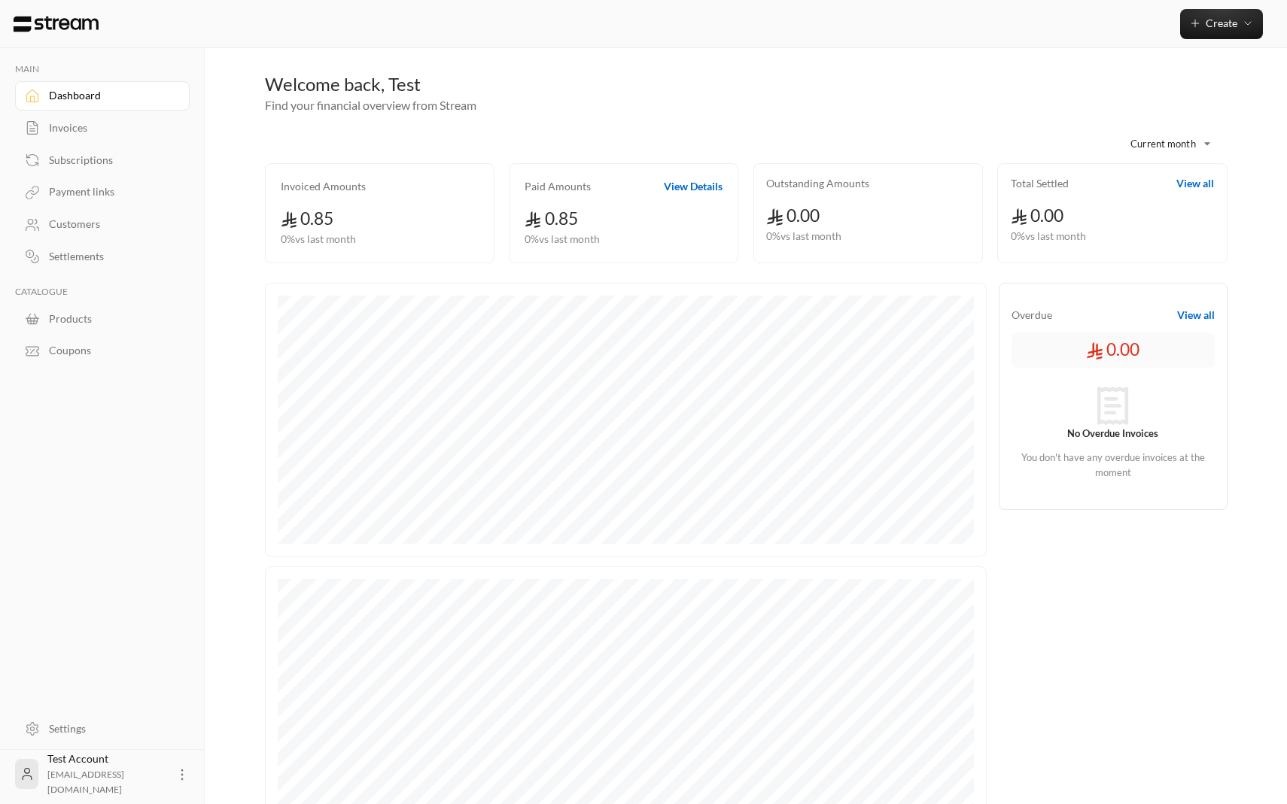
click at [695, 188] on button "View Details" at bounding box center [693, 186] width 59 height 15
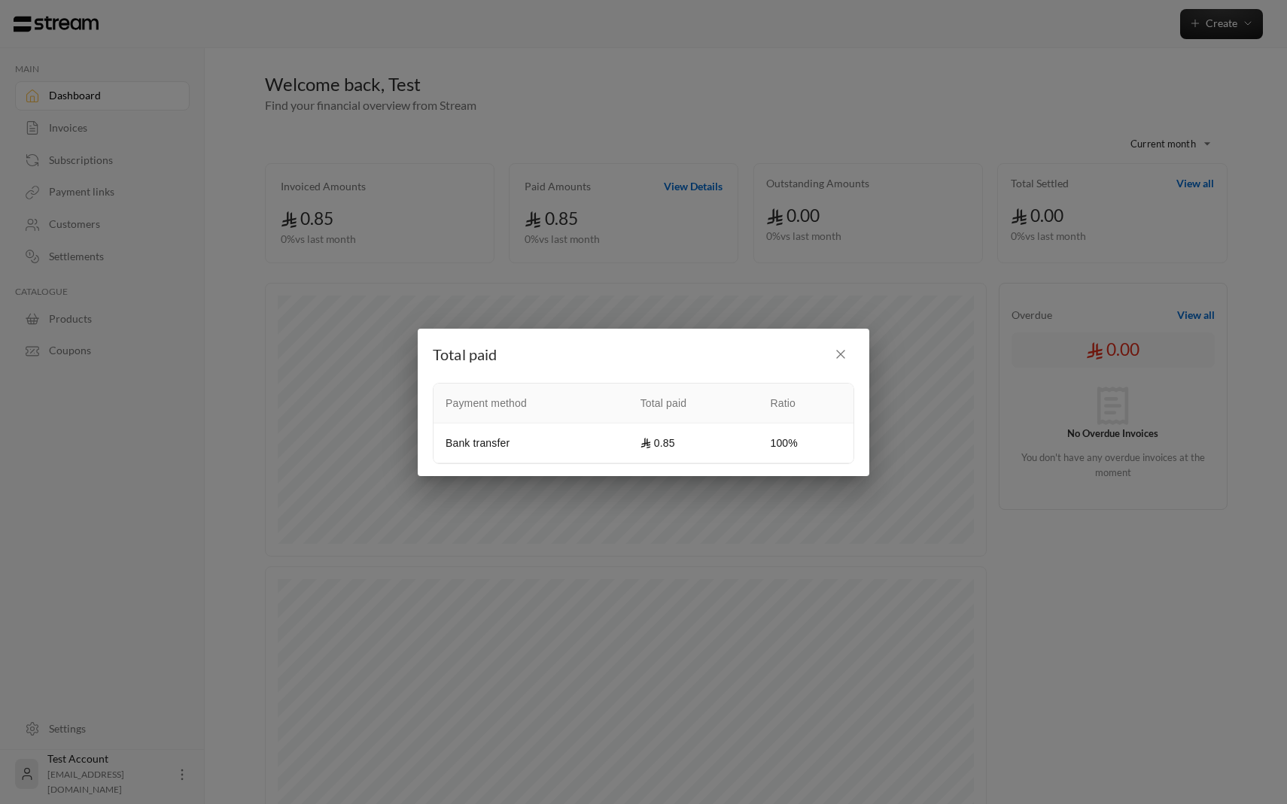
click at [838, 352] on icon "button" at bounding box center [841, 355] width 8 height 8
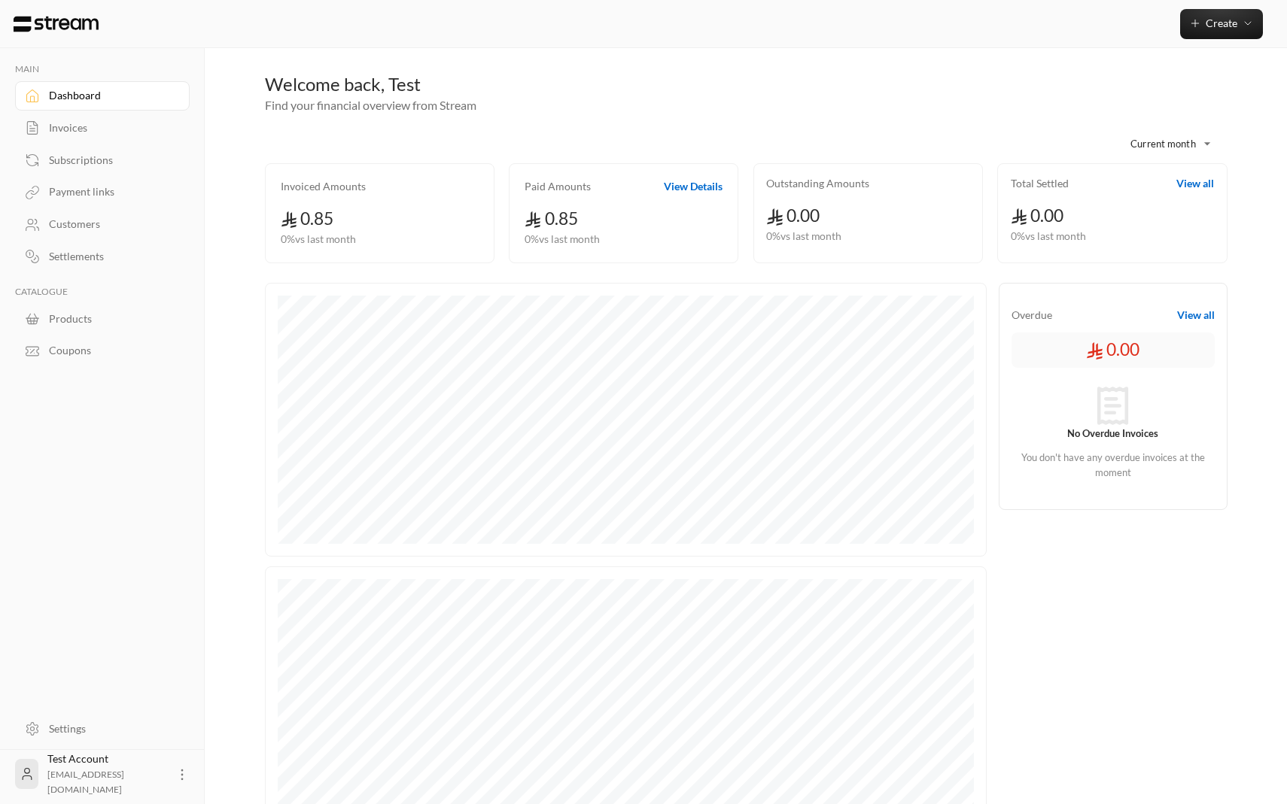
click at [700, 186] on button "View Details" at bounding box center [693, 186] width 59 height 15
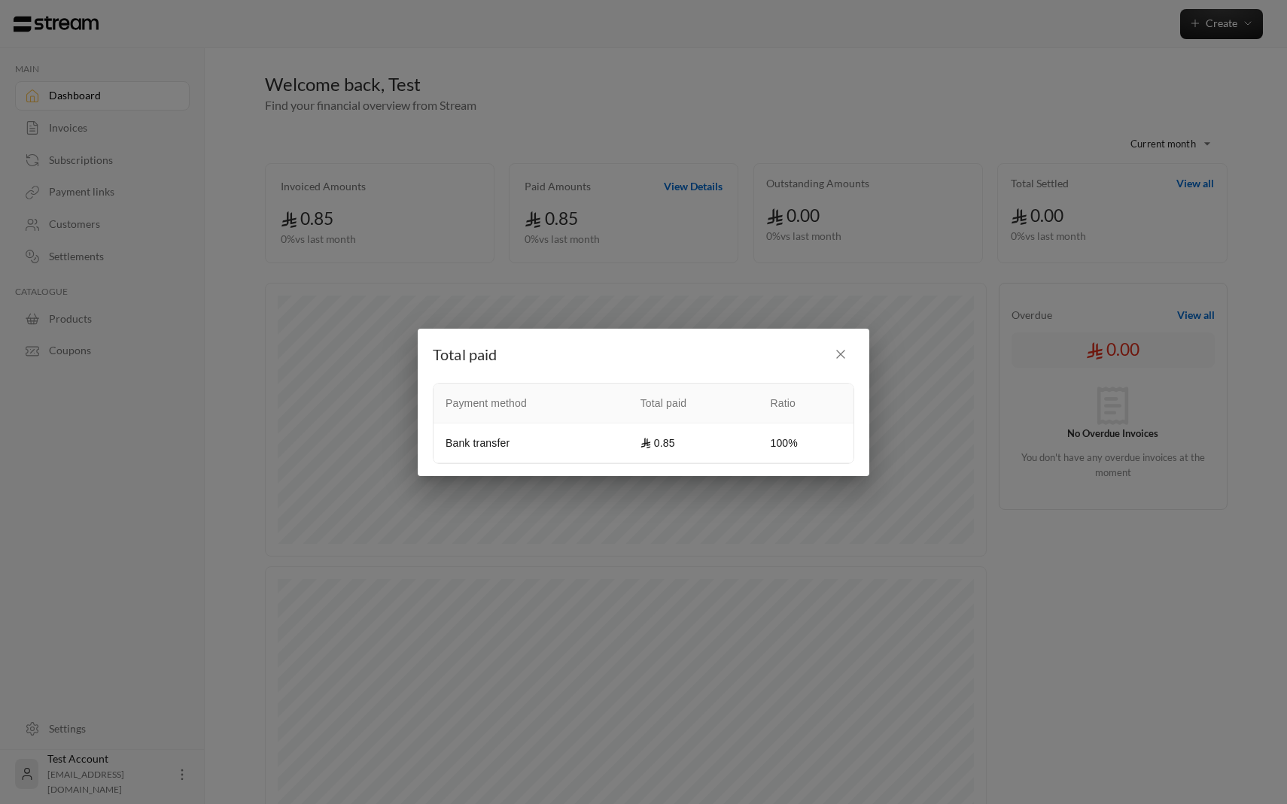
click at [850, 349] on button "button" at bounding box center [840, 354] width 27 height 27
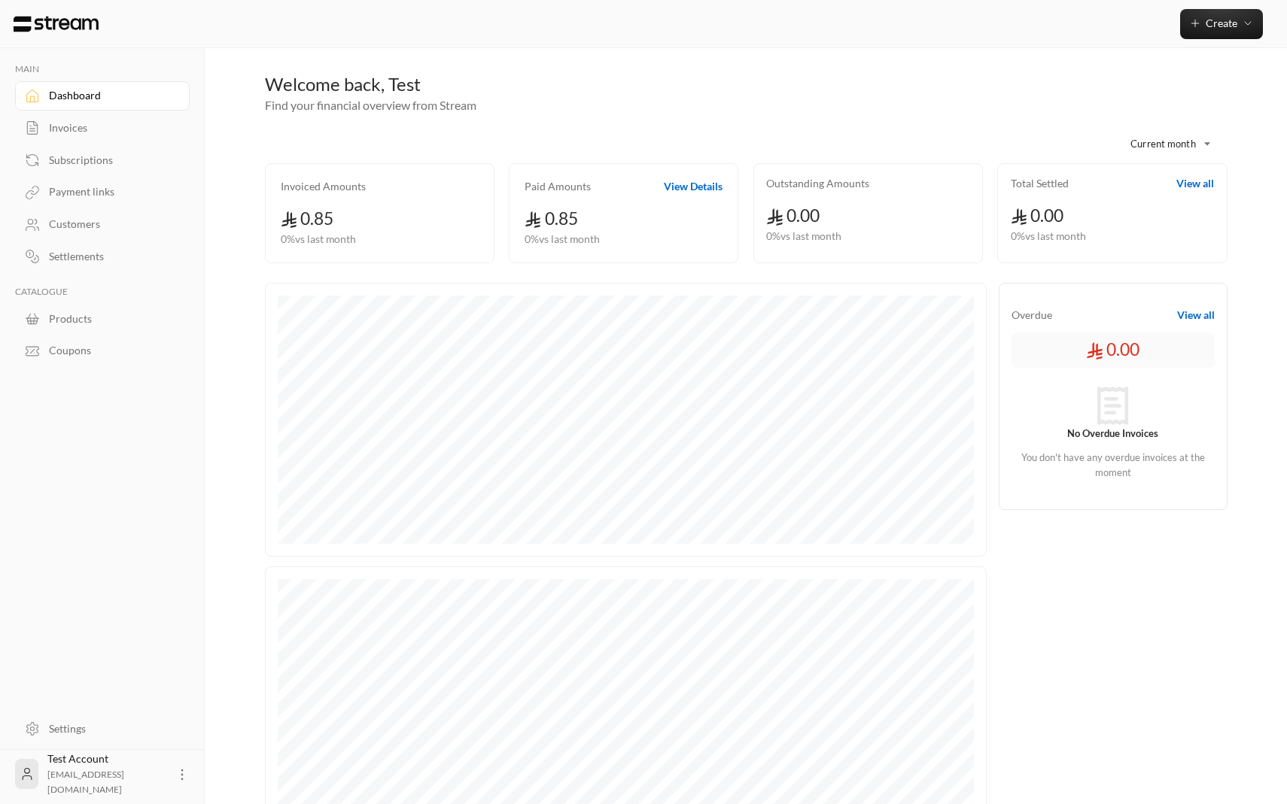
click at [669, 187] on button "View Details" at bounding box center [693, 186] width 59 height 15
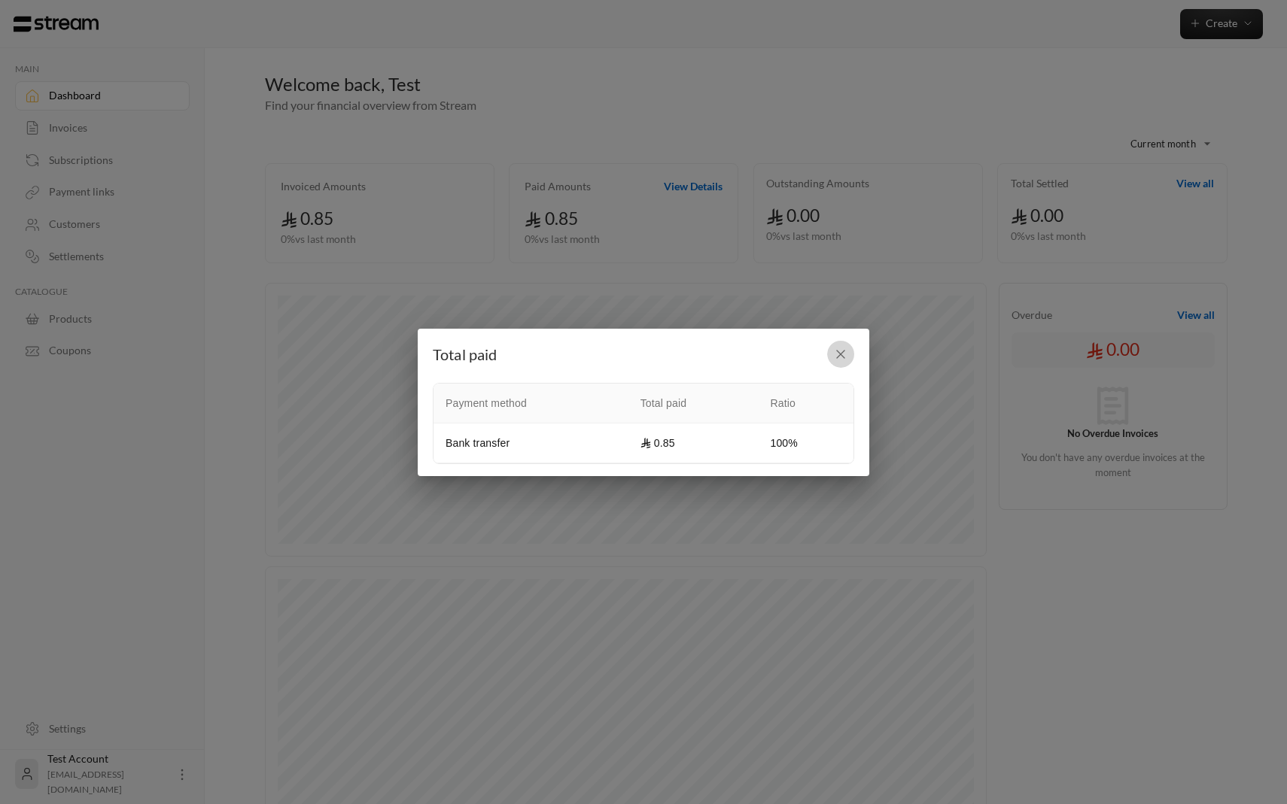
click at [849, 360] on button "button" at bounding box center [840, 354] width 27 height 27
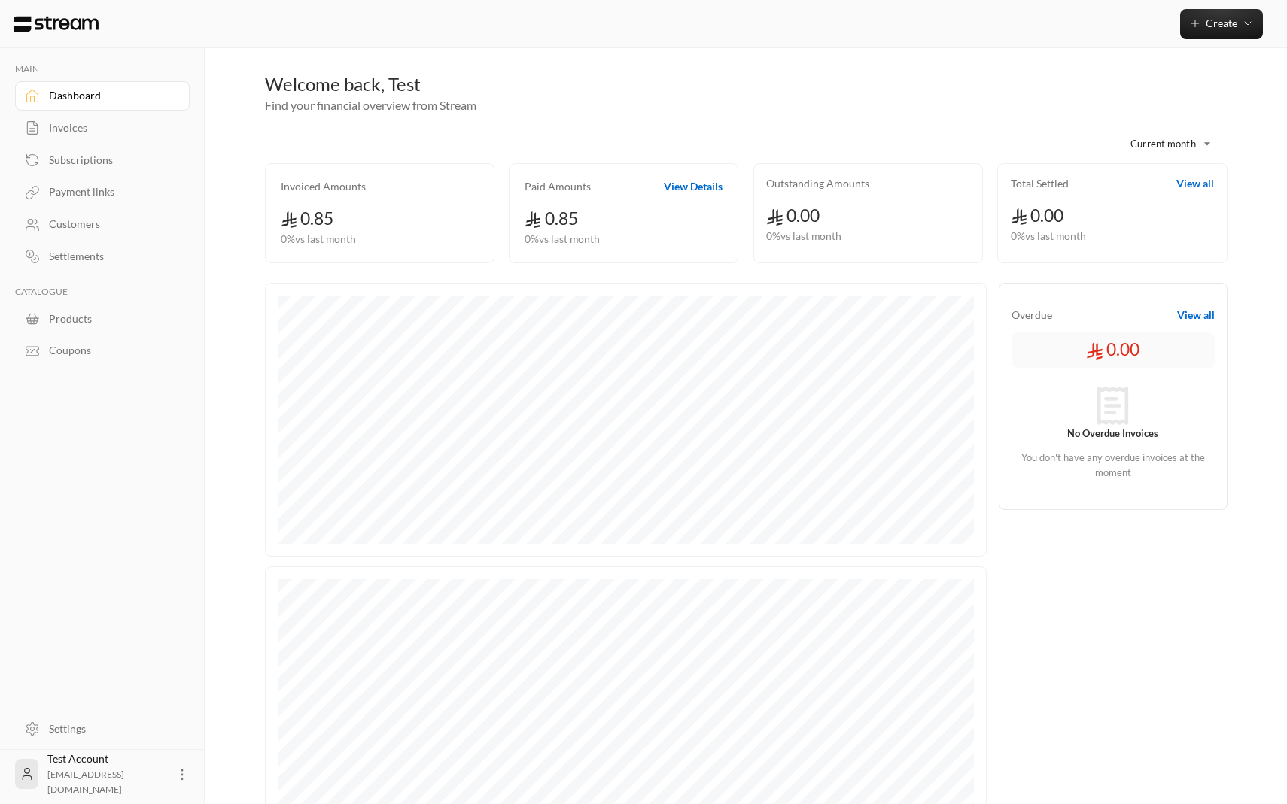
click at [698, 191] on button "View Details" at bounding box center [693, 186] width 59 height 15
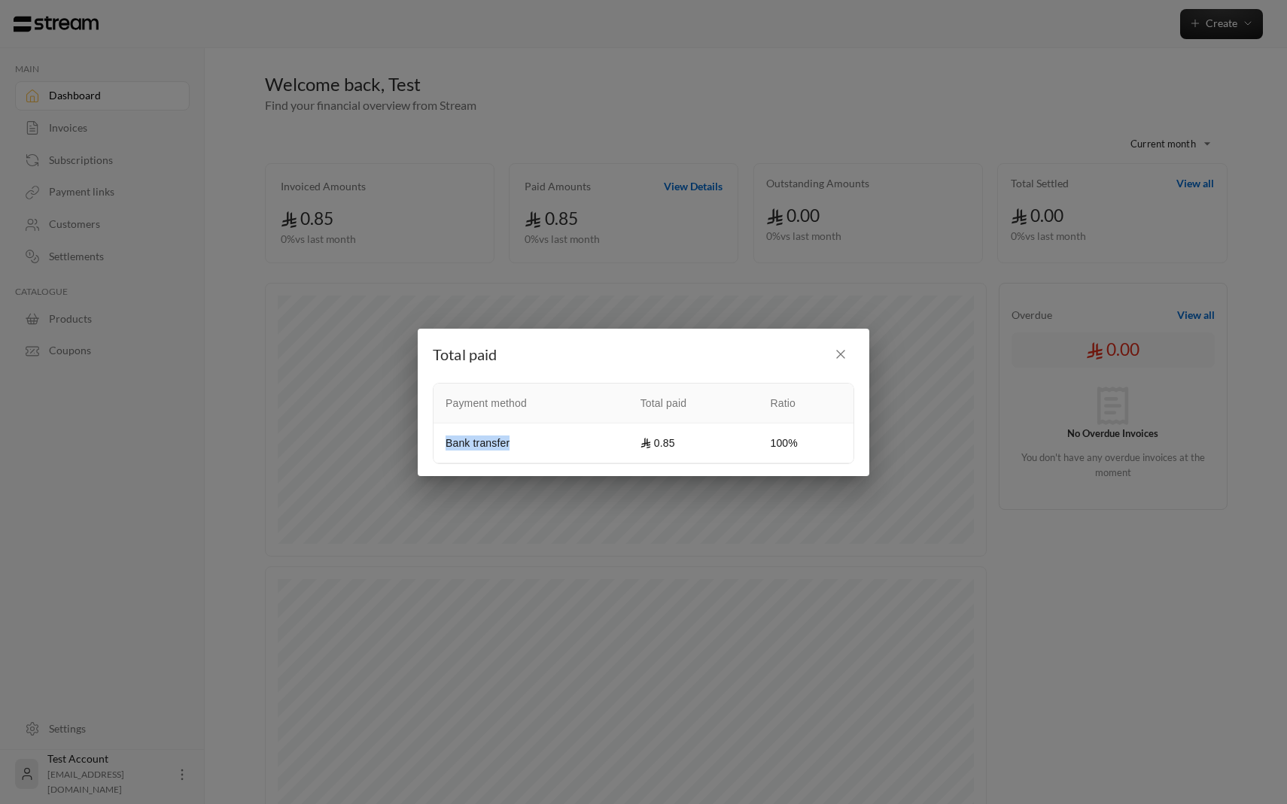
drag, startPoint x: 442, startPoint y: 442, endPoint x: 523, endPoint y: 441, distance: 81.3
click at [527, 442] on td "Bank transfer" at bounding box center [530, 444] width 195 height 40
drag, startPoint x: 443, startPoint y: 470, endPoint x: 530, endPoint y: 470, distance: 86.5
click at [531, 470] on div "Total paid Payment method Total paid Ratio Bank transfer 0.85 100%" at bounding box center [644, 402] width 452 height 147
click at [842, 361] on button "button" at bounding box center [840, 354] width 27 height 27
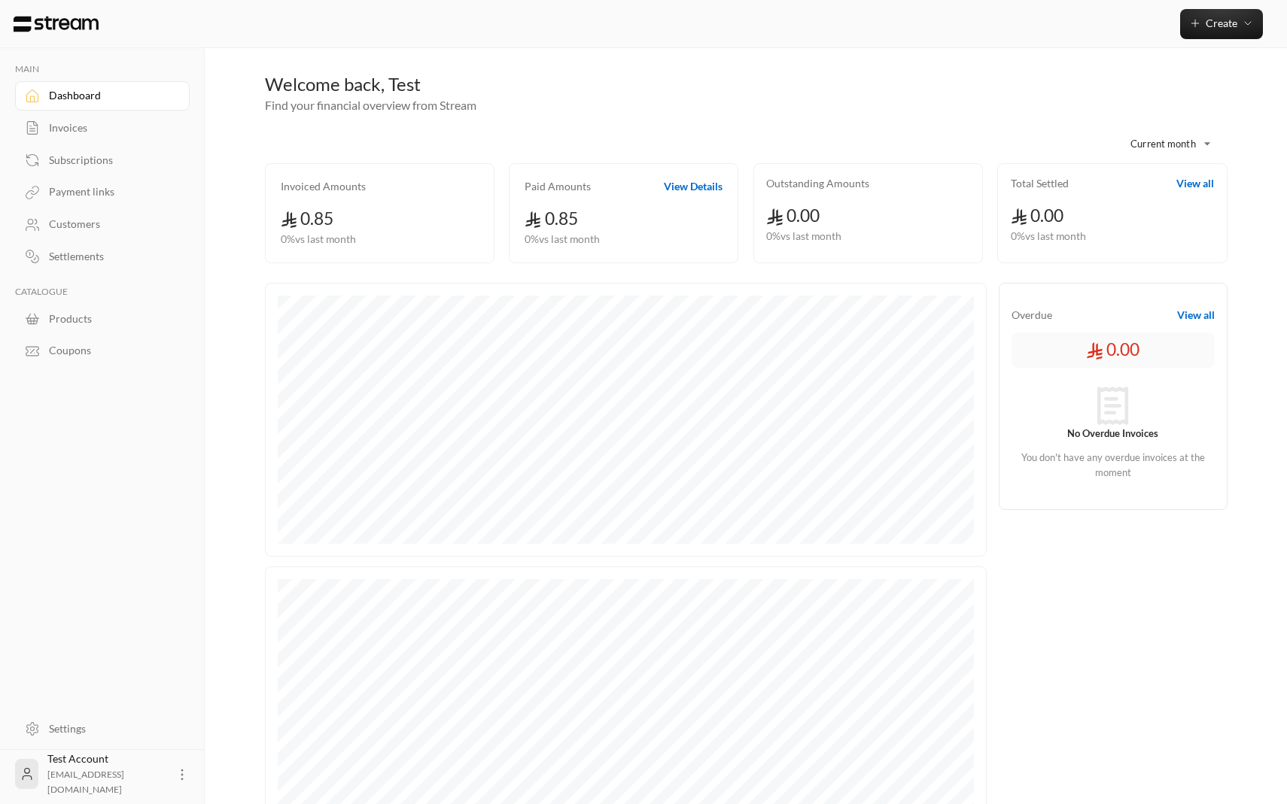
click at [1184, 187] on button "View all" at bounding box center [1195, 183] width 38 height 15
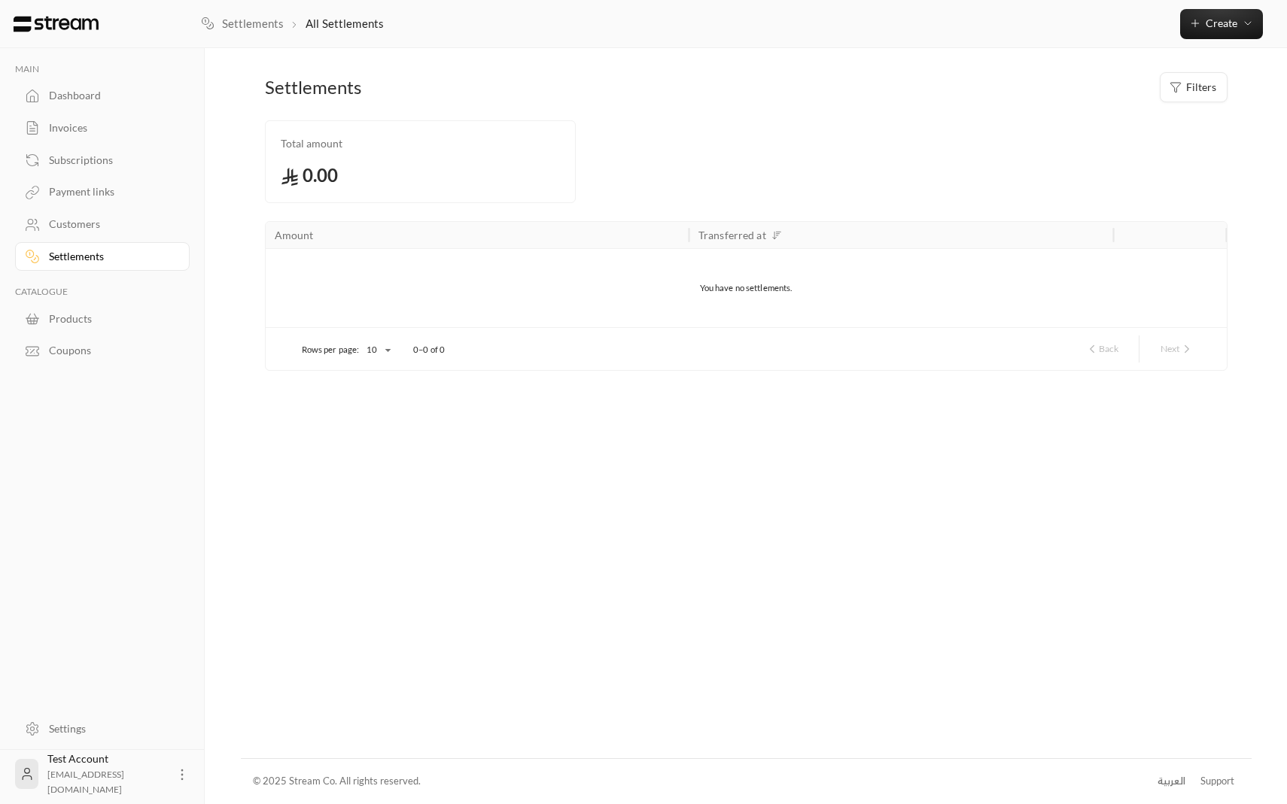
click at [73, 91] on div "Dashboard" at bounding box center [110, 95] width 122 height 15
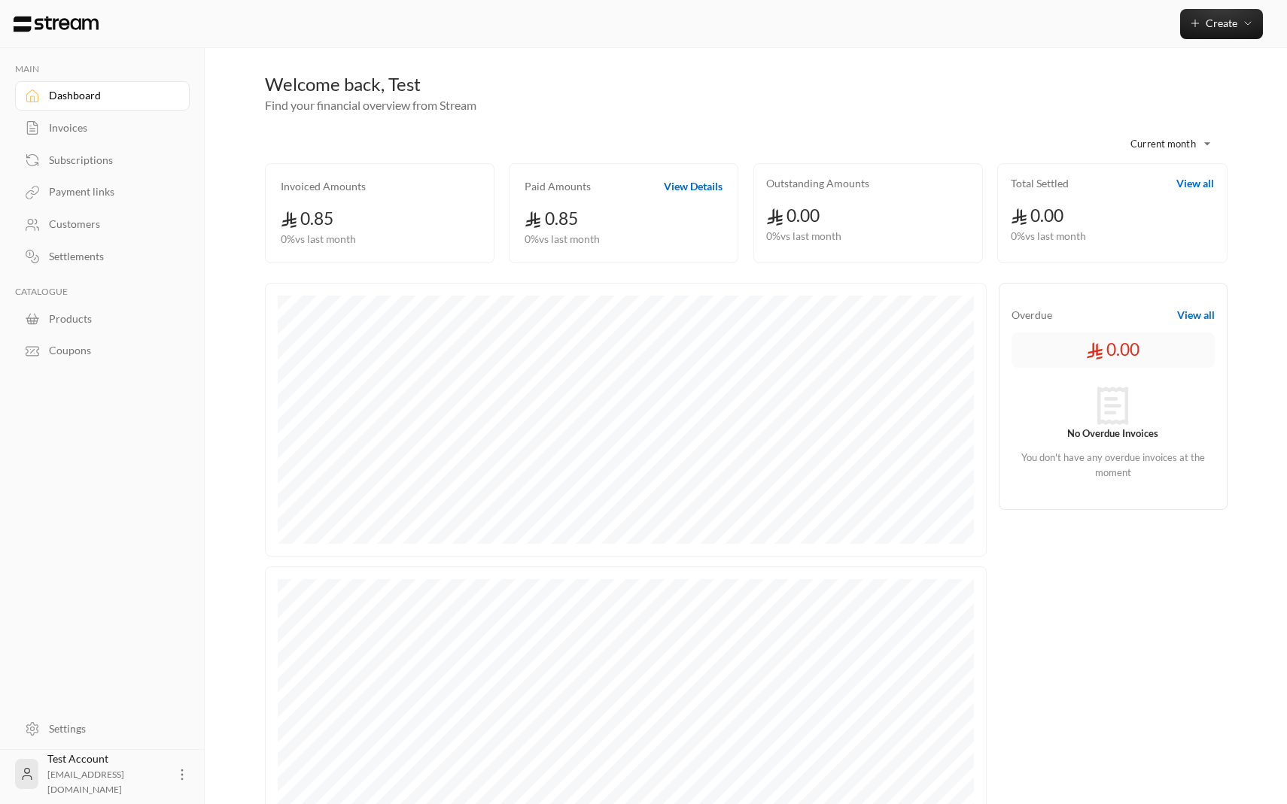
click at [1183, 315] on button "View all" at bounding box center [1196, 315] width 38 height 15
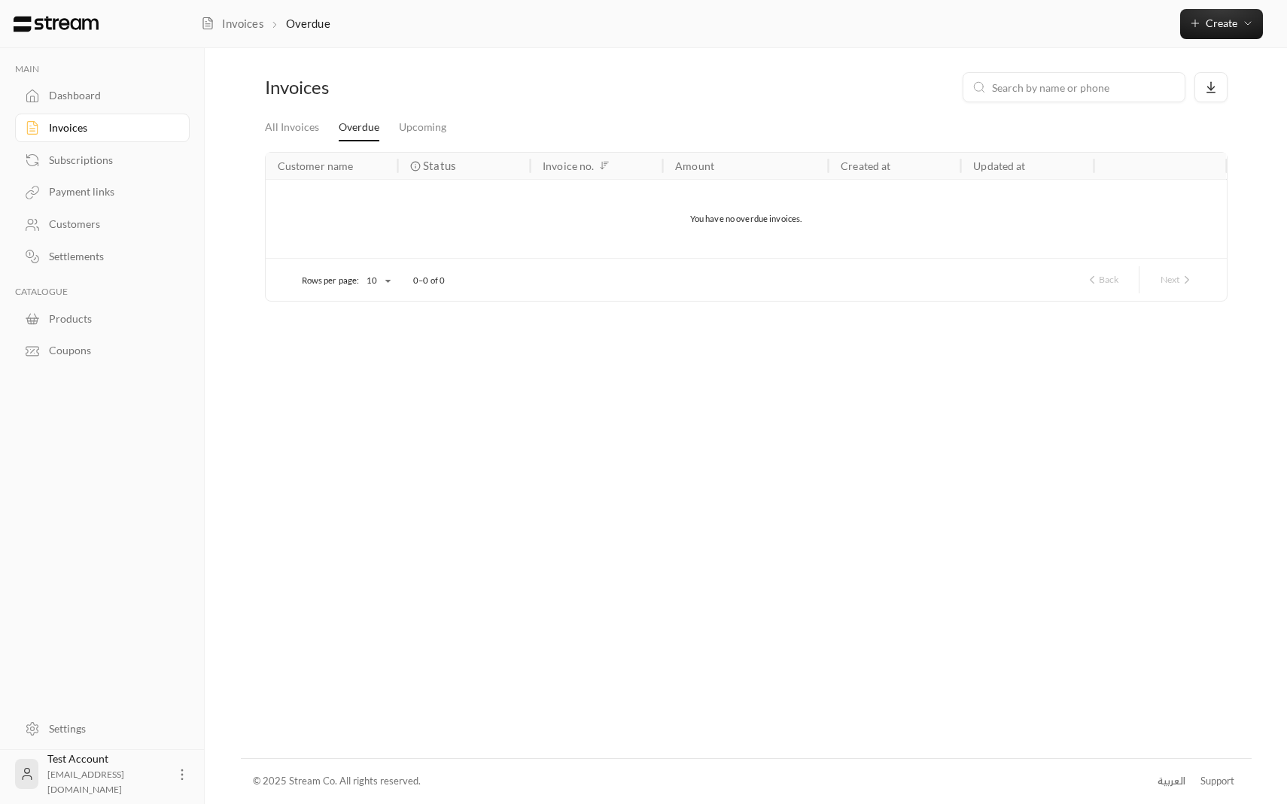
click at [124, 105] on link "Dashboard" at bounding box center [102, 95] width 175 height 29
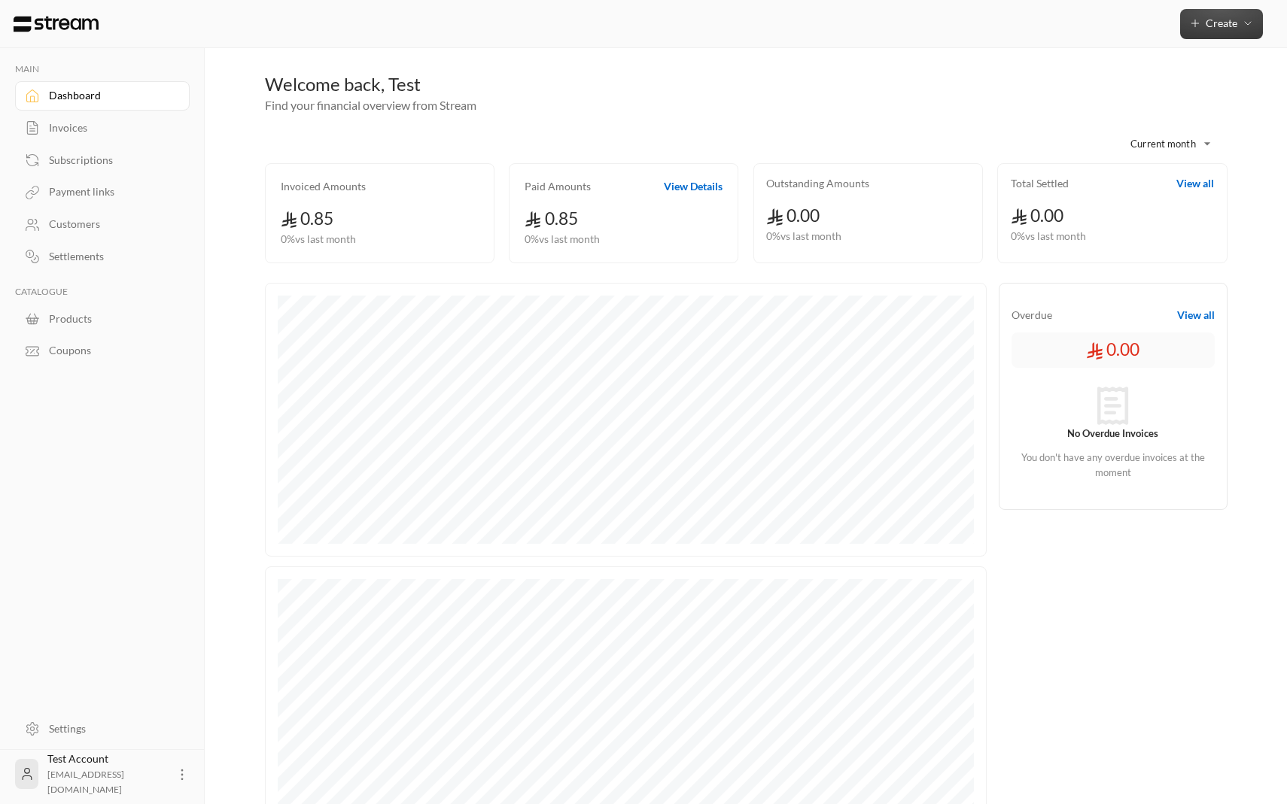
click at [1200, 23] on icon "button" at bounding box center [1195, 23] width 12 height 12
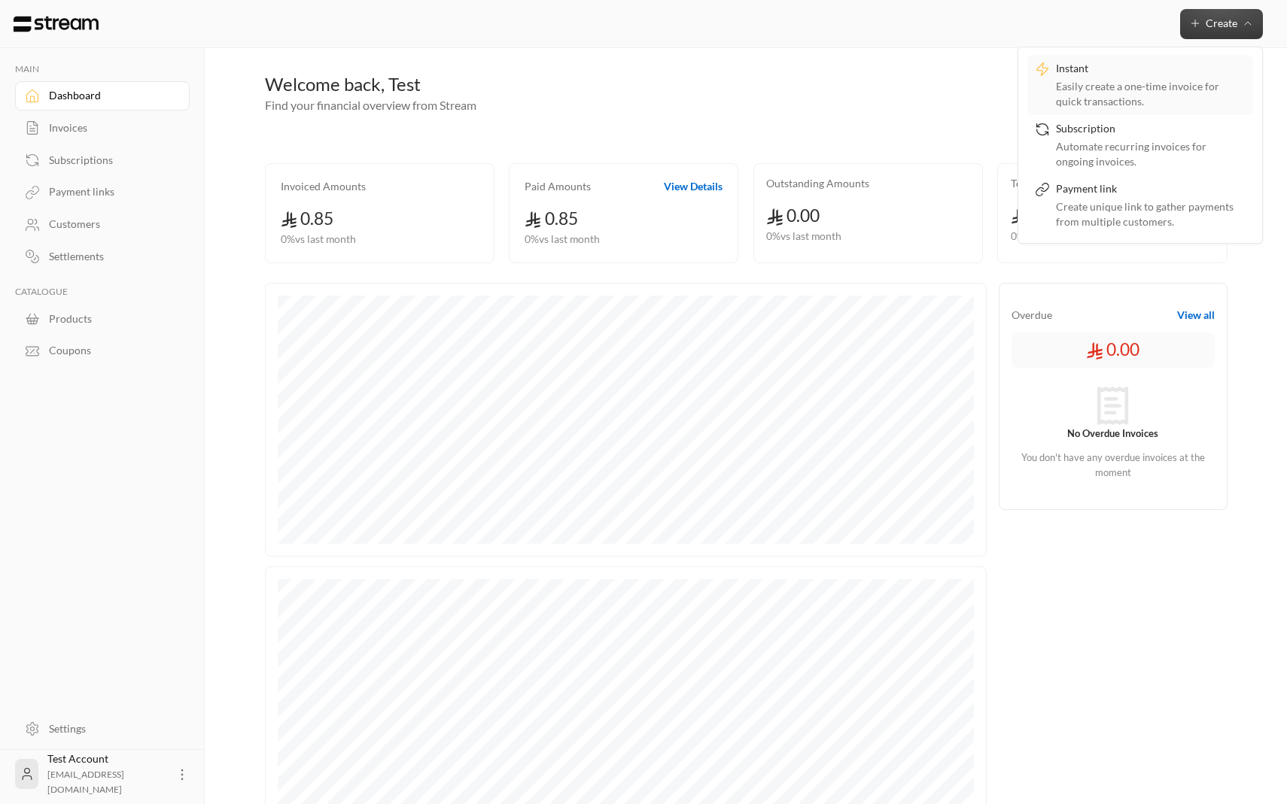
click at [1096, 99] on div "Easily create a one-time invoice for quick transactions." at bounding box center [1151, 94] width 190 height 30
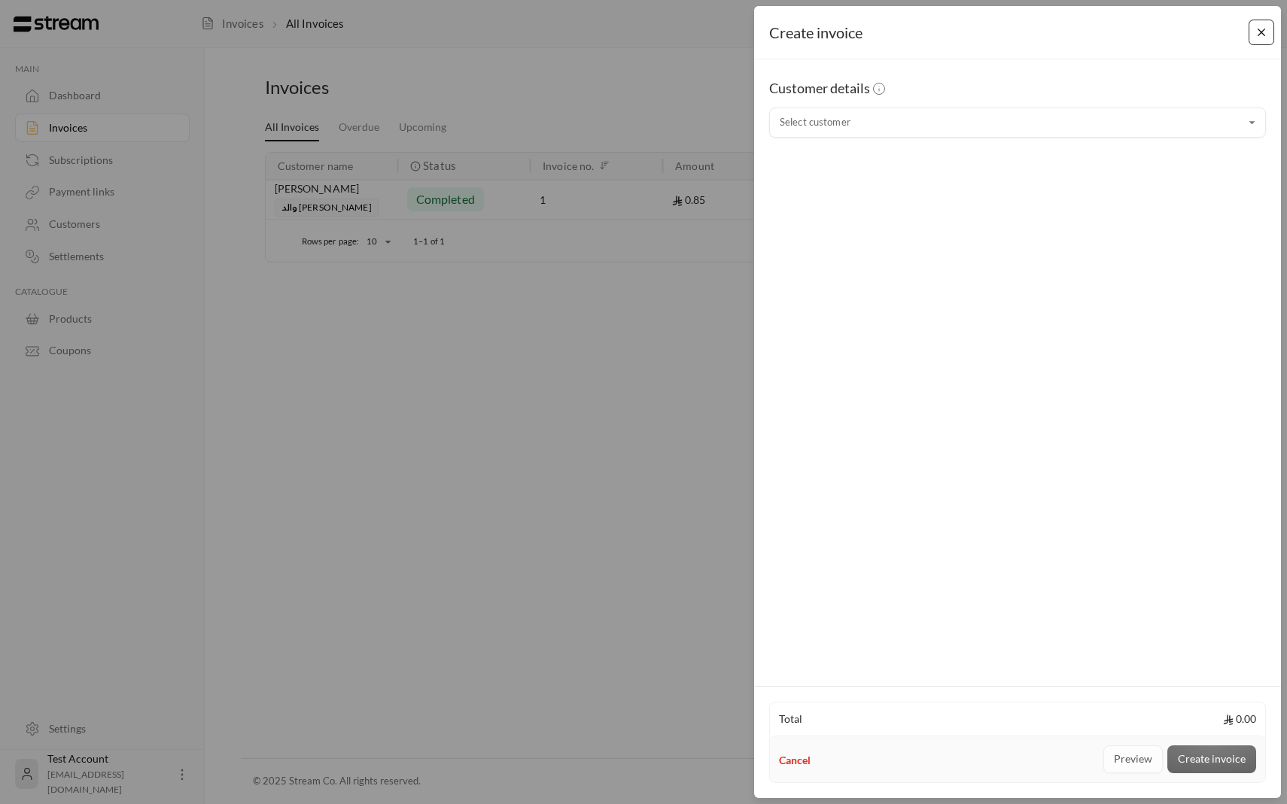
click at [1269, 42] on button "Close" at bounding box center [1261, 33] width 26 height 26
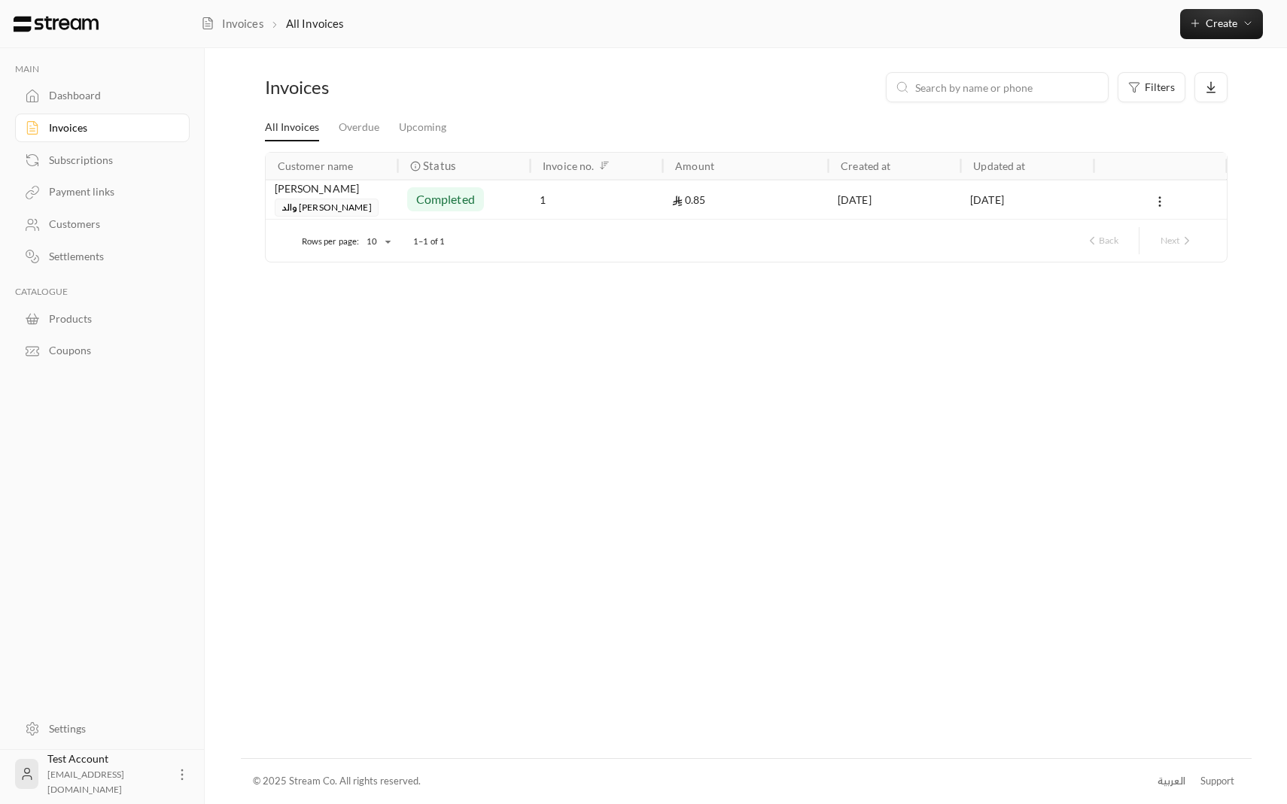
click at [123, 96] on div "Dashboard" at bounding box center [110, 95] width 122 height 15
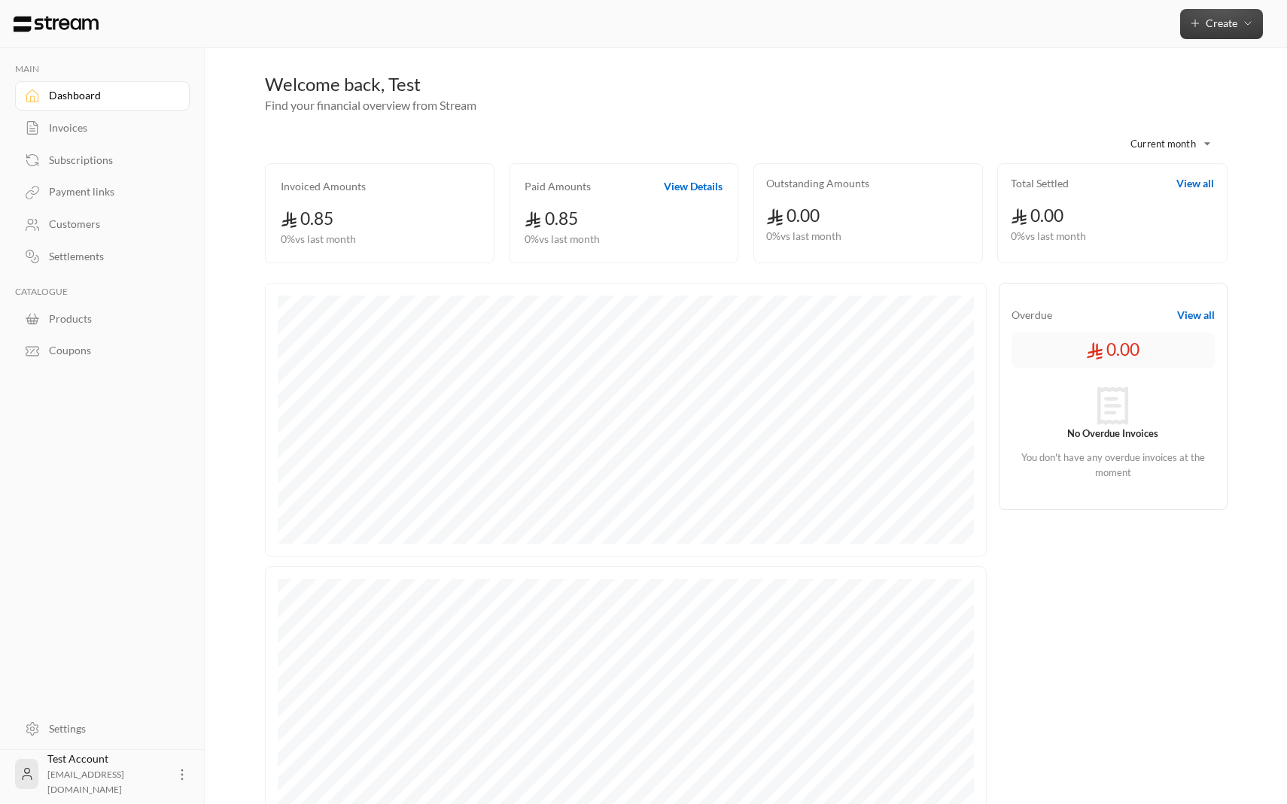
click at [1236, 10] on button "Create" at bounding box center [1221, 24] width 83 height 30
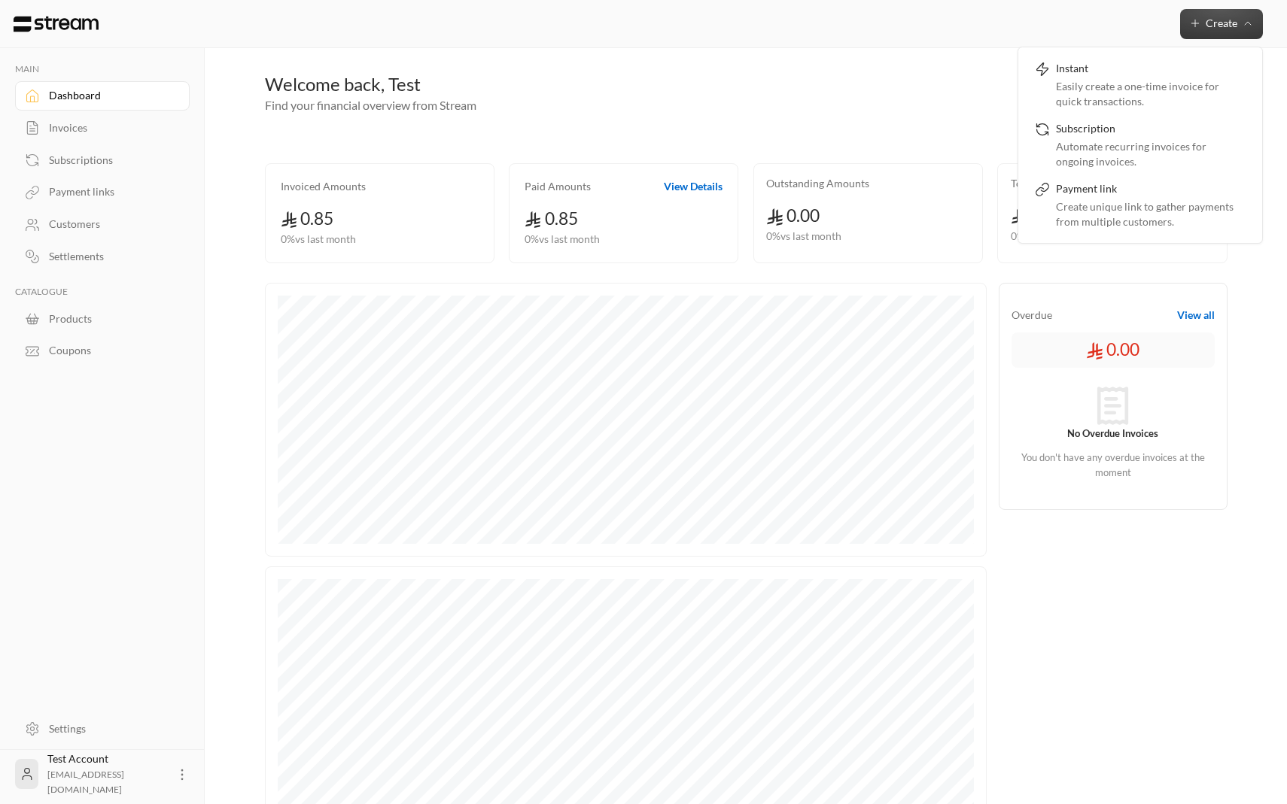
click at [701, 169] on div "Paid Amounts View Details 0.85 0 % vs last month" at bounding box center [624, 213] width 230 height 100
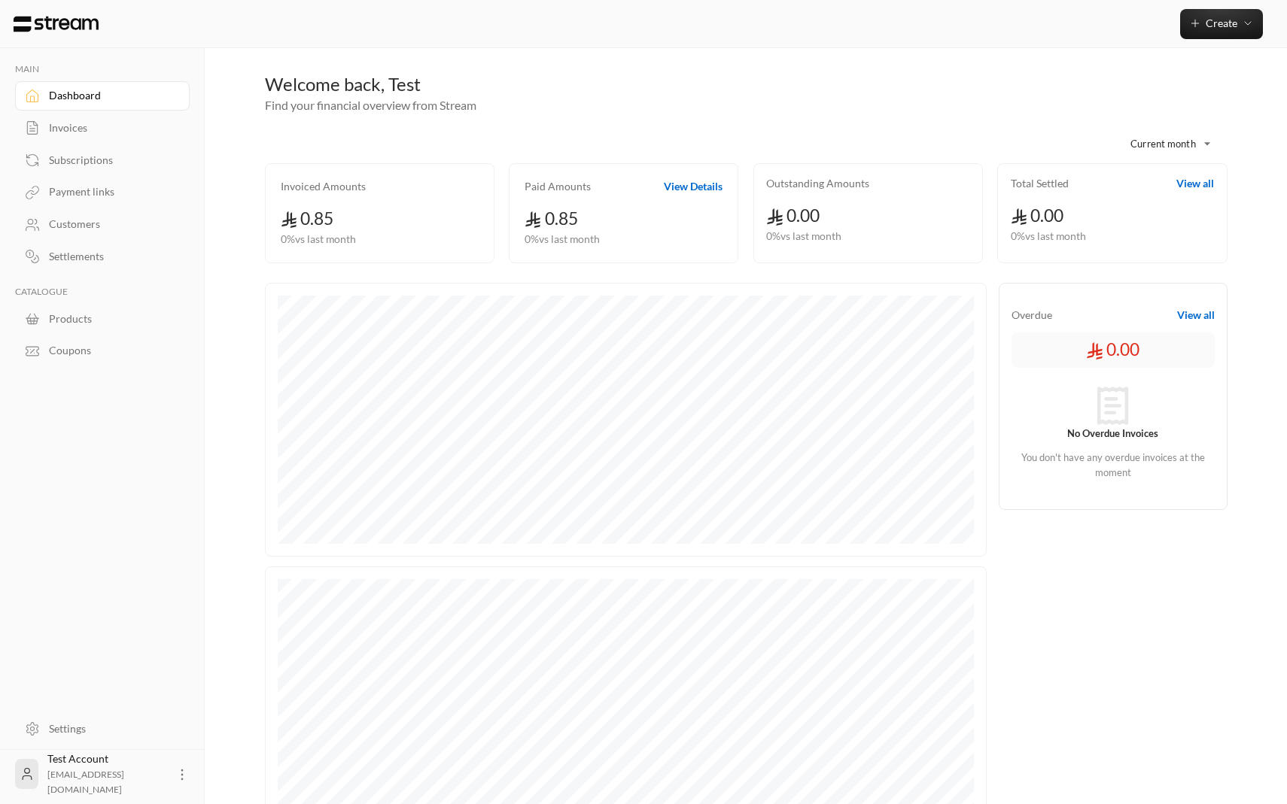
click at [1189, 46] on div "Create Instant Easily create a one-time invoice for quick transactions. Subscri…" at bounding box center [744, 24] width 1086 height 48
click at [1192, 29] on button "Create" at bounding box center [1221, 24] width 83 height 30
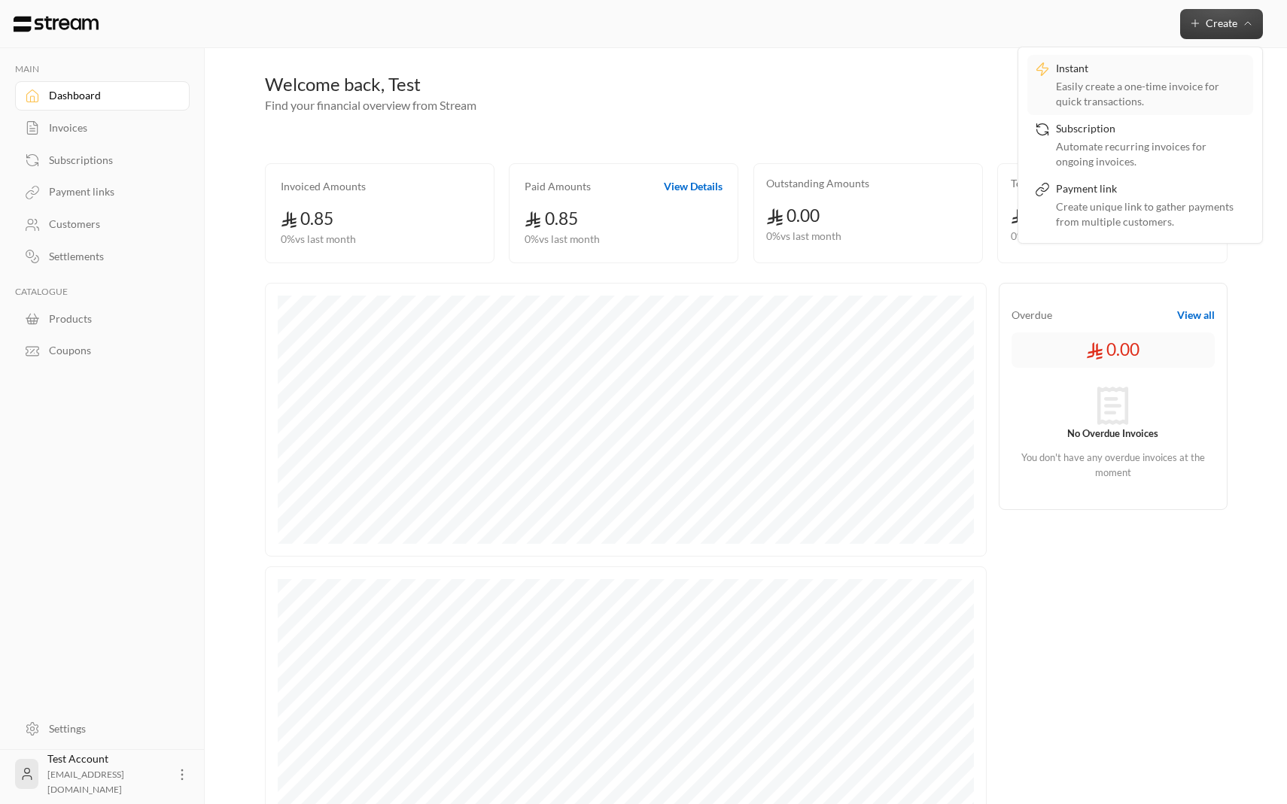
click at [1103, 84] on div "Easily create a one-time invoice for quick transactions." at bounding box center [1151, 94] width 190 height 30
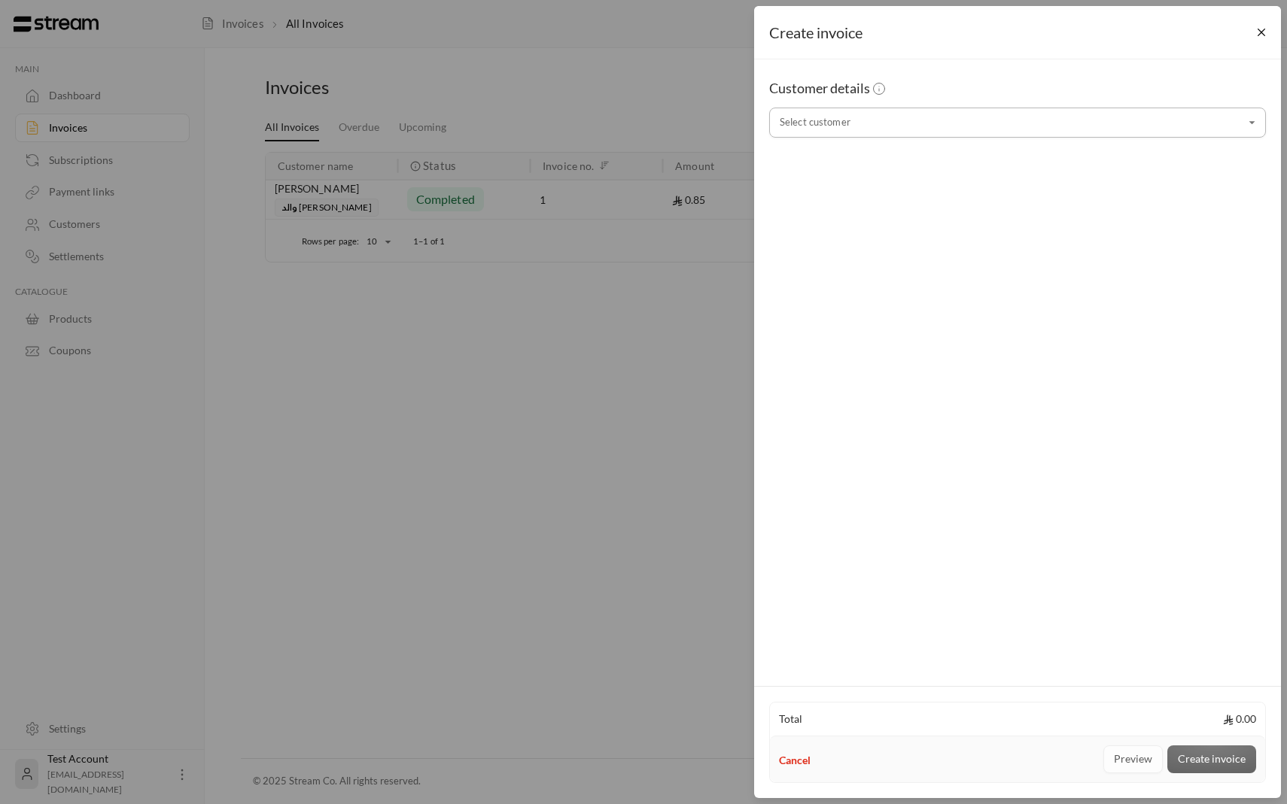
click at [976, 126] on input "Select customer" at bounding box center [1017, 123] width 497 height 26
click at [944, 281] on div "Customer details Select customer Select customer" at bounding box center [1017, 370] width 527 height 622
click at [902, 106] on div "Customer details" at bounding box center [1017, 93] width 497 height 30
click at [899, 132] on input "Select customer" at bounding box center [1017, 123] width 497 height 26
click at [844, 284] on div "Customer details Select customer Select customer" at bounding box center [1017, 370] width 527 height 622
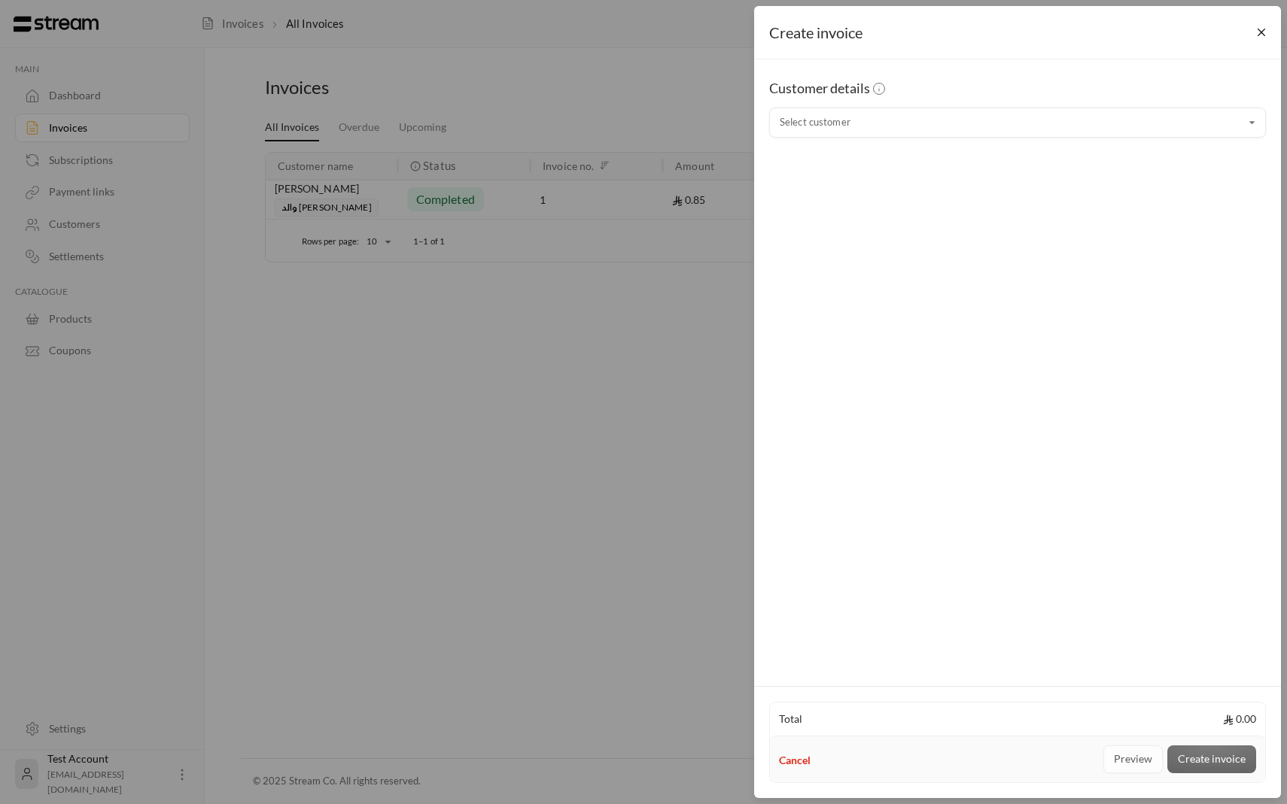
click at [858, 89] on span "Customer details" at bounding box center [829, 88] width 120 height 17
click at [858, 120] on input "Select customer" at bounding box center [1017, 123] width 497 height 26
click at [880, 205] on span "والد يوسف" at bounding box center [932, 203] width 111 height 20
type input "**********"
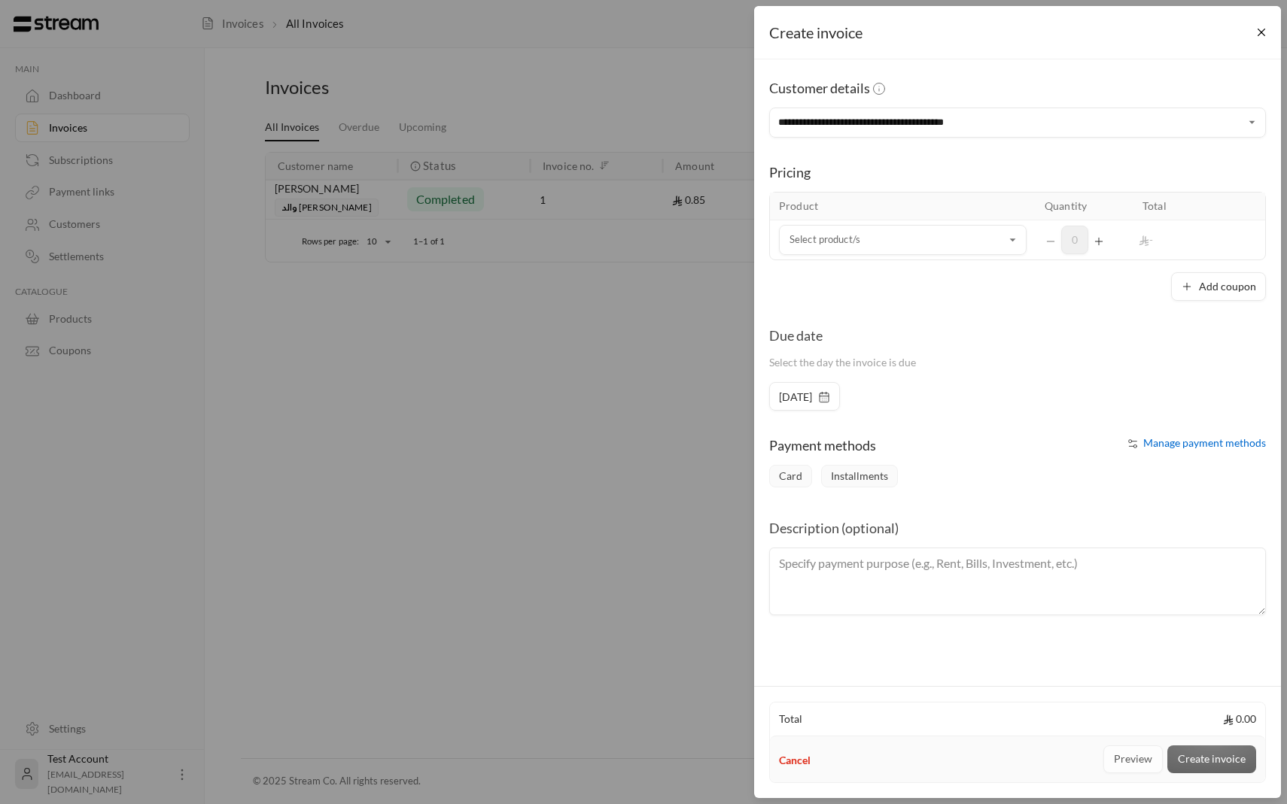
click at [843, 325] on div "Due date" at bounding box center [842, 335] width 147 height 21
drag, startPoint x: 841, startPoint y: 333, endPoint x: 833, endPoint y: 326, distance: 11.2
click at [833, 326] on div "Due date" at bounding box center [842, 335] width 147 height 21
click at [713, 379] on div "**********" at bounding box center [643, 402] width 1287 height 804
click at [1263, 35] on button "Close" at bounding box center [1261, 33] width 26 height 26
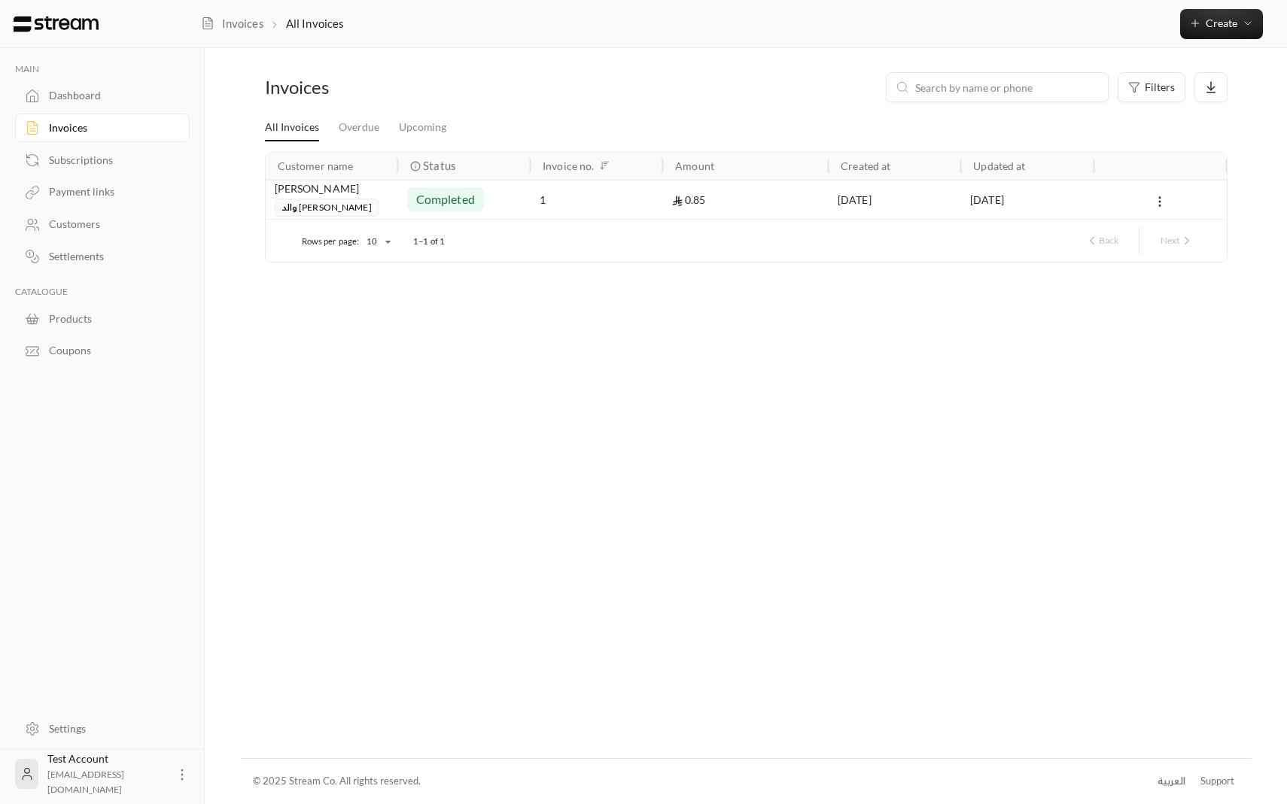
click at [126, 84] on link "Dashboard" at bounding box center [102, 95] width 175 height 29
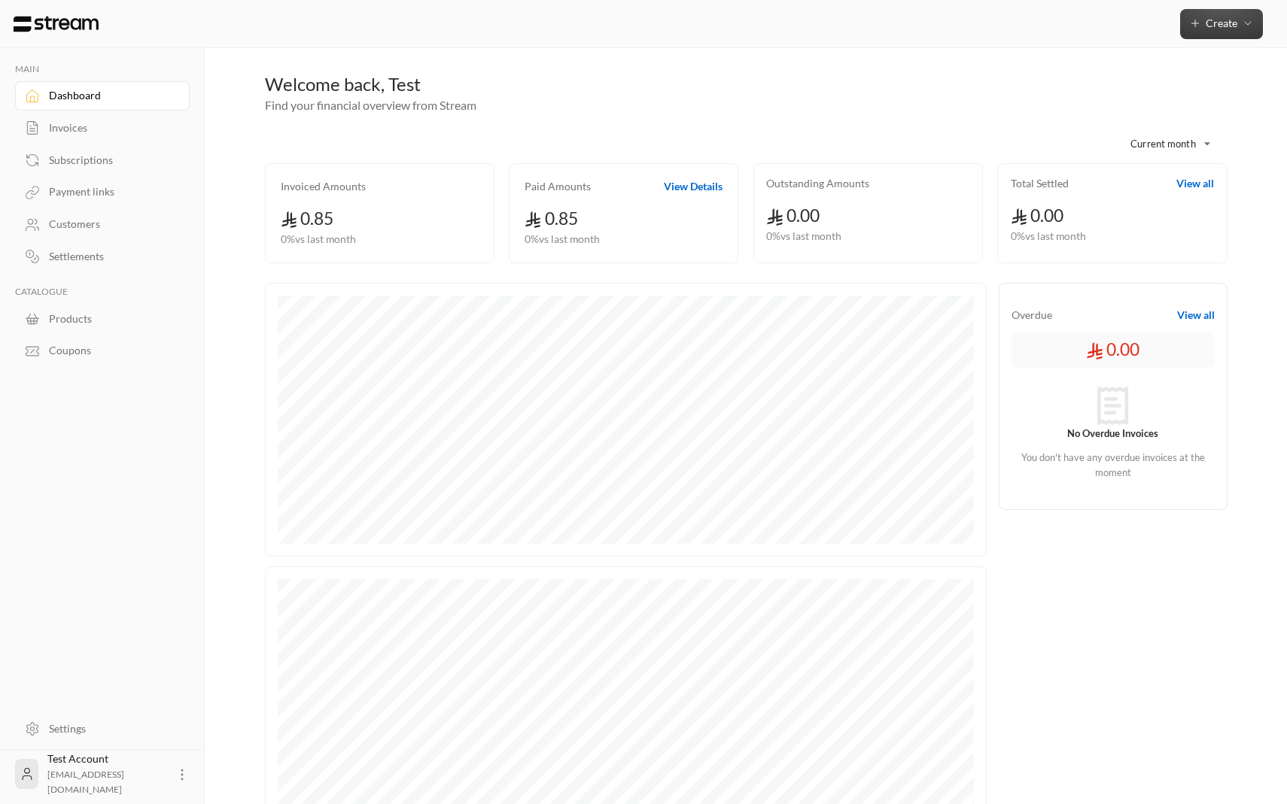
click at [1227, 29] on button "Create" at bounding box center [1221, 24] width 83 height 30
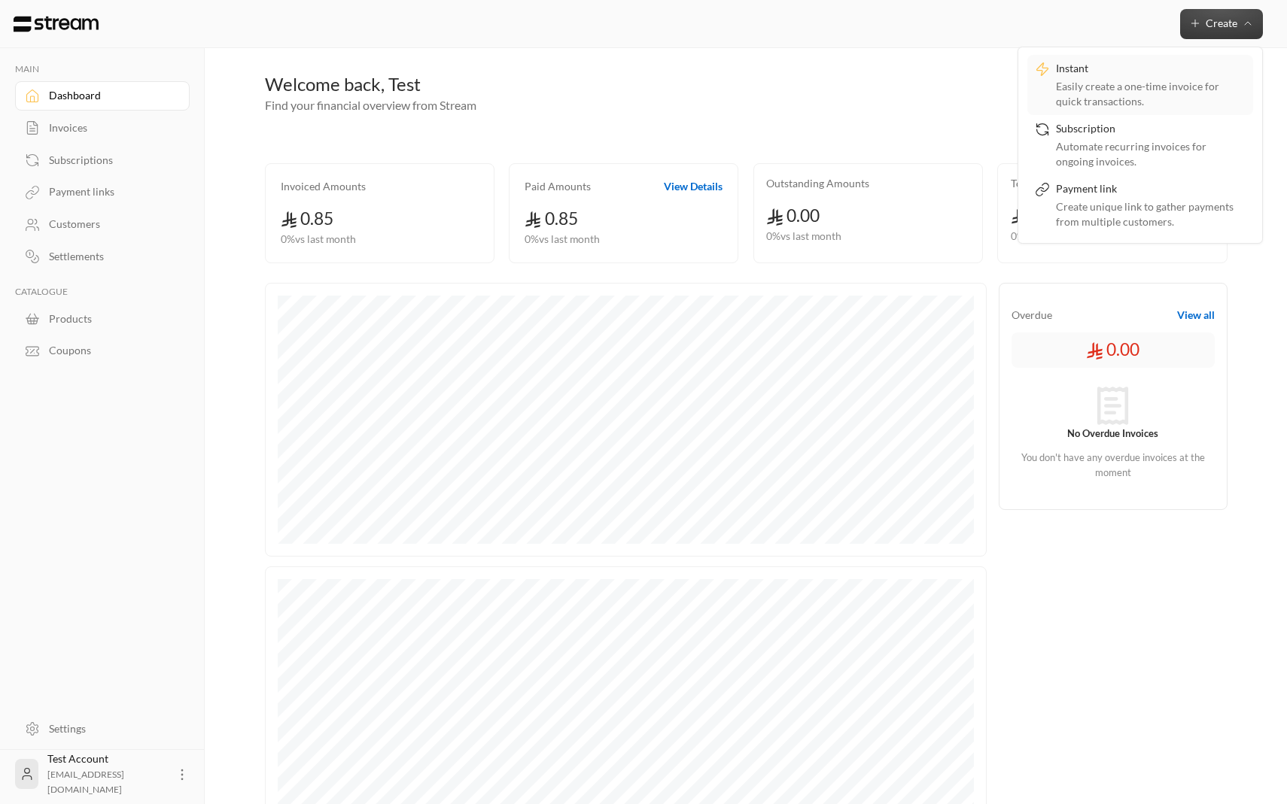
click at [1137, 83] on div "Easily create a one-time invoice for quick transactions." at bounding box center [1151, 94] width 190 height 30
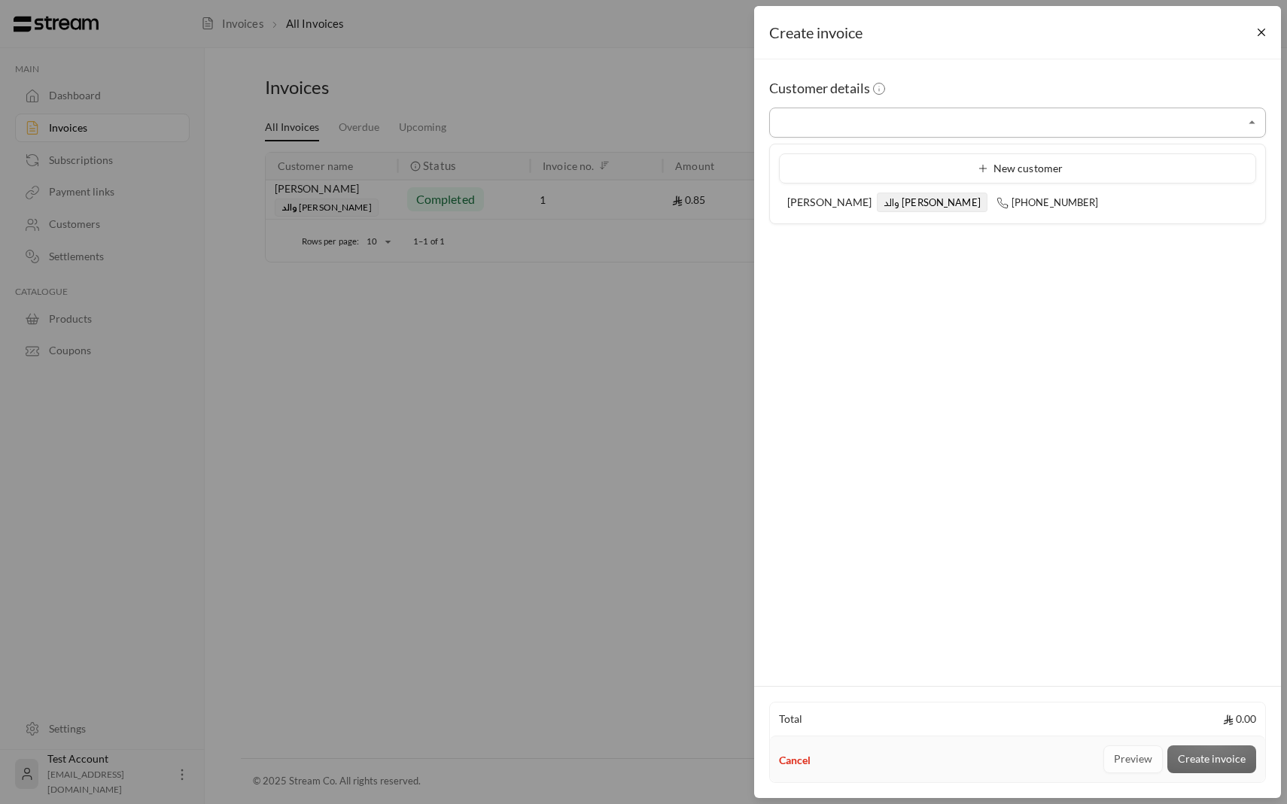
click at [1129, 121] on input "Select customer" at bounding box center [1017, 123] width 497 height 26
click at [1083, 193] on li "ابراهيم الدليقان والد يوسف +966509737393" at bounding box center [1017, 202] width 477 height 29
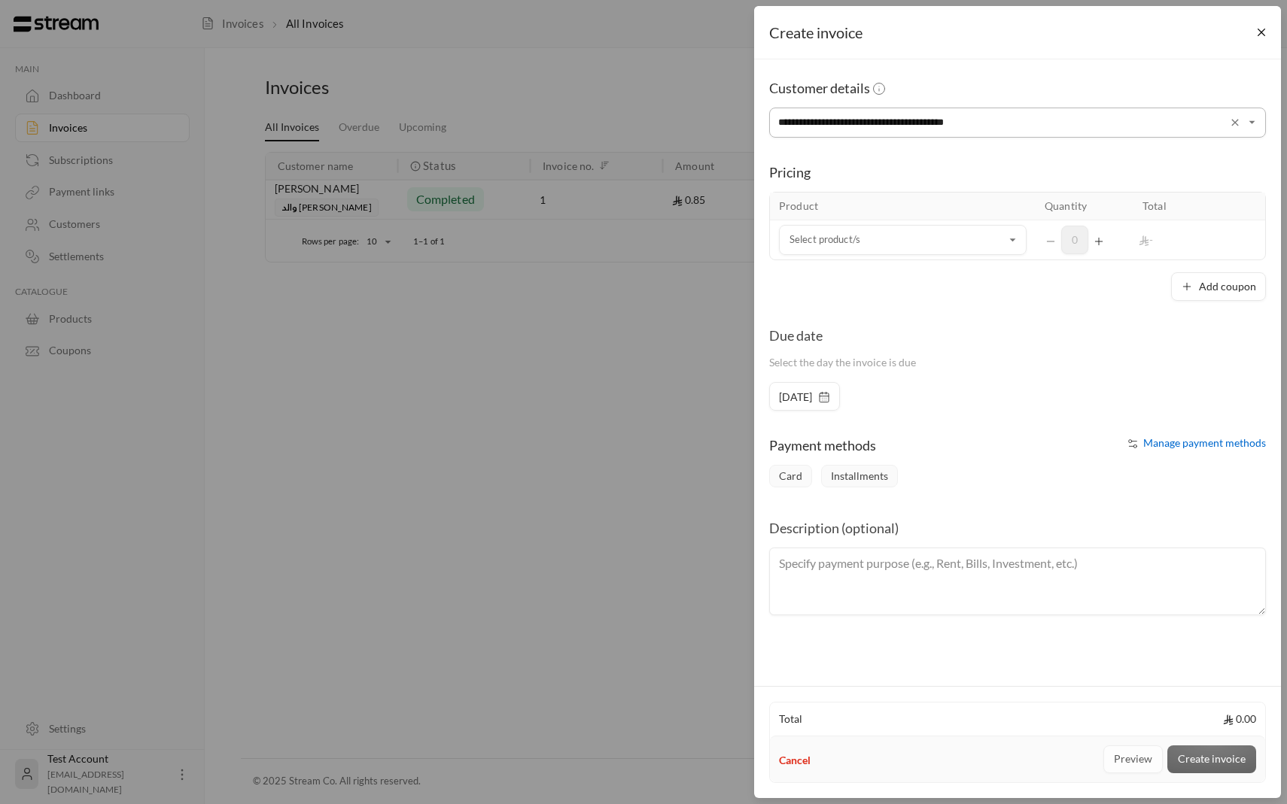
click at [1160, 128] on input "**********" at bounding box center [1017, 123] width 497 height 26
click at [986, 151] on ul "New customer ابراهيم الدليقان والد يوسف +966509737393" at bounding box center [1017, 183] width 495 height 79
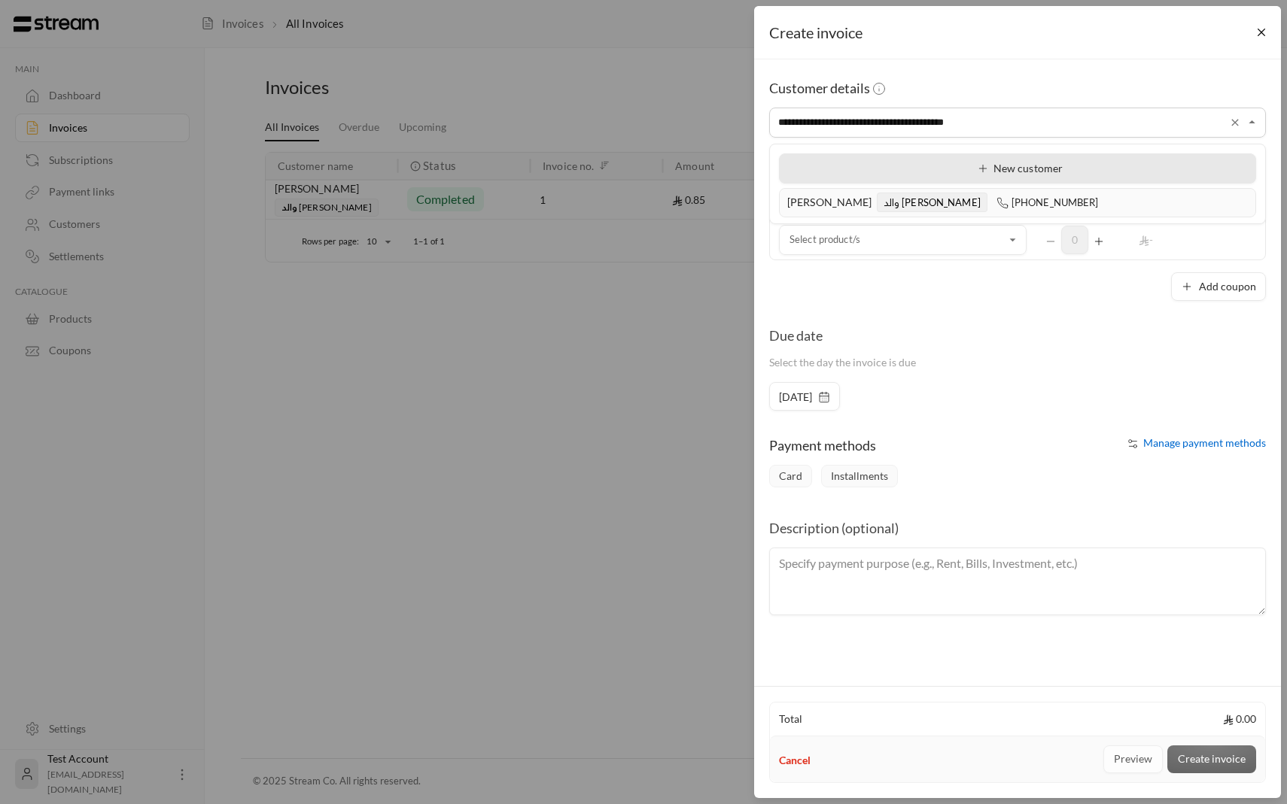
click at [978, 164] on icon at bounding box center [983, 169] width 12 height 12
type input "**********"
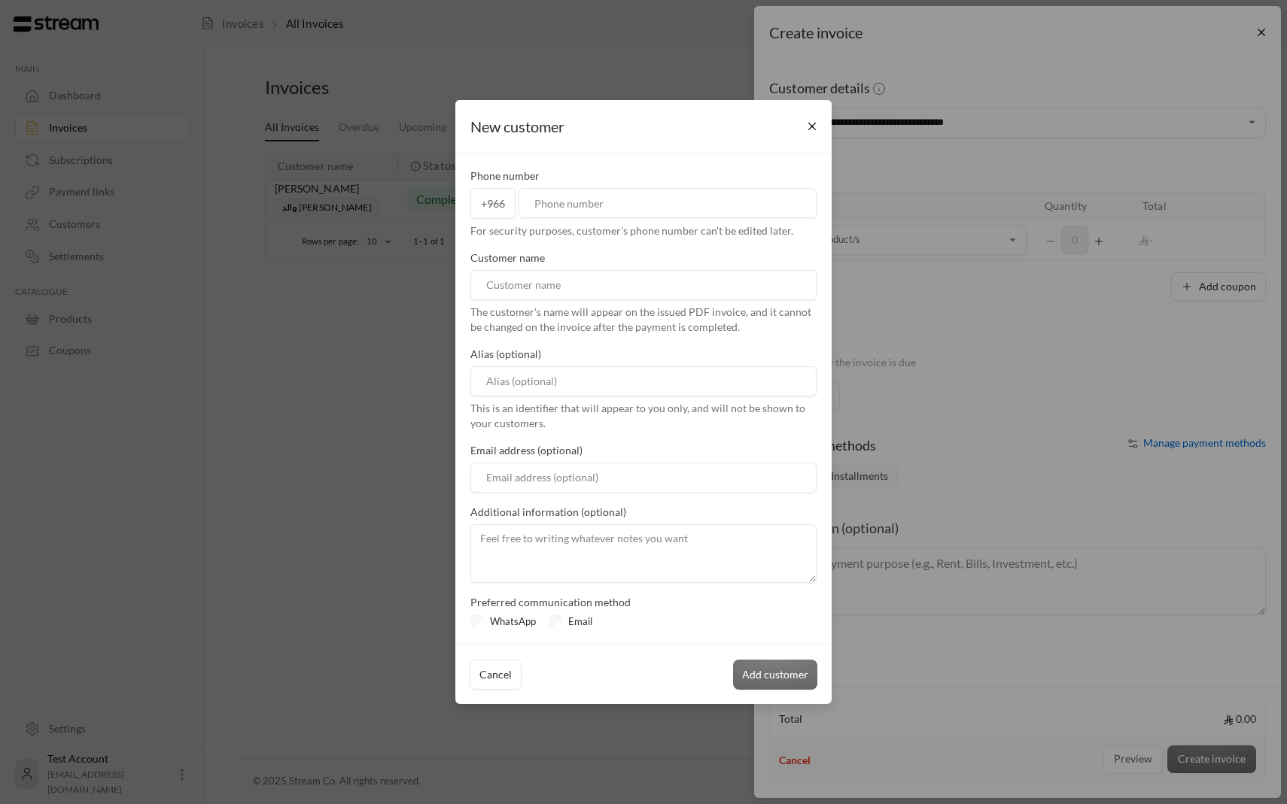
click at [705, 200] on input "tel" at bounding box center [667, 203] width 298 height 30
type input "536003765"
click at [645, 269] on div "Customer name The customer's name will appear on the issued PDF invoice, and it…" at bounding box center [643, 293] width 361 height 84
click at [645, 278] on input at bounding box center [643, 285] width 346 height 30
type input "ibrahim aldlaigan"
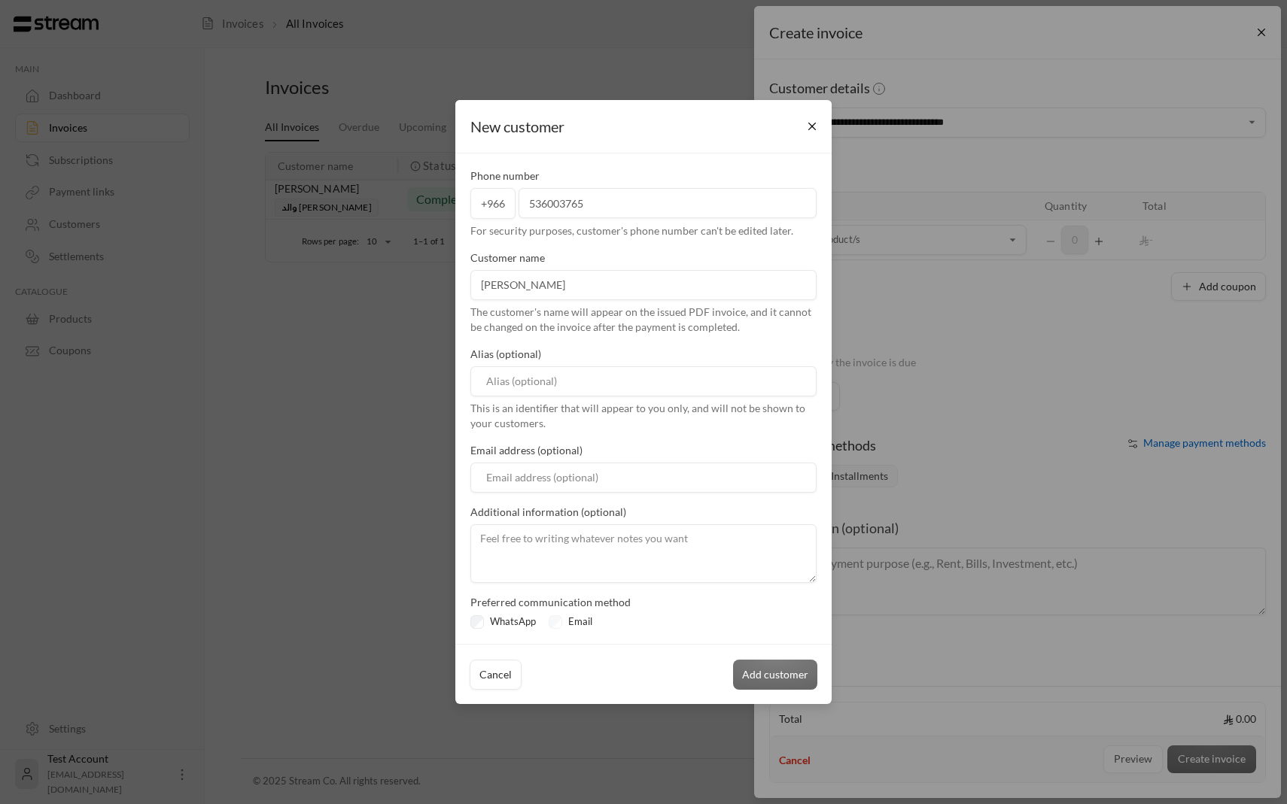
type input "i.dlaigan@gmail.com"
click at [768, 670] on button "Add customer" at bounding box center [775, 675] width 84 height 30
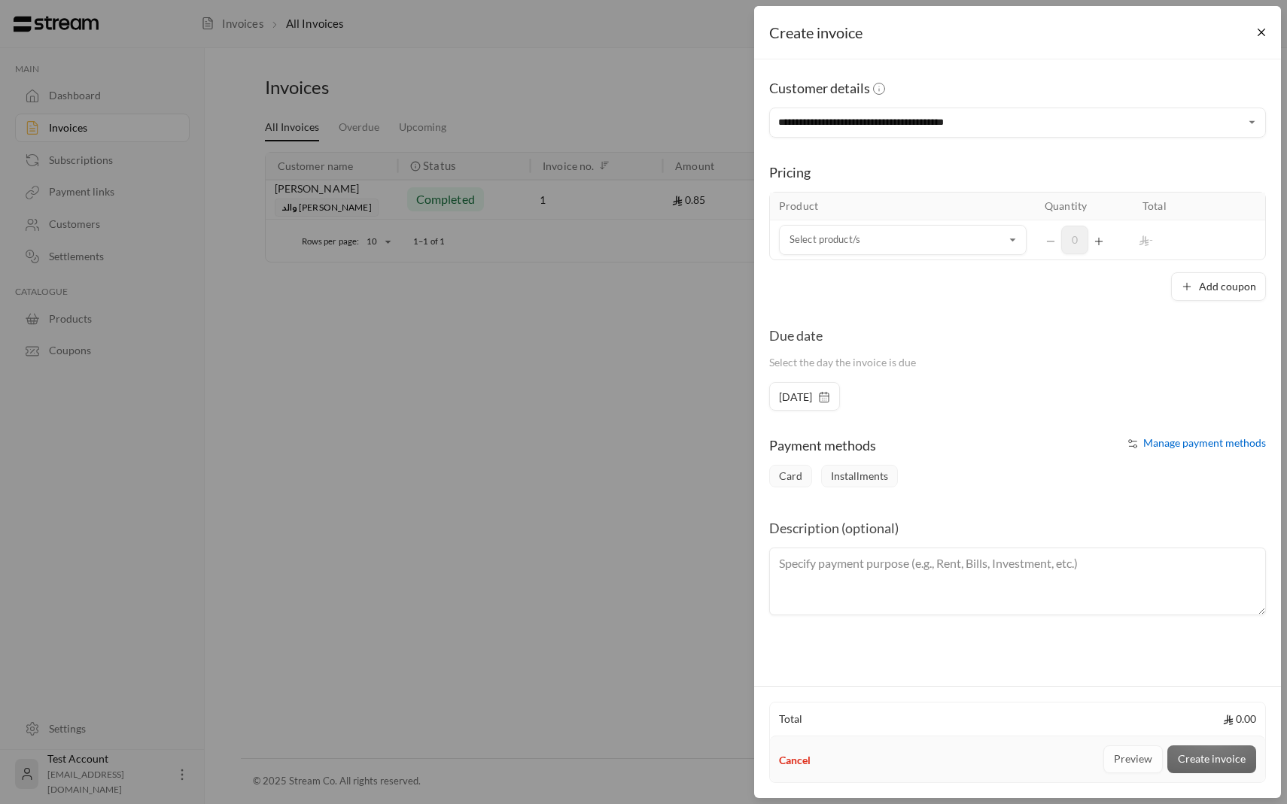
type input "**********"
click at [990, 117] on input "**********" at bounding box center [1017, 123] width 497 height 26
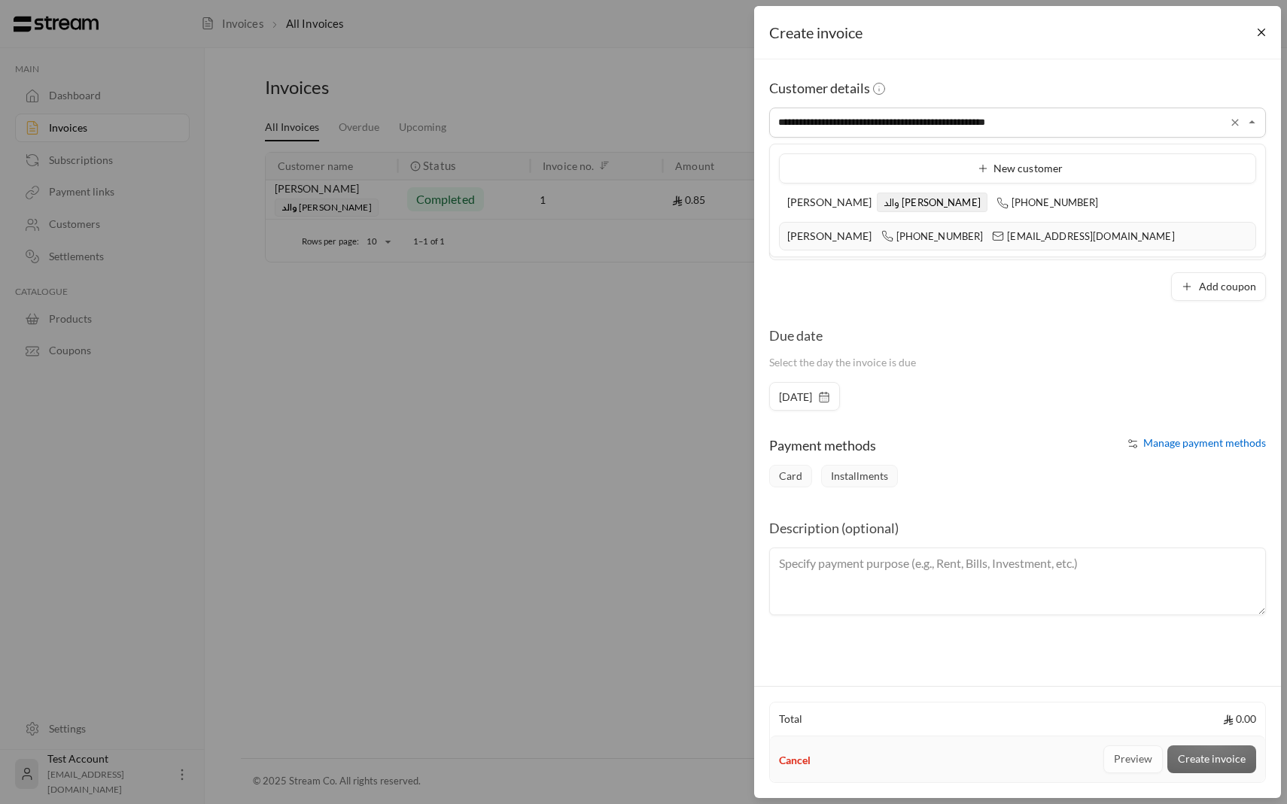
click at [1039, 244] on li "ibrahim aldlaigan +966536003765 i.dlaigan@gmail.com" at bounding box center [1017, 236] width 477 height 29
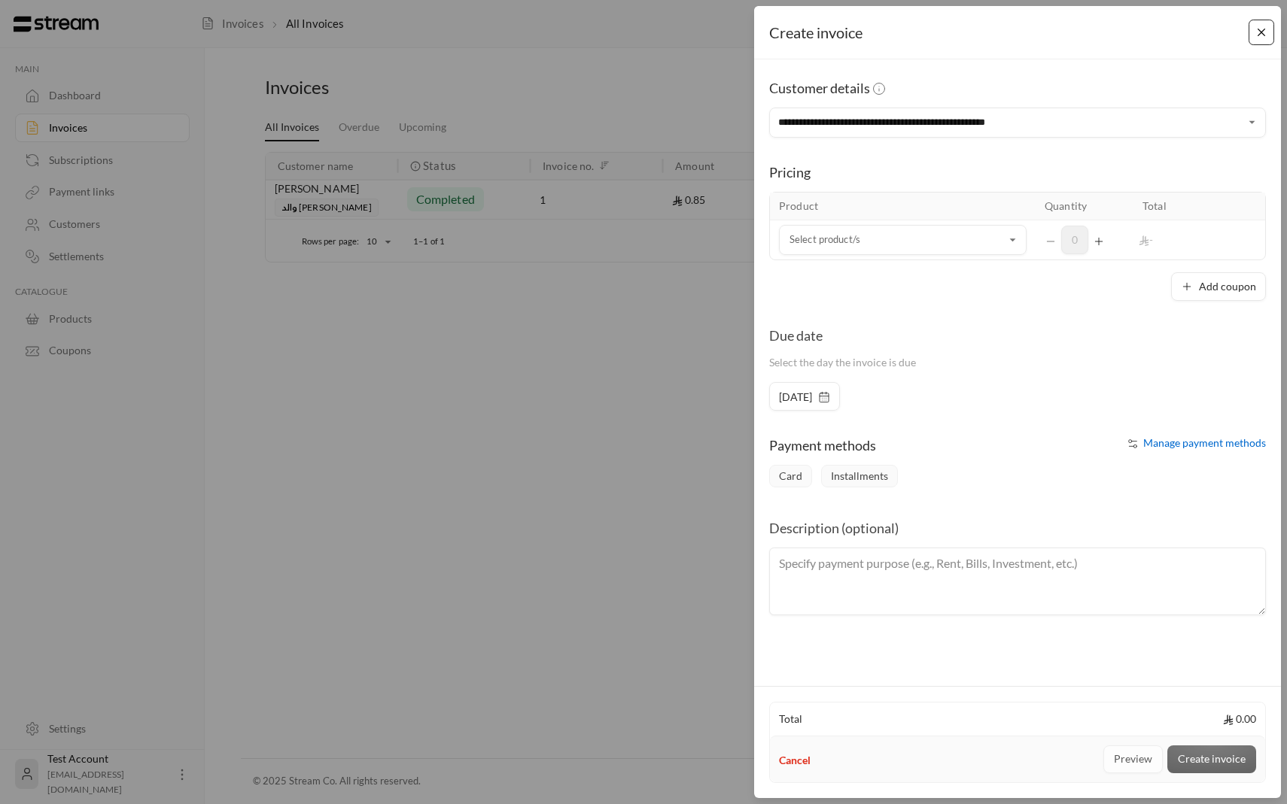
click at [1273, 30] on button "Close" at bounding box center [1261, 33] width 26 height 26
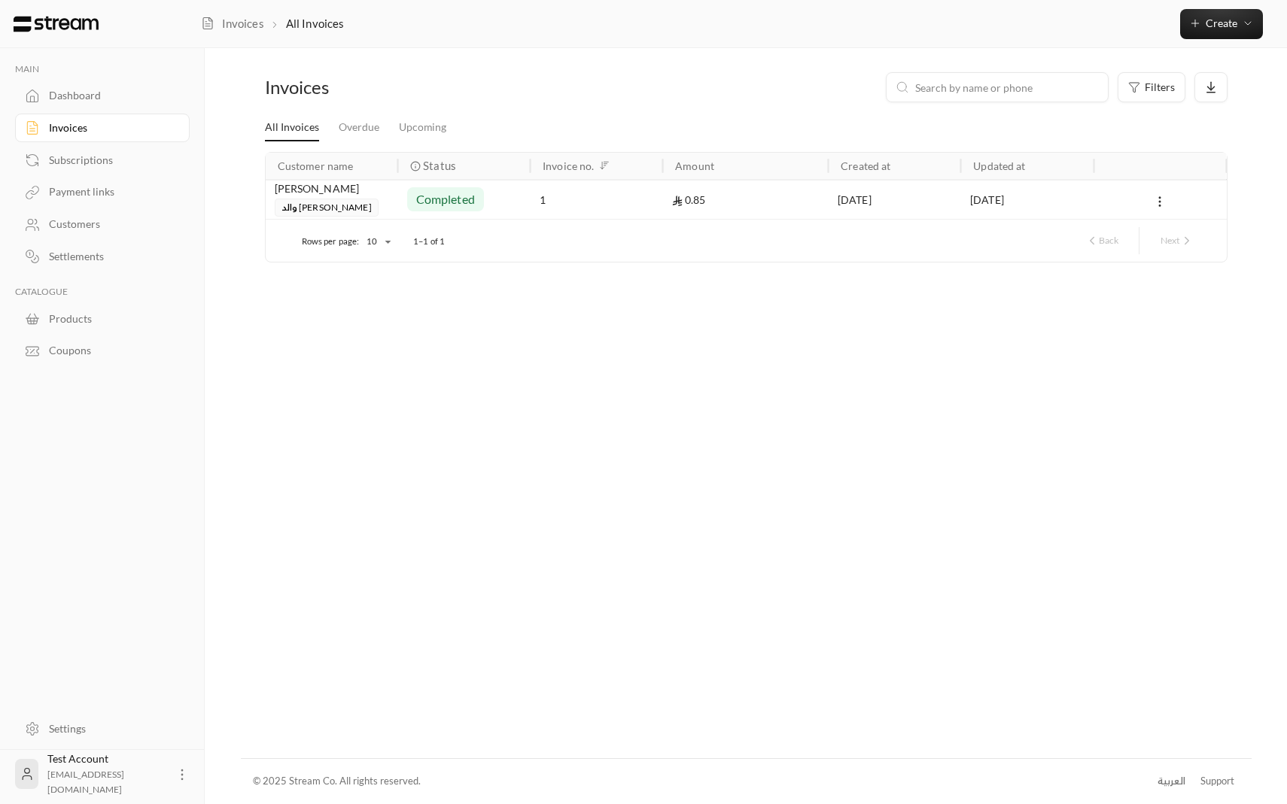
click at [71, 232] on div "Customers" at bounding box center [110, 224] width 122 height 15
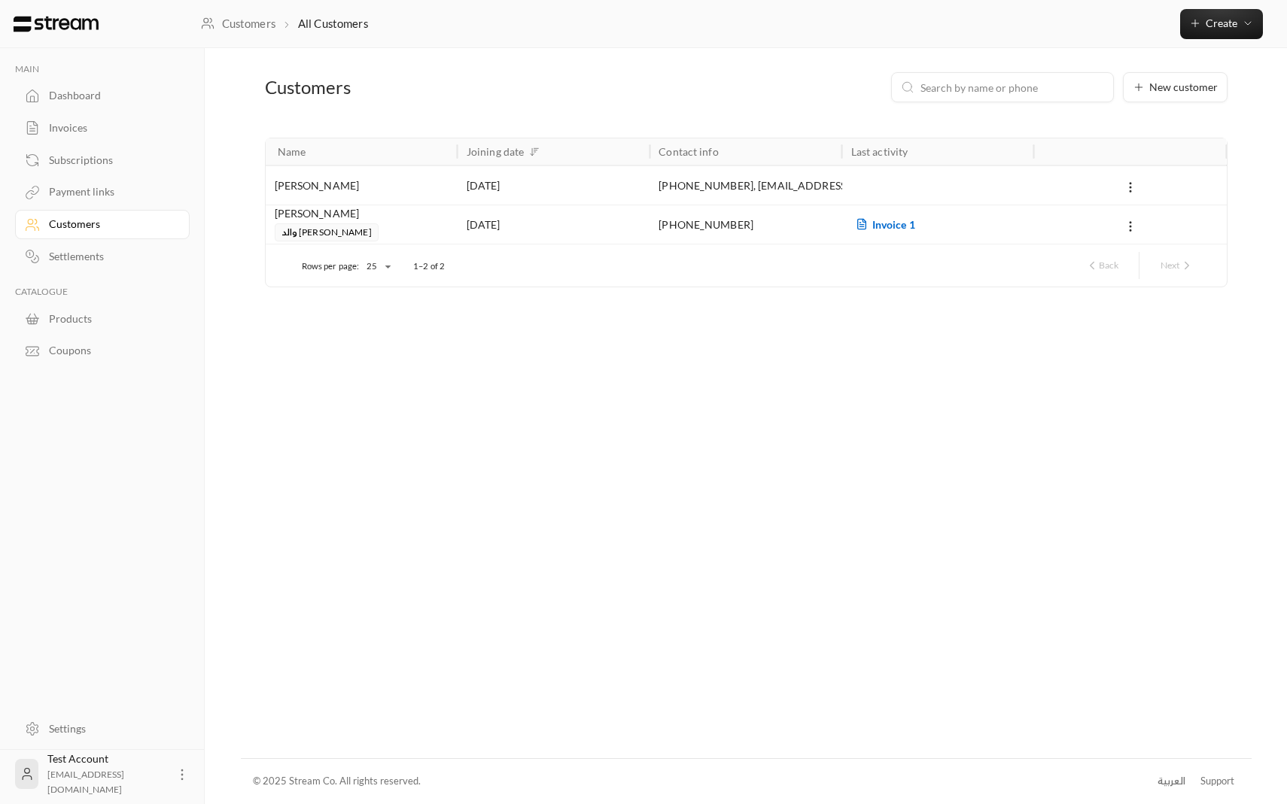
click at [819, 166] on div "+966536003765 , i.dlaigan@gmail.com" at bounding box center [745, 185] width 174 height 38
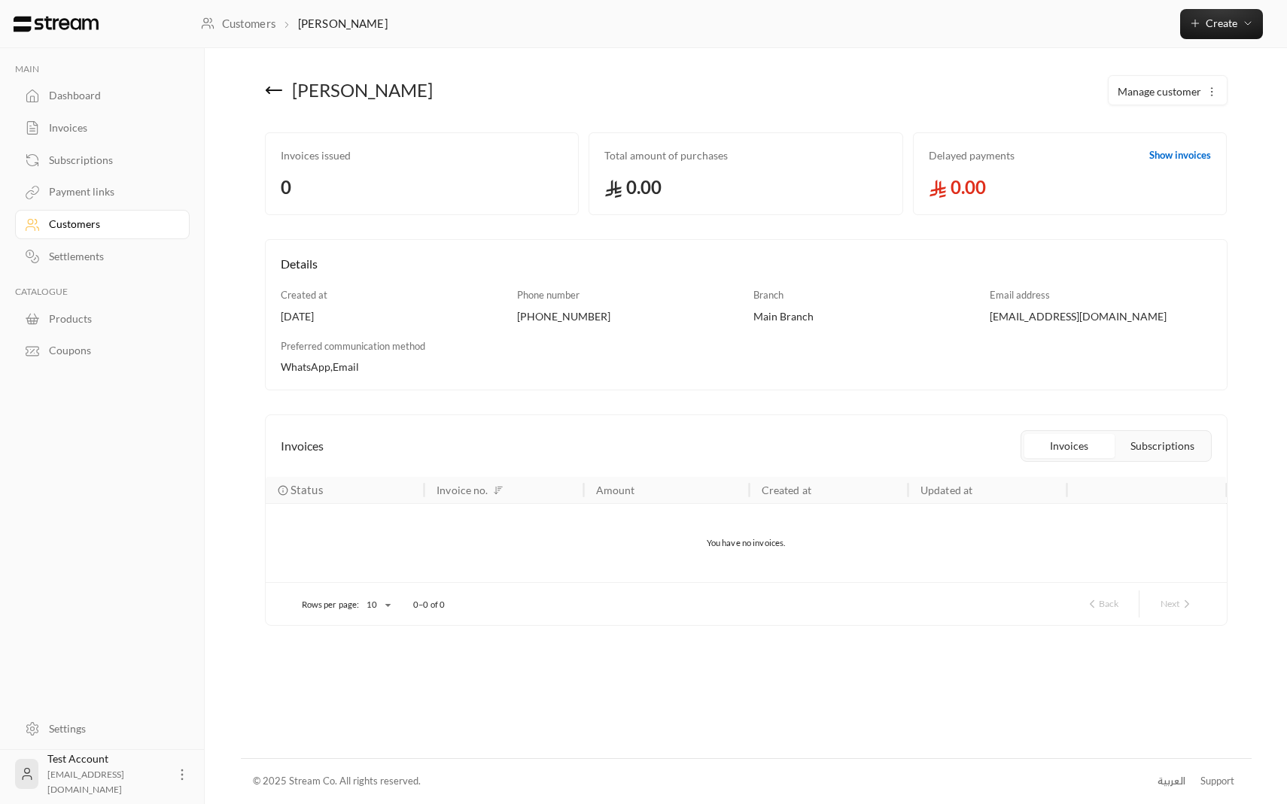
click at [1153, 84] on button "Manage customer" at bounding box center [1167, 91] width 118 height 30
click at [1135, 129] on span "Edit" at bounding box center [1134, 135] width 17 height 12
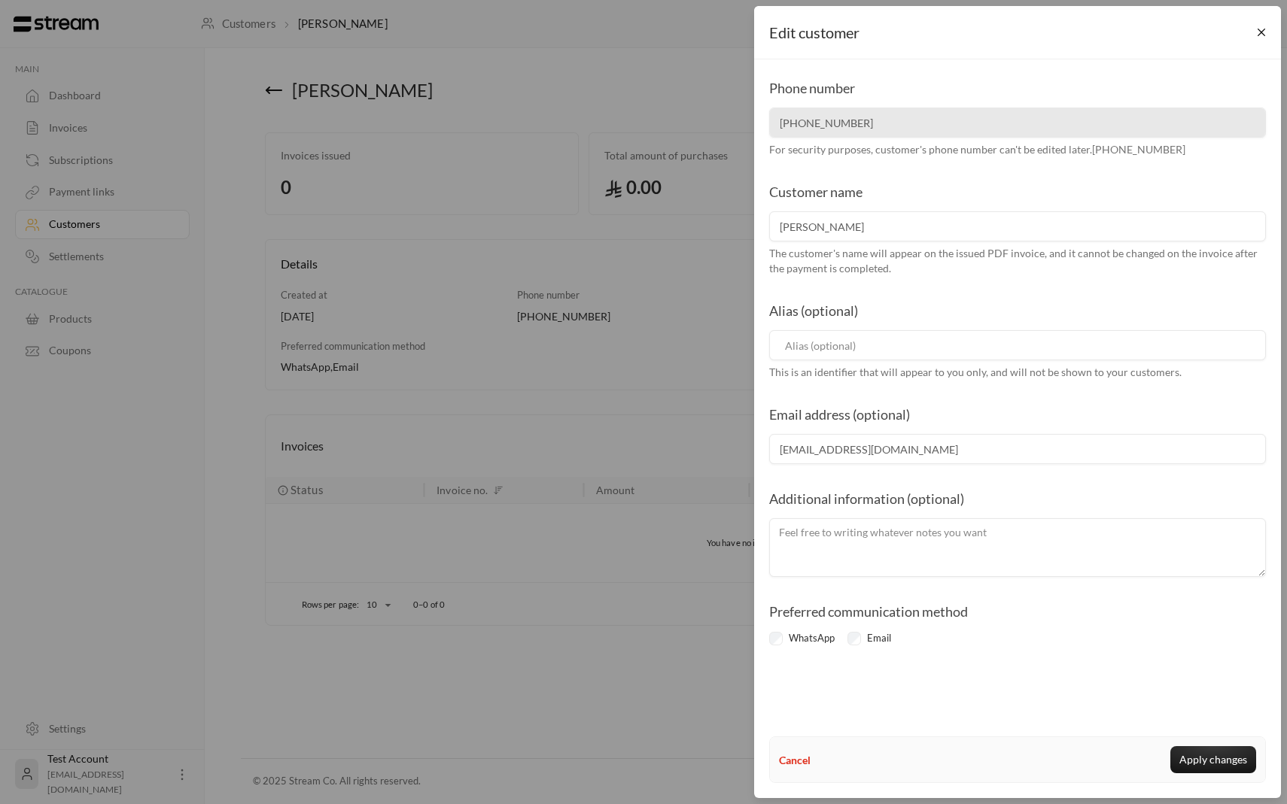
click at [842, 344] on input at bounding box center [1017, 345] width 497 height 30
type input "ٌ"
type input "father of yousef"
click at [1180, 762] on button "Apply changes" at bounding box center [1213, 760] width 86 height 27
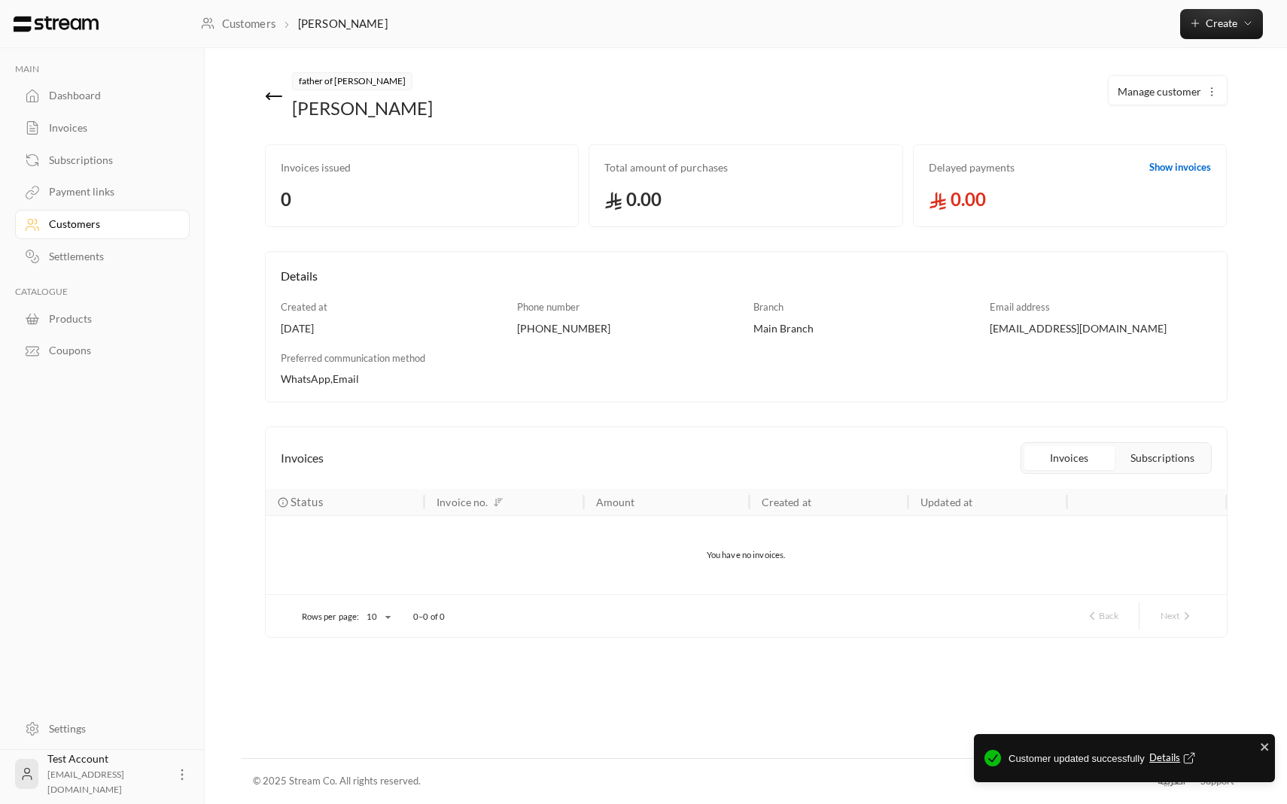
click at [102, 90] on div "Dashboard" at bounding box center [110, 95] width 122 height 15
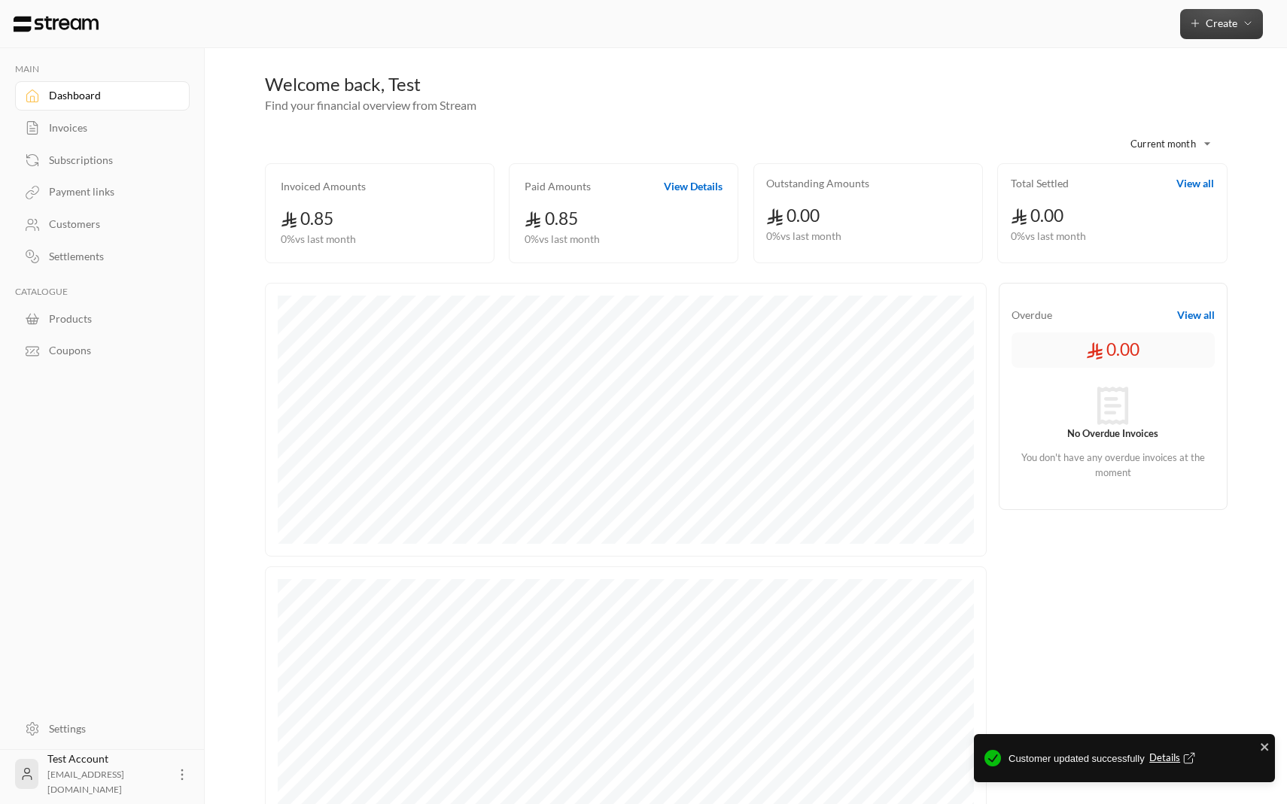
click at [1212, 14] on button "Create" at bounding box center [1221, 24] width 83 height 30
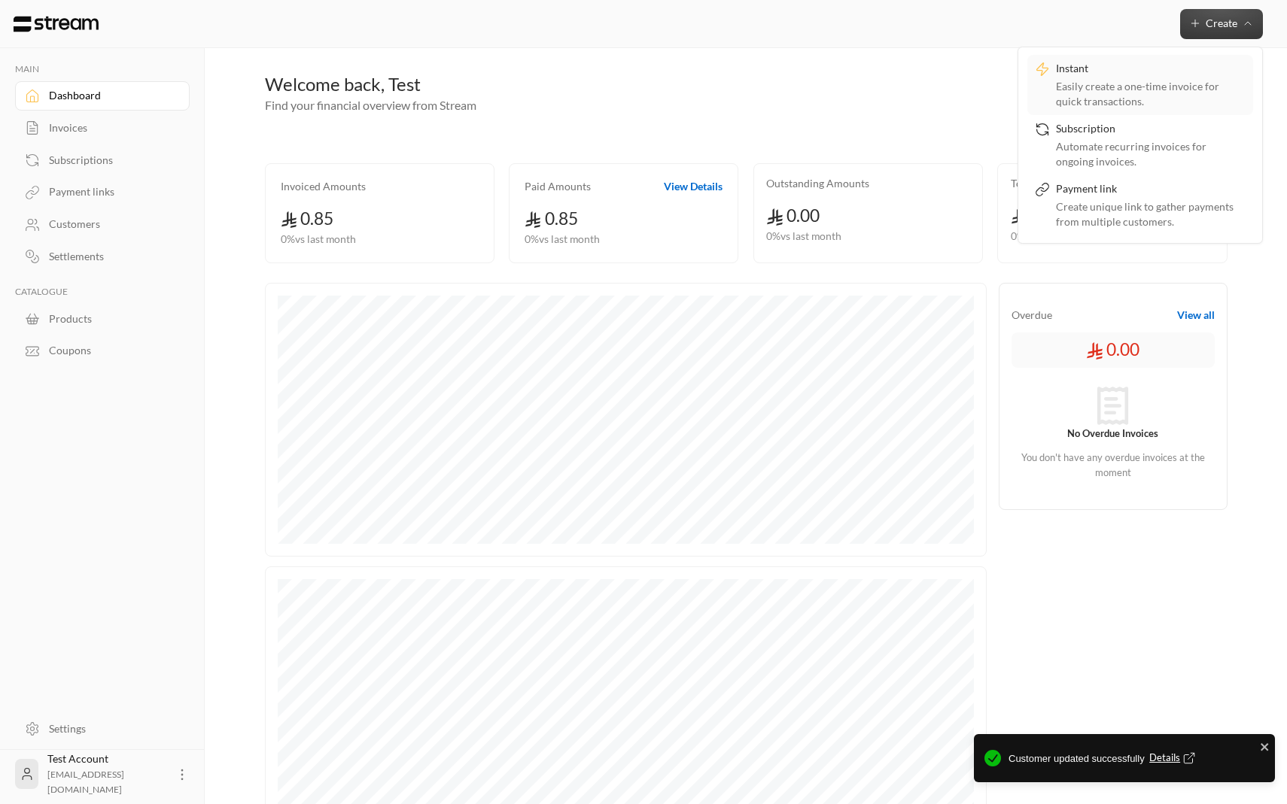
click at [1145, 84] on div "Easily create a one-time invoice for quick transactions." at bounding box center [1151, 94] width 190 height 30
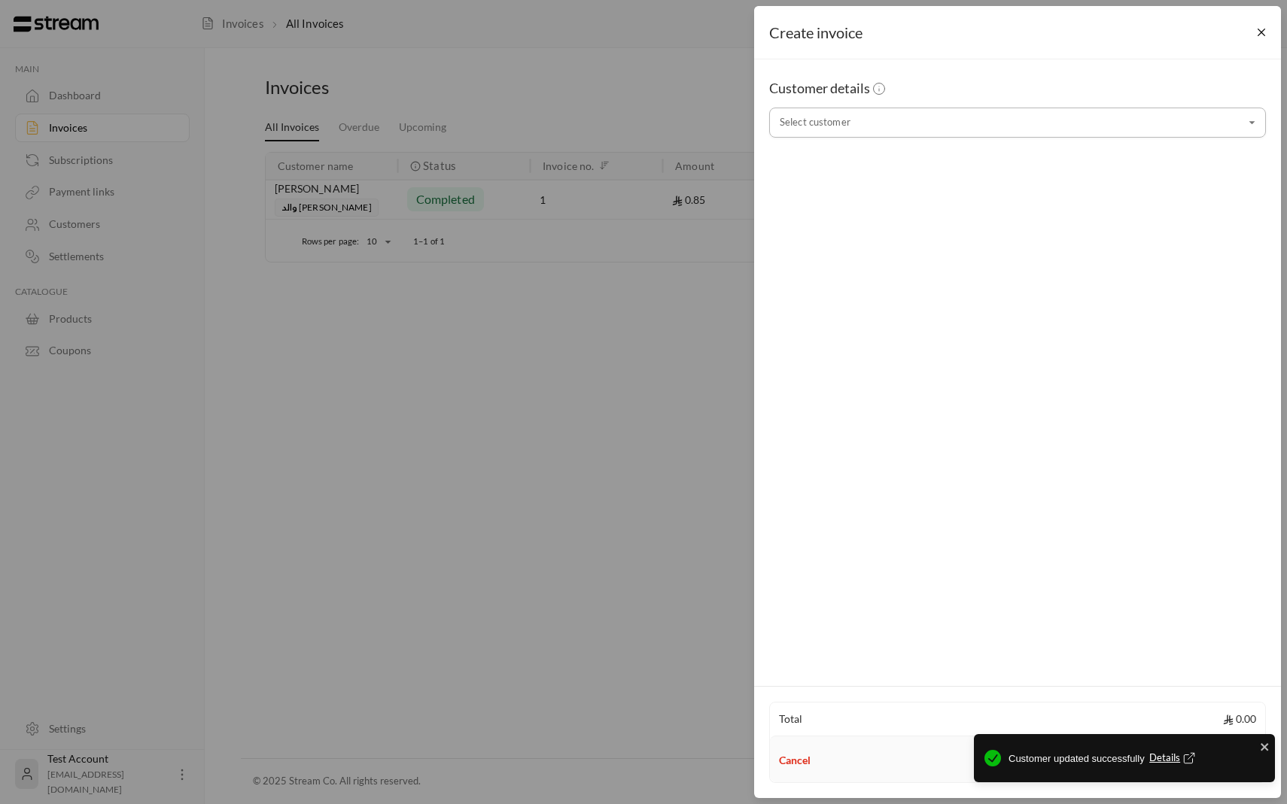
click at [1057, 134] on input "Select customer" at bounding box center [1017, 123] width 497 height 26
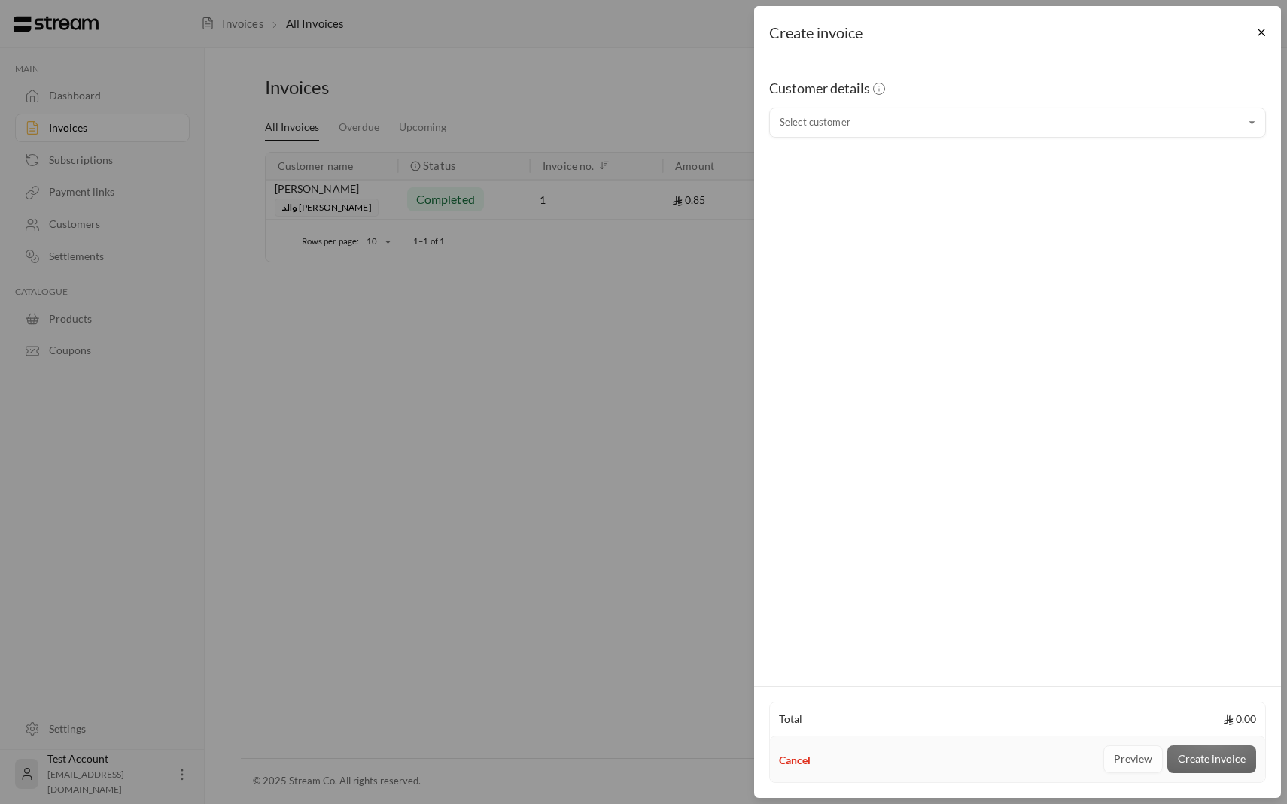
click at [720, 285] on div "Create invoice Customer details Select customer Select customer Total 0.00 Canc…" at bounding box center [643, 402] width 1287 height 804
click at [1023, 105] on div "Customer details" at bounding box center [1017, 93] width 497 height 30
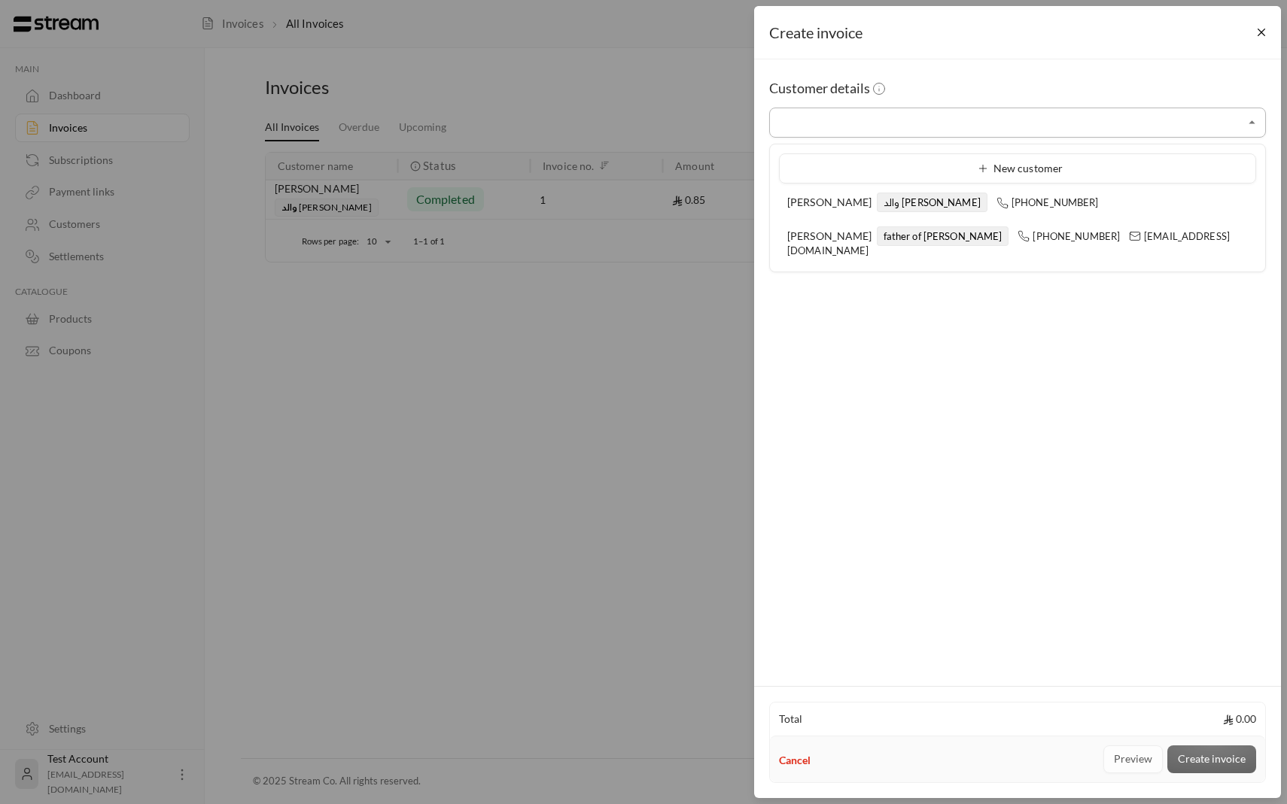
click at [1019, 128] on input "Select customer" at bounding box center [1017, 123] width 497 height 26
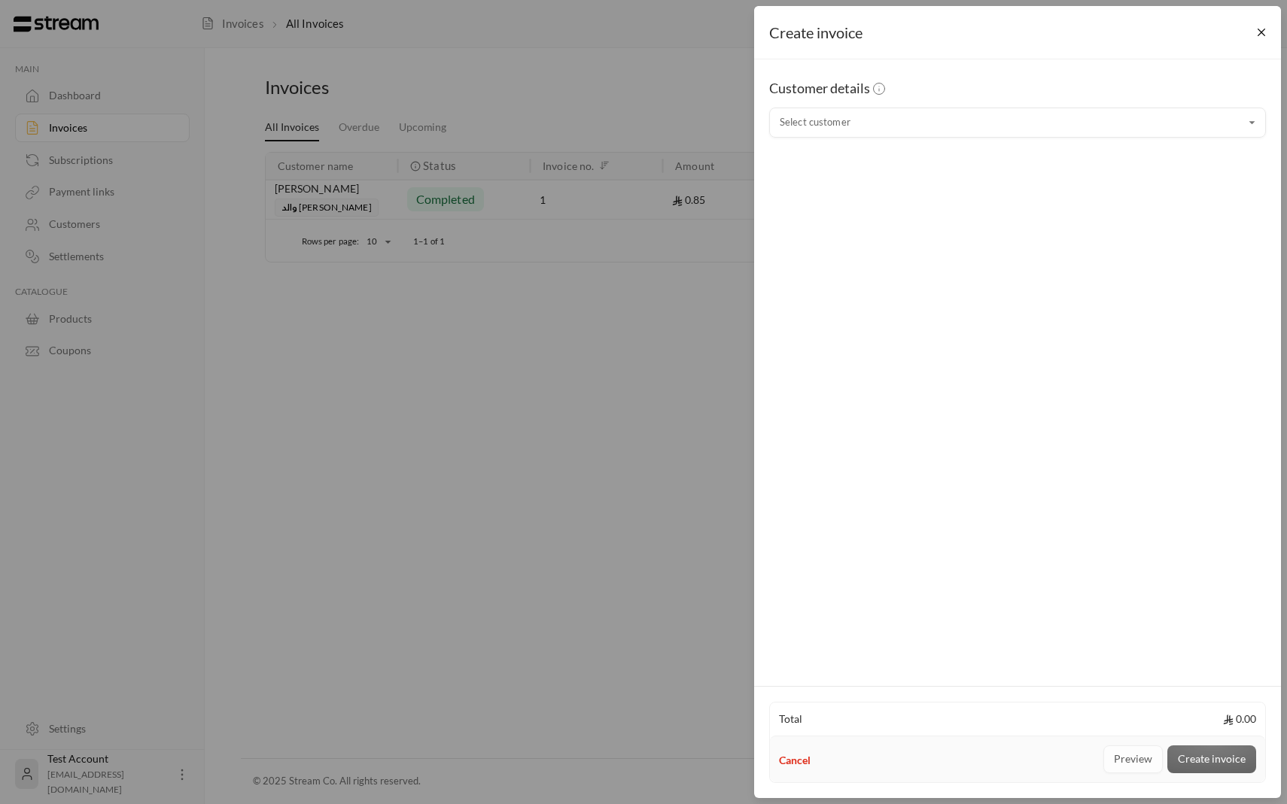
click at [911, 303] on div "Customer details Select customer Select customer" at bounding box center [1017, 370] width 527 height 622
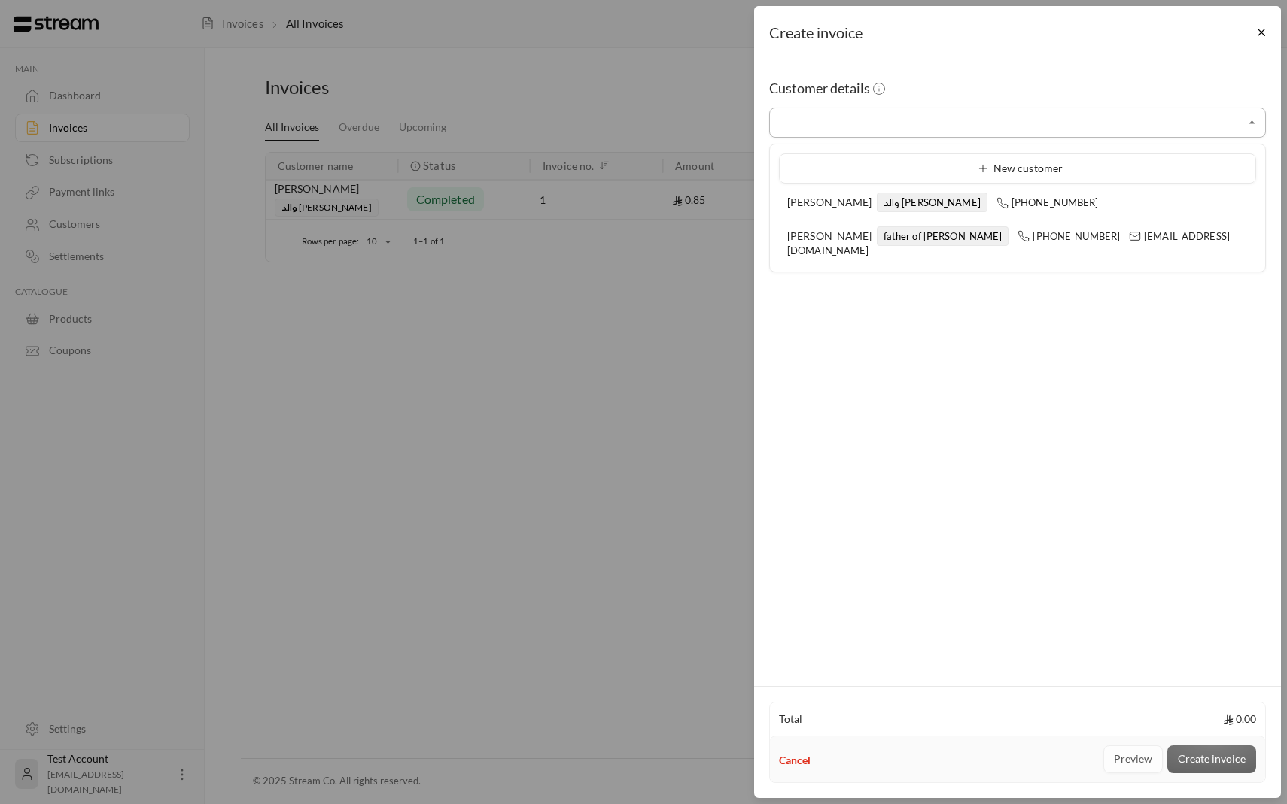
click at [939, 123] on input "Select customer" at bounding box center [1017, 123] width 497 height 26
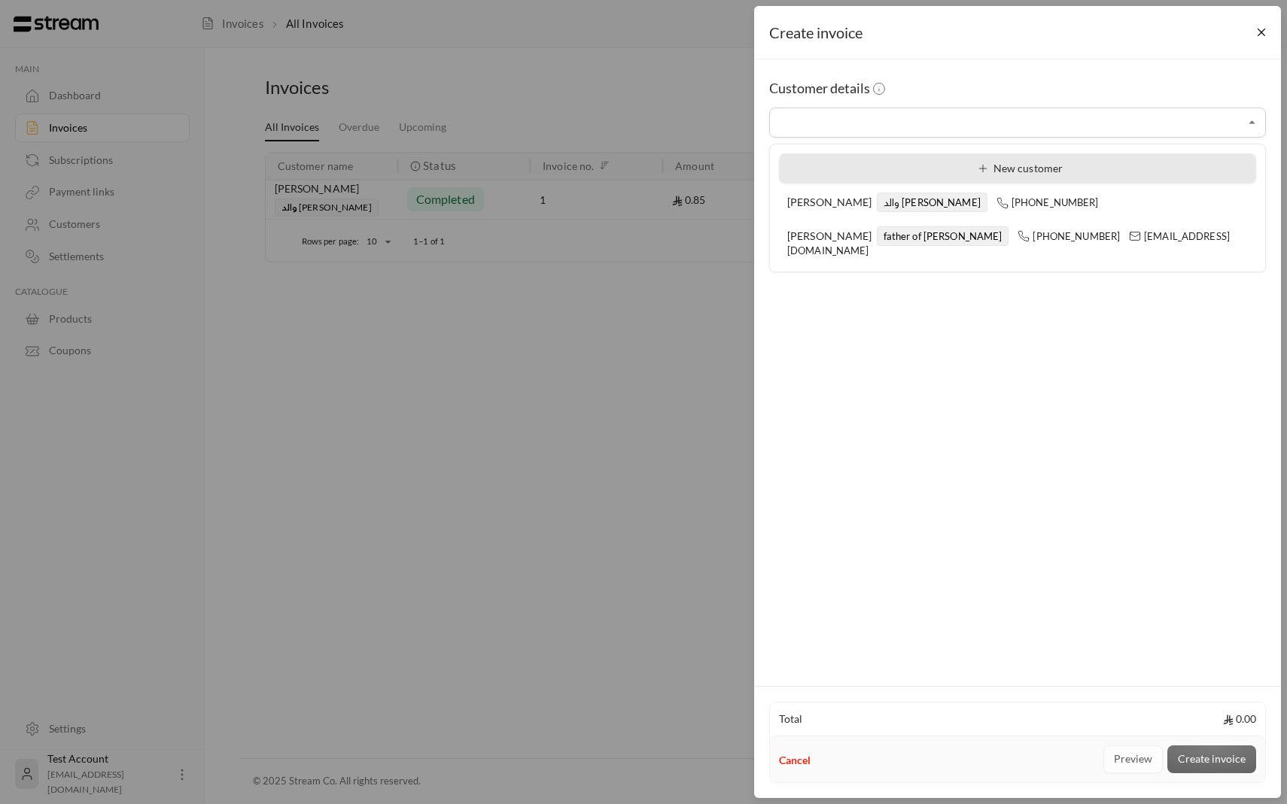
click at [989, 166] on icon at bounding box center [983, 169] width 12 height 12
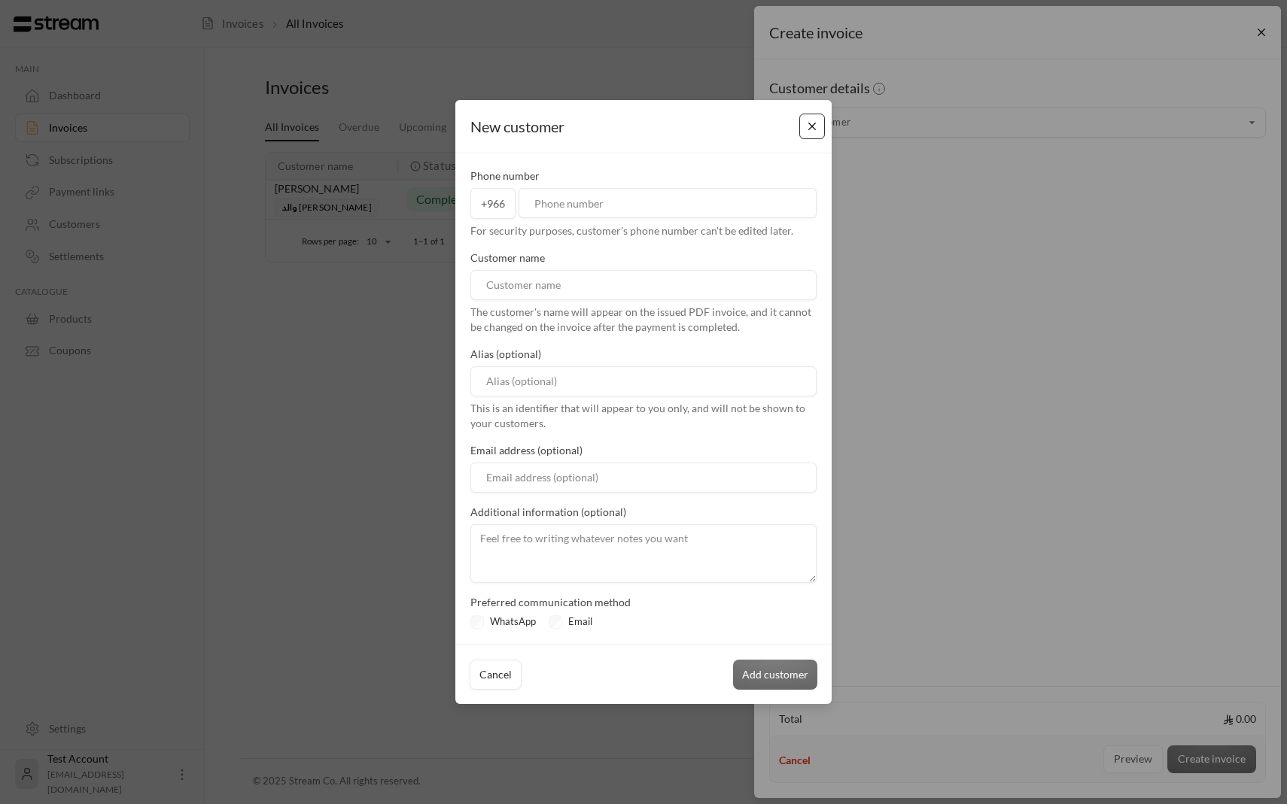
click at [806, 129] on button "Close" at bounding box center [812, 127] width 26 height 26
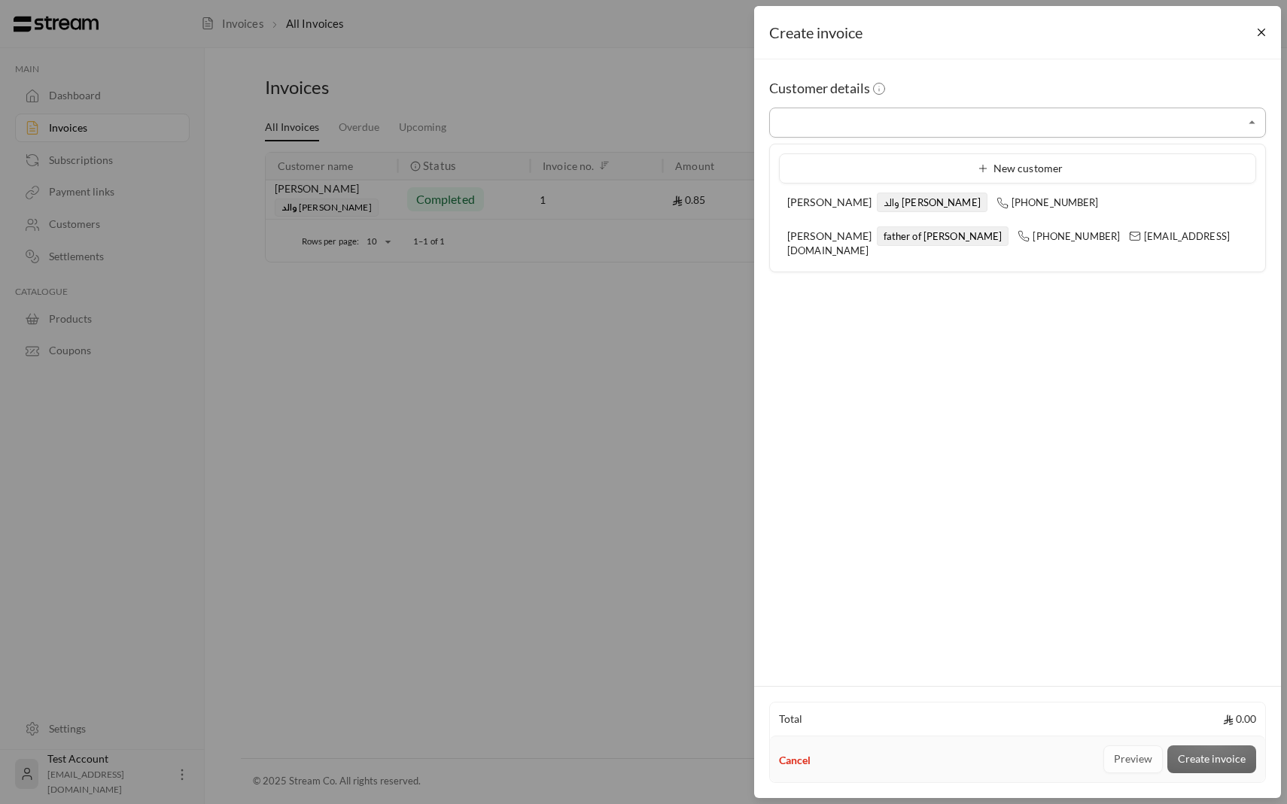
click at [837, 127] on input "Select customer" at bounding box center [1017, 123] width 497 height 26
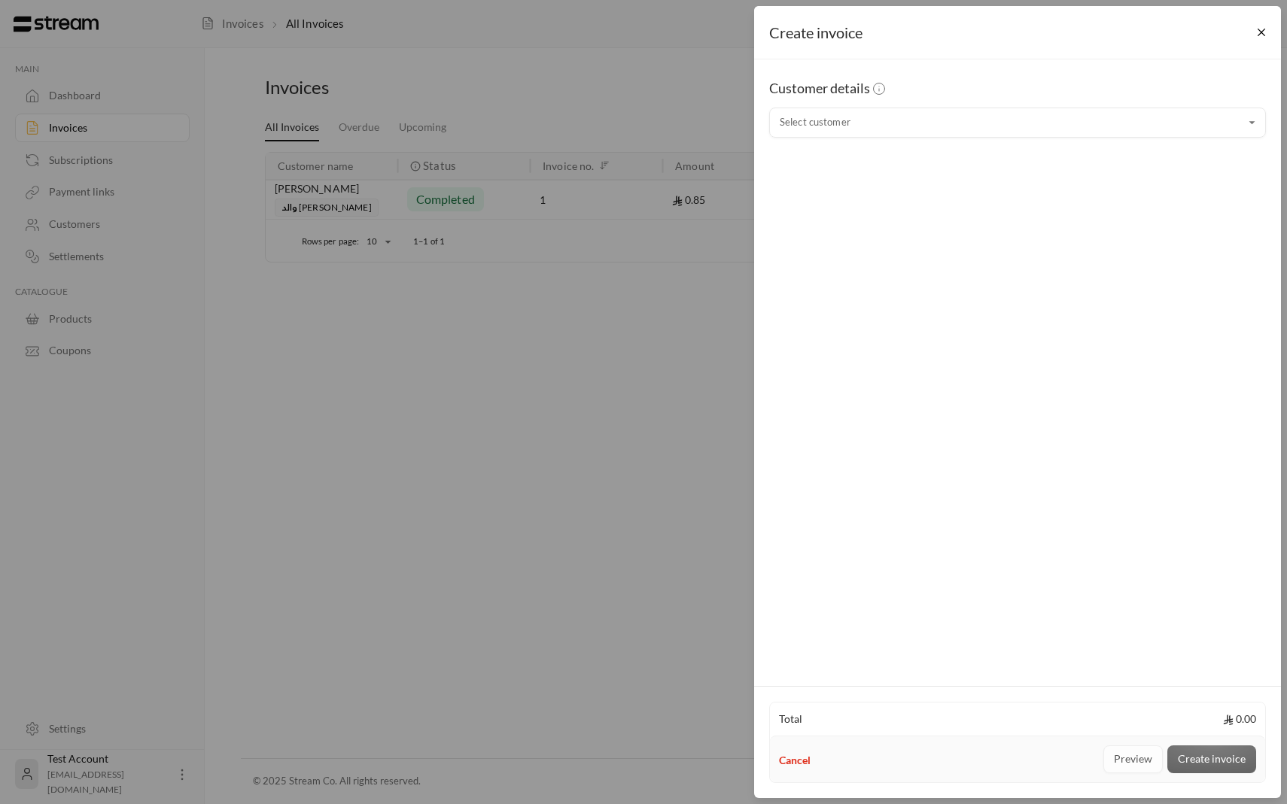
click at [807, 379] on div "Customer details Select customer Select customer" at bounding box center [1017, 370] width 527 height 622
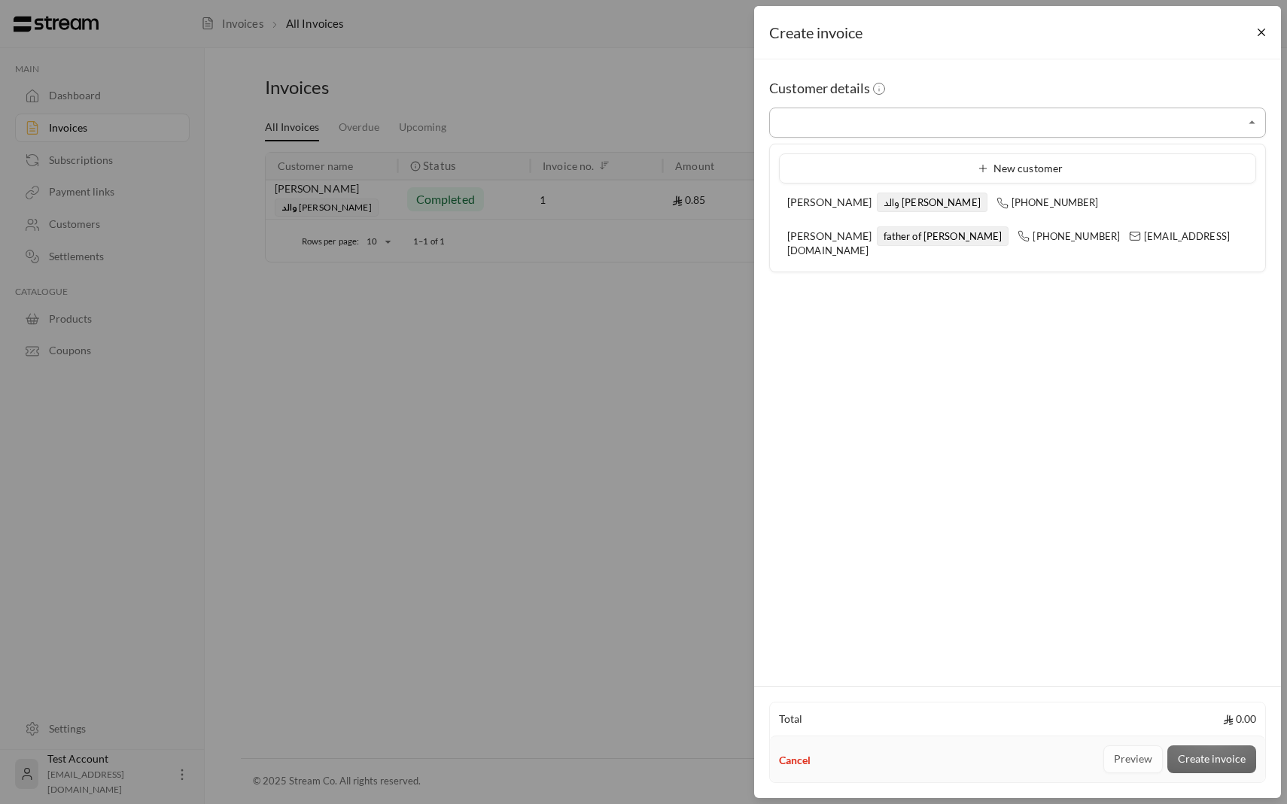
click at [834, 135] on div "Select customer" at bounding box center [1017, 123] width 497 height 30
click at [840, 119] on input "Select customer" at bounding box center [1017, 123] width 497 height 26
click at [691, 260] on div "Create invoice Customer details Select customer Select customer Total 0.00 Canc…" at bounding box center [643, 402] width 1287 height 804
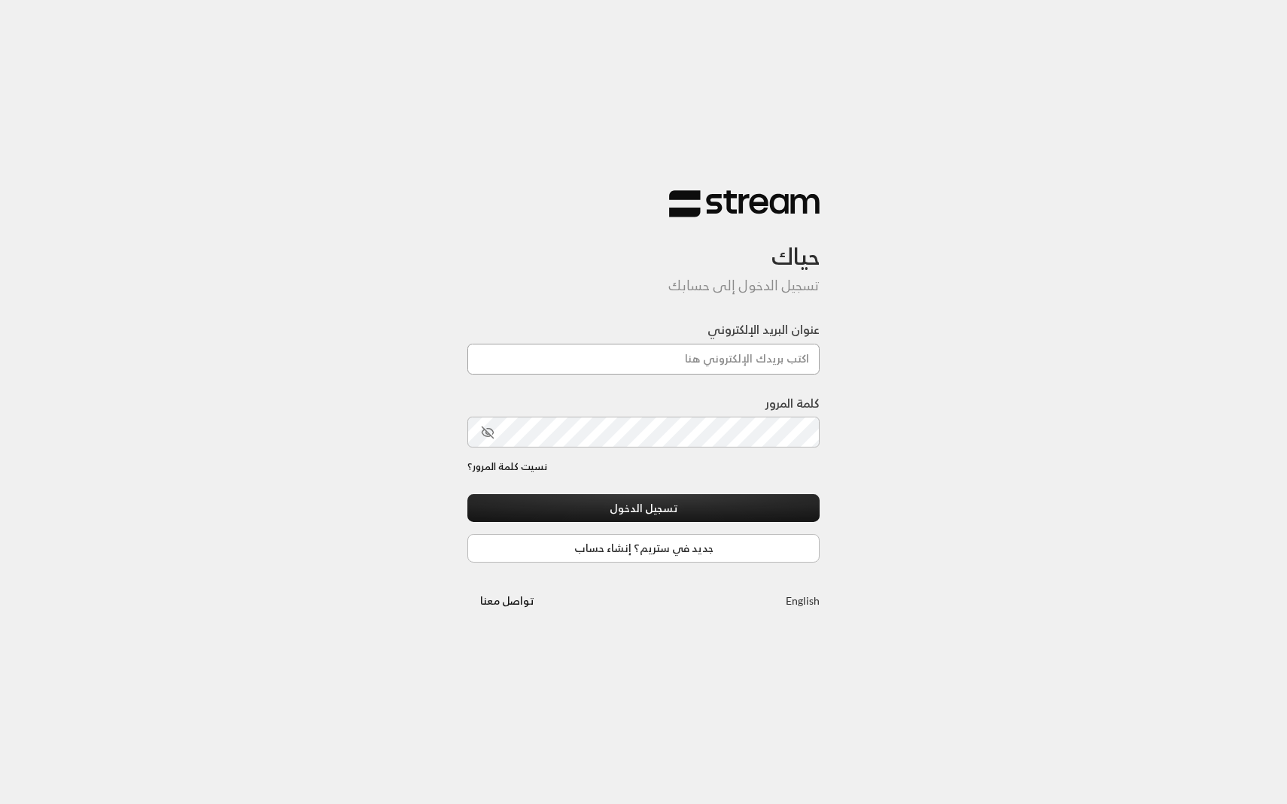
type input "[EMAIL_ADDRESS][DOMAIN_NAME]"
click at [613, 515] on button "تسجيل الدخول" at bounding box center [643, 508] width 352 height 28
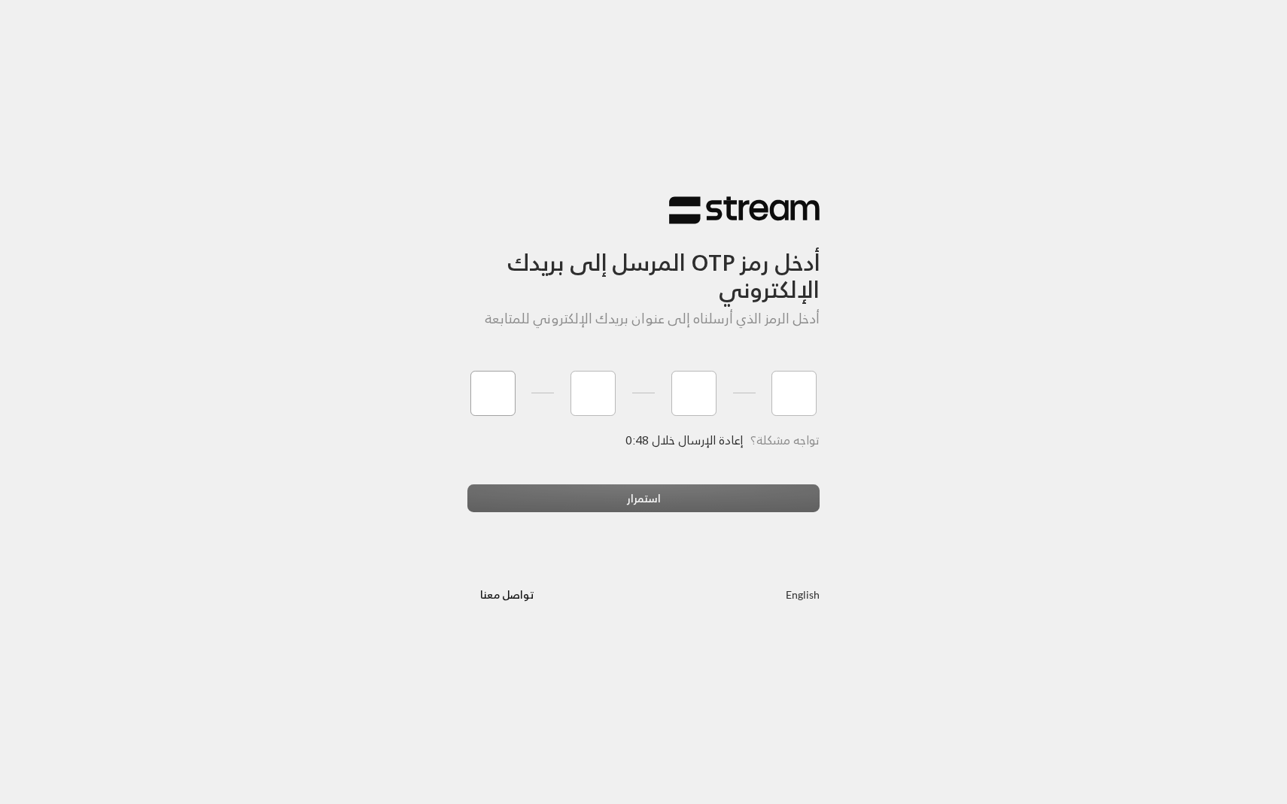
type input "0"
type input "4"
type input "7"
click at [632, 616] on div "أدخل رمز OTP المرسل إلى بريدك الإلكتروني أدخل الرمز الذي أرسلناه إلى عنوان بريد…" at bounding box center [643, 402] width 1287 height 804
